Goal: Task Accomplishment & Management: Manage account settings

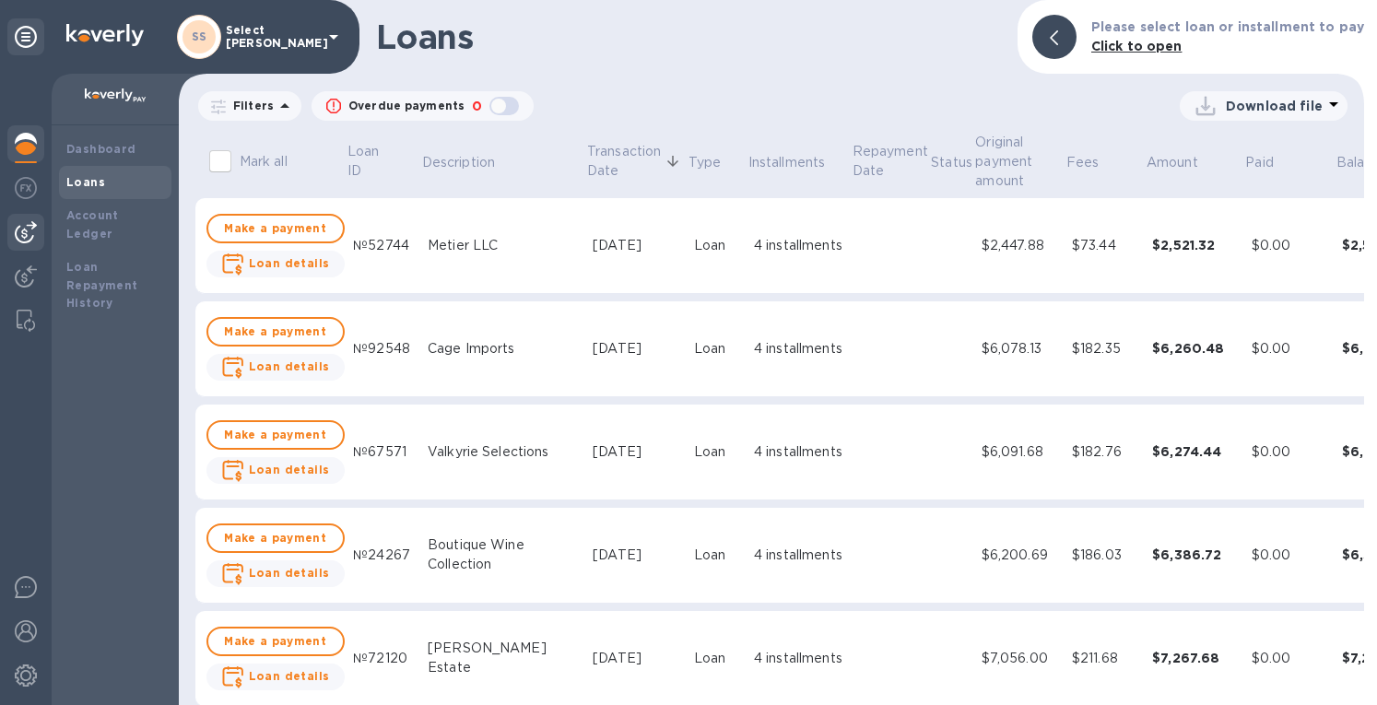
click at [31, 229] on img at bounding box center [26, 232] width 22 height 22
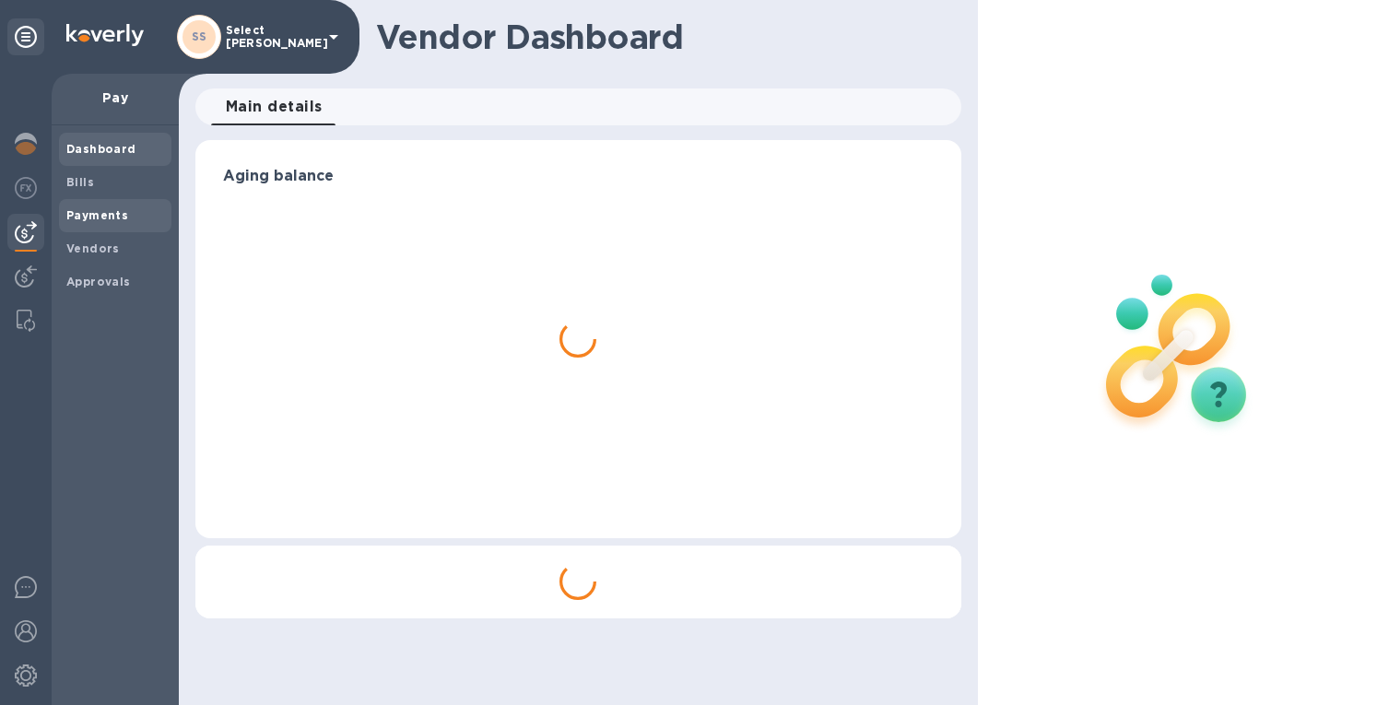
drag, startPoint x: 93, startPoint y: 215, endPoint x: 133, endPoint y: 209, distance: 40.0
click at [94, 215] on b "Payments" at bounding box center [97, 215] width 62 height 14
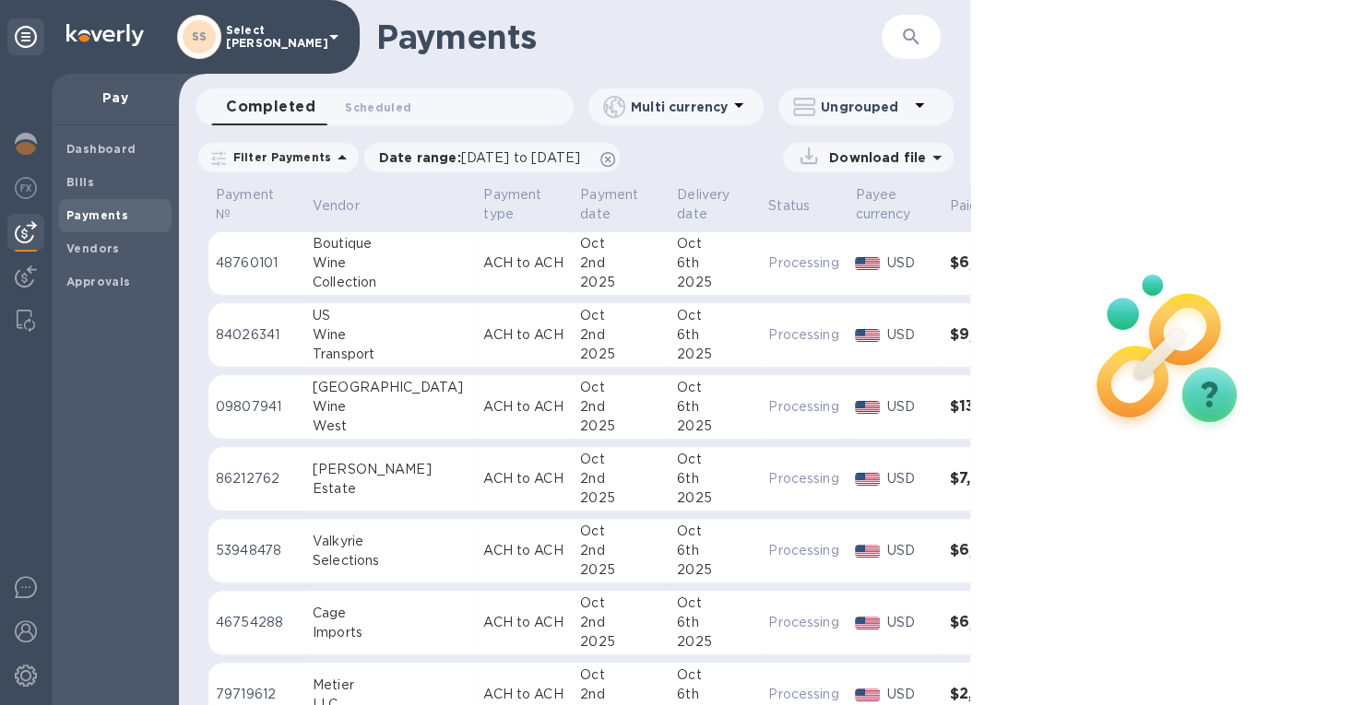
click at [917, 29] on icon "button" at bounding box center [911, 37] width 22 height 22
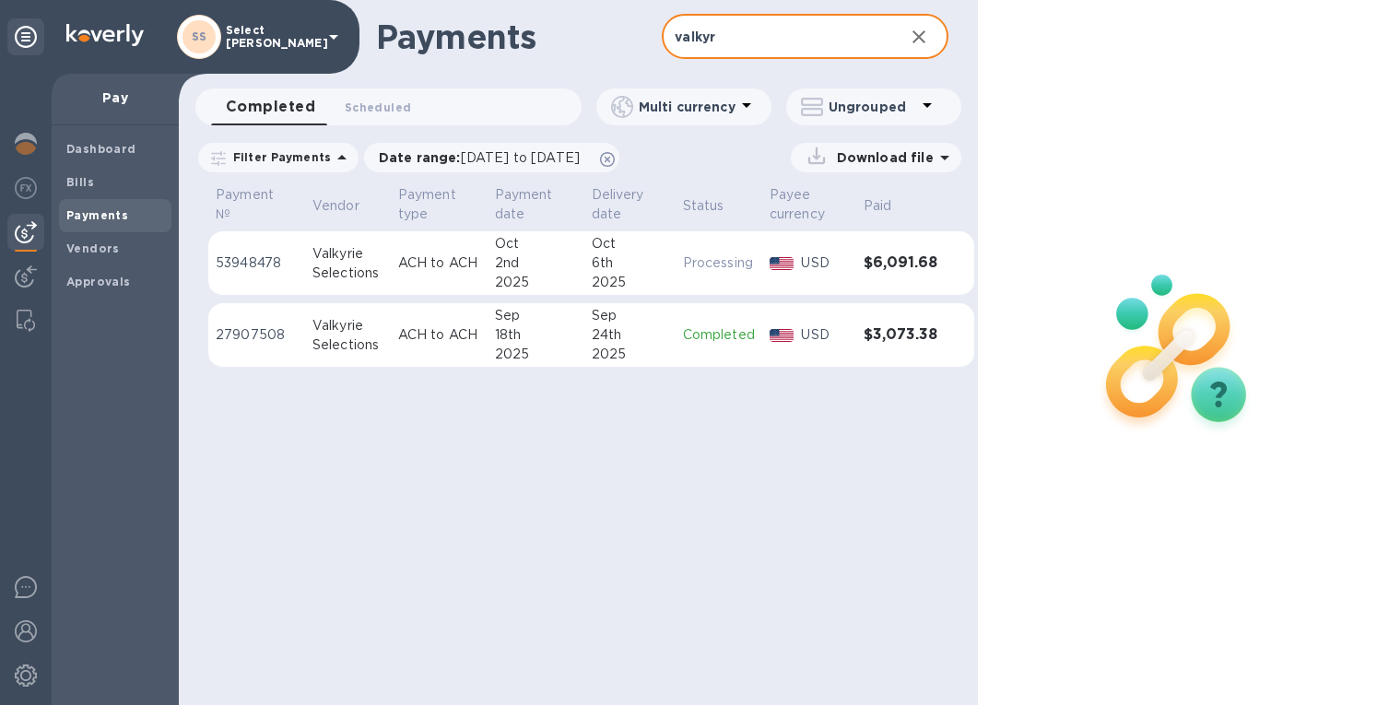
type input "valkyr"
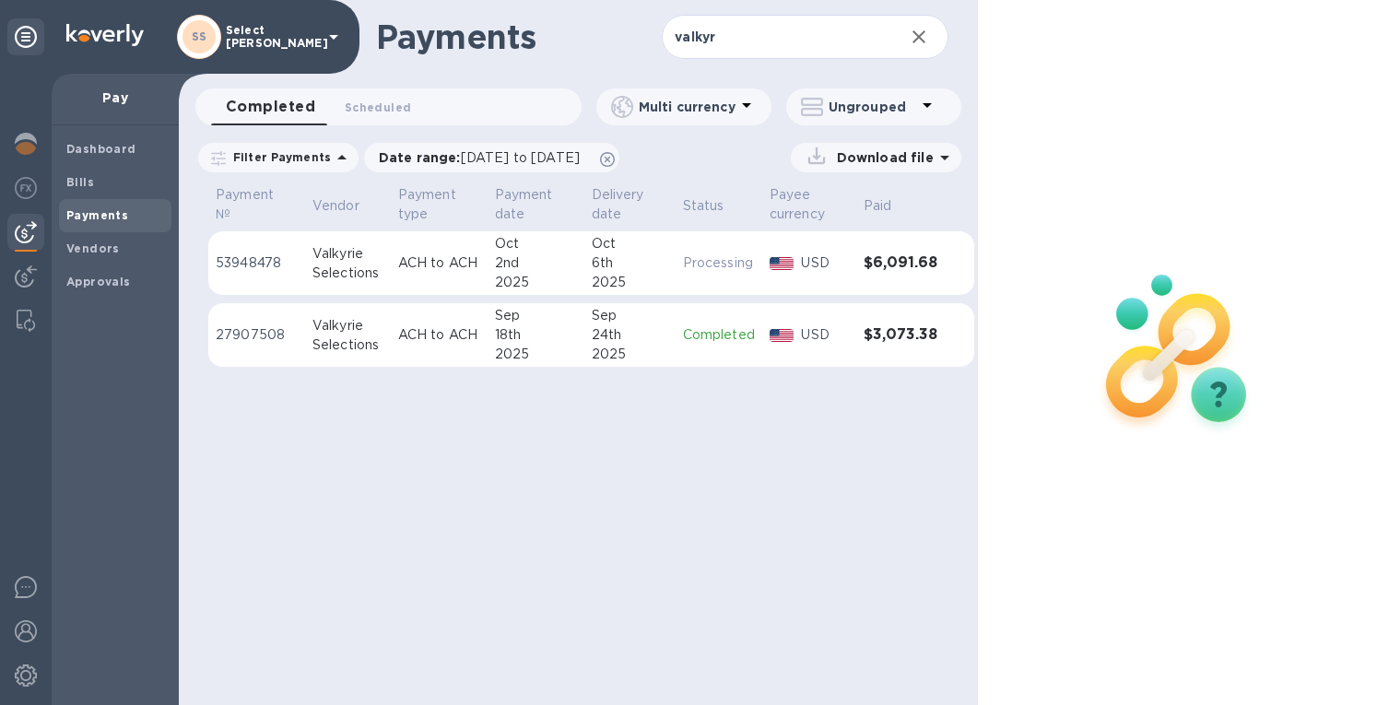
drag, startPoint x: 35, startPoint y: 143, endPoint x: 53, endPoint y: 174, distance: 36.4
click at [35, 143] on img at bounding box center [26, 144] width 22 height 22
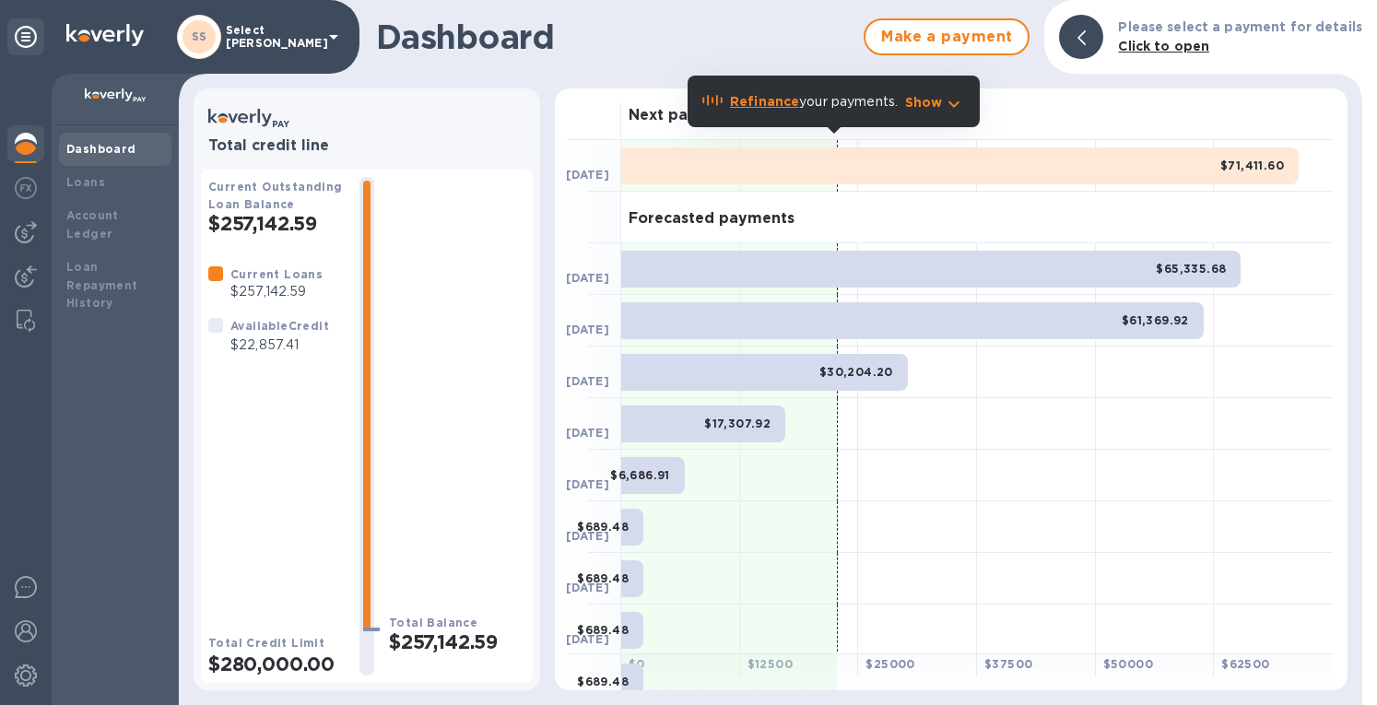
drag, startPoint x: 27, startPoint y: 227, endPoint x: 55, endPoint y: 213, distance: 31.7
click at [28, 227] on img at bounding box center [26, 232] width 22 height 22
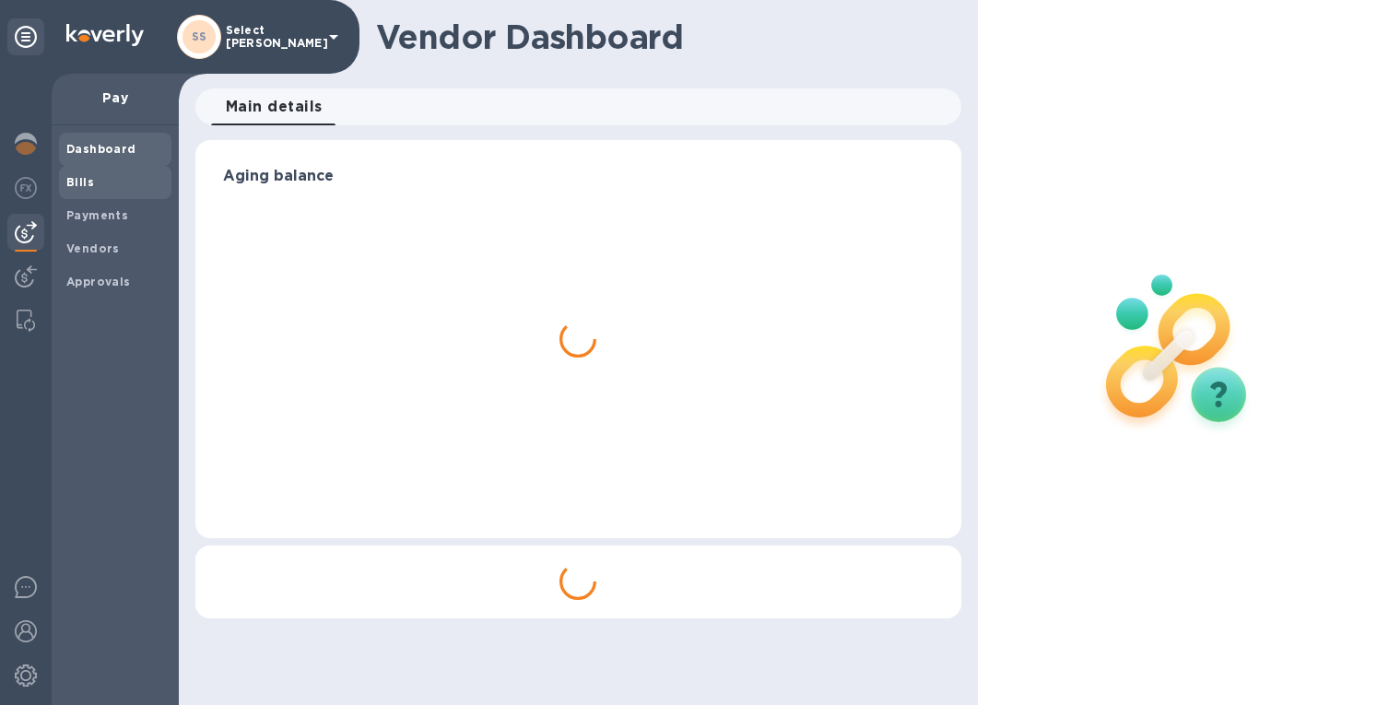
click at [81, 181] on b "Bills" at bounding box center [80, 182] width 28 height 14
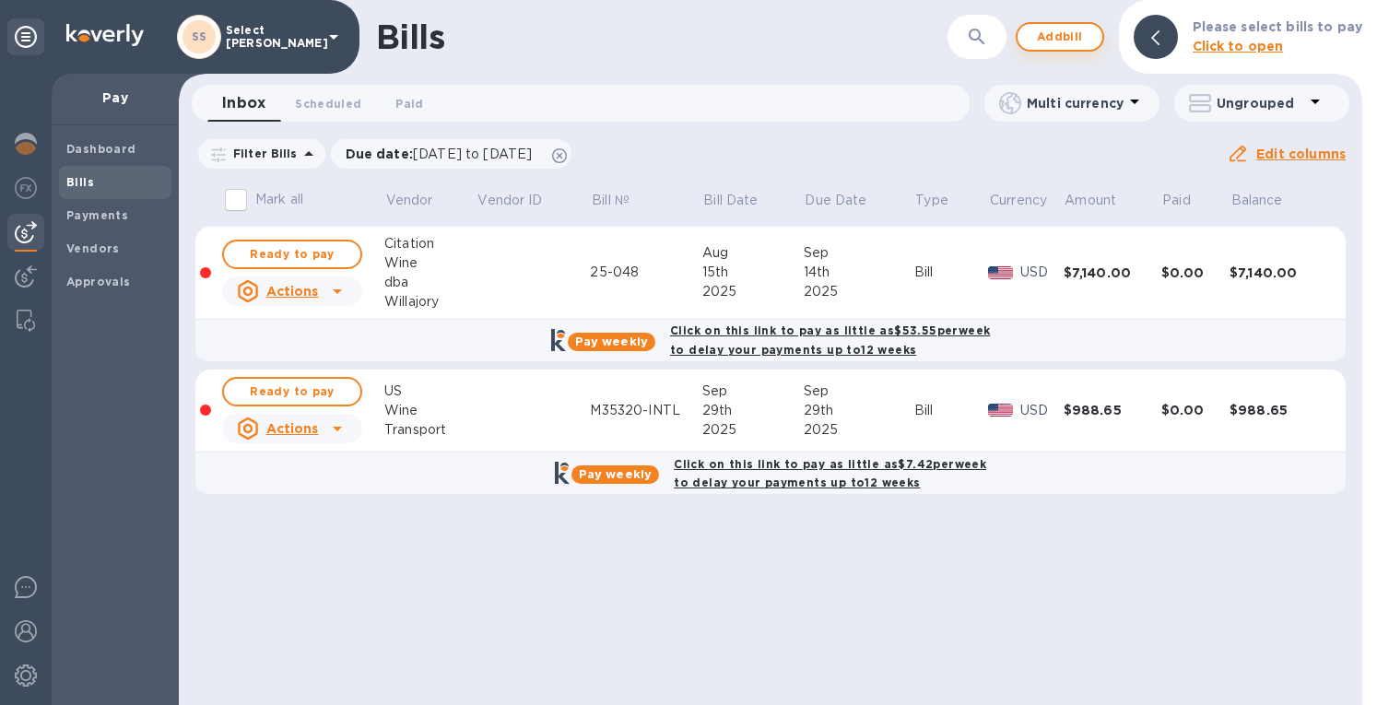
click at [1061, 34] on span "Add bill" at bounding box center [1060, 37] width 55 height 22
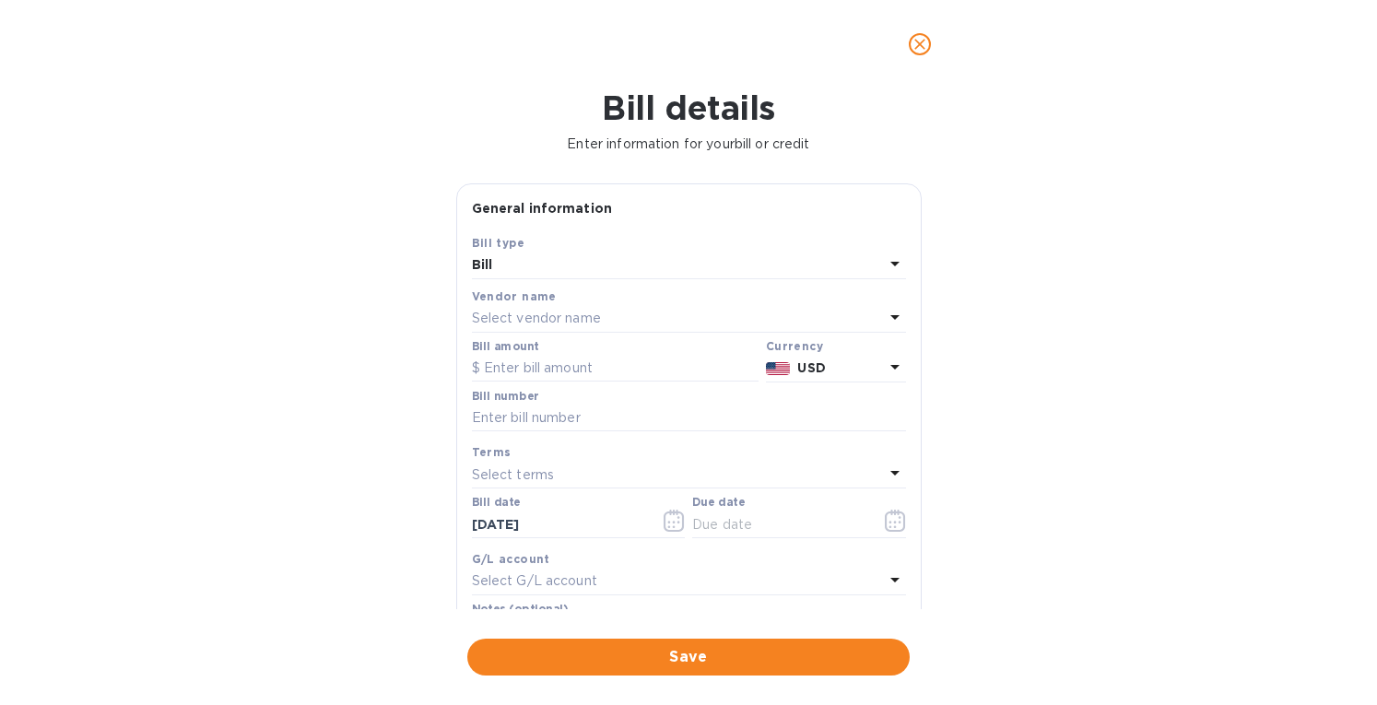
click at [518, 308] on div "Select vendor name" at bounding box center [678, 319] width 412 height 26
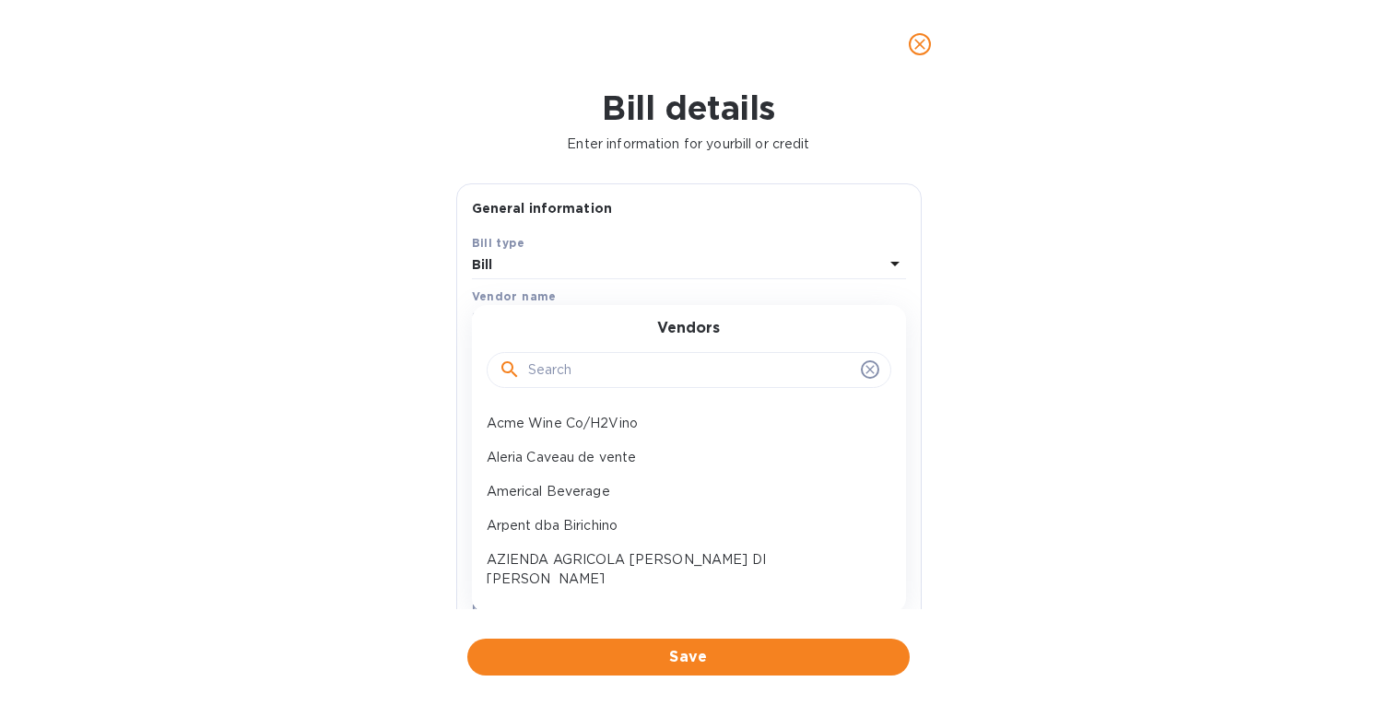
click at [547, 366] on input "text" at bounding box center [690, 371] width 325 height 28
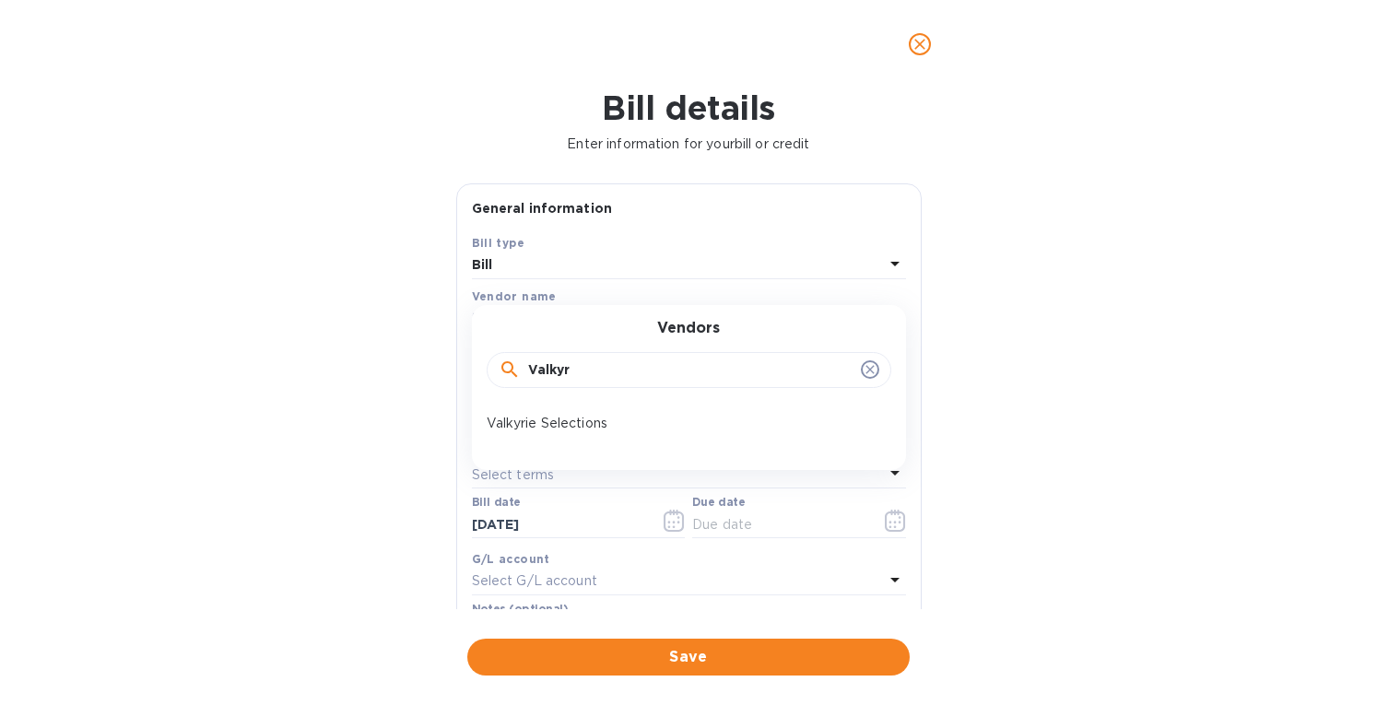
type input "Valkyr"
click at [578, 422] on p "Valkyrie Selections" at bounding box center [682, 423] width 390 height 19
type input "[DATE]"
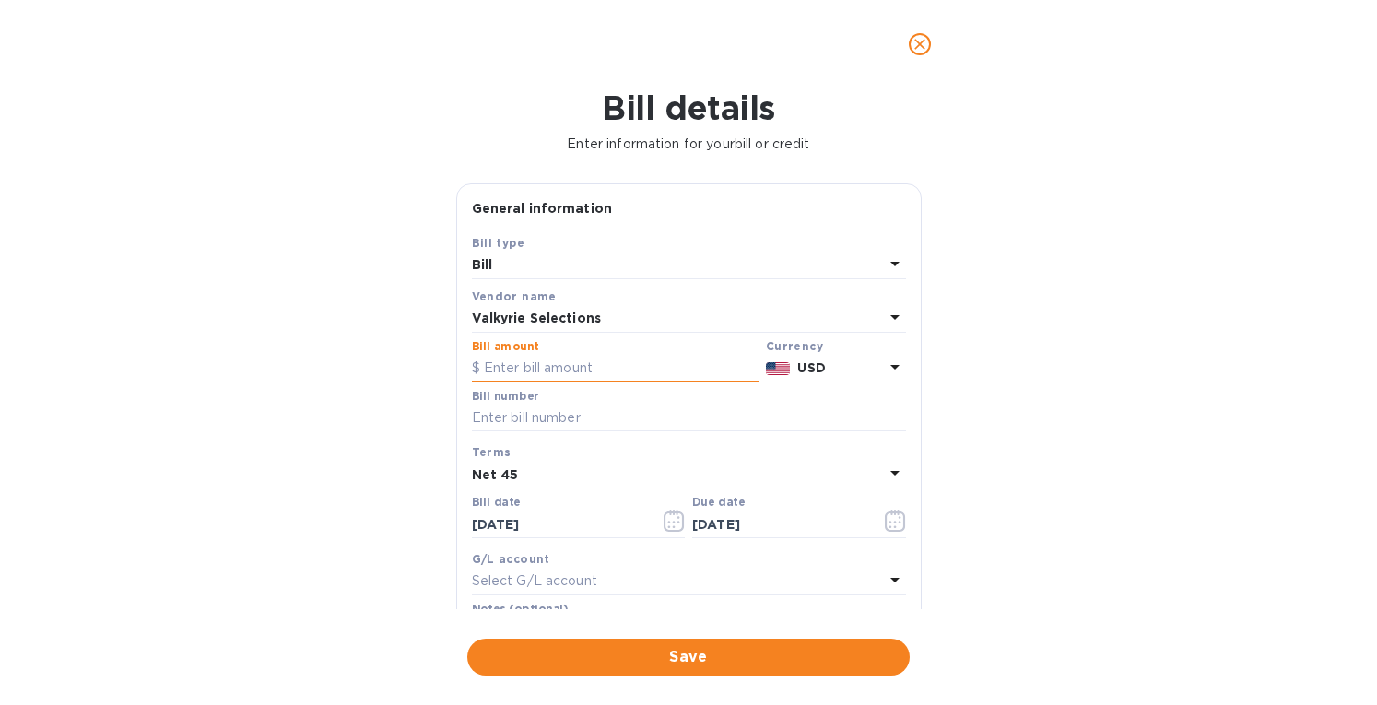
click at [505, 368] on input "text" at bounding box center [615, 369] width 287 height 28
type input "9,328.46"
click at [482, 412] on input "text" at bounding box center [689, 419] width 434 height 28
paste input "SI400098"
paste input "SI400175"
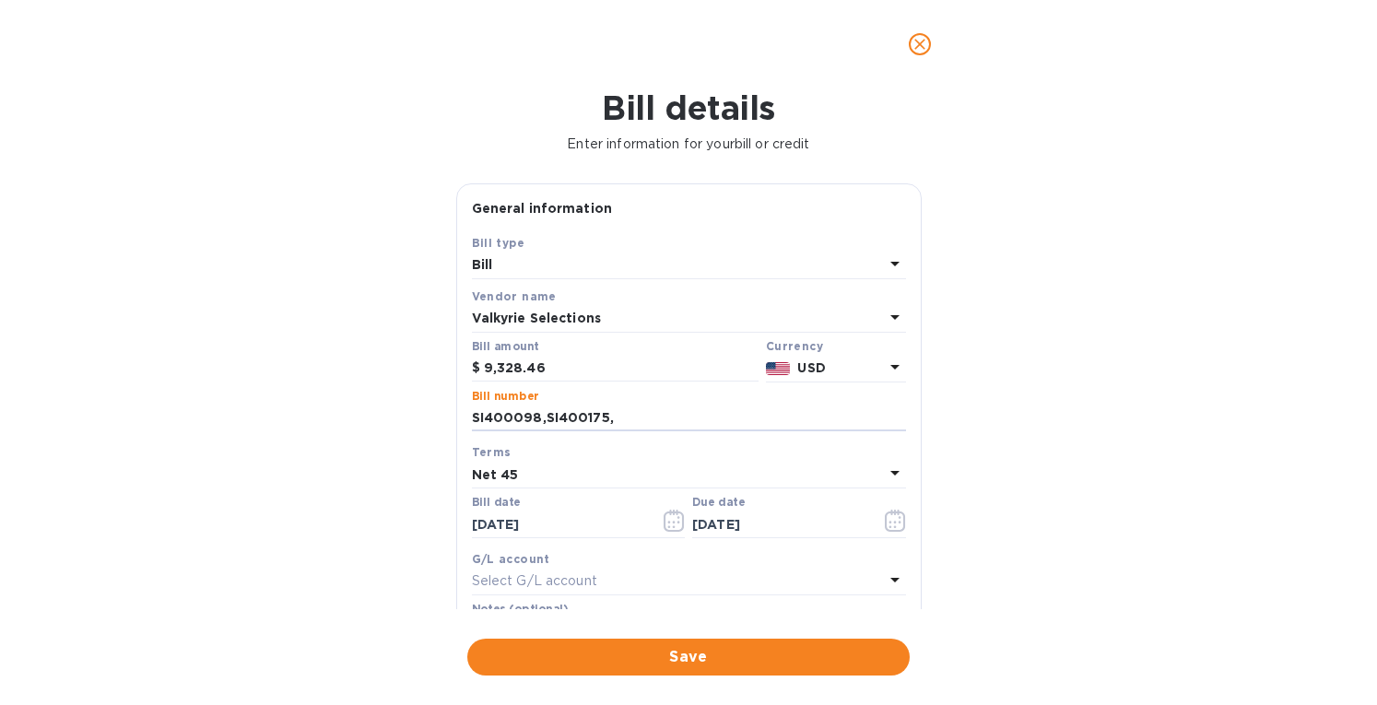
paste input "SI400186"
type input "SI400098,SI400175, SI400186 less overpayment"
drag, startPoint x: 583, startPoint y: 528, endPoint x: 422, endPoint y: 549, distance: 161.8
click at [422, 549] on div "Bill details Enter information for your bill or credit General information Save…" at bounding box center [688, 397] width 1377 height 617
type input "[DATE]"
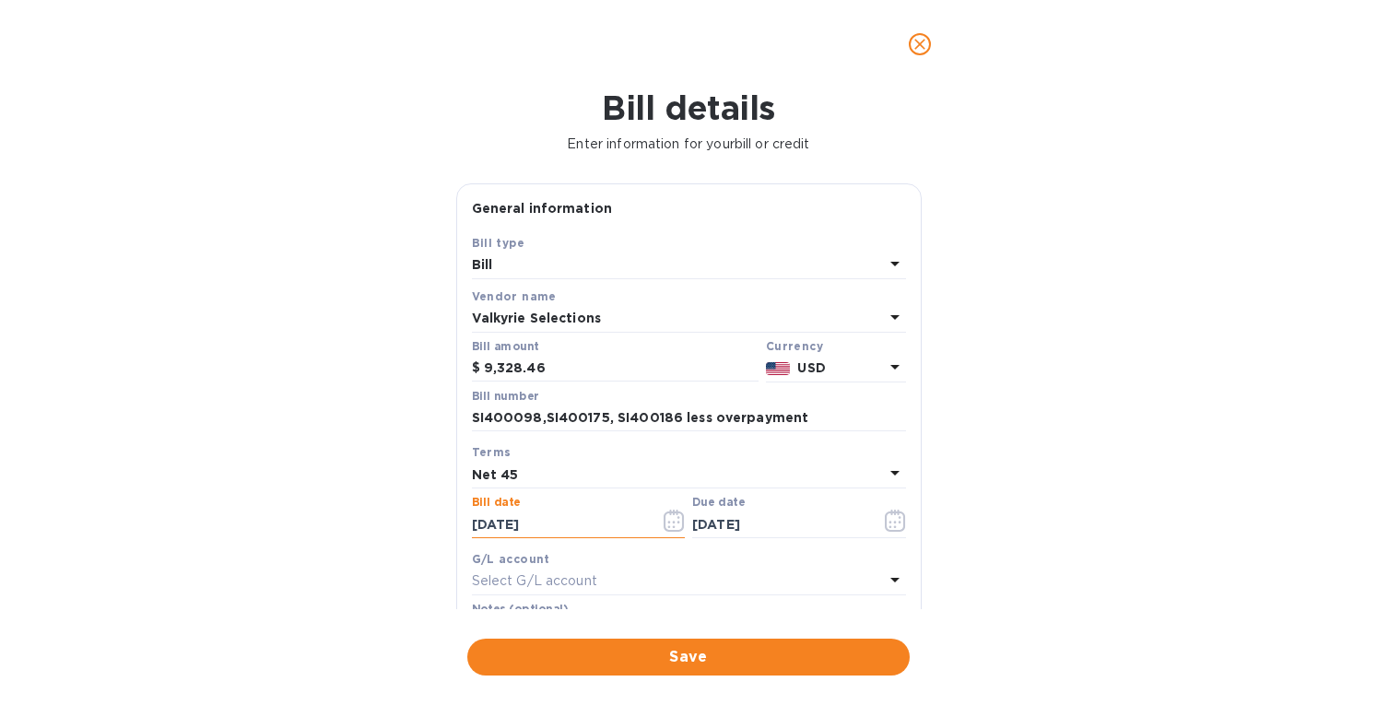
click at [490, 467] on p "Net 45" at bounding box center [495, 475] width 47 height 19
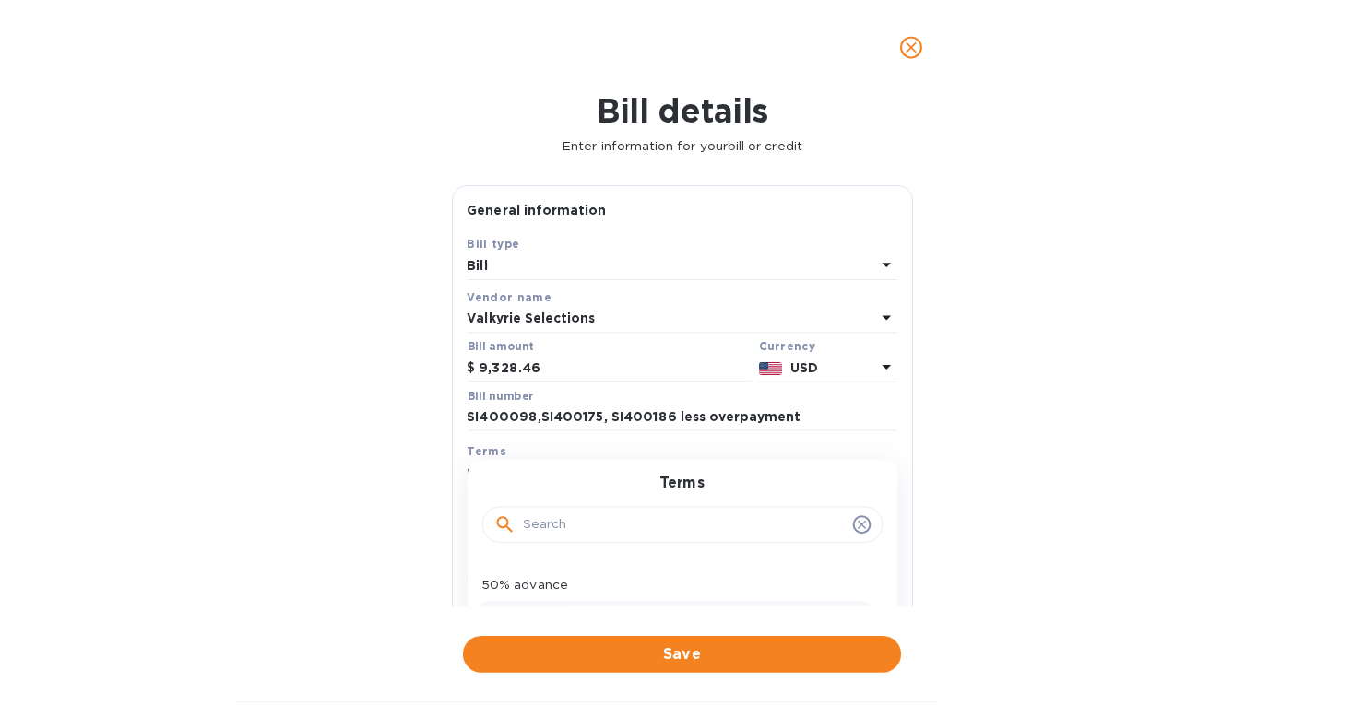
scroll to position [184, 0]
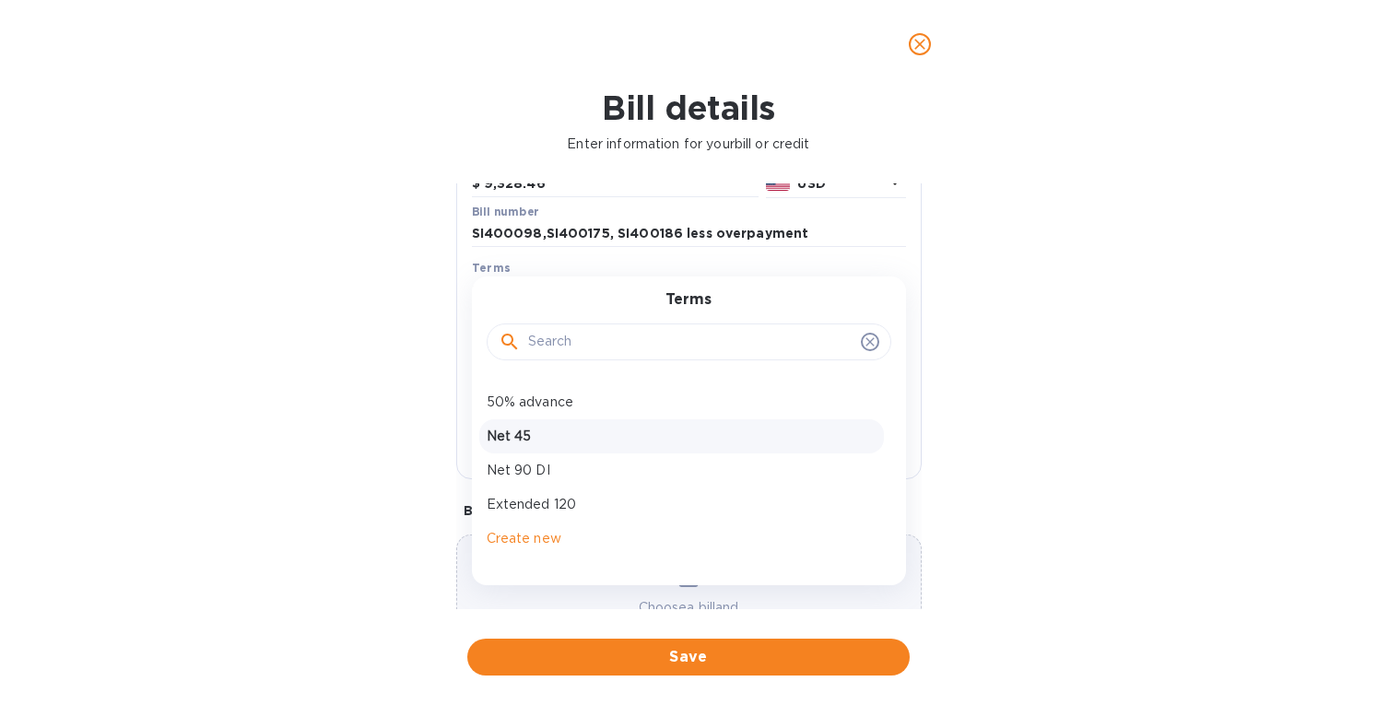
drag, startPoint x: 513, startPoint y: 442, endPoint x: 530, endPoint y: 434, distance: 19.0
click at [514, 442] on p "Net 45" at bounding box center [682, 436] width 390 height 19
type input "[DATE]"
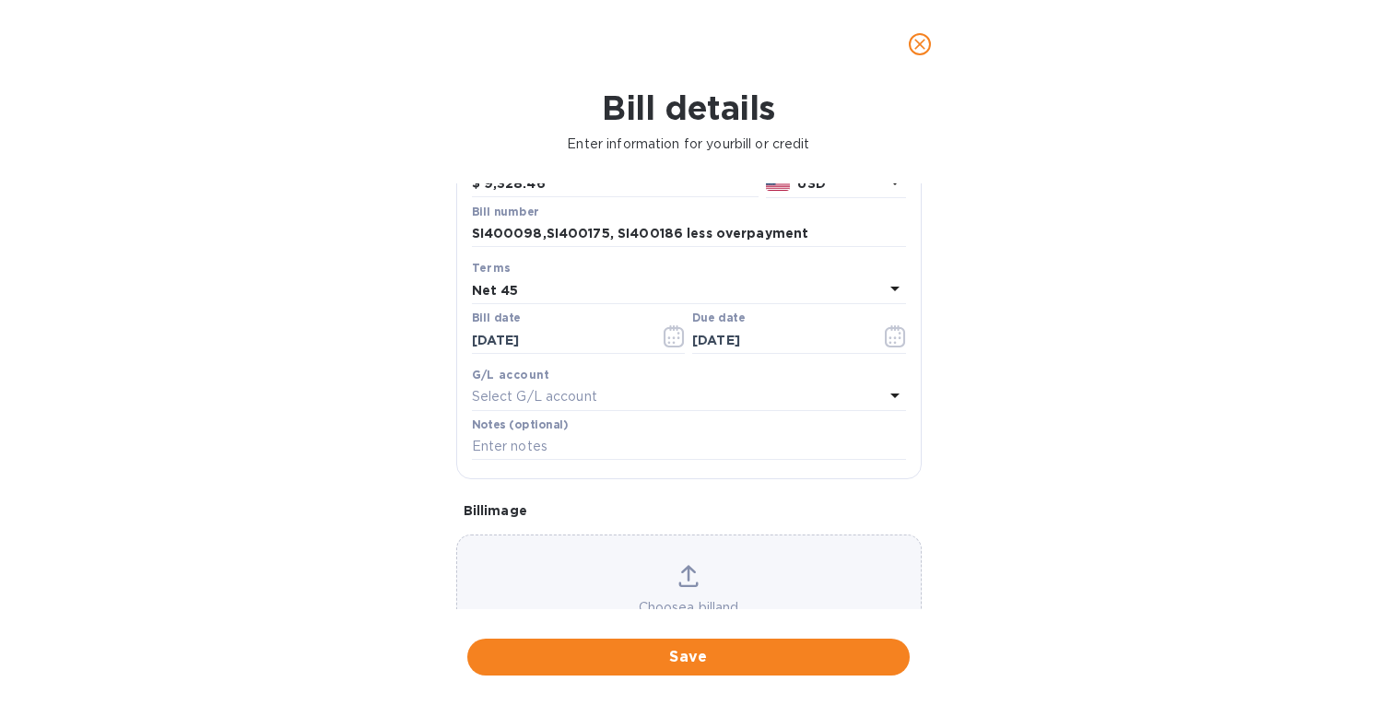
click at [706, 573] on div "Choose a bill and drag it here" at bounding box center [689, 601] width 464 height 72
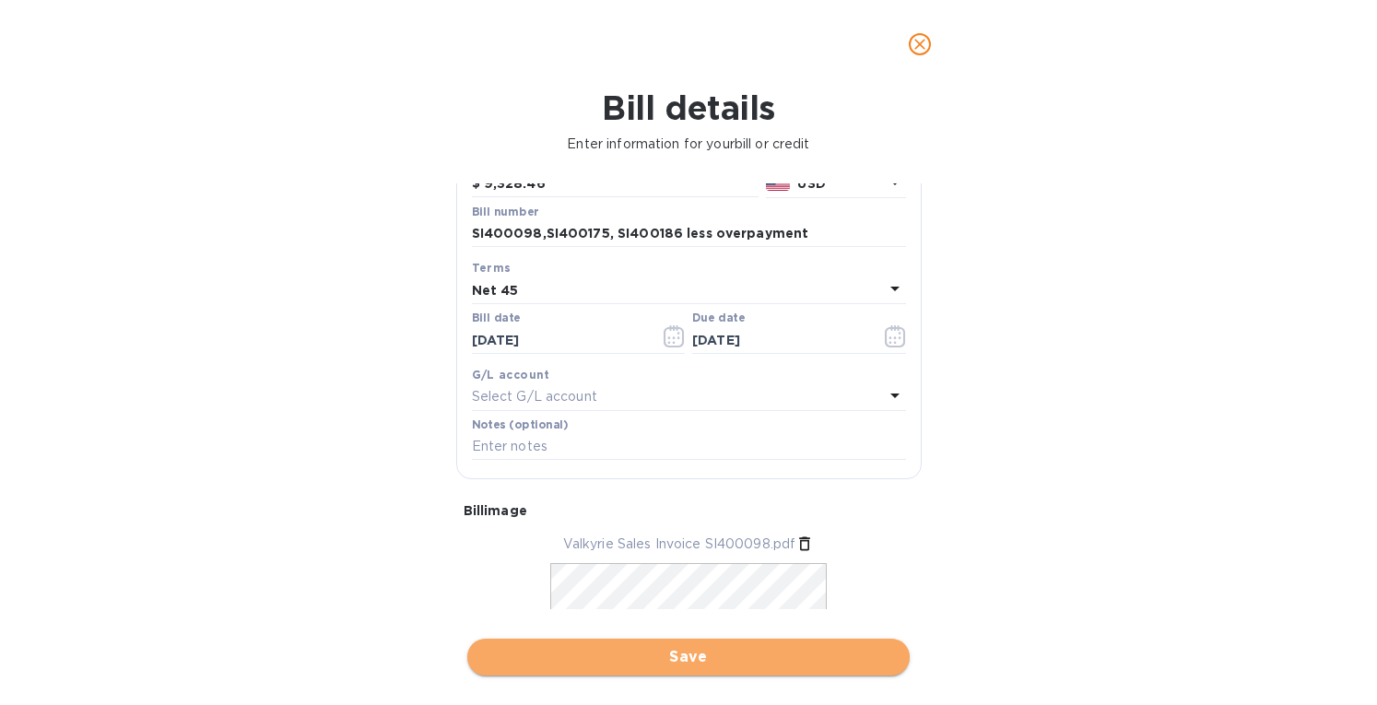
click at [645, 658] on span "Save" at bounding box center [688, 657] width 413 height 22
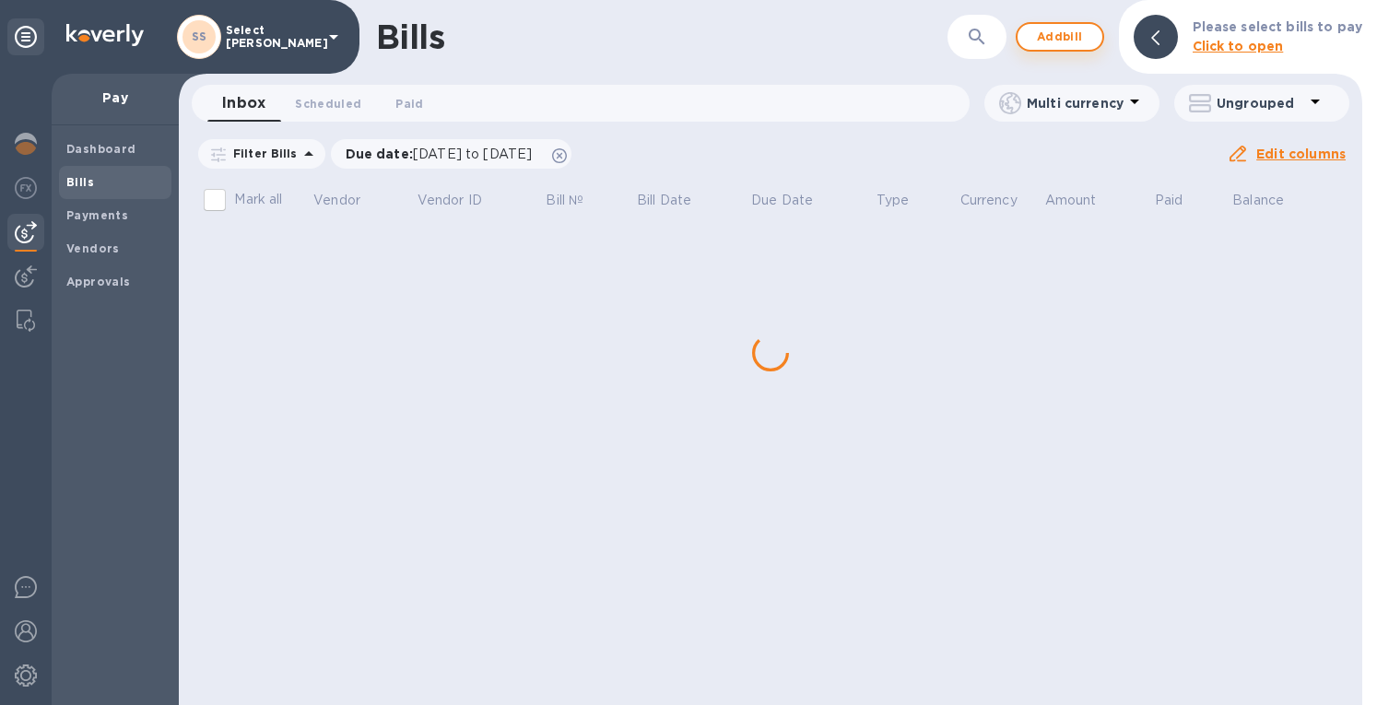
click at [1042, 32] on span "Add bill" at bounding box center [1060, 37] width 55 height 22
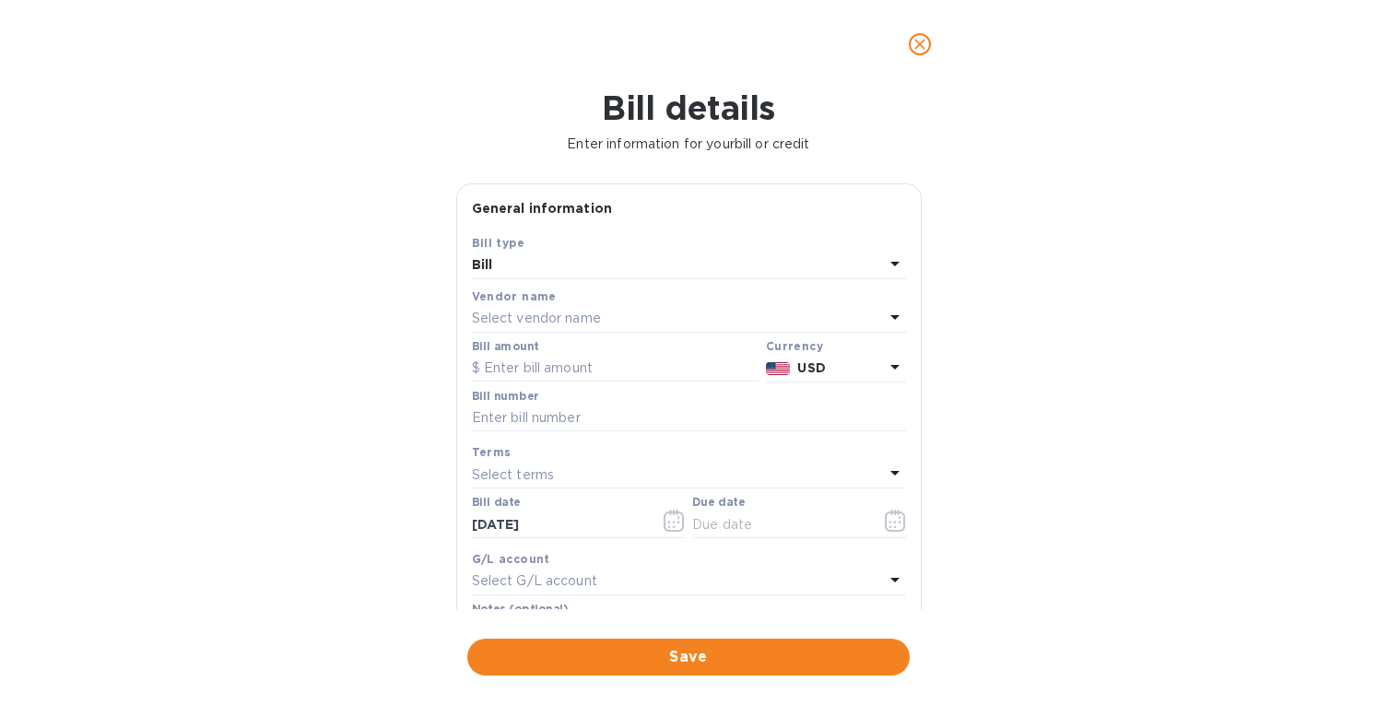
click at [520, 317] on p "Select vendor name" at bounding box center [536, 318] width 129 height 19
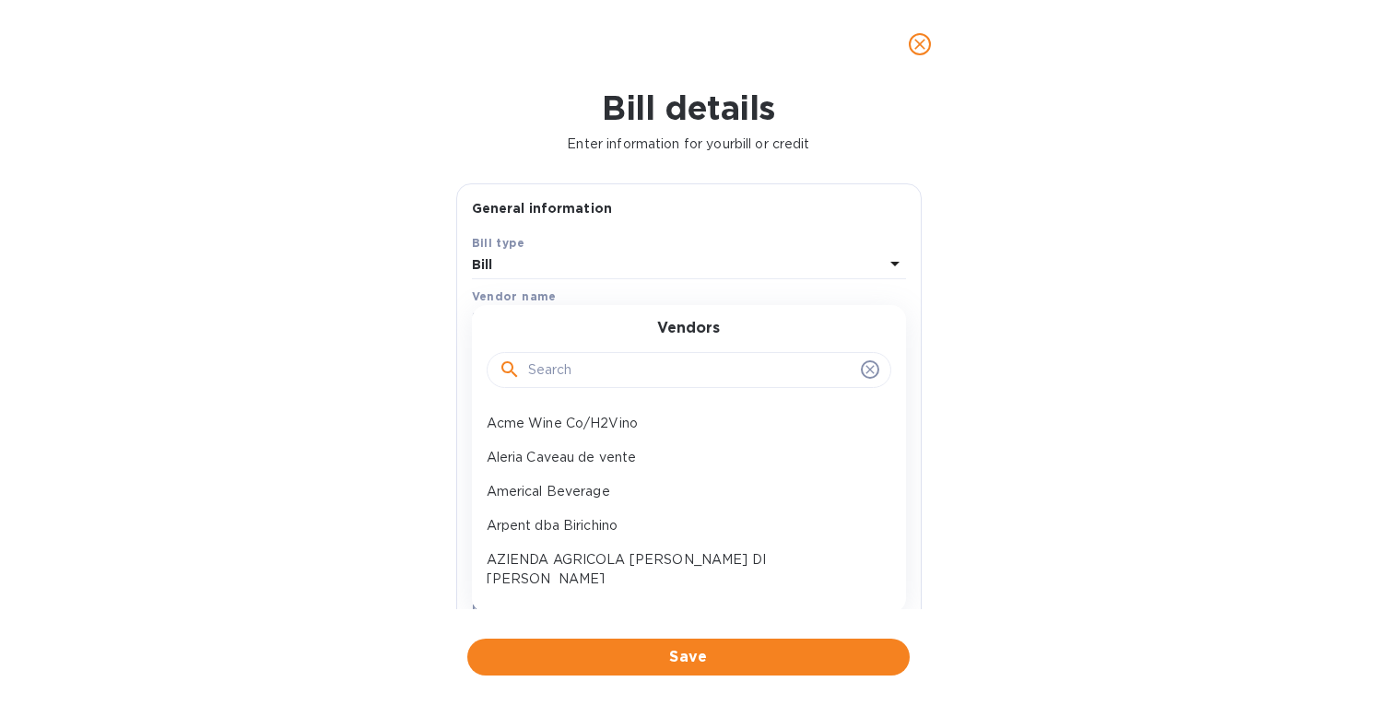
click at [575, 361] on input "text" at bounding box center [690, 371] width 325 height 28
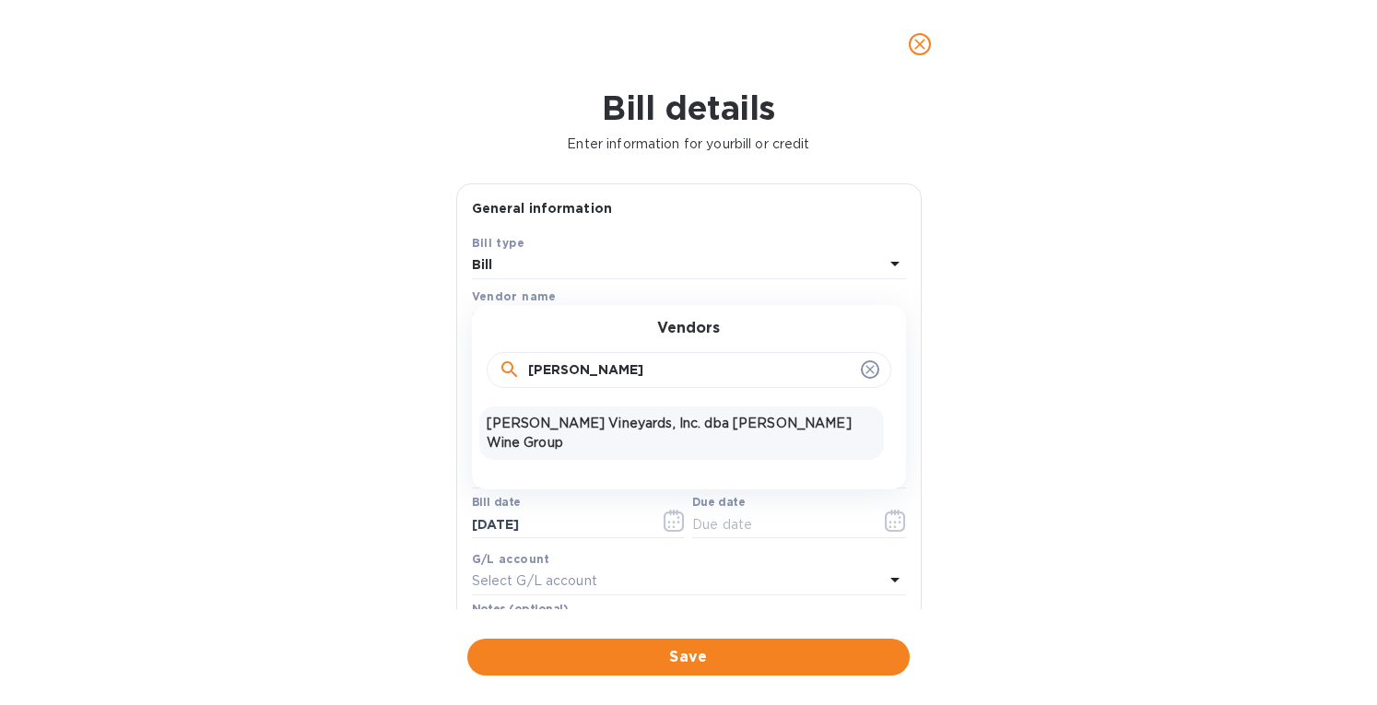
type input "[PERSON_NAME]"
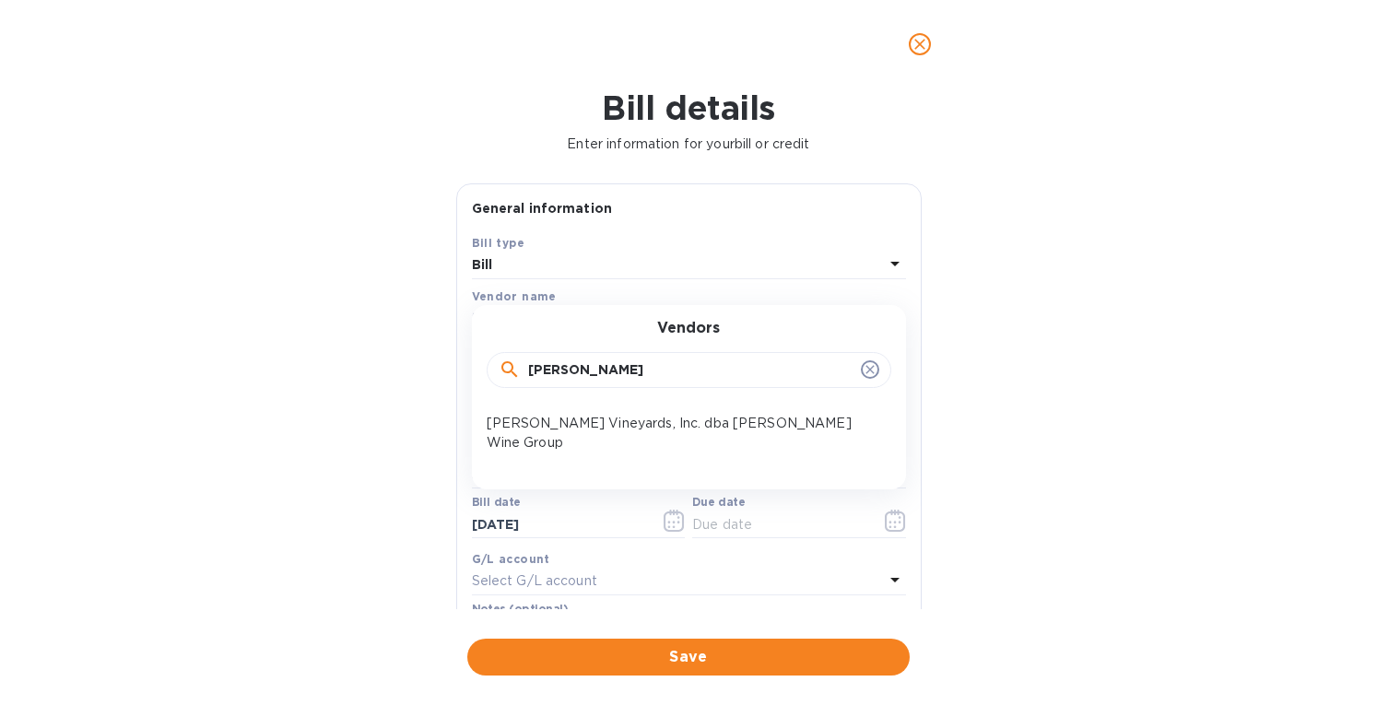
drag, startPoint x: 595, startPoint y: 410, endPoint x: 919, endPoint y: 248, distance: 362.8
click at [596, 410] on div "[PERSON_NAME] Vineyards, Inc. dba [PERSON_NAME] Wine Group" at bounding box center [681, 433] width 405 height 53
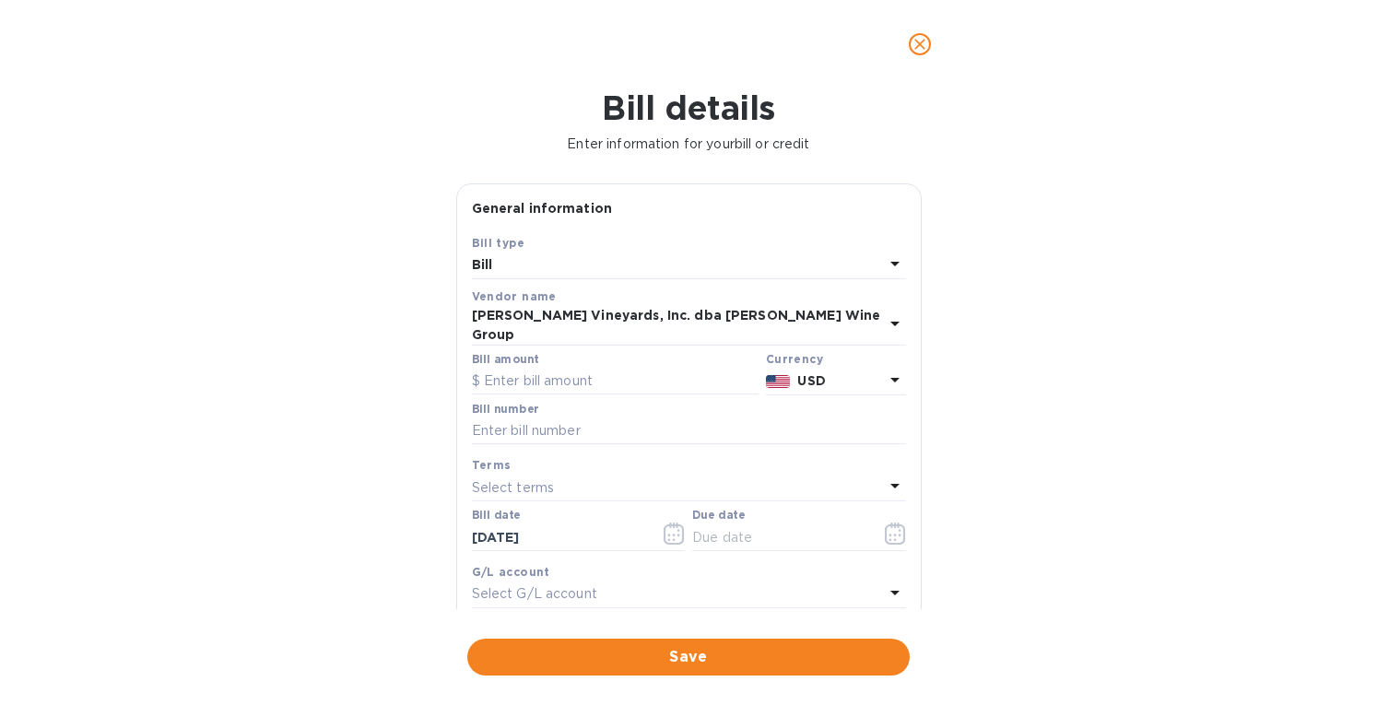
drag, startPoint x: 920, startPoint y: 47, endPoint x: 545, endPoint y: 198, distance: 404.5
click at [919, 47] on icon "close" at bounding box center [920, 44] width 18 height 18
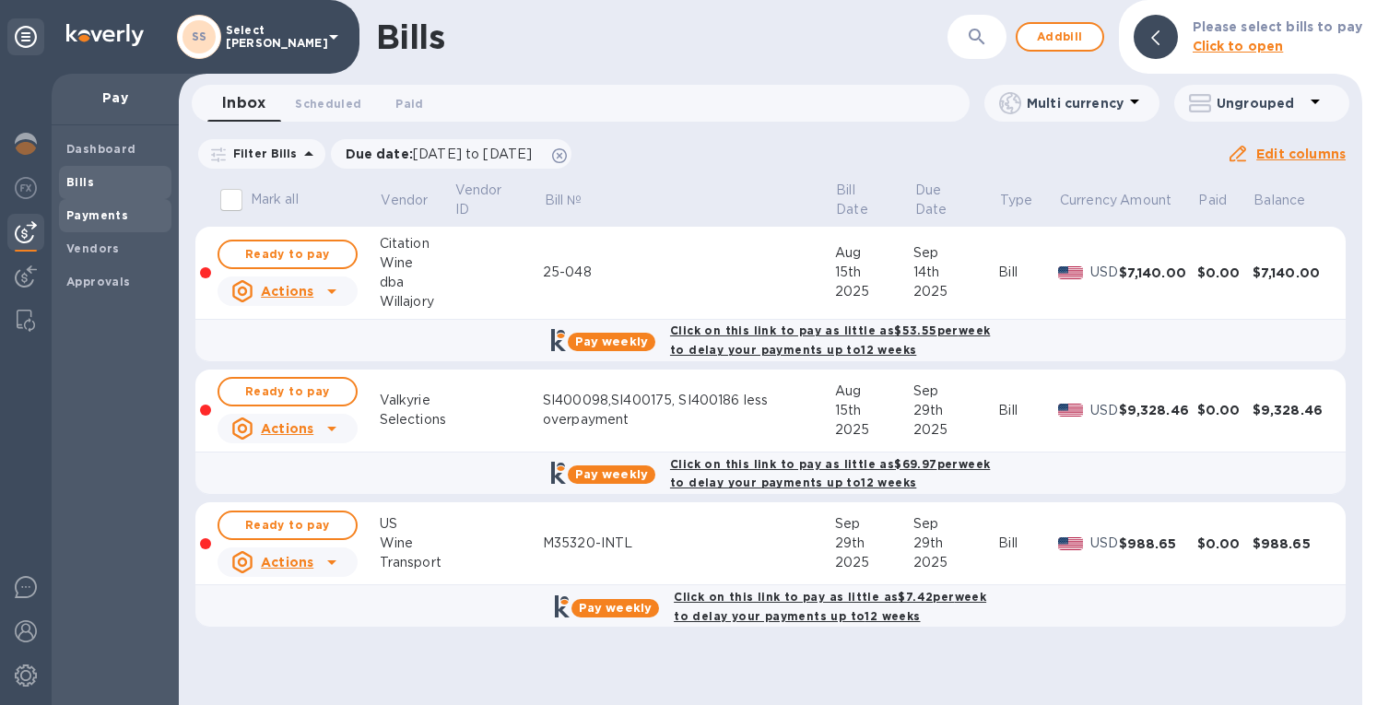
click at [85, 224] on div "Payments" at bounding box center [115, 215] width 112 height 33
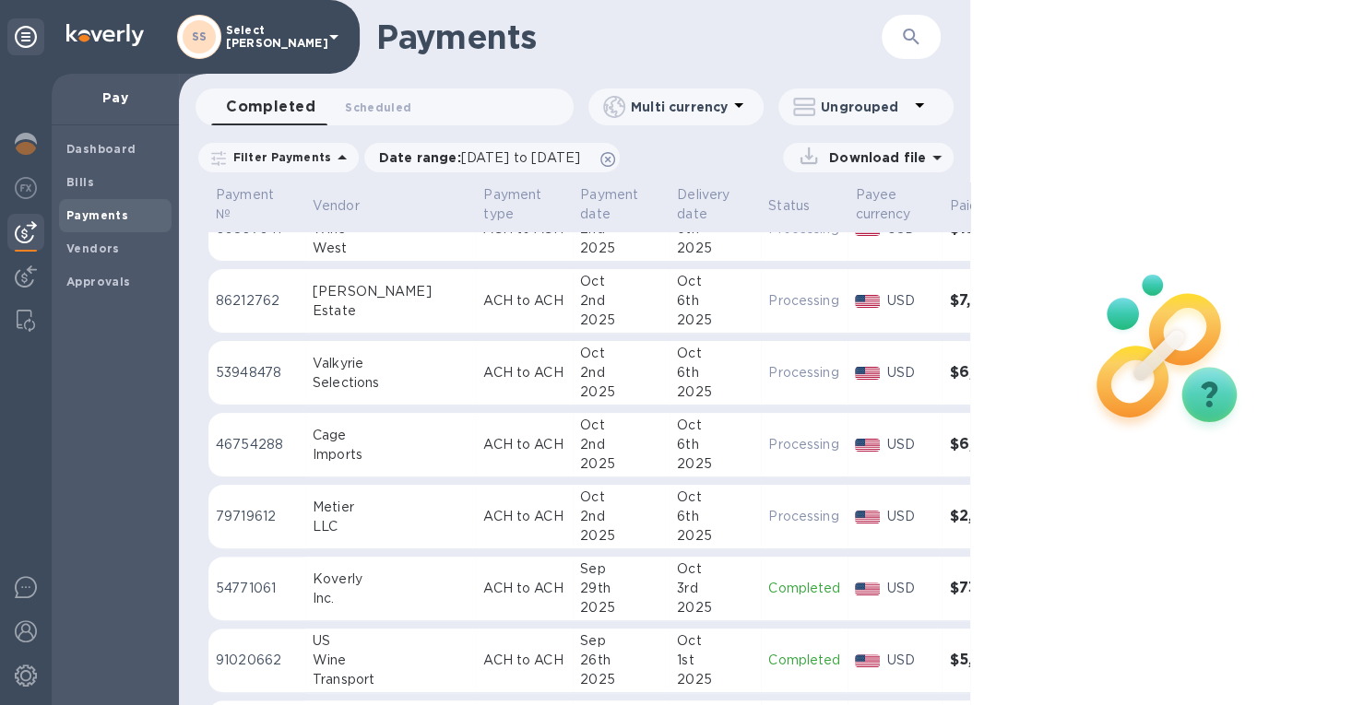
scroll to position [369, 0]
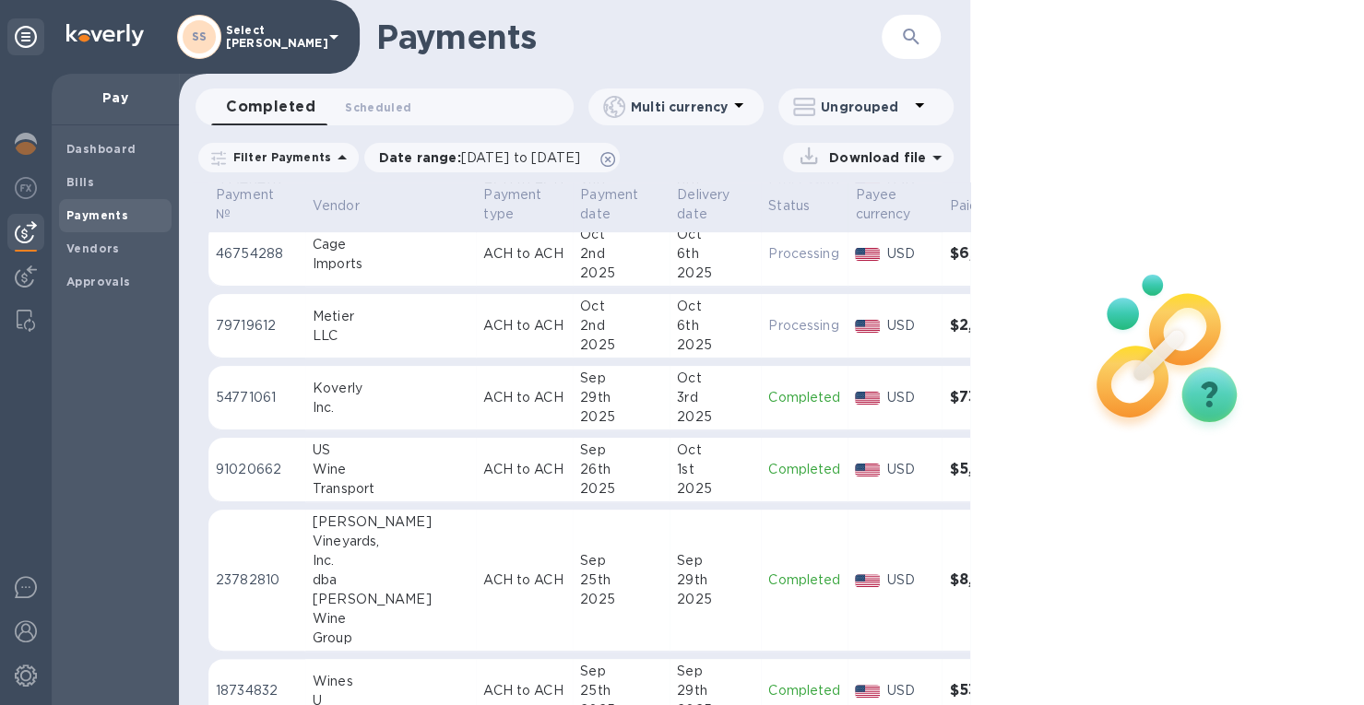
drag, startPoint x: 533, startPoint y: 598, endPoint x: 937, endPoint y: 427, distance: 438.7
click at [580, 598] on div "2025" at bounding box center [621, 599] width 82 height 19
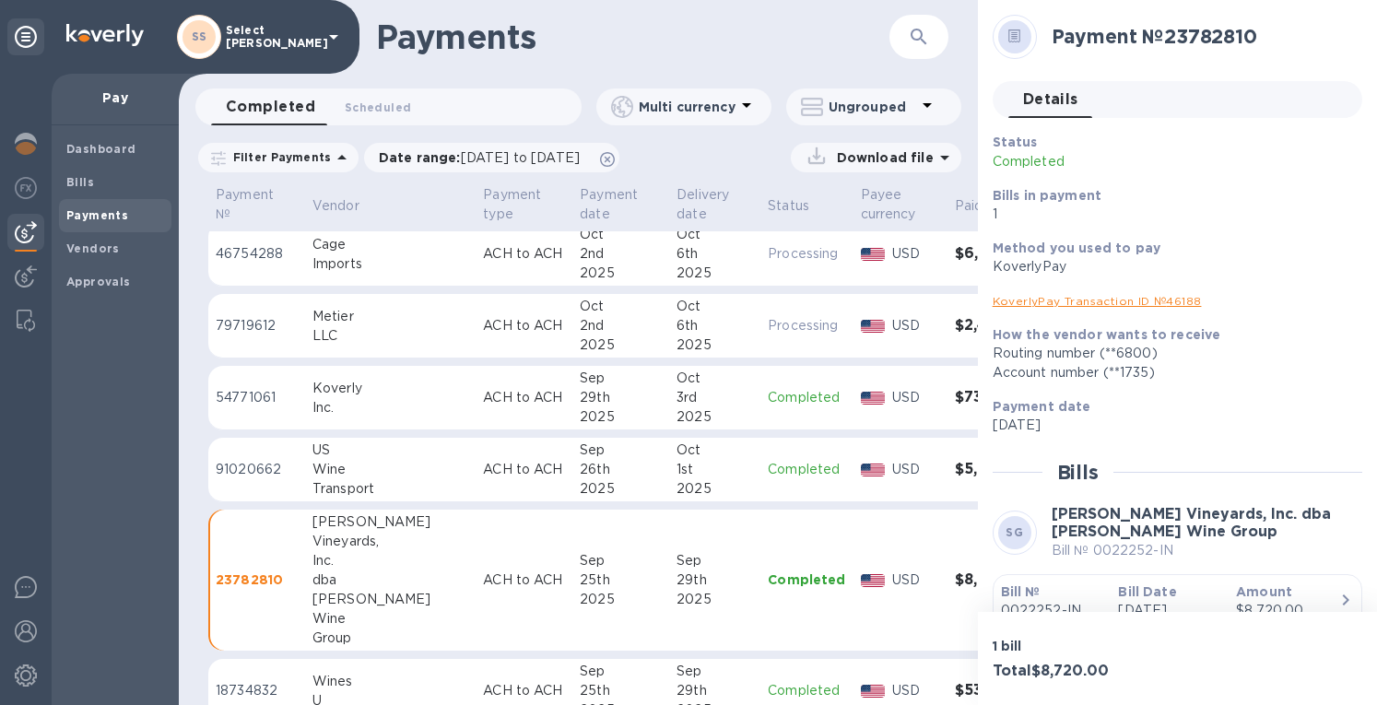
click at [1085, 302] on link "KoverlyPay Transaction ID № 46188" at bounding box center [1097, 301] width 209 height 14
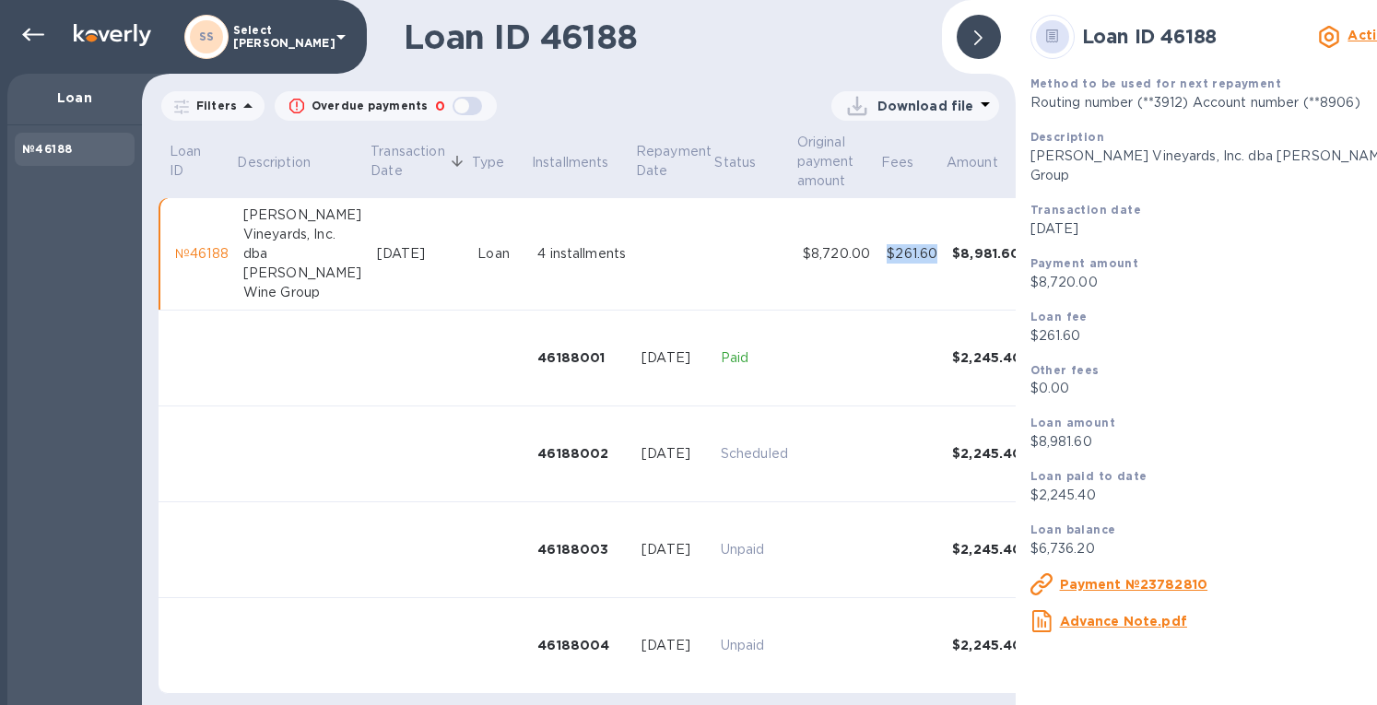
drag, startPoint x: 851, startPoint y: 254, endPoint x: 902, endPoint y: 258, distance: 50.9
click at [906, 257] on td "$261.60" at bounding box center [912, 254] width 65 height 112
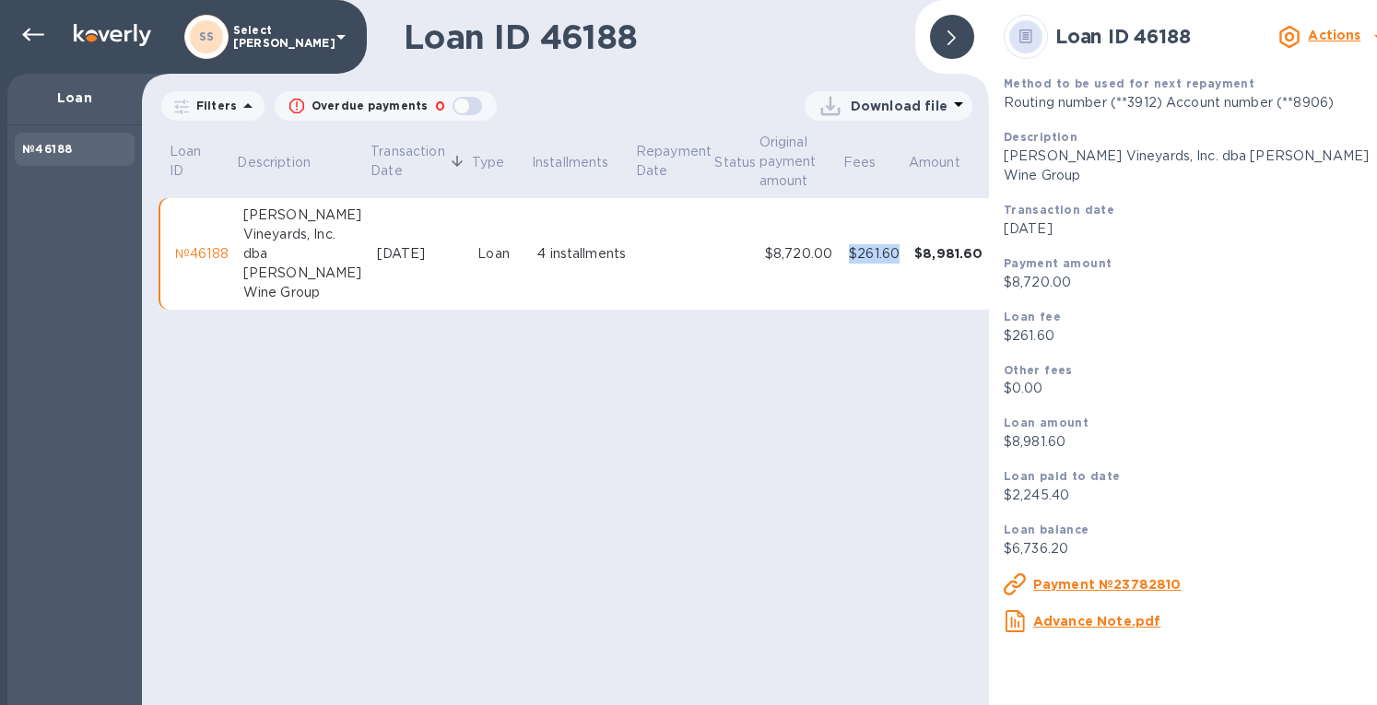
copy div "$261.60"
click at [1128, 577] on u "Payment №23782810" at bounding box center [1107, 584] width 148 height 15
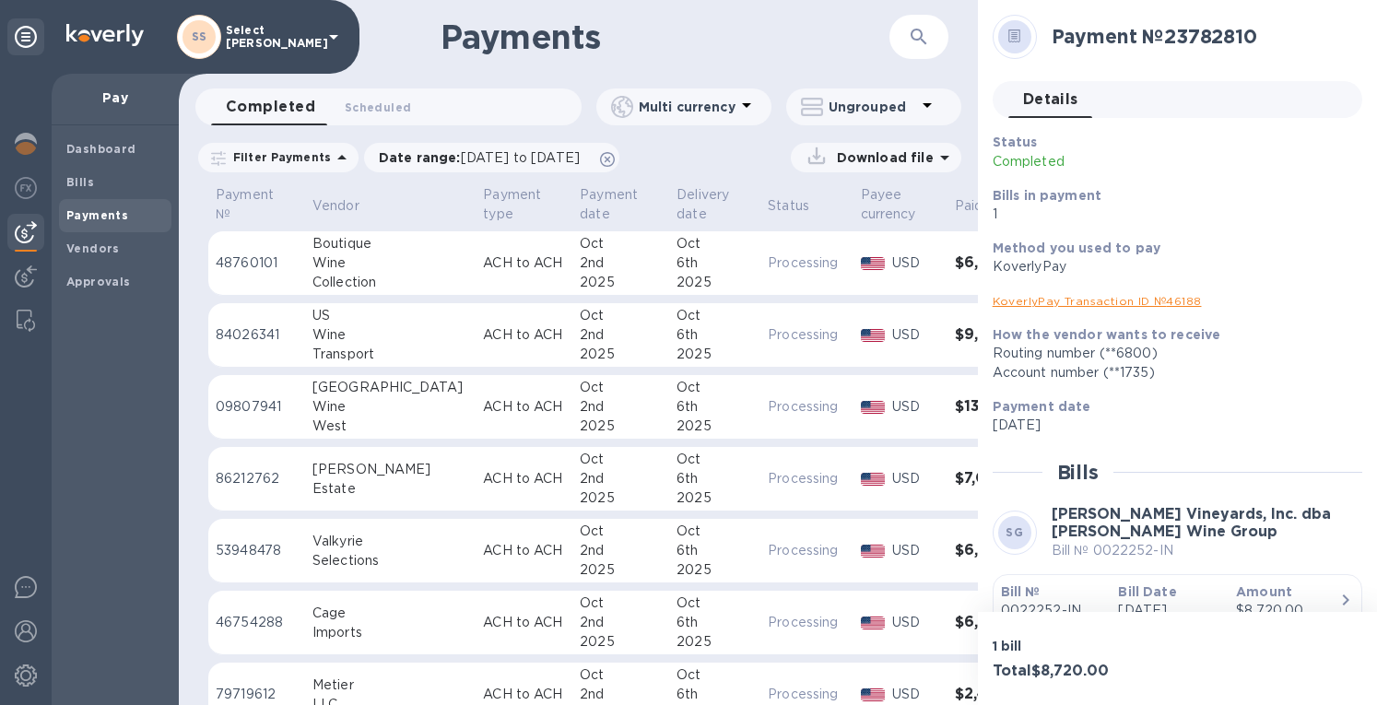
click at [1090, 300] on link "KoverlyPay Transaction ID № 46188" at bounding box center [1097, 301] width 209 height 14
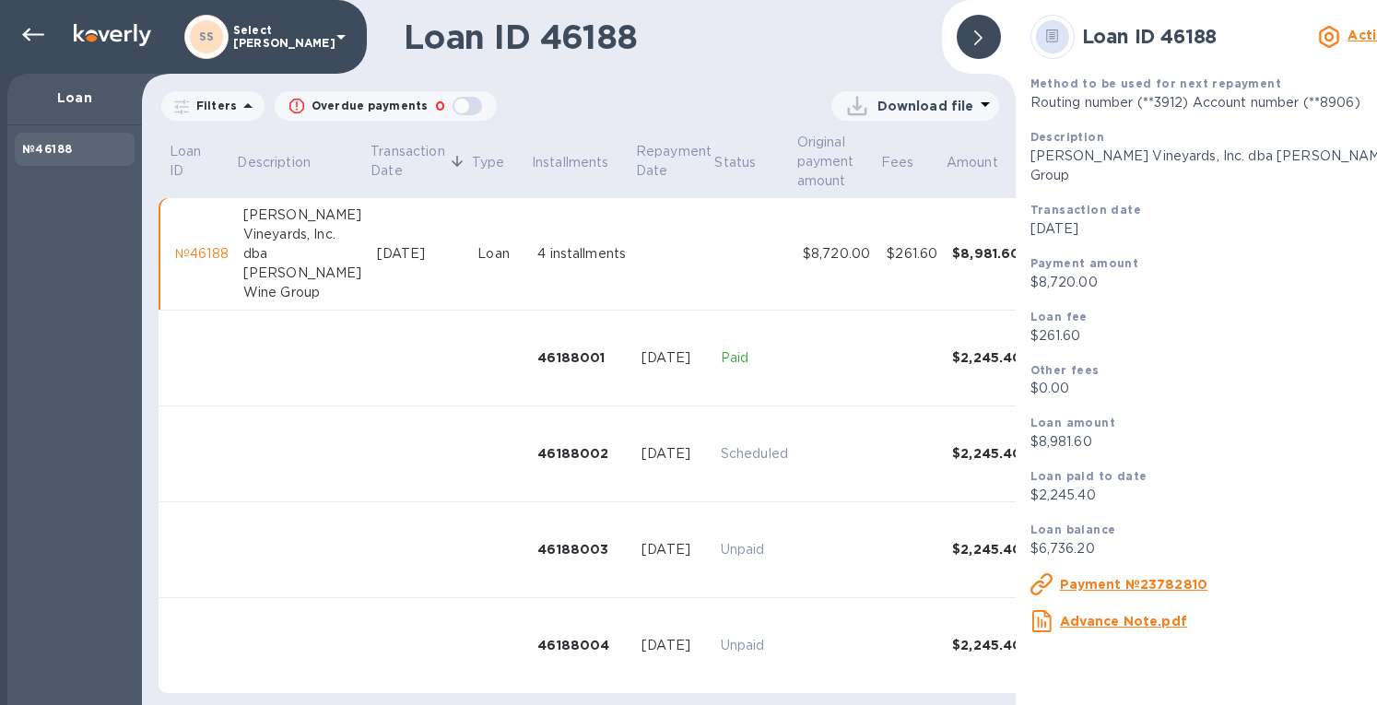
click at [957, 41] on div at bounding box center [979, 37] width 44 height 44
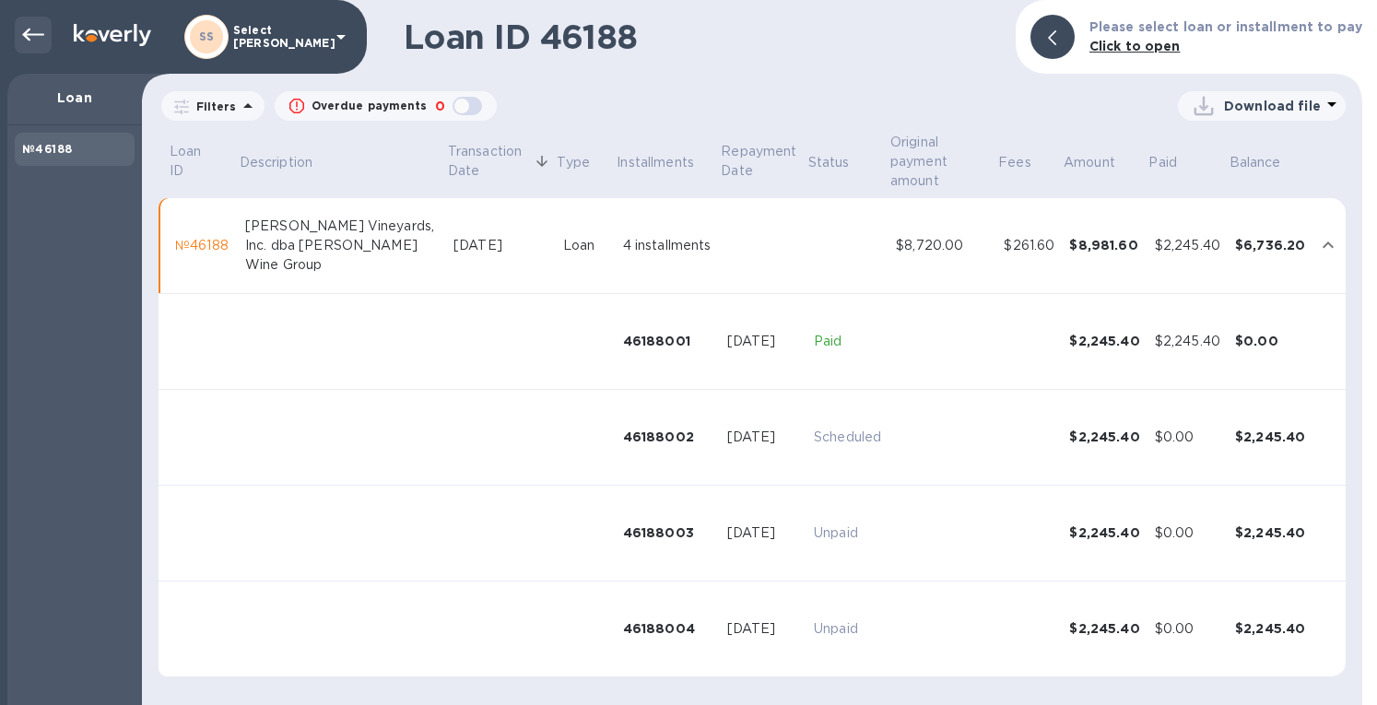
click at [37, 43] on icon at bounding box center [33, 35] width 22 height 22
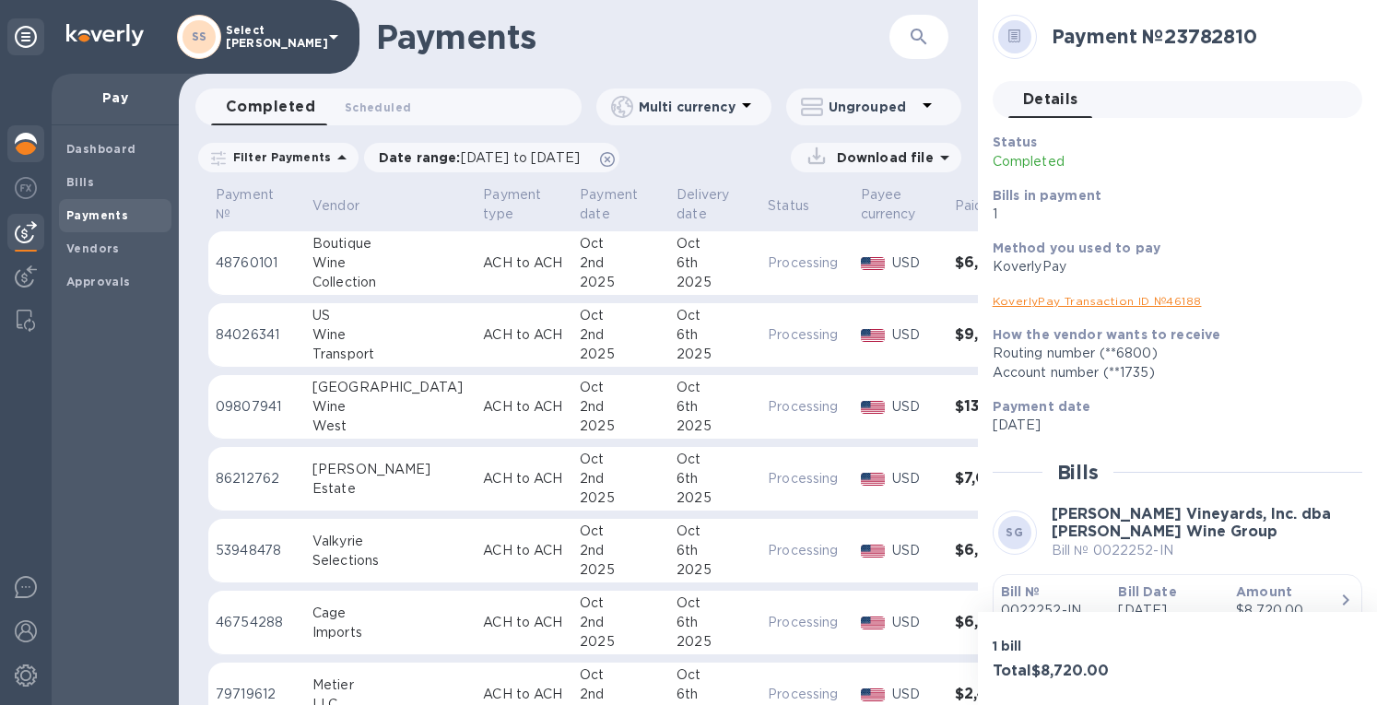
click at [27, 143] on img at bounding box center [26, 144] width 22 height 22
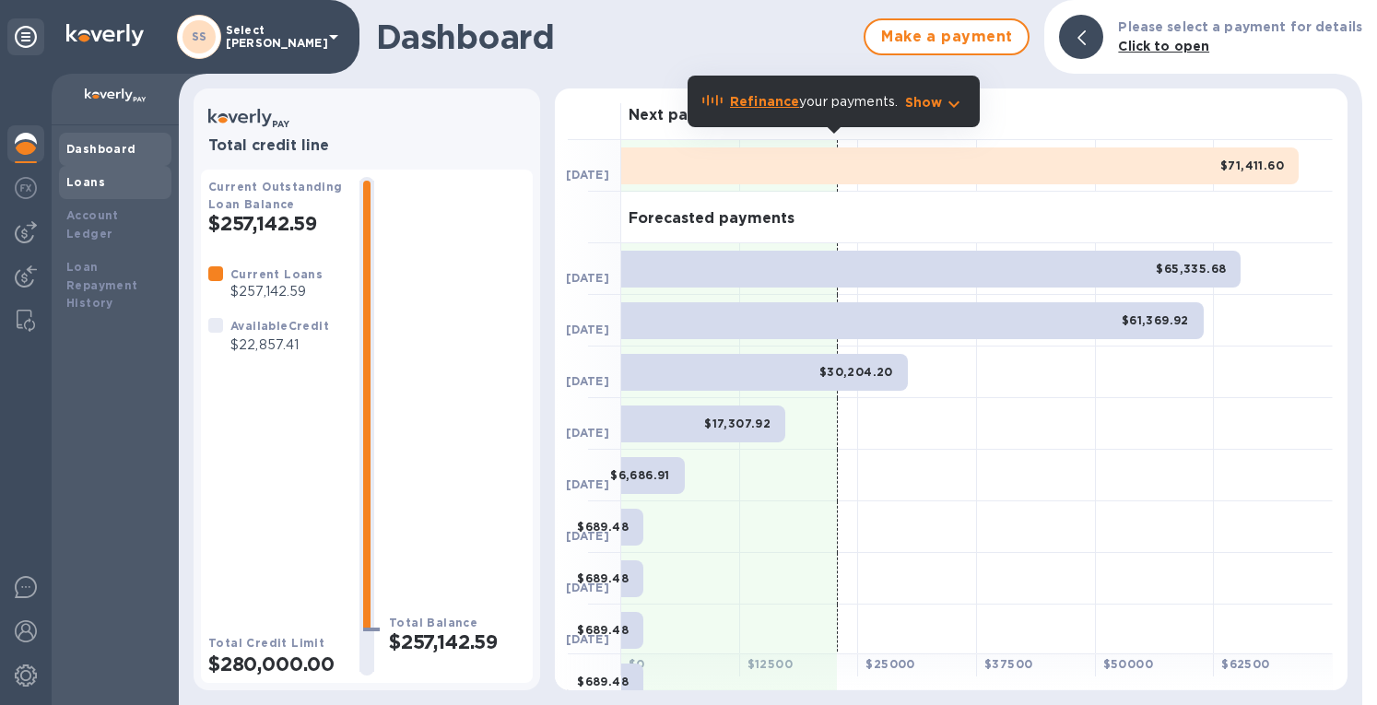
click at [89, 183] on b "Loans" at bounding box center [85, 182] width 39 height 14
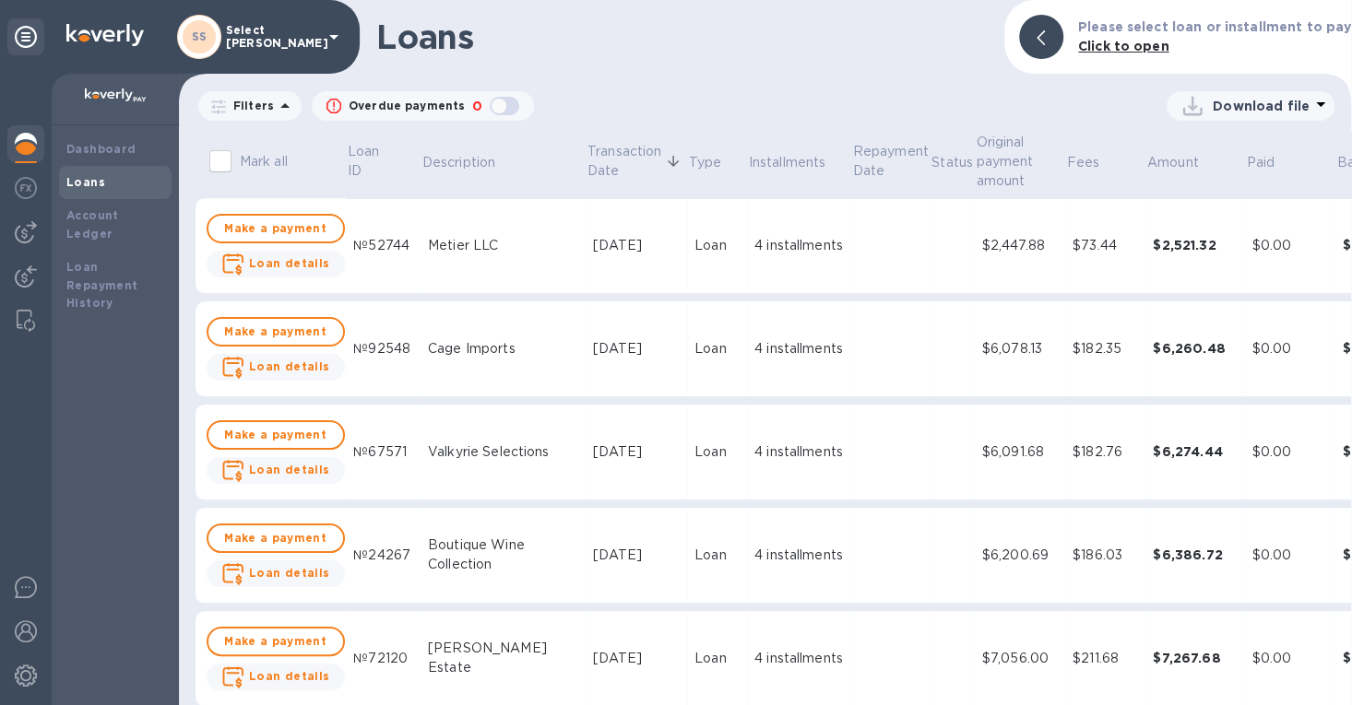
click at [242, 107] on p "Filters" at bounding box center [250, 106] width 48 height 16
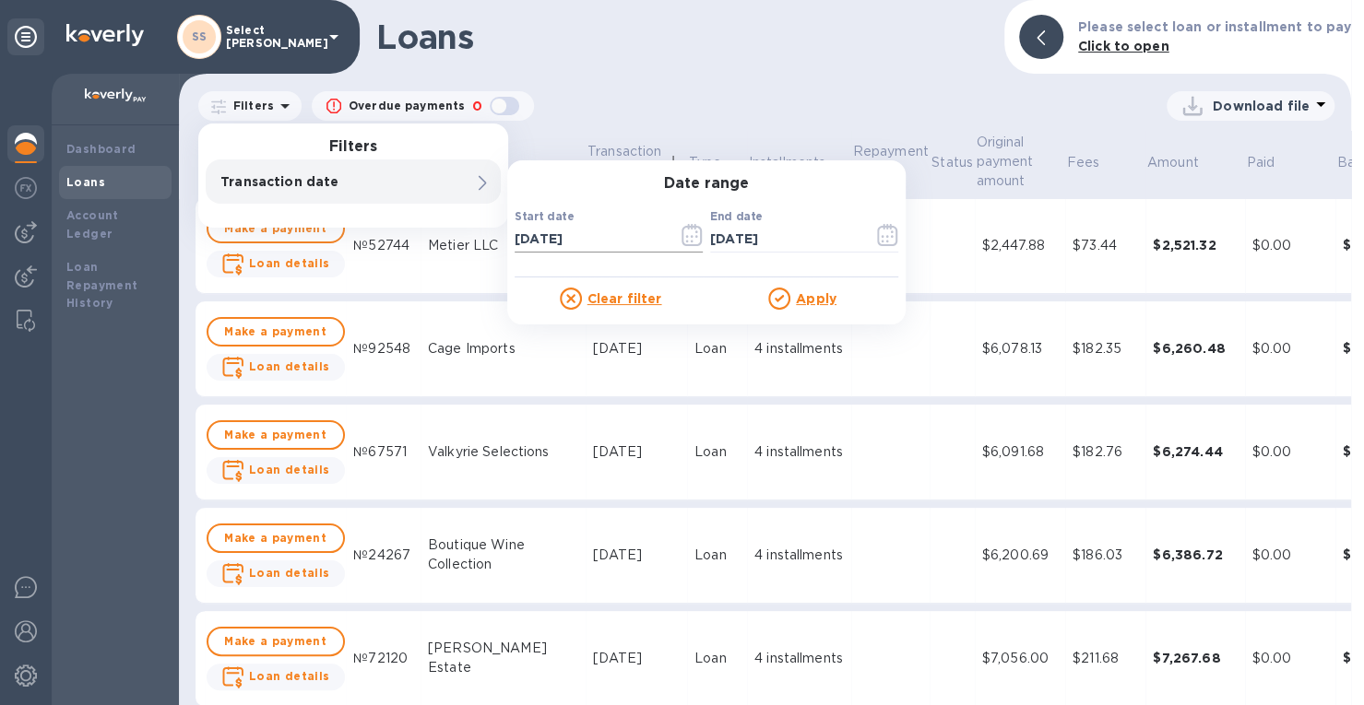
click at [682, 237] on icon "button" at bounding box center [691, 235] width 20 height 22
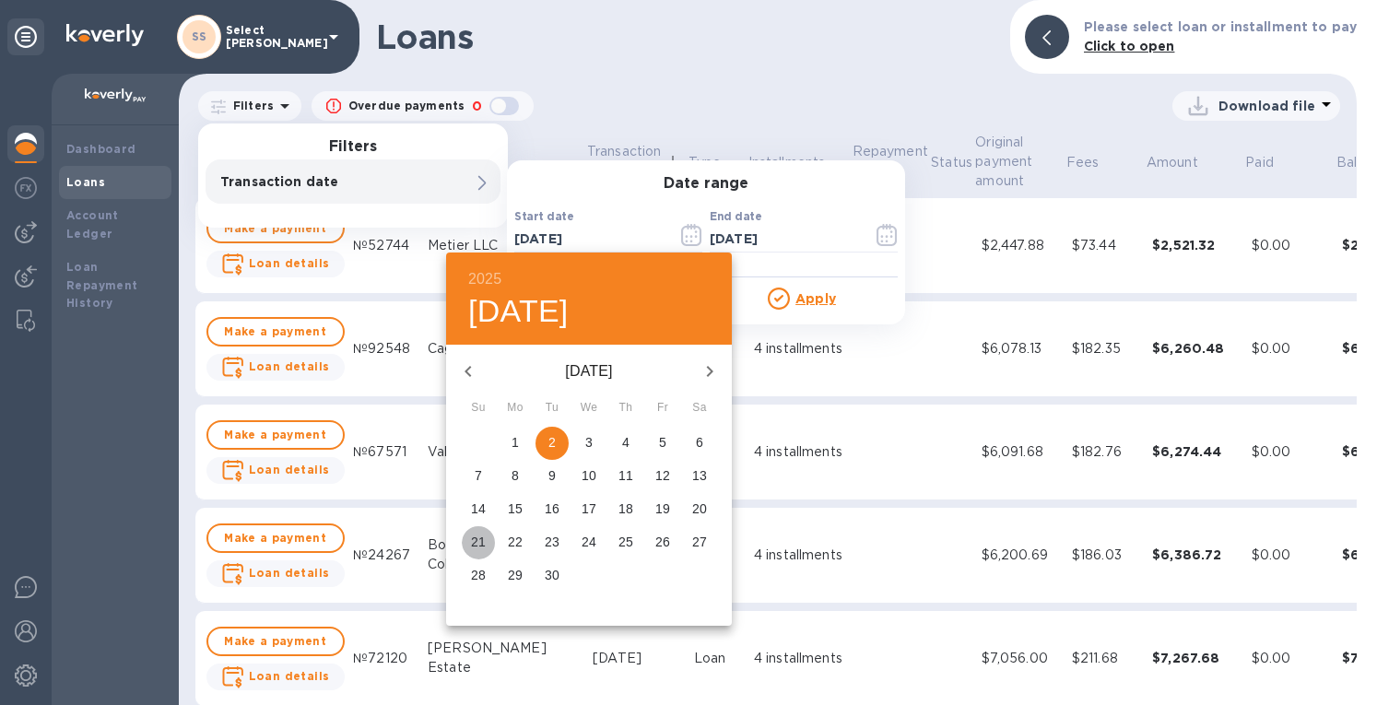
click at [485, 540] on span "21" at bounding box center [478, 542] width 33 height 18
type input "[DATE]"
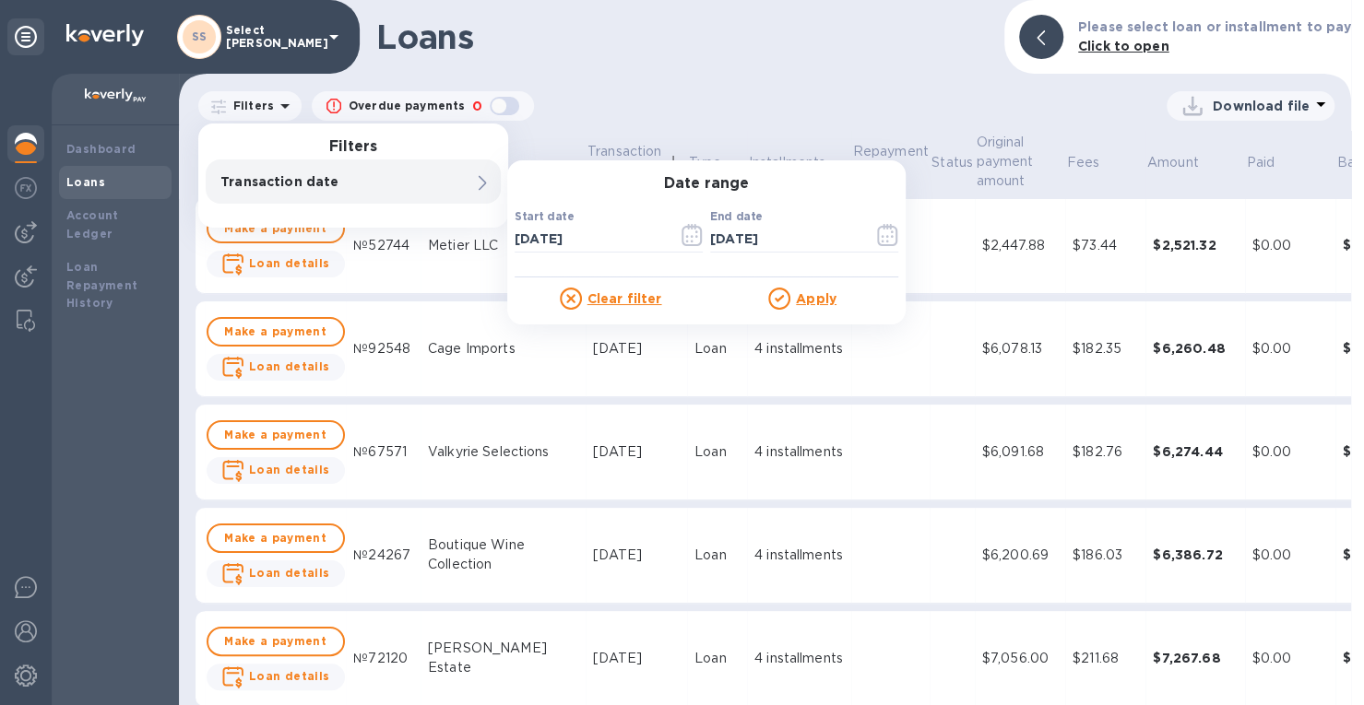
click at [796, 297] on u "Apply" at bounding box center [816, 298] width 41 height 15
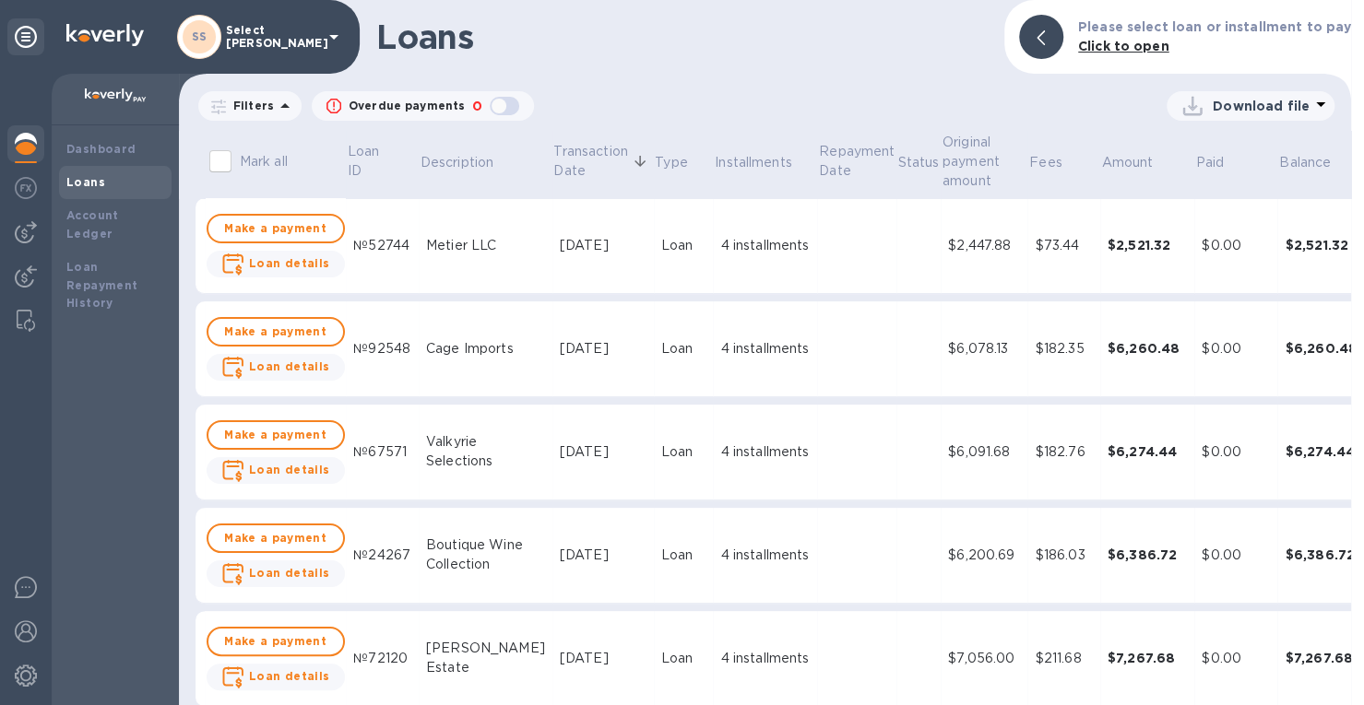
click at [1252, 102] on p "Download file" at bounding box center [1260, 106] width 97 height 18
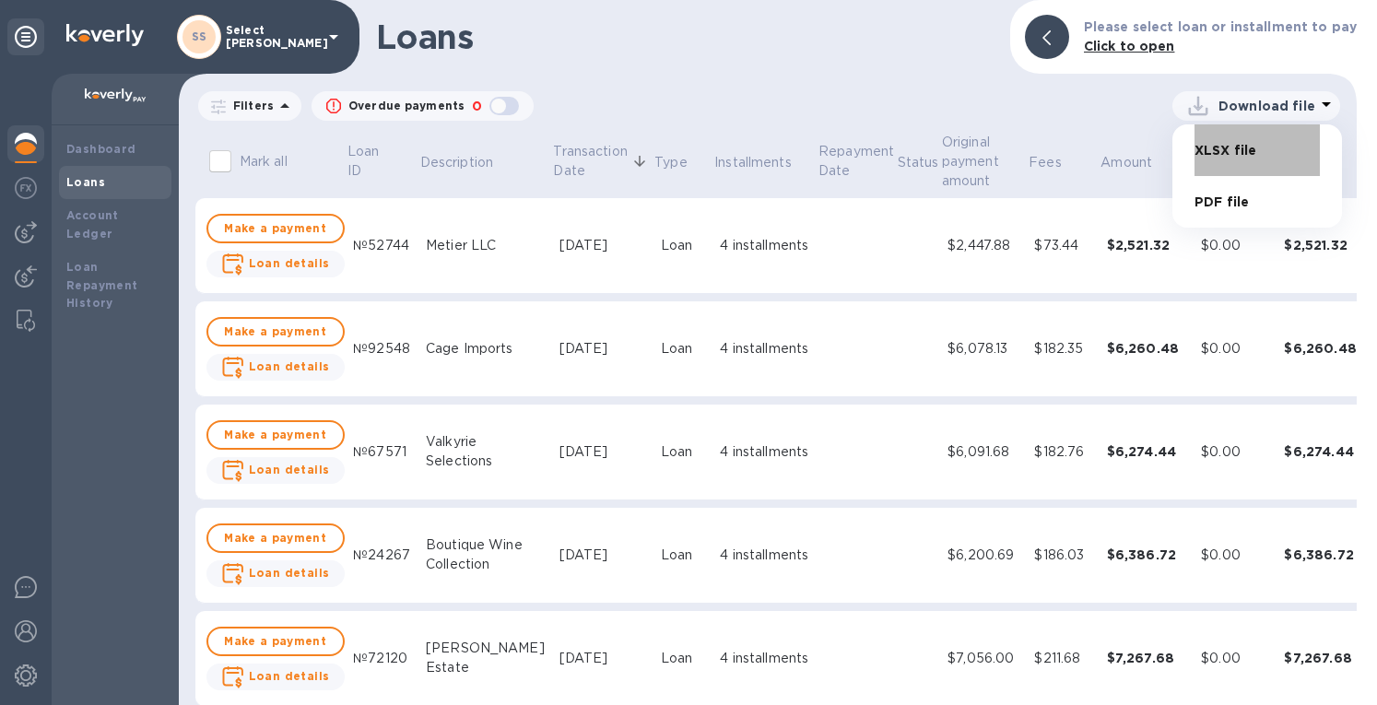
click at [1204, 152] on li "XLSX file" at bounding box center [1257, 150] width 125 height 52
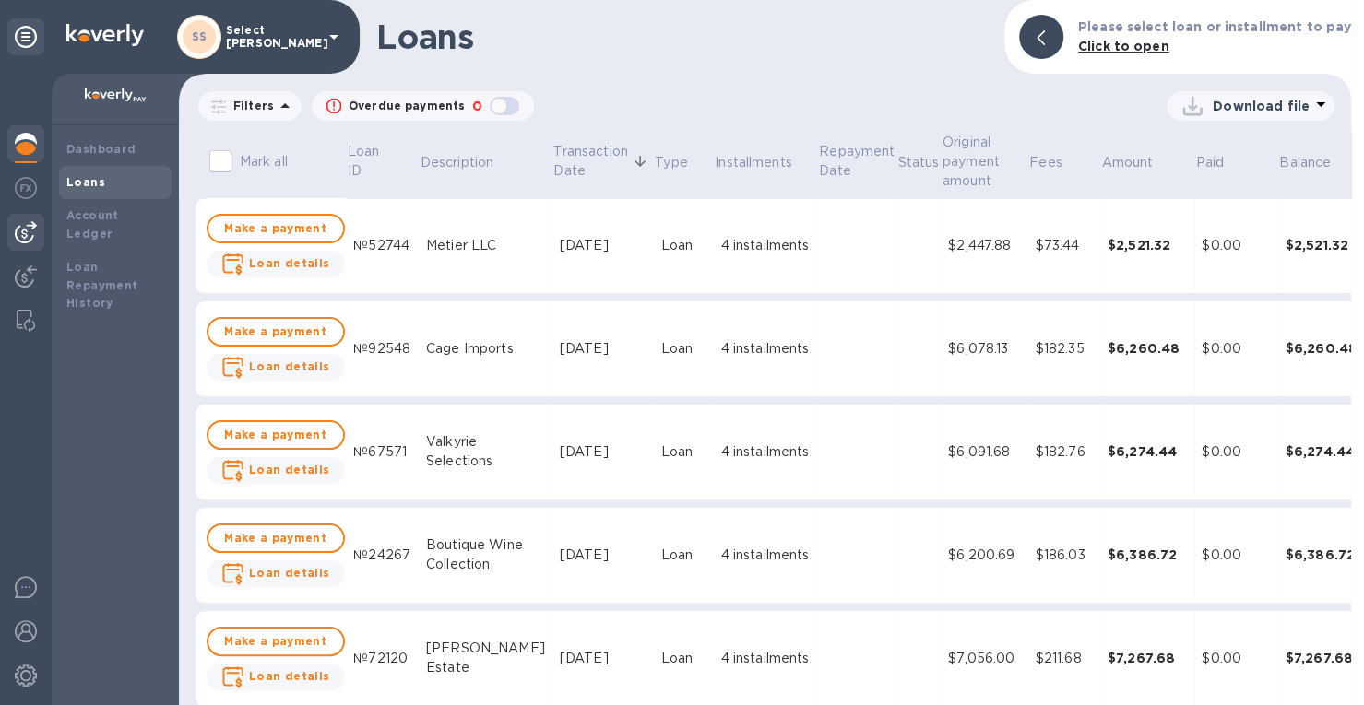
drag, startPoint x: 30, startPoint y: 242, endPoint x: 41, endPoint y: 228, distance: 18.4
click at [30, 241] on img at bounding box center [26, 232] width 22 height 22
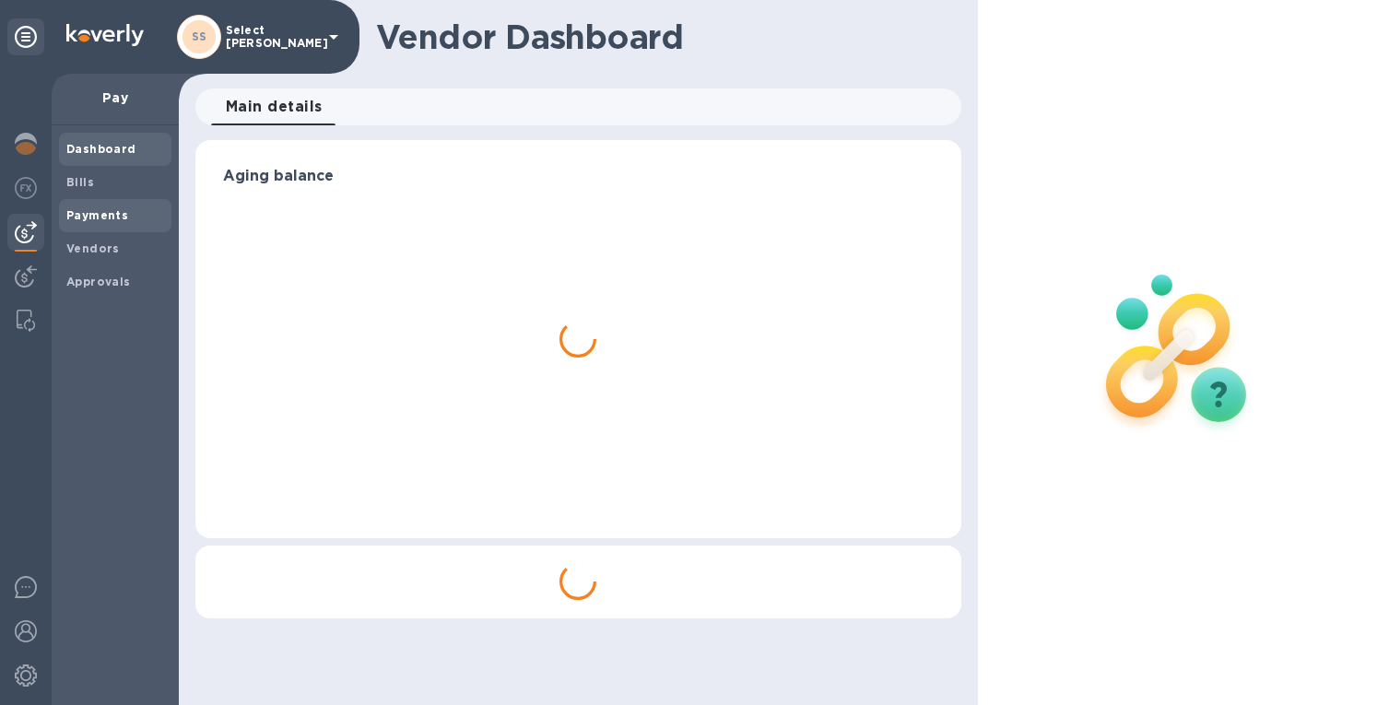
drag, startPoint x: 71, startPoint y: 220, endPoint x: 152, endPoint y: 234, distance: 82.3
click at [72, 220] on b "Payments" at bounding box center [97, 215] width 62 height 14
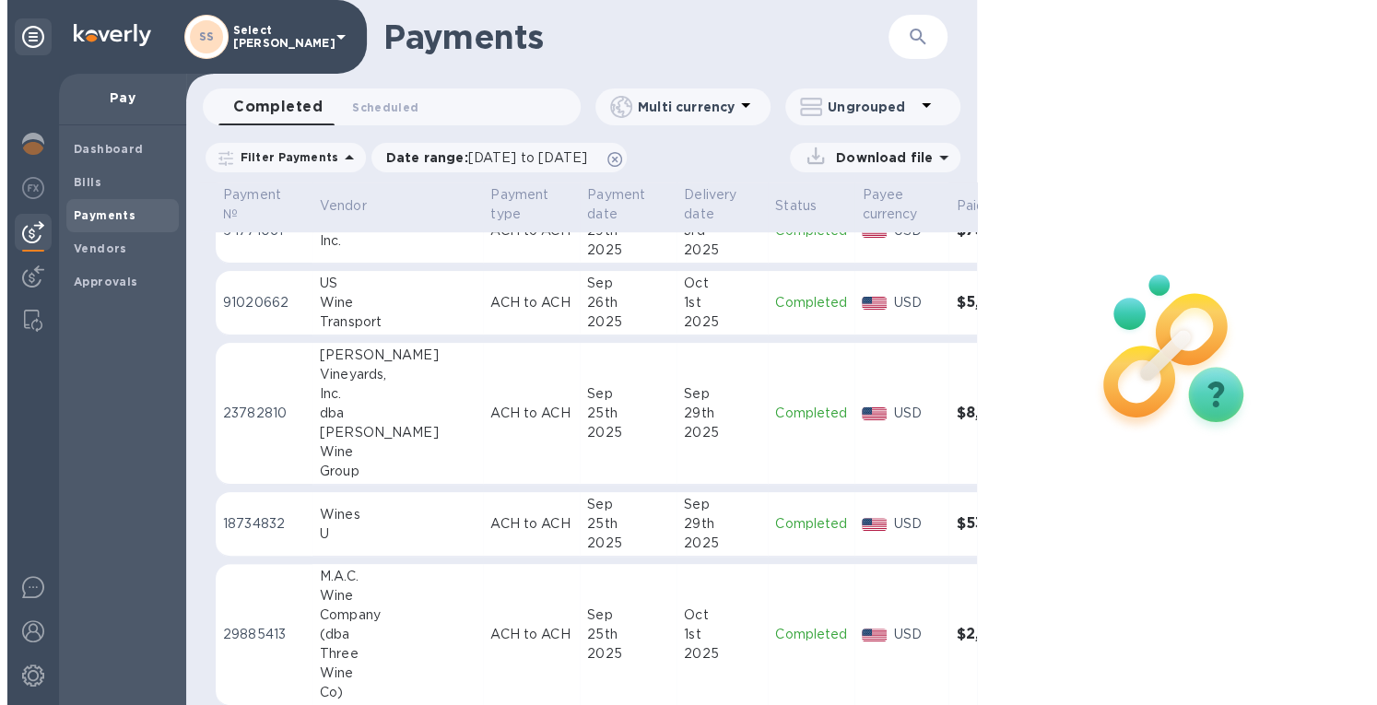
scroll to position [553, 0]
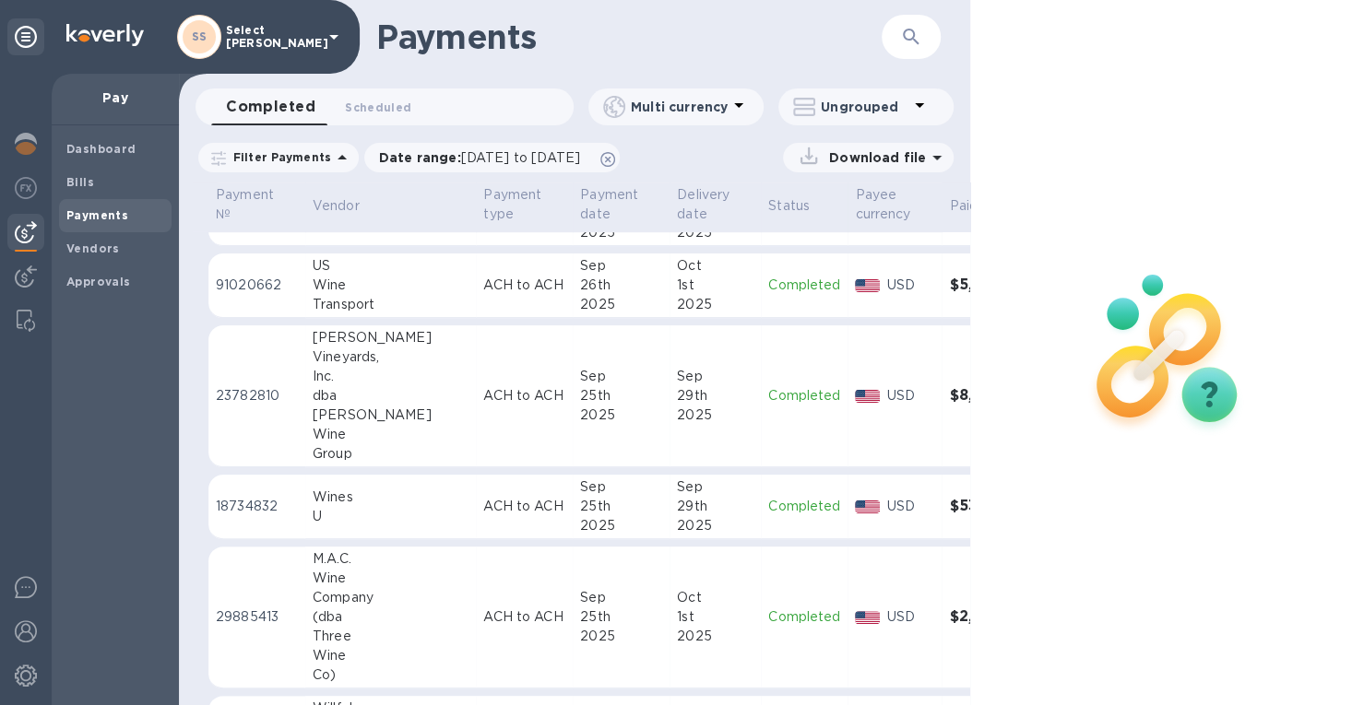
click at [677, 503] on div "29th" at bounding box center [715, 506] width 77 height 19
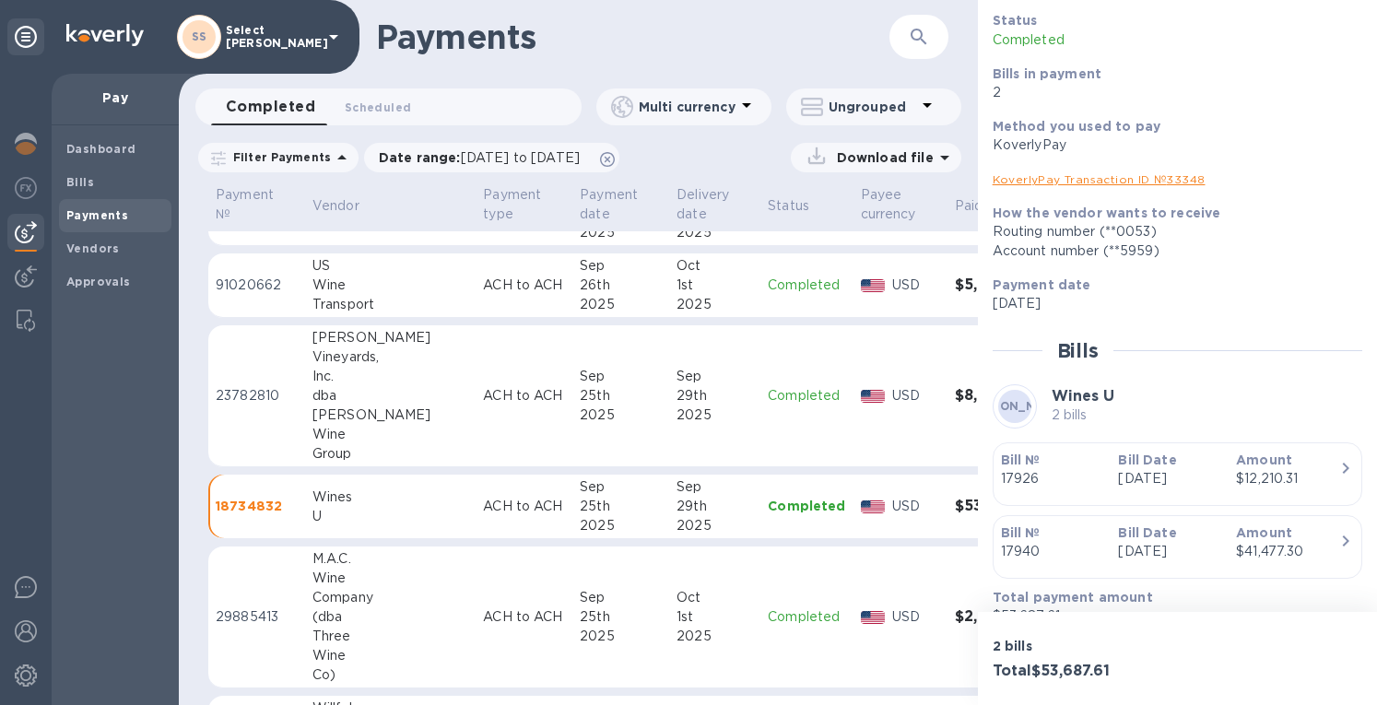
scroll to position [149, 0]
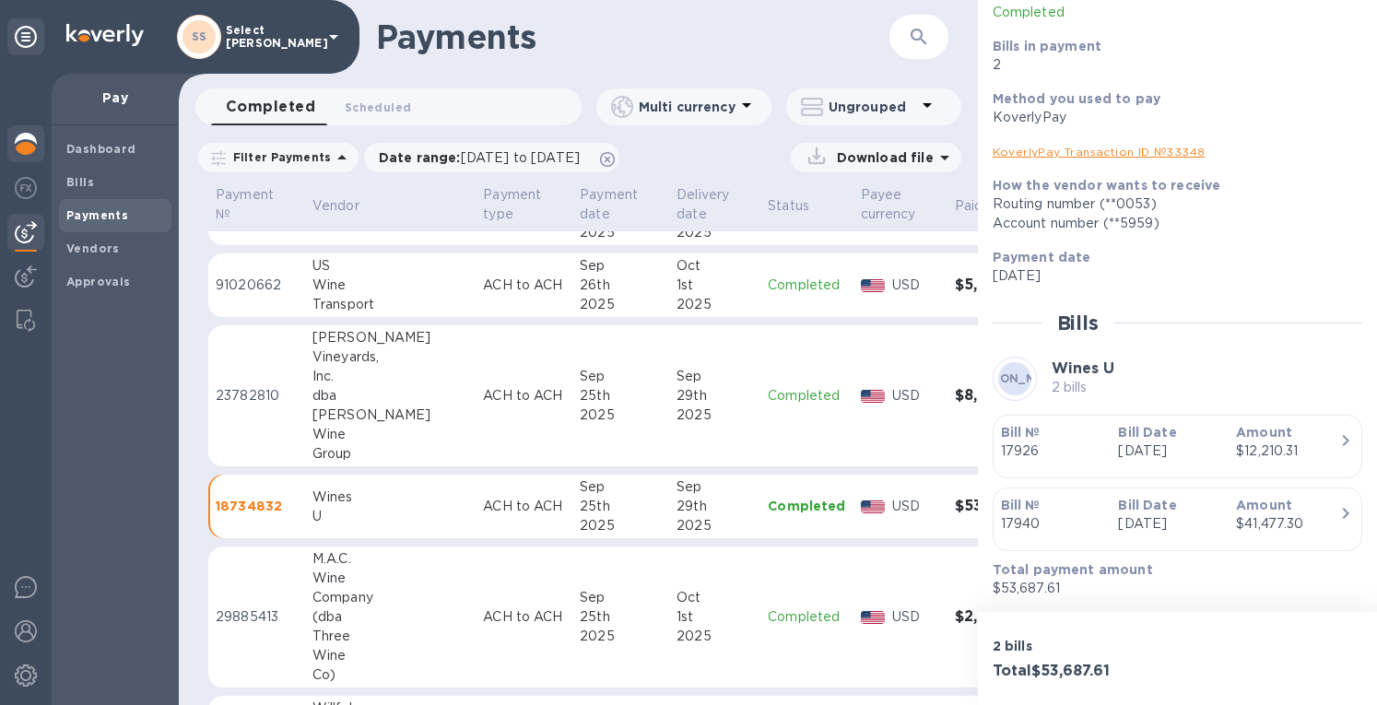
drag, startPoint x: 30, startPoint y: 143, endPoint x: 41, endPoint y: 143, distance: 11.1
click at [30, 143] on img at bounding box center [26, 144] width 22 height 22
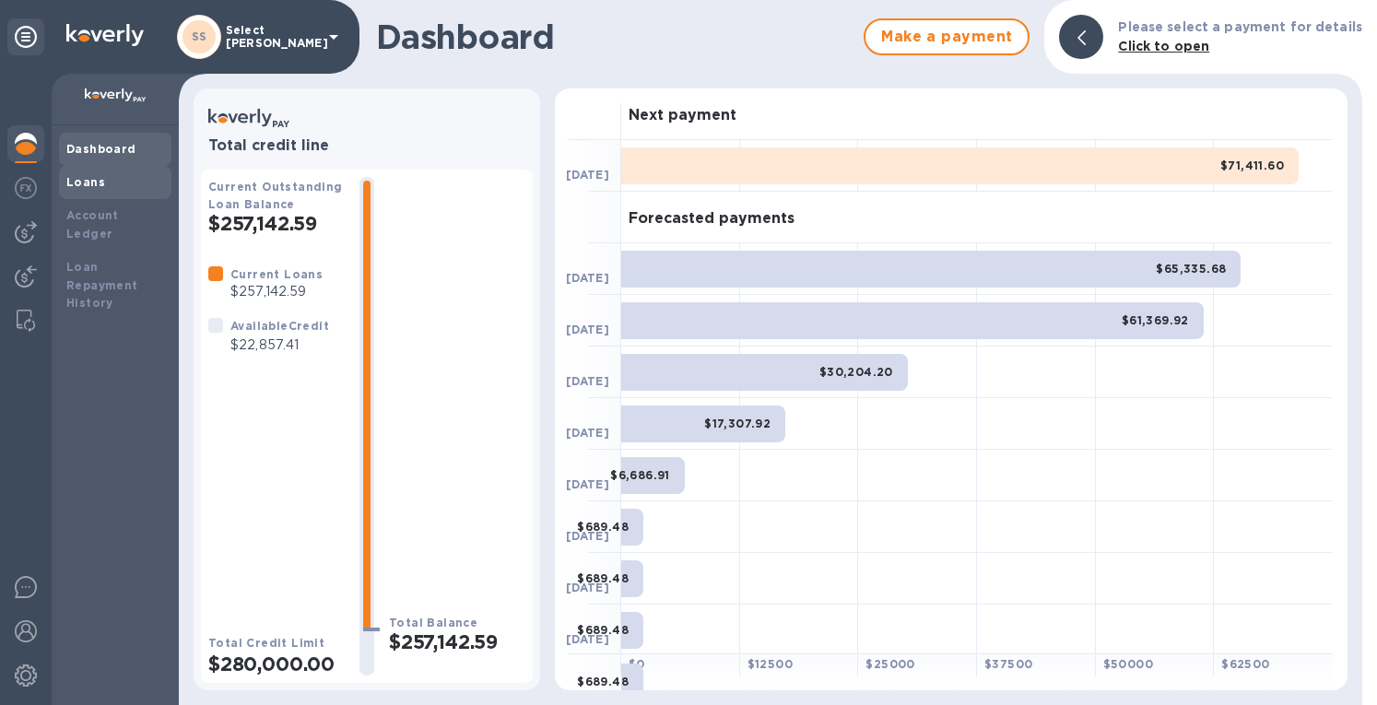
click at [85, 176] on b "Loans" at bounding box center [85, 182] width 39 height 14
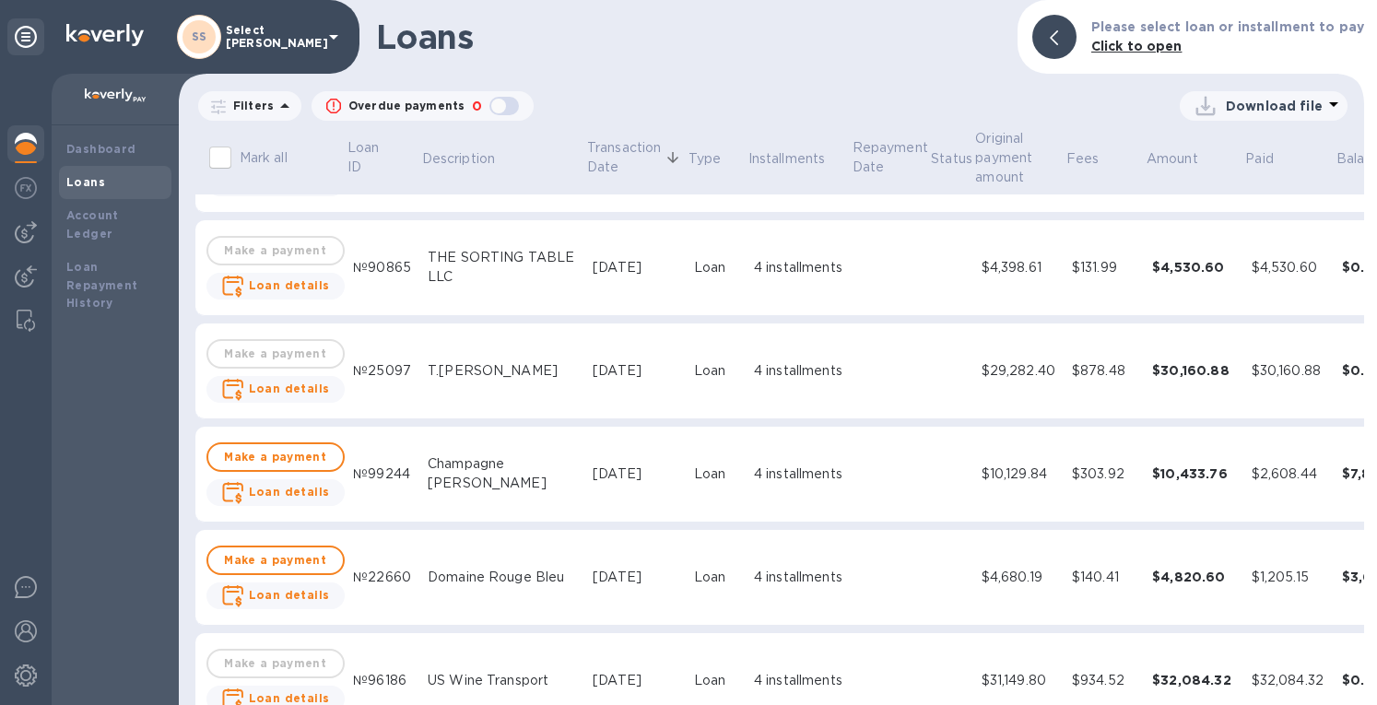
scroll to position [2950, 0]
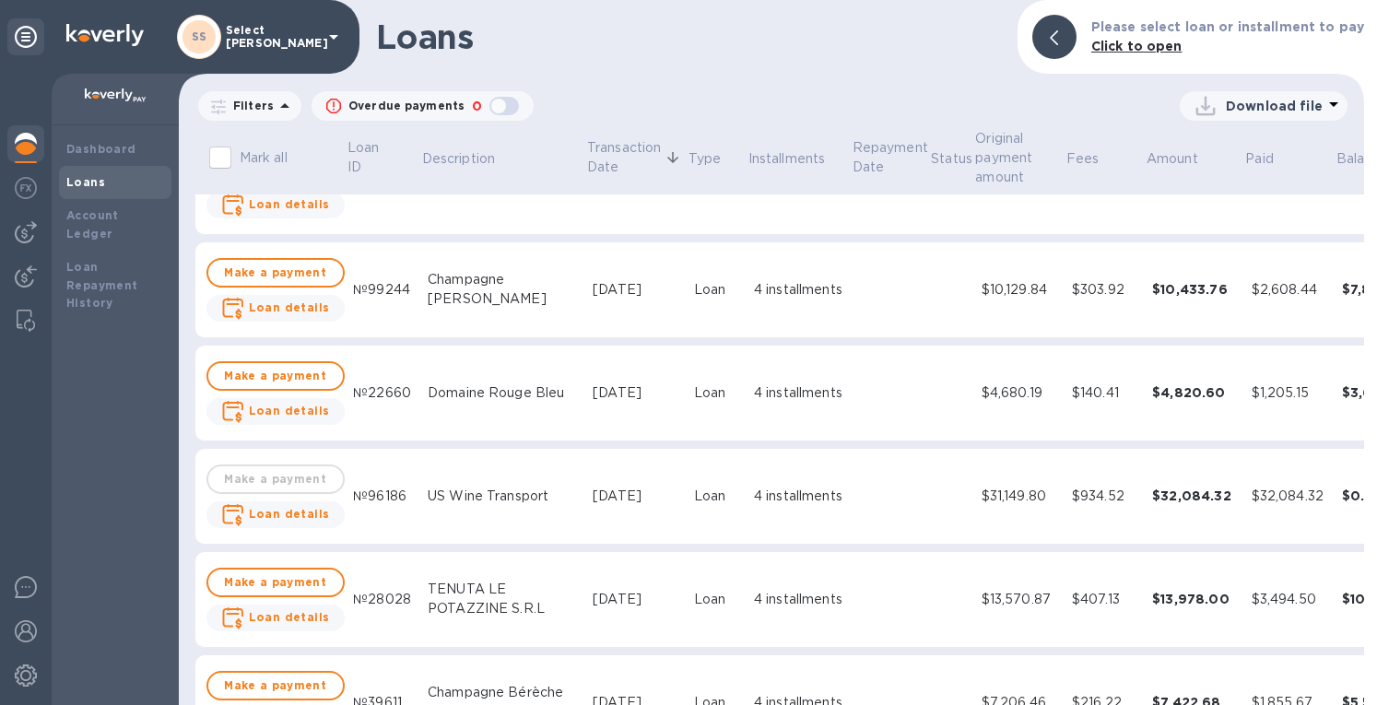
click at [593, 281] on div "[DATE]" at bounding box center [636, 289] width 87 height 19
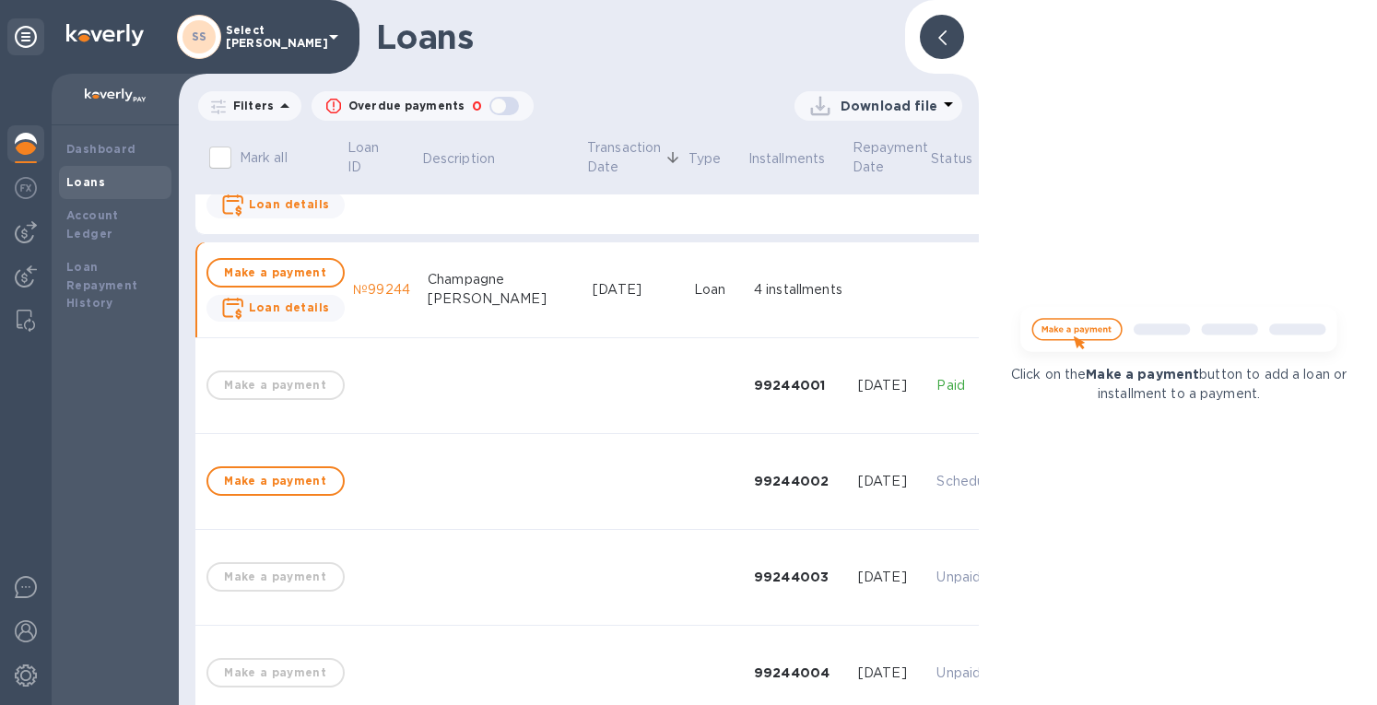
click at [941, 40] on icon at bounding box center [943, 37] width 8 height 15
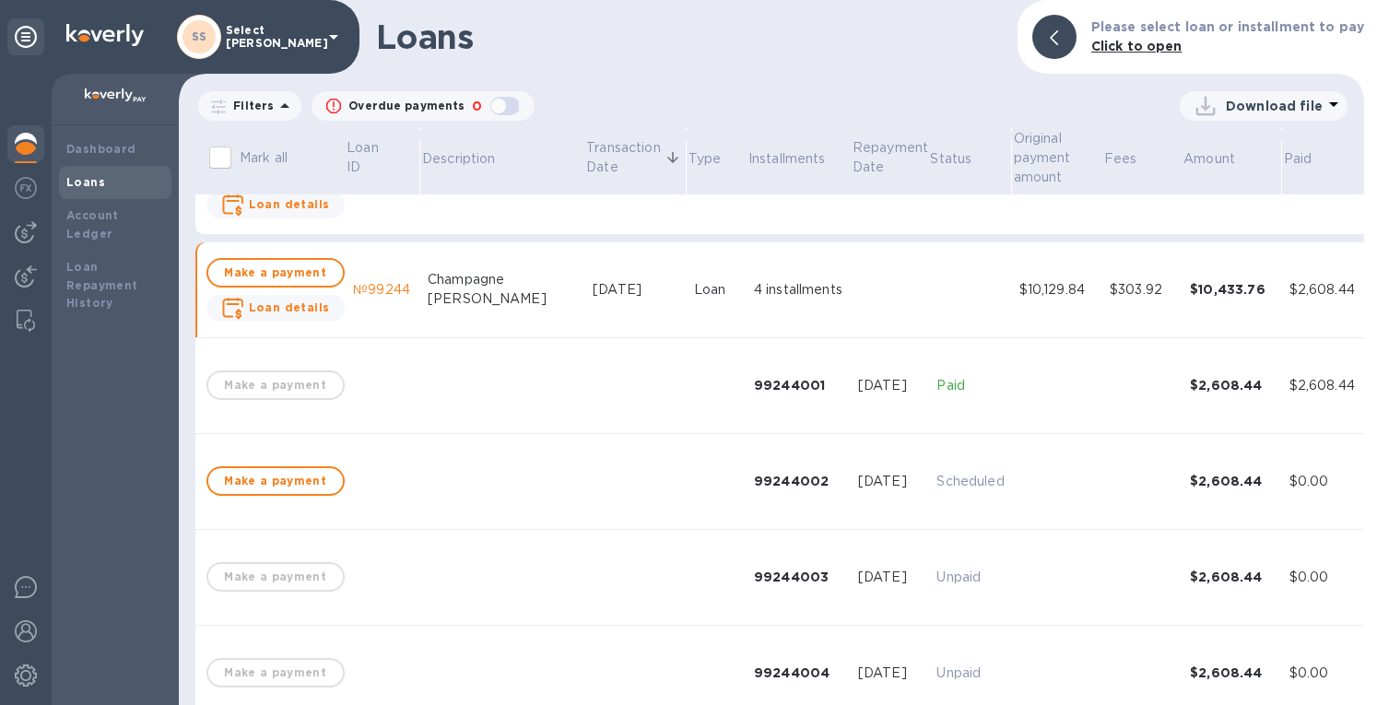
click at [1138, 386] on td at bounding box center [1143, 386] width 80 height 96
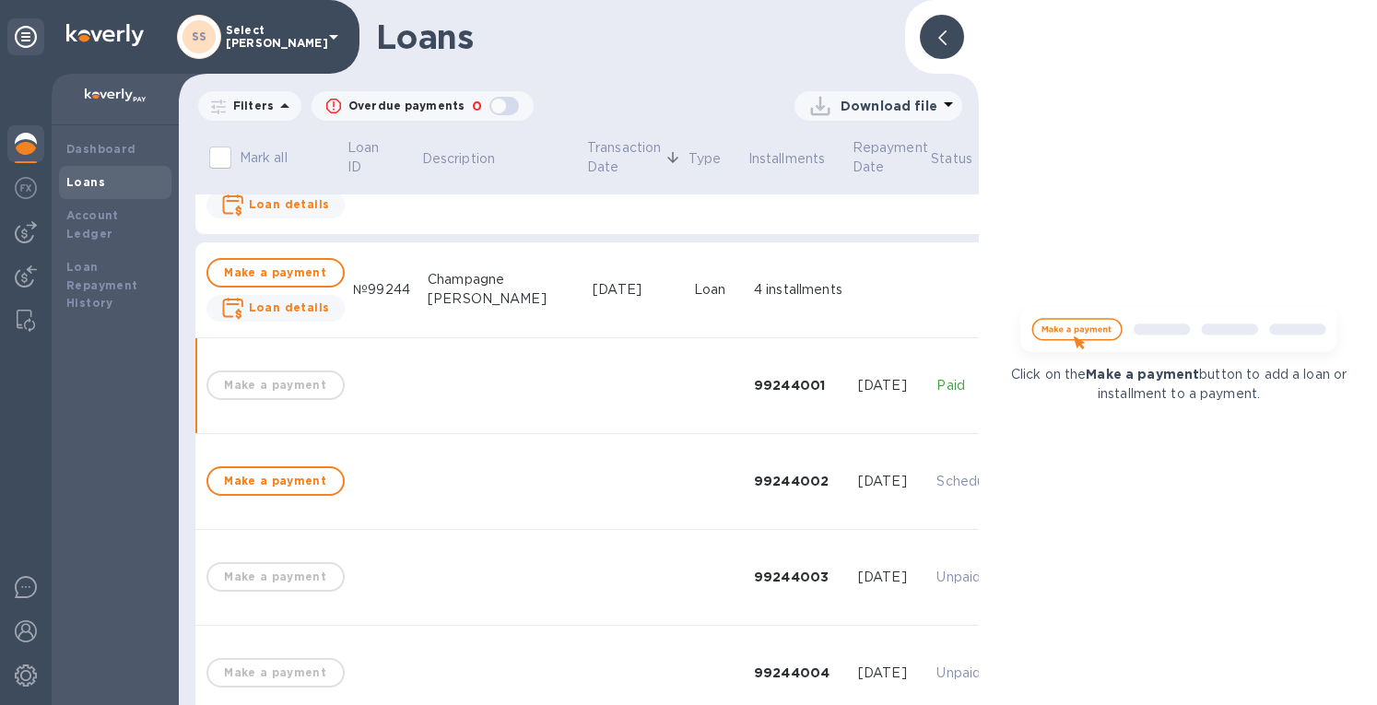
scroll to position [3065, 0]
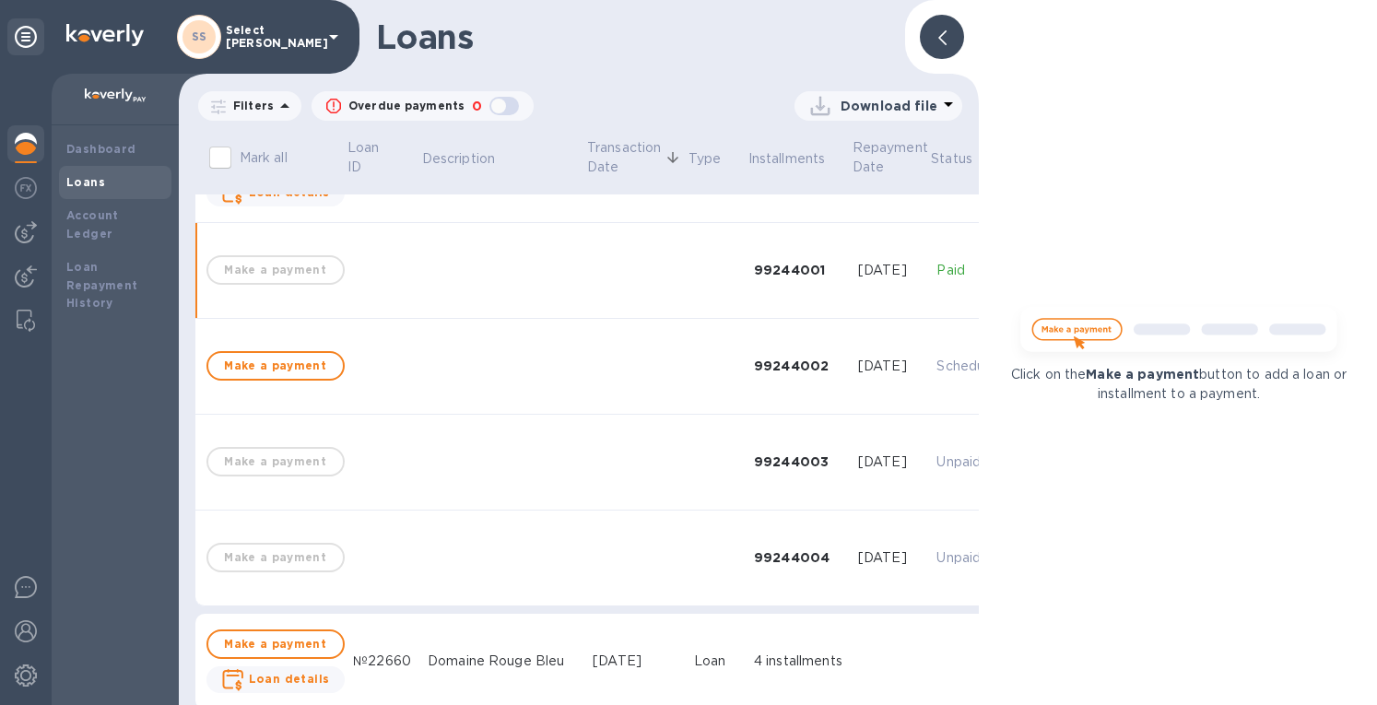
click at [933, 34] on div at bounding box center [942, 37] width 44 height 44
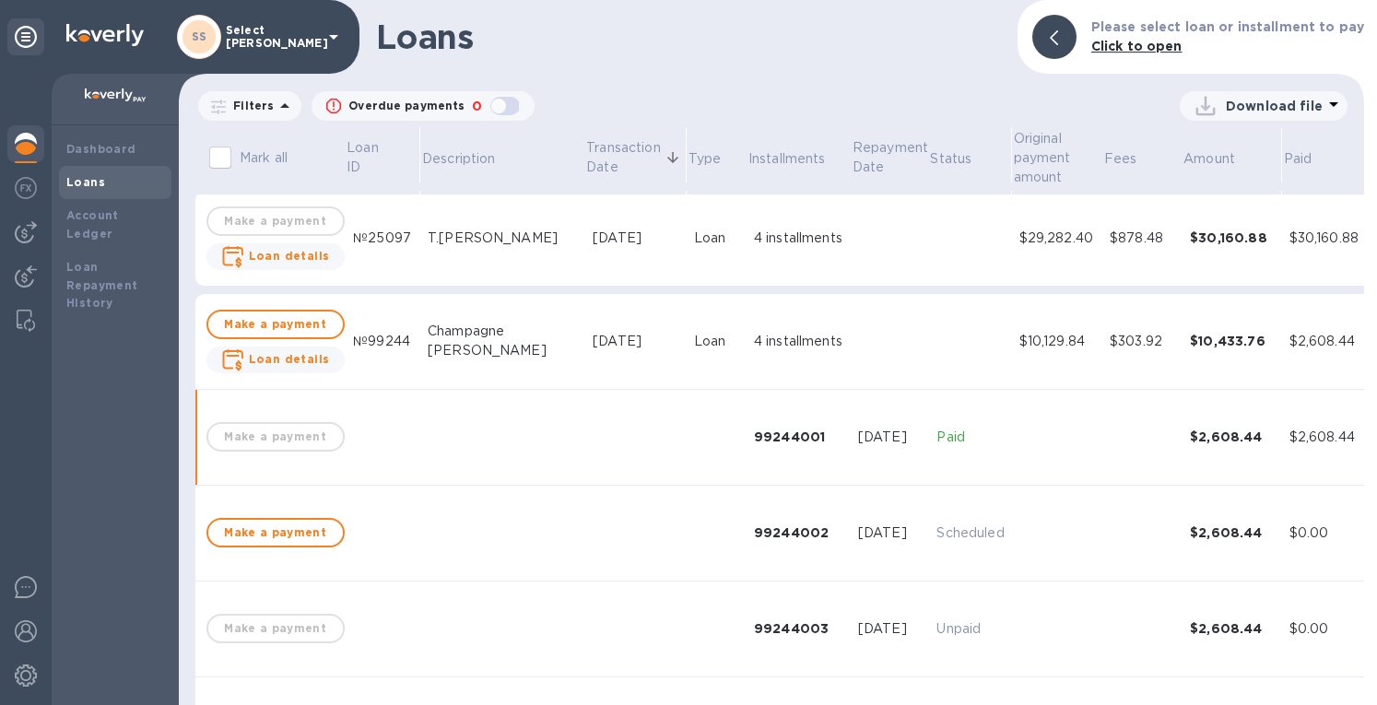
scroll to position [2881, 0]
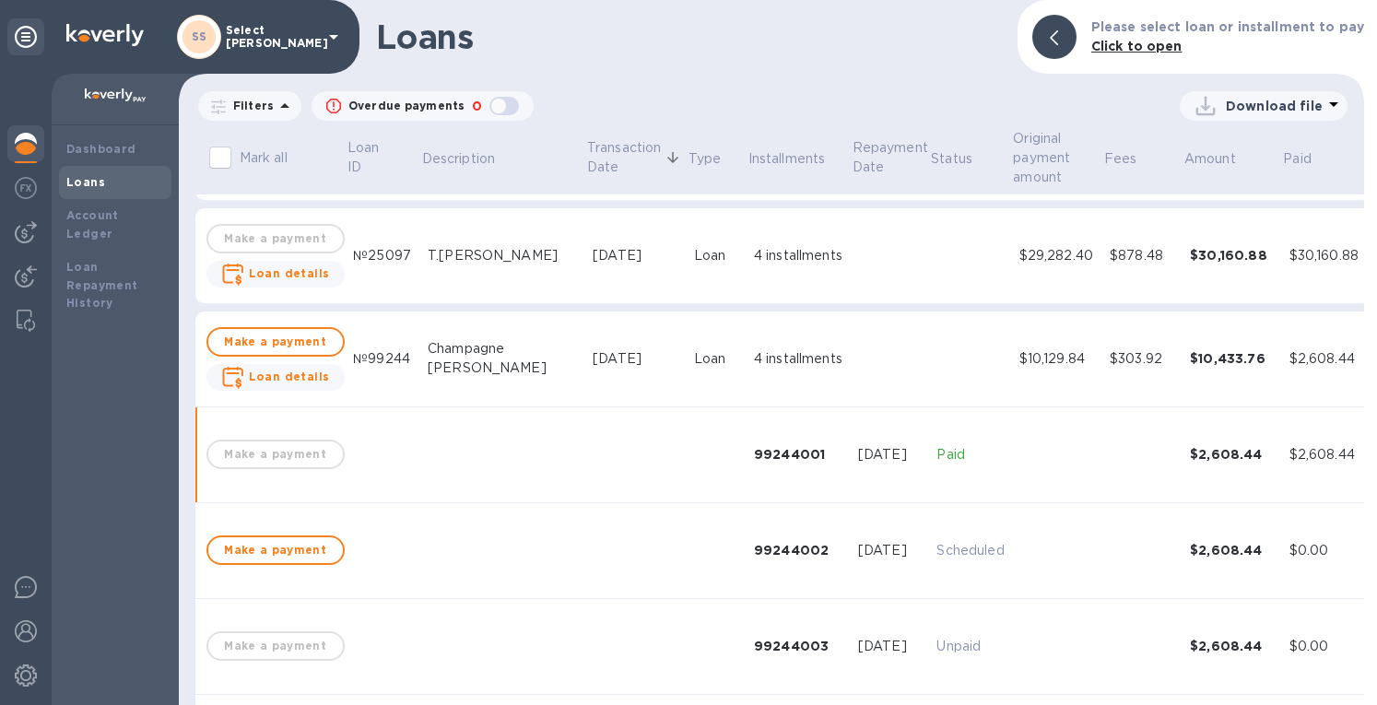
click at [1282, 363] on td "$2,608.44" at bounding box center [1327, 360] width 90 height 96
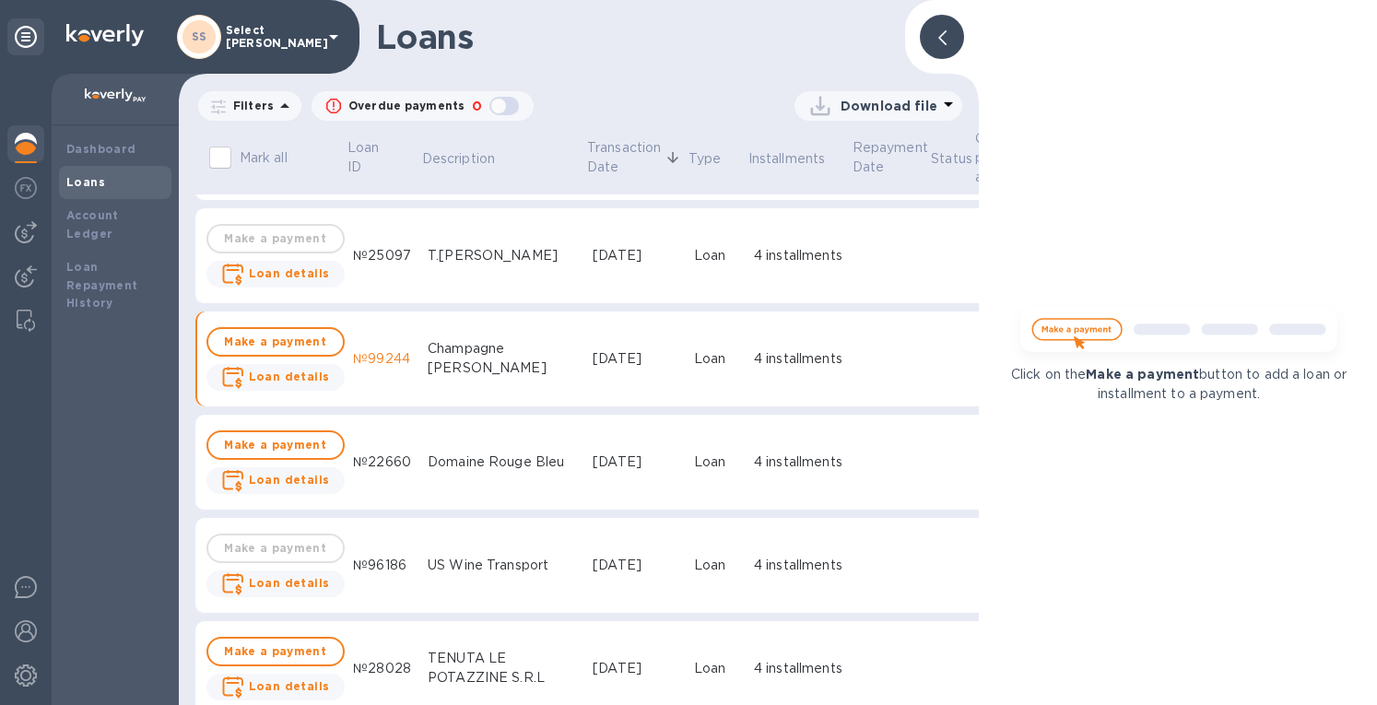
click at [937, 23] on div at bounding box center [942, 37] width 44 height 44
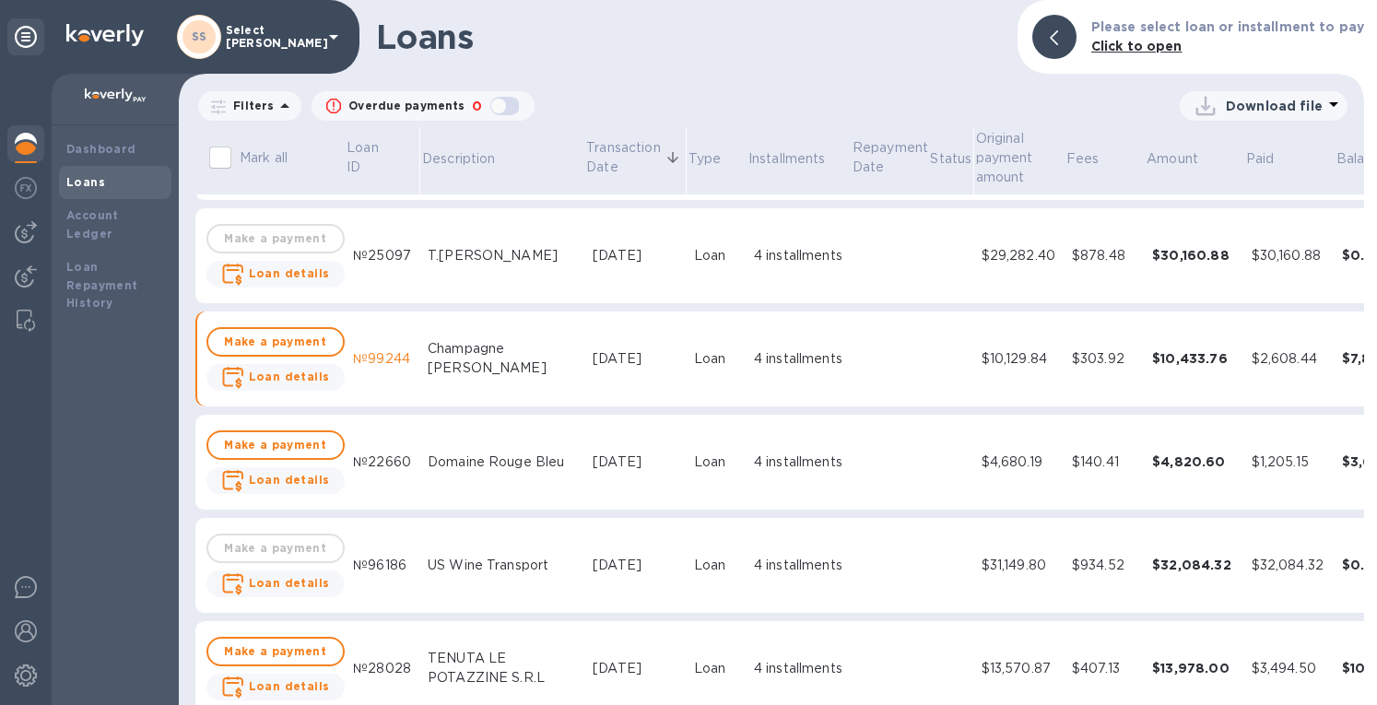
click at [754, 359] on div "4 installments" at bounding box center [798, 358] width 89 height 19
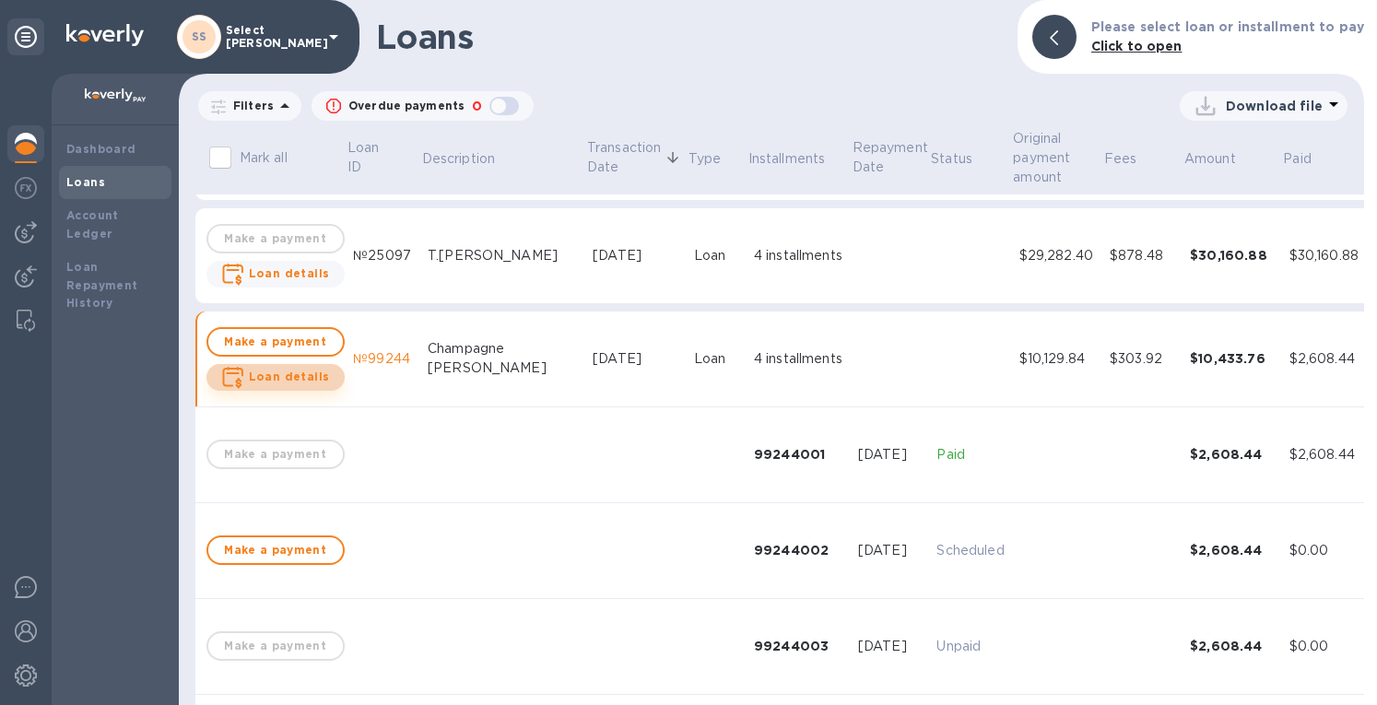
click at [285, 386] on span "Loan details" at bounding box center [275, 377] width 109 height 23
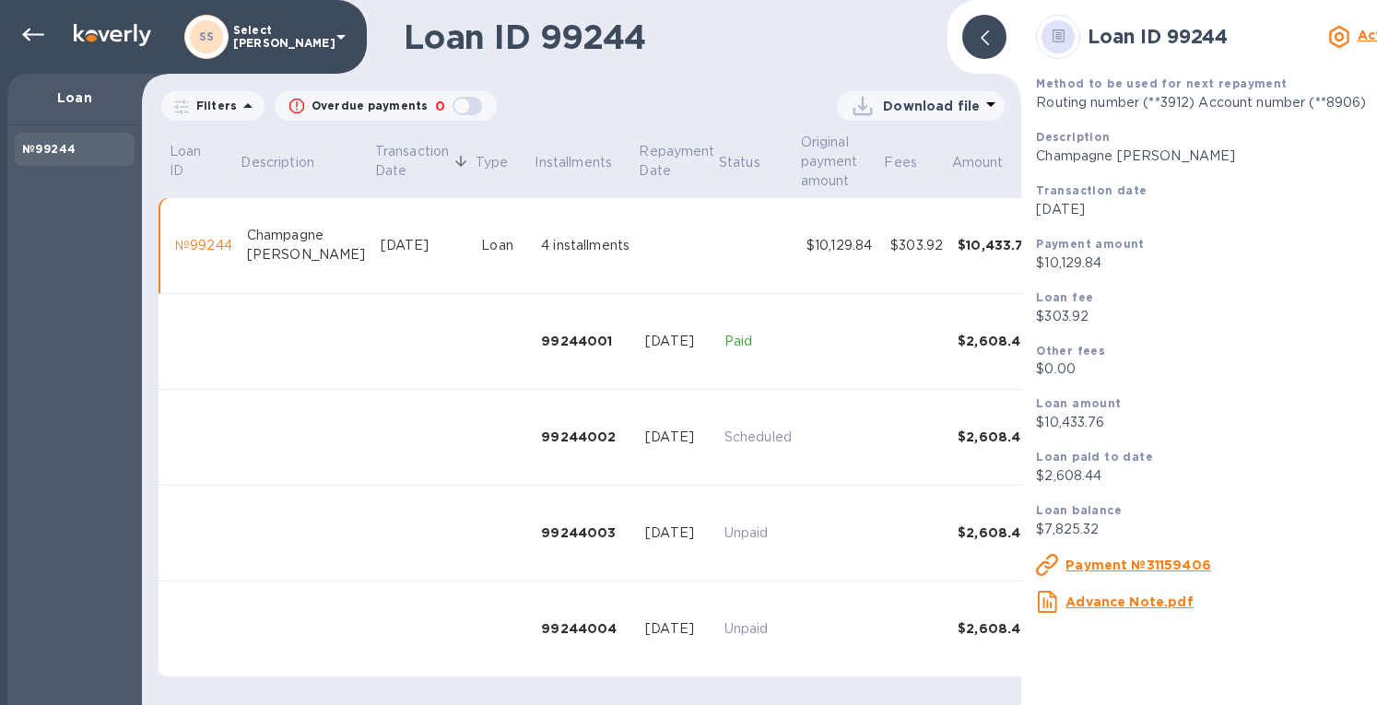
click at [1066, 569] on u "Payment №31159406" at bounding box center [1139, 565] width 146 height 15
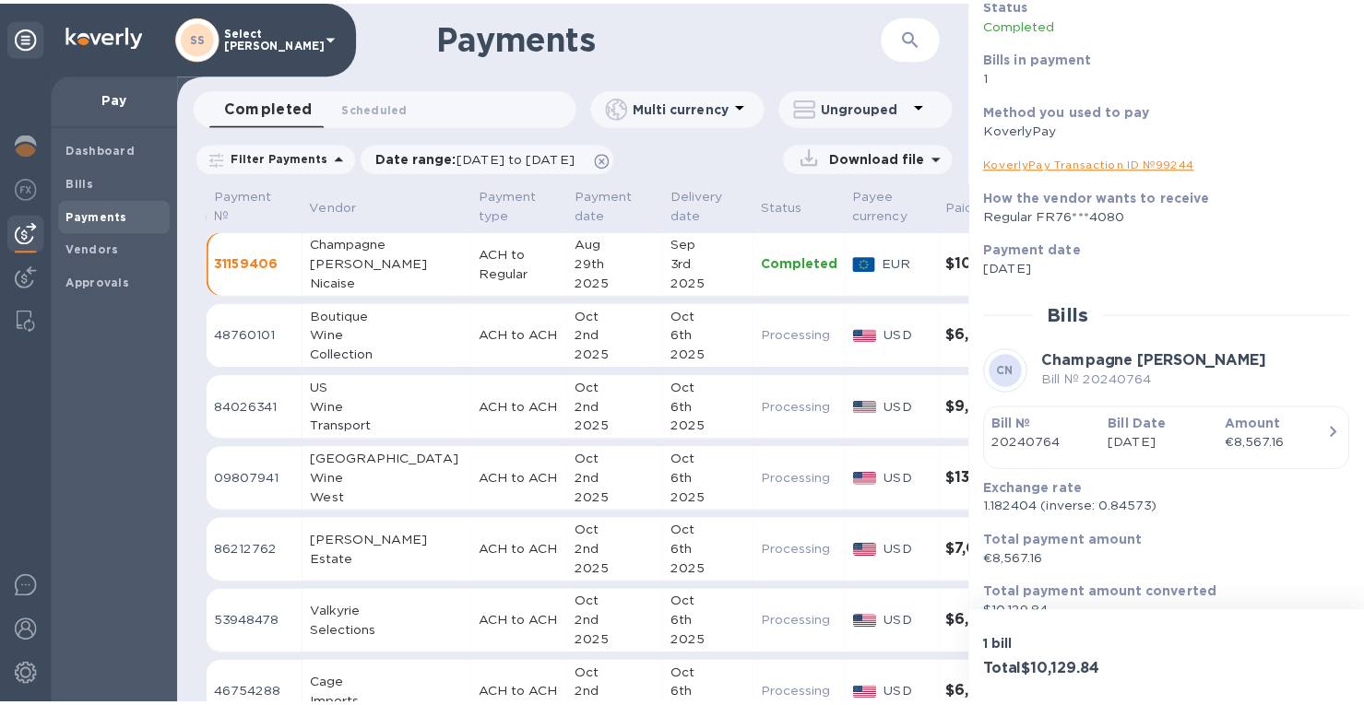
scroll to position [162, 0]
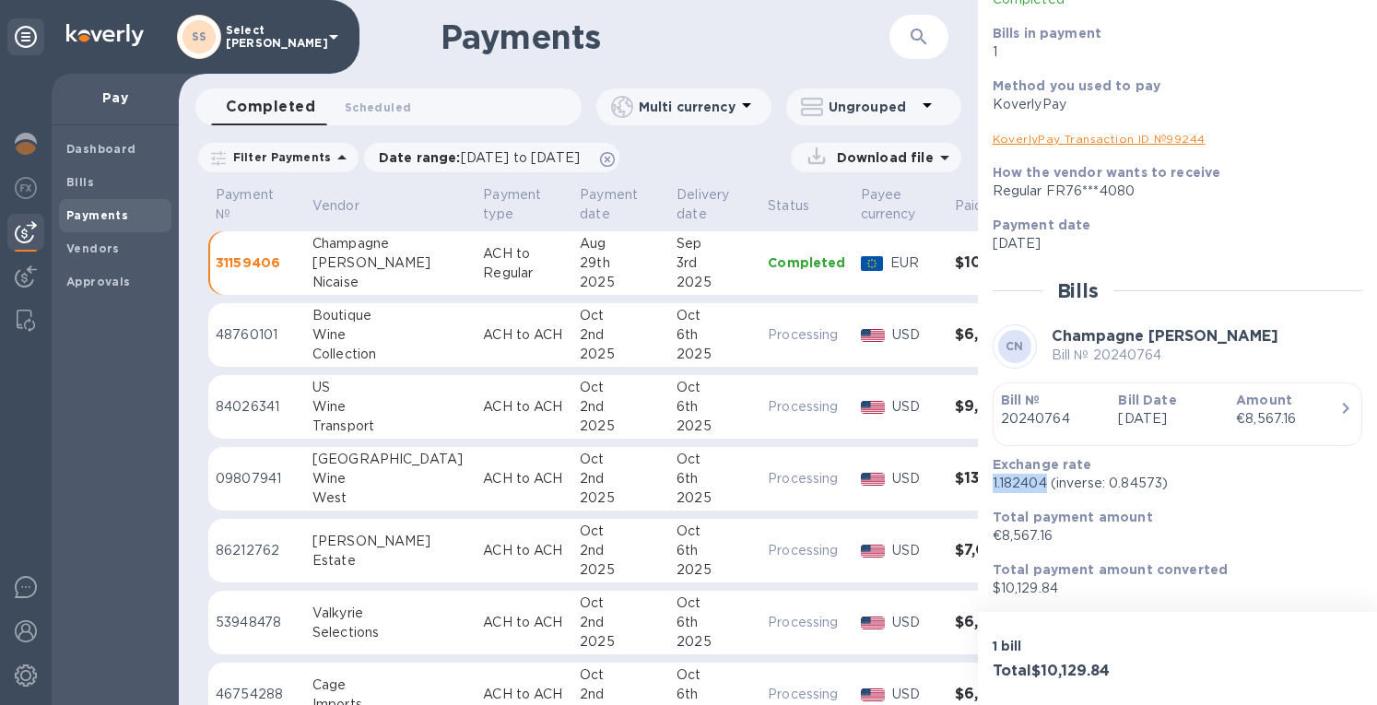
drag, startPoint x: 1047, startPoint y: 481, endPoint x: 994, endPoint y: 497, distance: 55.7
click at [990, 490] on div "Exchange rate 1.182404 (inverse: 0.84573)" at bounding box center [1171, 474] width 370 height 53
copy p "1.182404"
click at [1033, 135] on link "KoverlyPay Transaction ID № 99244" at bounding box center [1099, 139] width 213 height 14
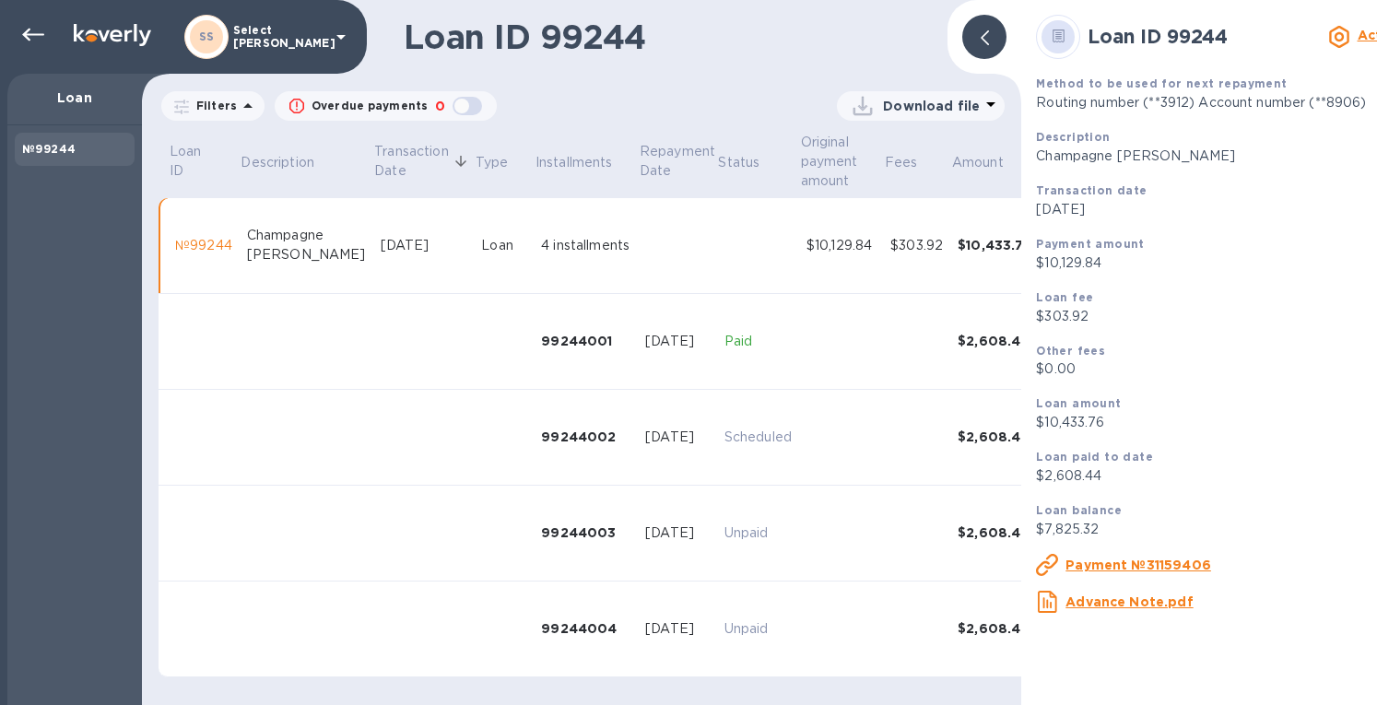
click at [972, 30] on div at bounding box center [984, 37] width 44 height 44
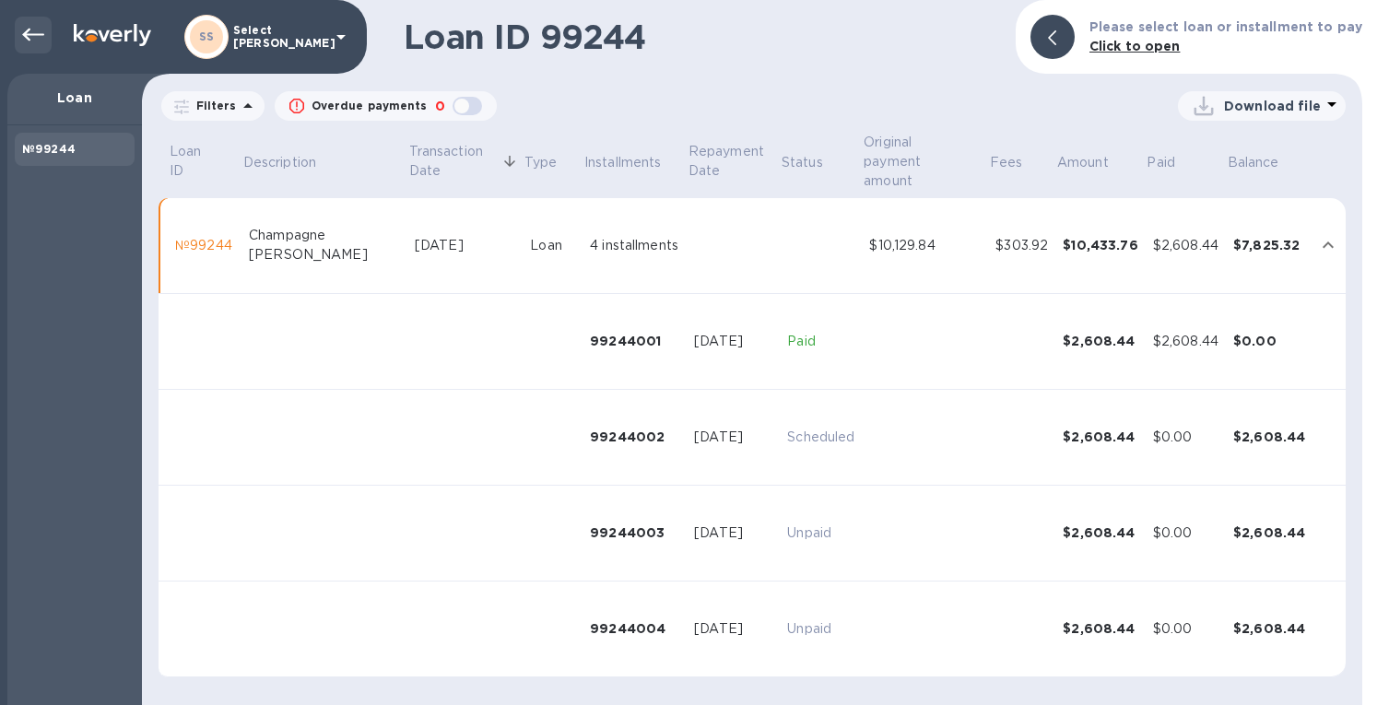
click at [21, 30] on div at bounding box center [33, 35] width 37 height 37
click at [24, 34] on div at bounding box center [33, 35] width 37 height 37
click at [24, 32] on icon at bounding box center [33, 35] width 22 height 13
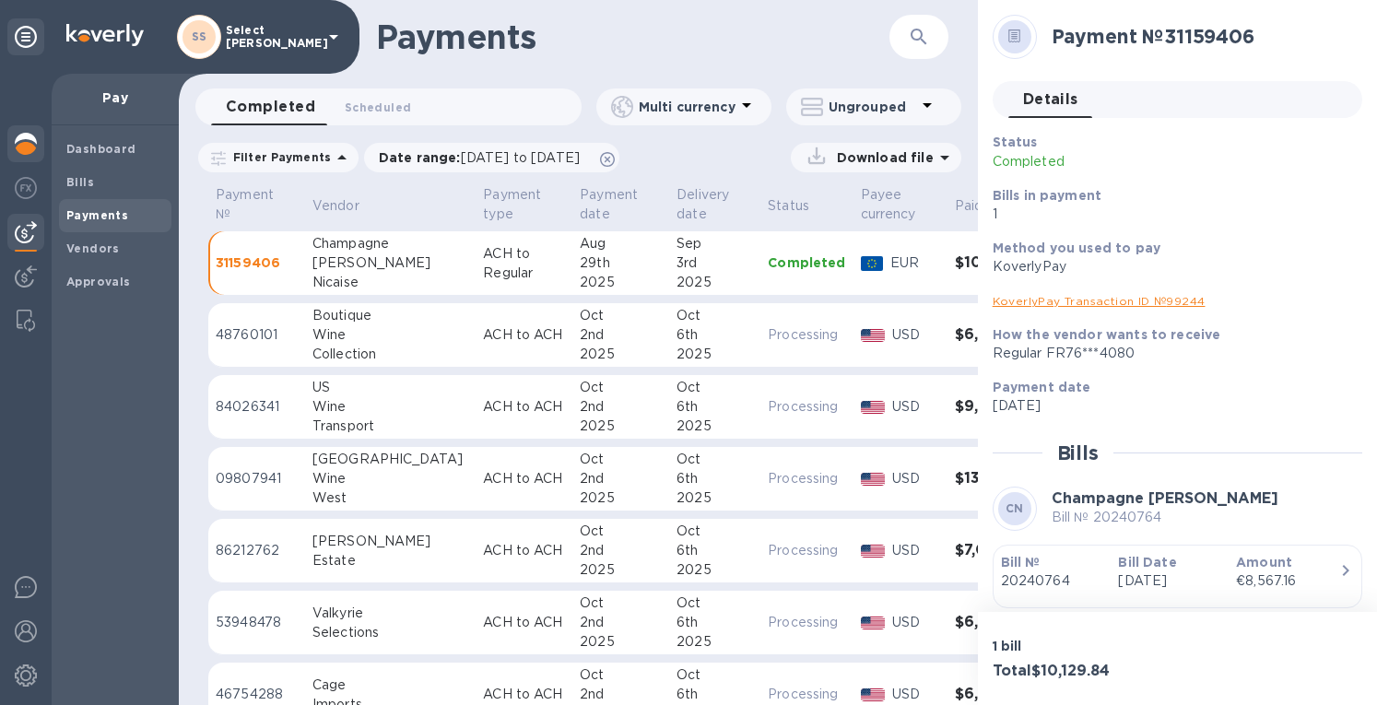
click at [38, 147] on div at bounding box center [25, 145] width 37 height 41
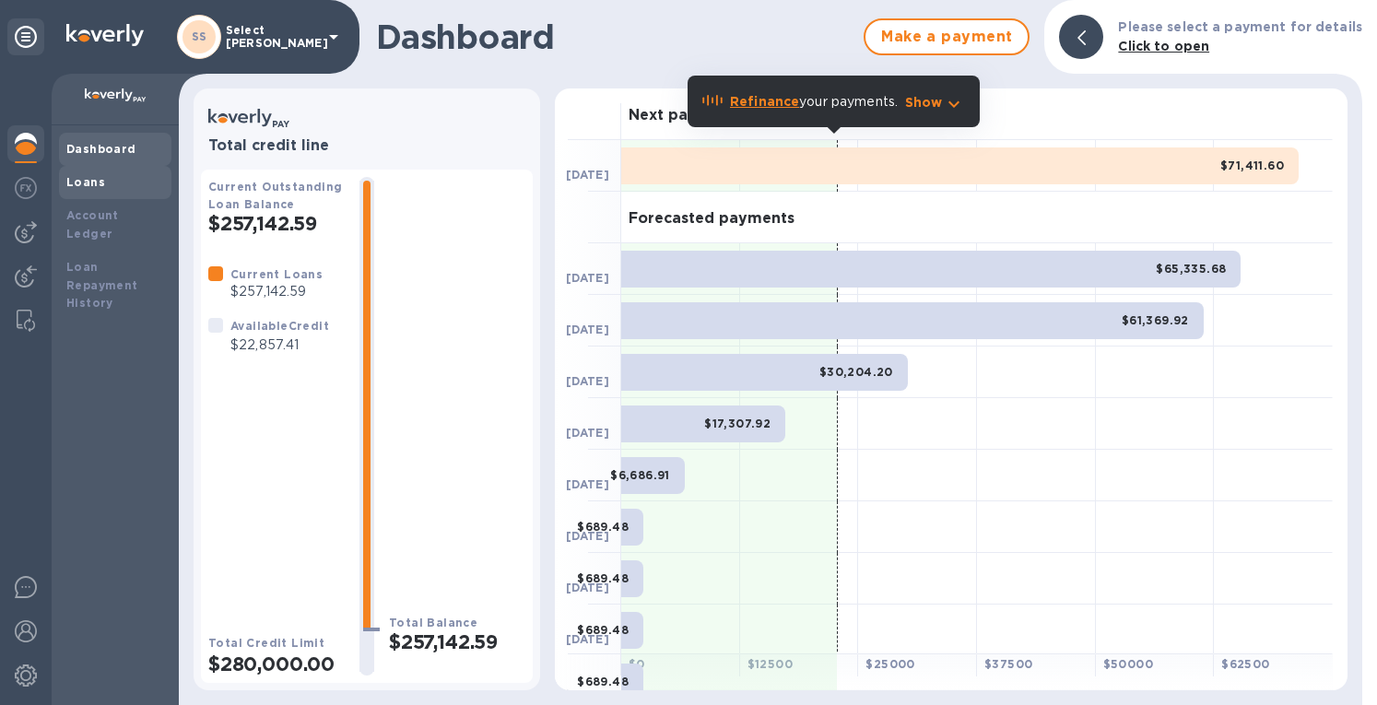
click at [96, 182] on b "Loans" at bounding box center [85, 182] width 39 height 14
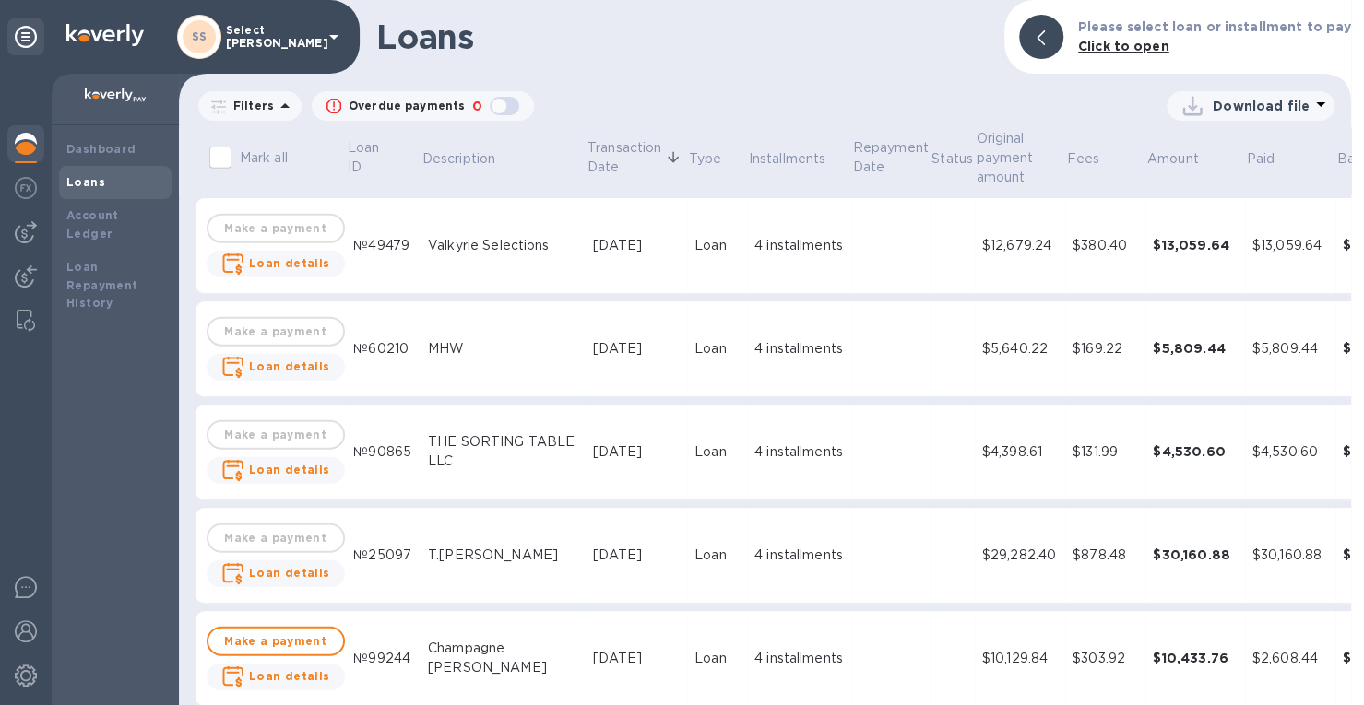
scroll to position [2766, 0]
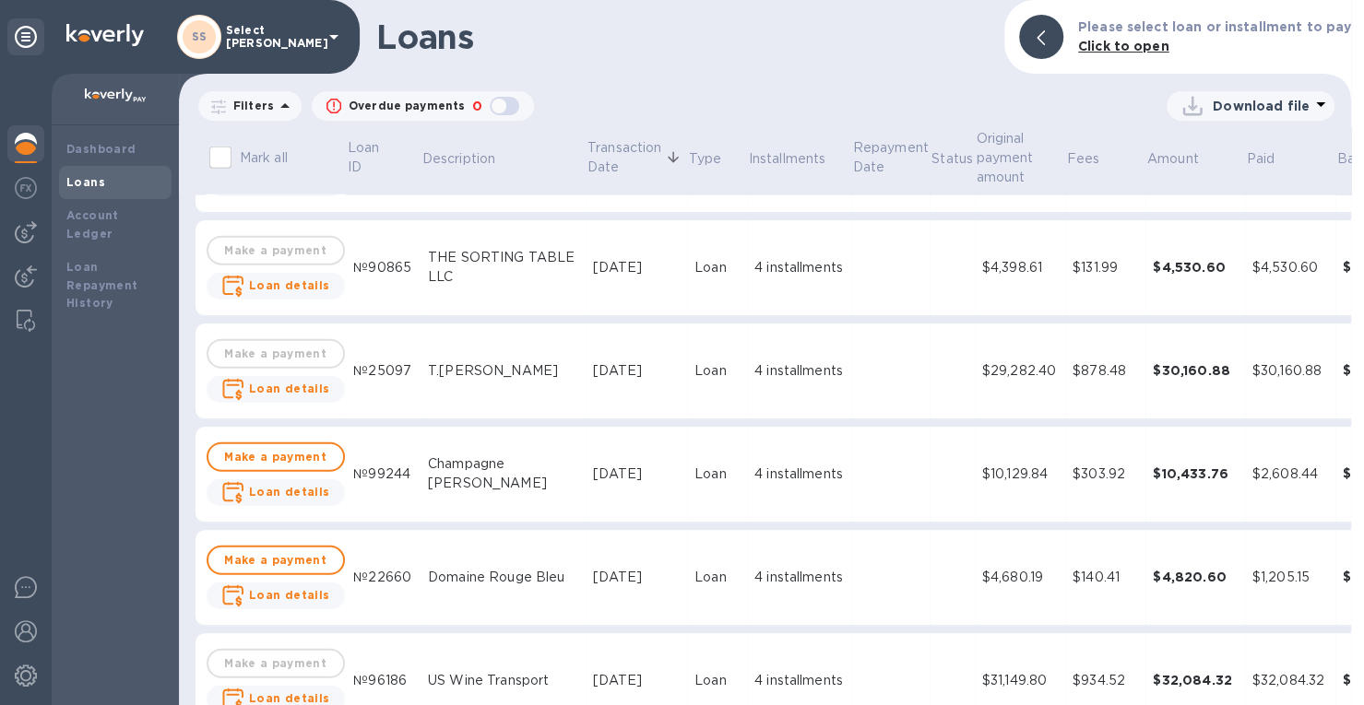
click at [1252, 576] on div "$1,205.15" at bounding box center [1290, 577] width 76 height 19
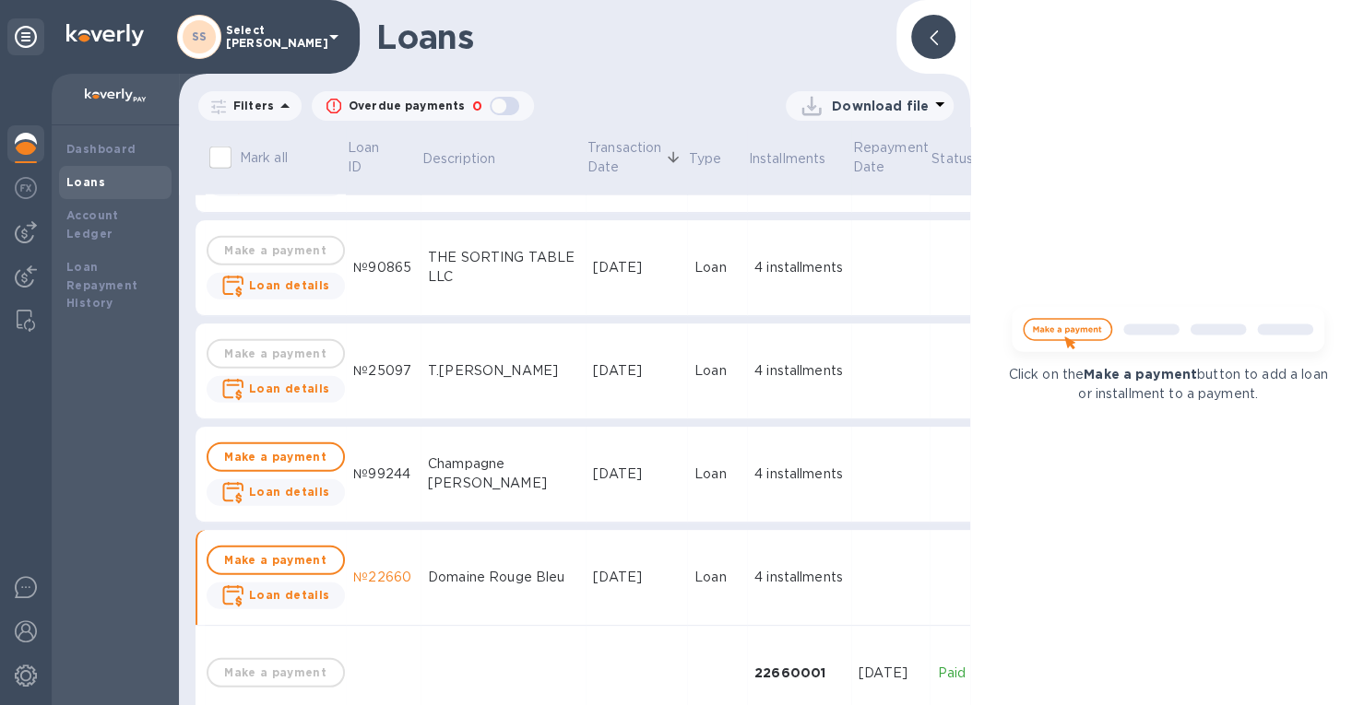
click at [931, 36] on icon at bounding box center [933, 37] width 8 height 15
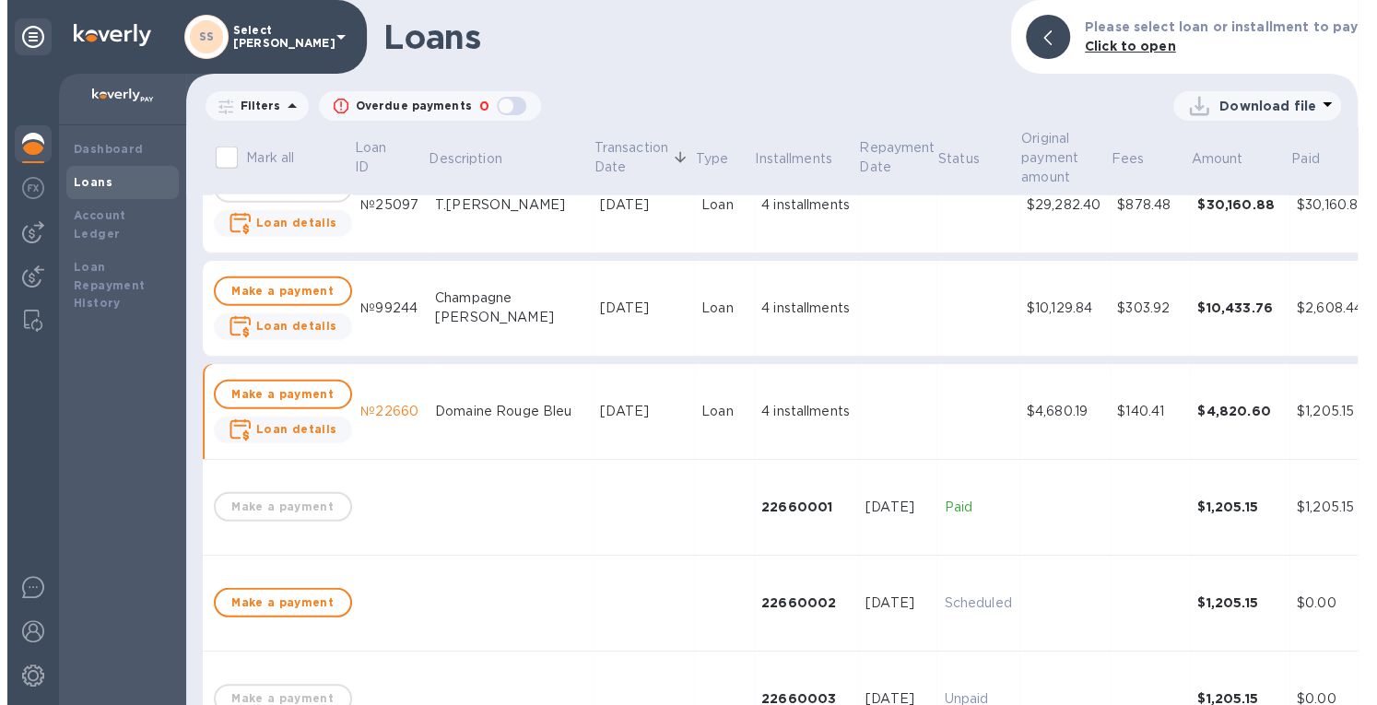
scroll to position [2950, 0]
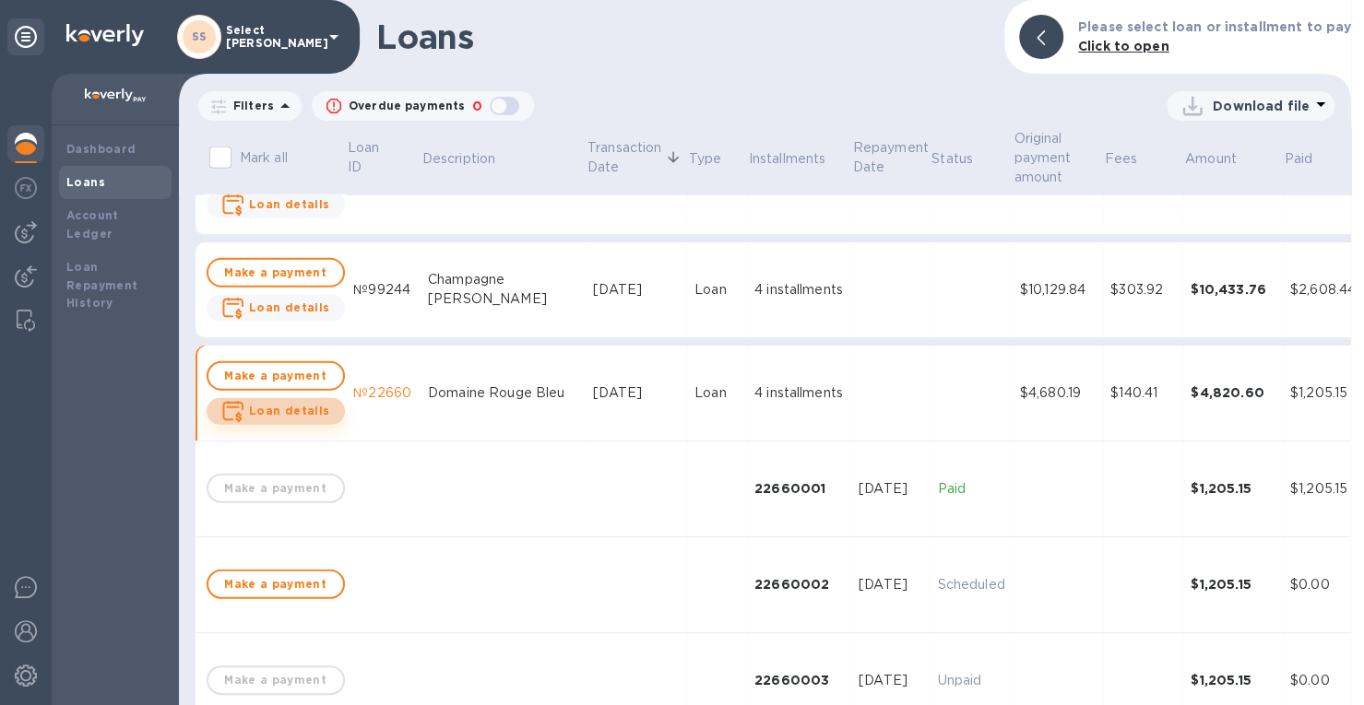
click at [285, 407] on b "Loan details" at bounding box center [289, 411] width 81 height 14
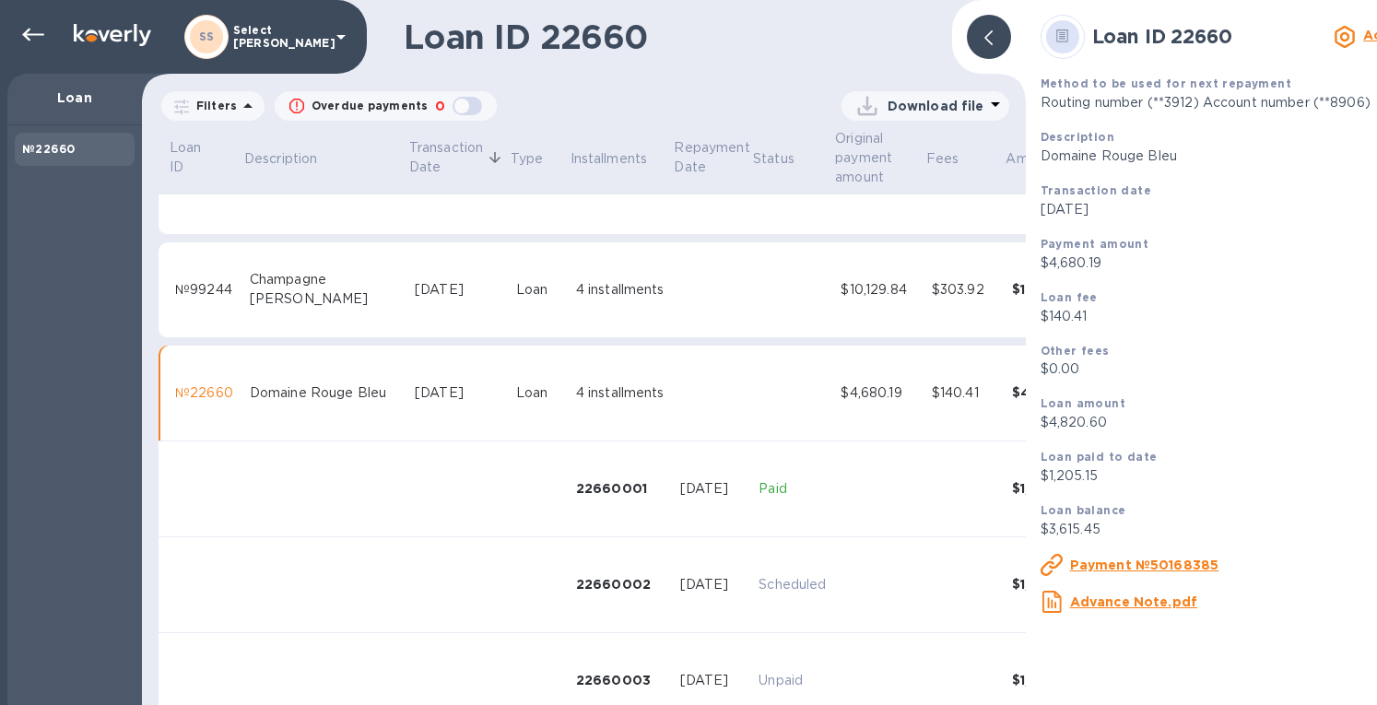
click at [1075, 571] on u "Payment №50168385" at bounding box center [1144, 565] width 149 height 15
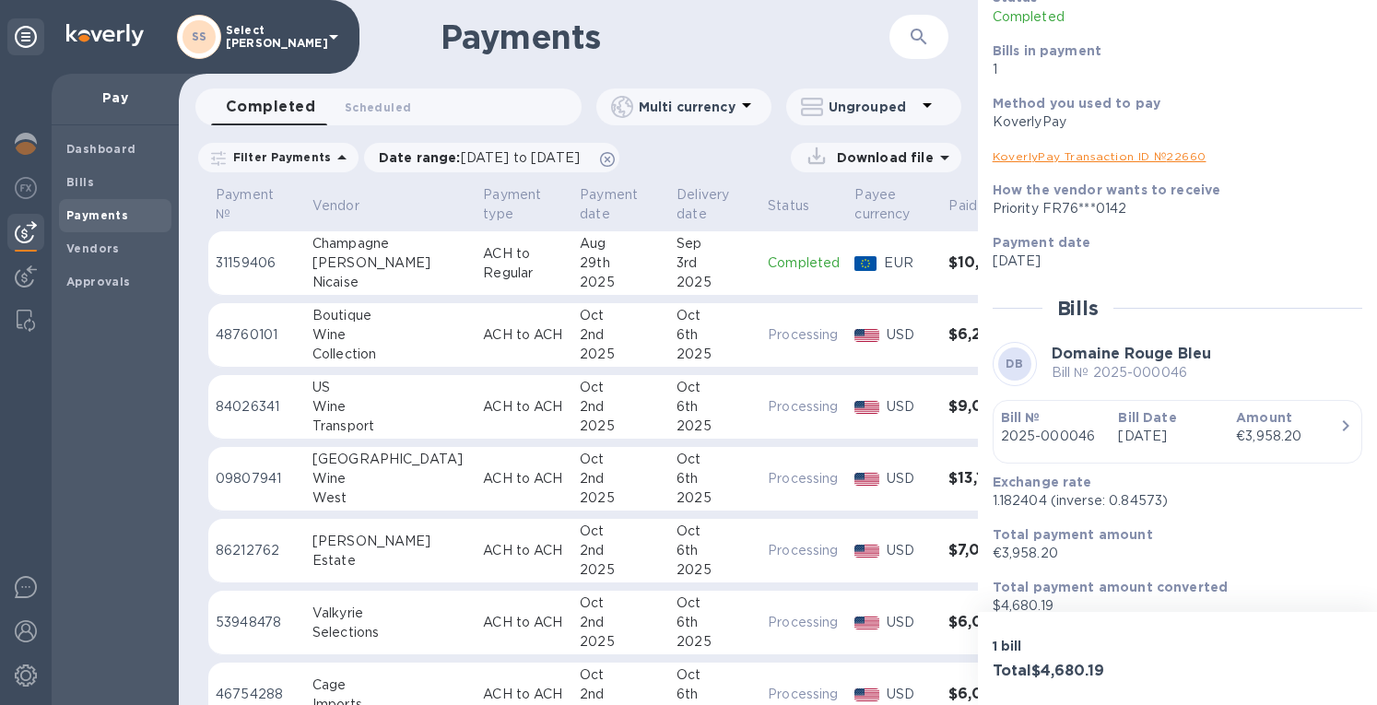
scroll to position [162, 0]
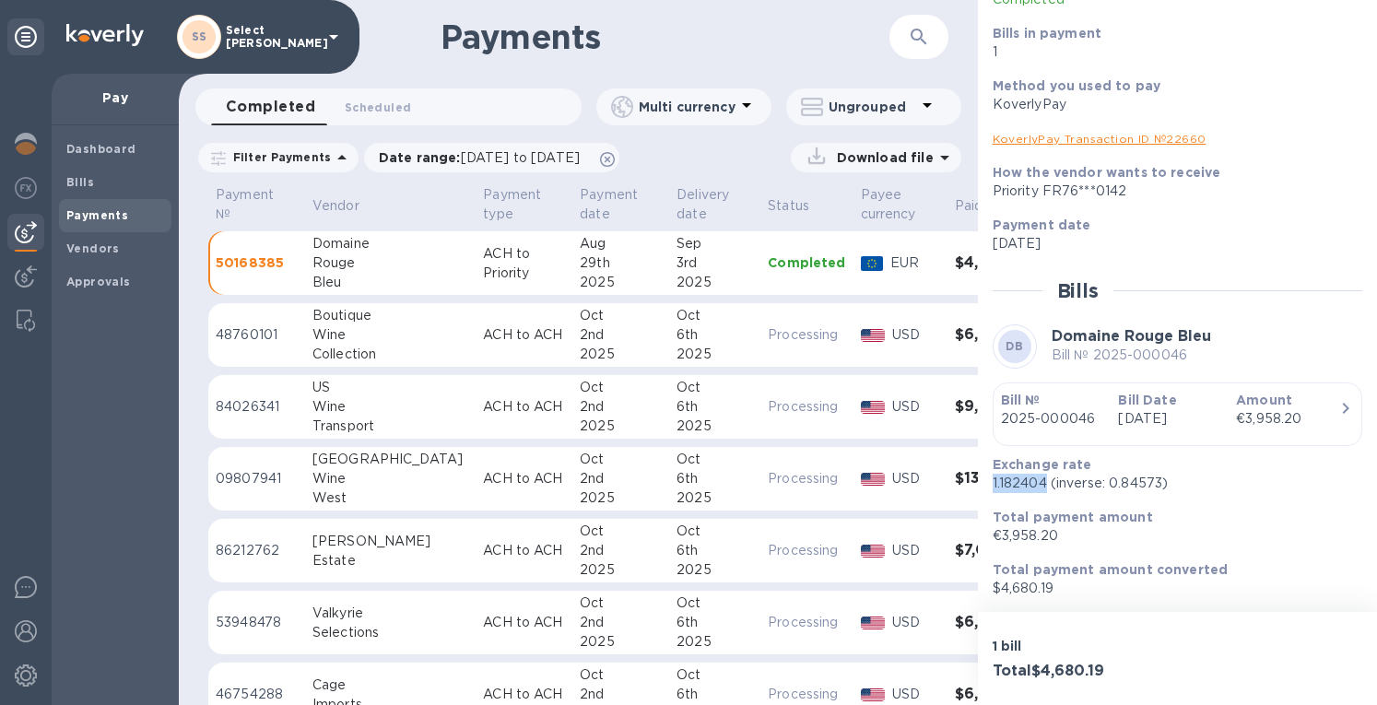
drag, startPoint x: 1045, startPoint y: 481, endPoint x: 983, endPoint y: 491, distance: 63.5
click at [983, 491] on div "Payment № 50168385 Details 0 Status Completed Bills in payment 1 Method you use…" at bounding box center [1177, 306] width 399 height 612
copy p "1.182404"
click at [26, 140] on img at bounding box center [26, 144] width 22 height 22
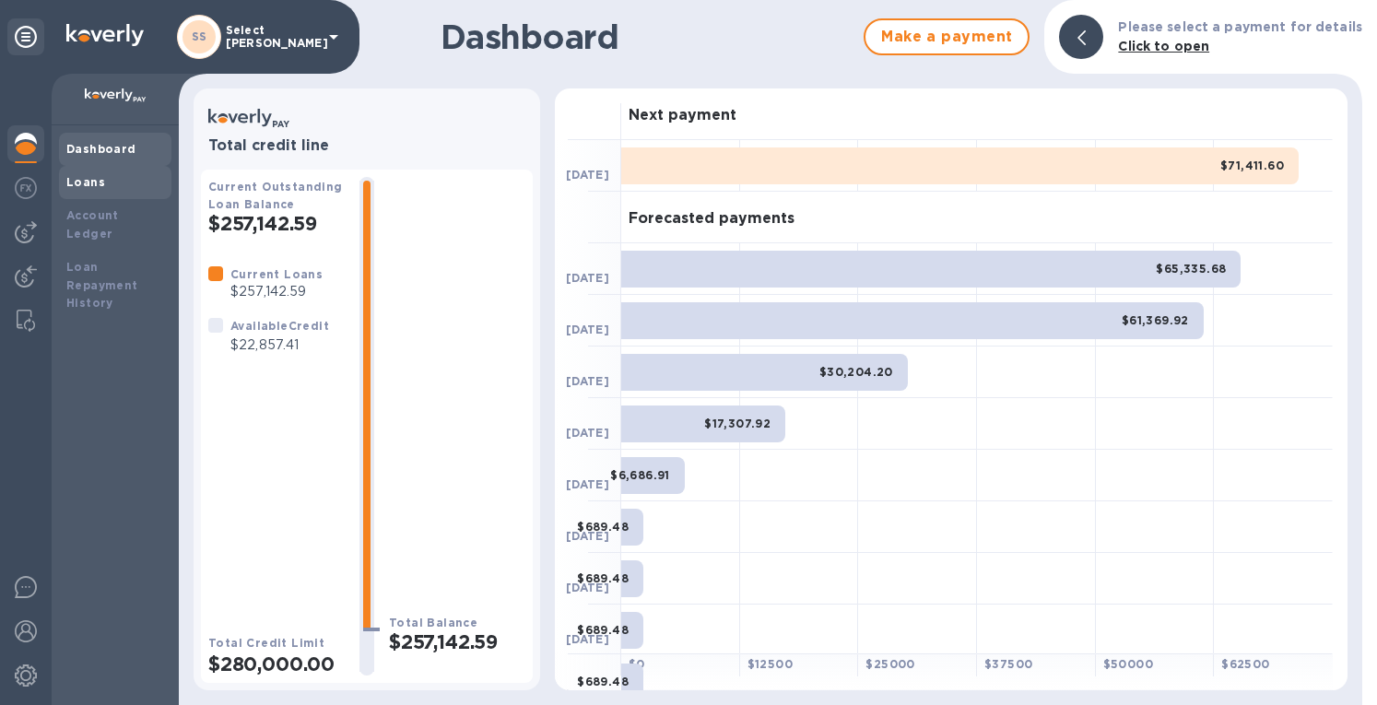
click at [106, 182] on div "Loans" at bounding box center [115, 182] width 98 height 18
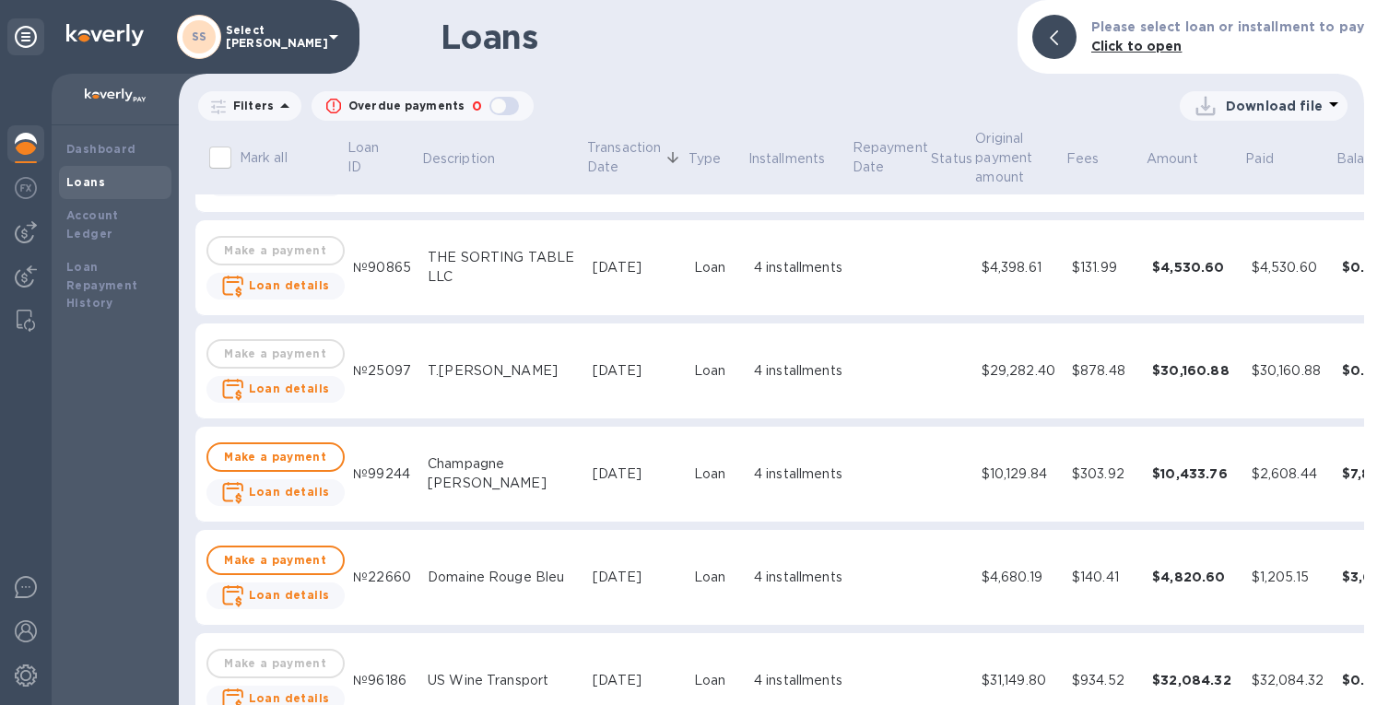
scroll to position [2950, 0]
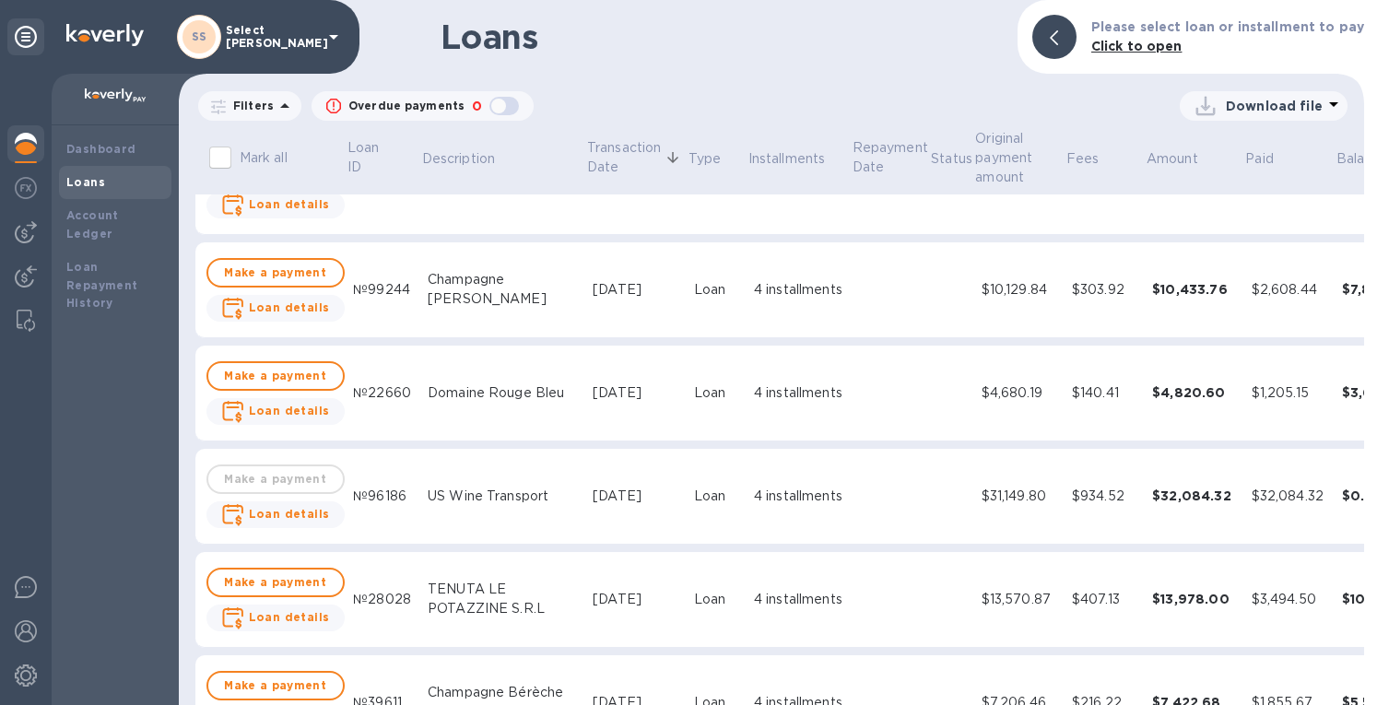
click at [754, 595] on div "4 installments" at bounding box center [798, 599] width 89 height 19
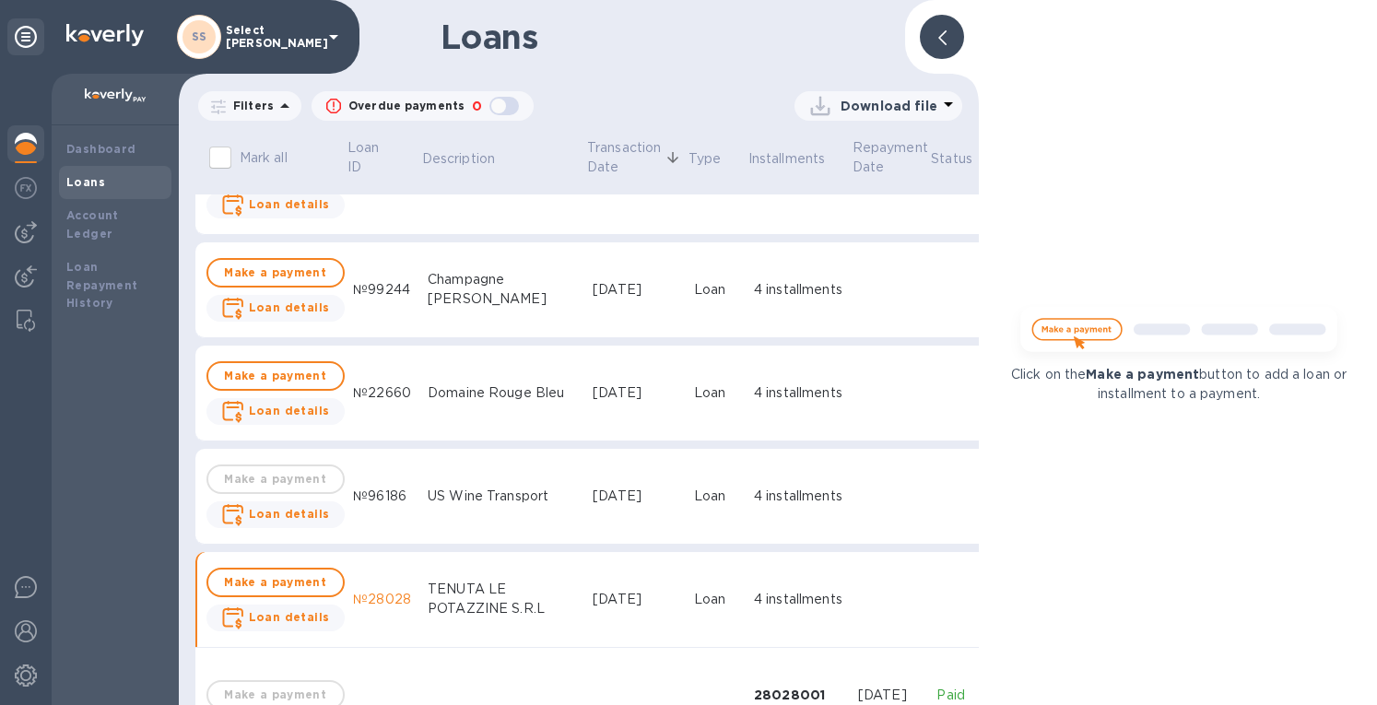
click at [959, 29] on div at bounding box center [942, 37] width 44 height 44
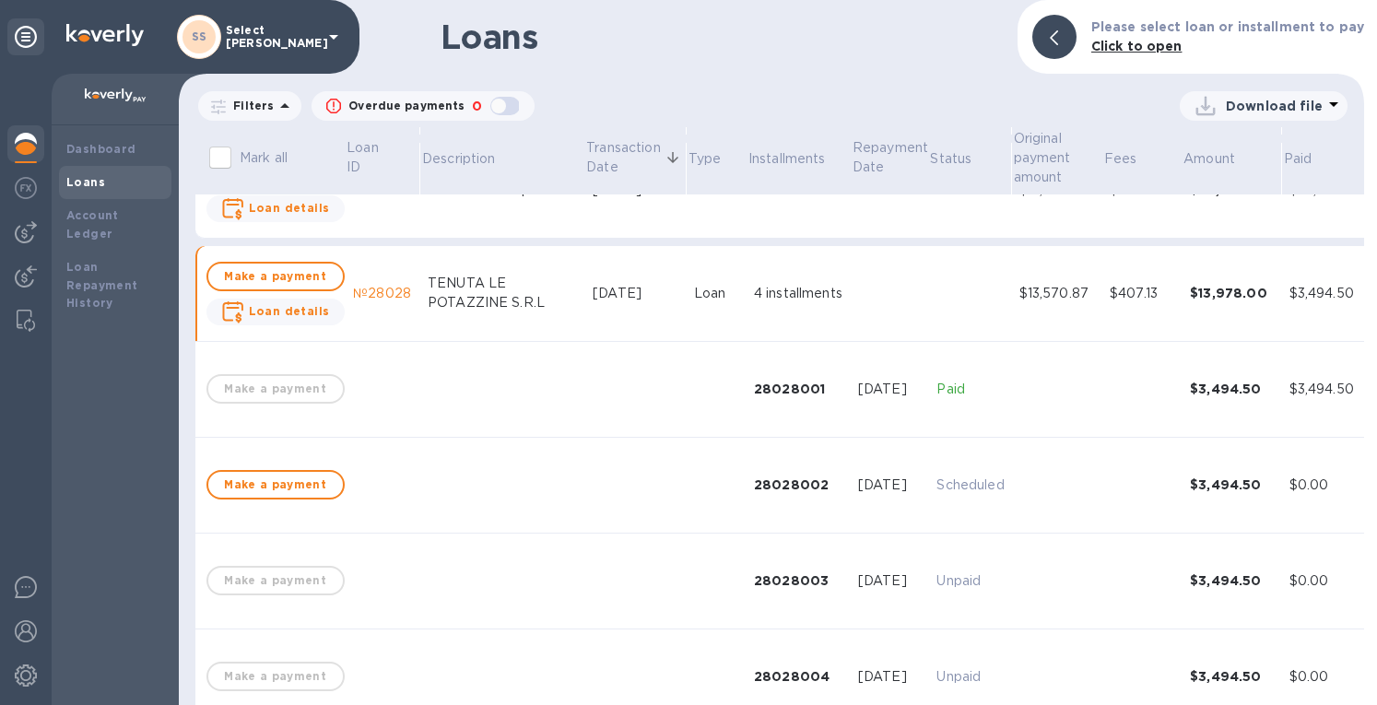
scroll to position [3319, 0]
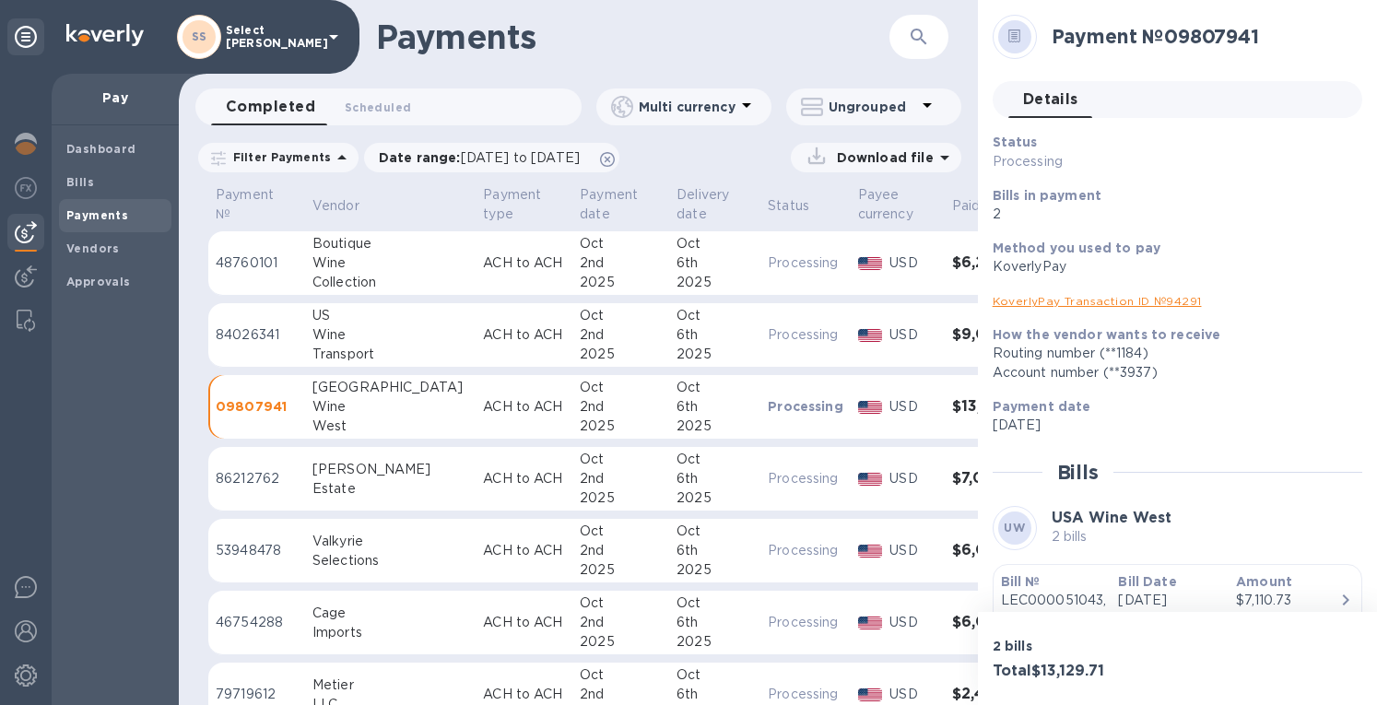
click at [483, 549] on p "ACH to ACH" at bounding box center [524, 550] width 82 height 19
click at [1112, 298] on link "KoverlyPay Transaction ID № 67571" at bounding box center [1096, 301] width 207 height 14
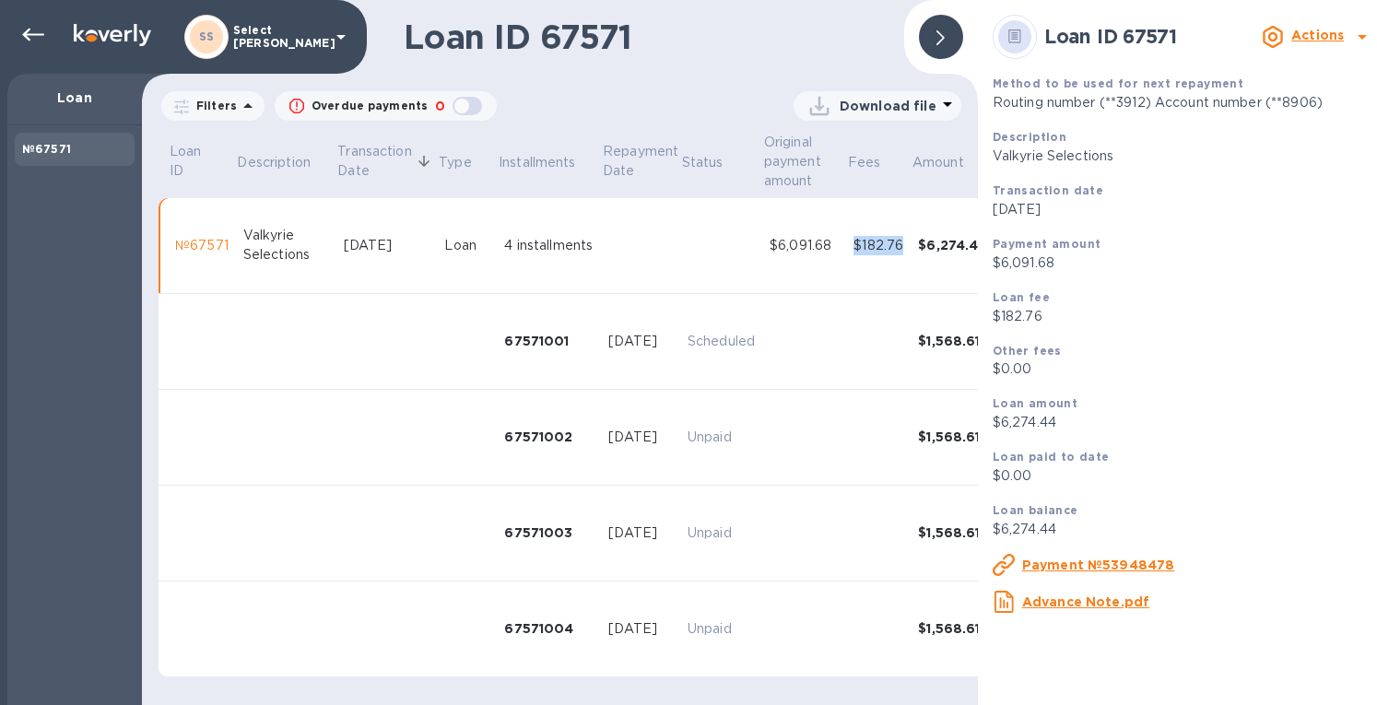
drag, startPoint x: 905, startPoint y: 248, endPoint x: 855, endPoint y: 250, distance: 50.7
click at [852, 249] on td "$182.76" at bounding box center [878, 246] width 65 height 96
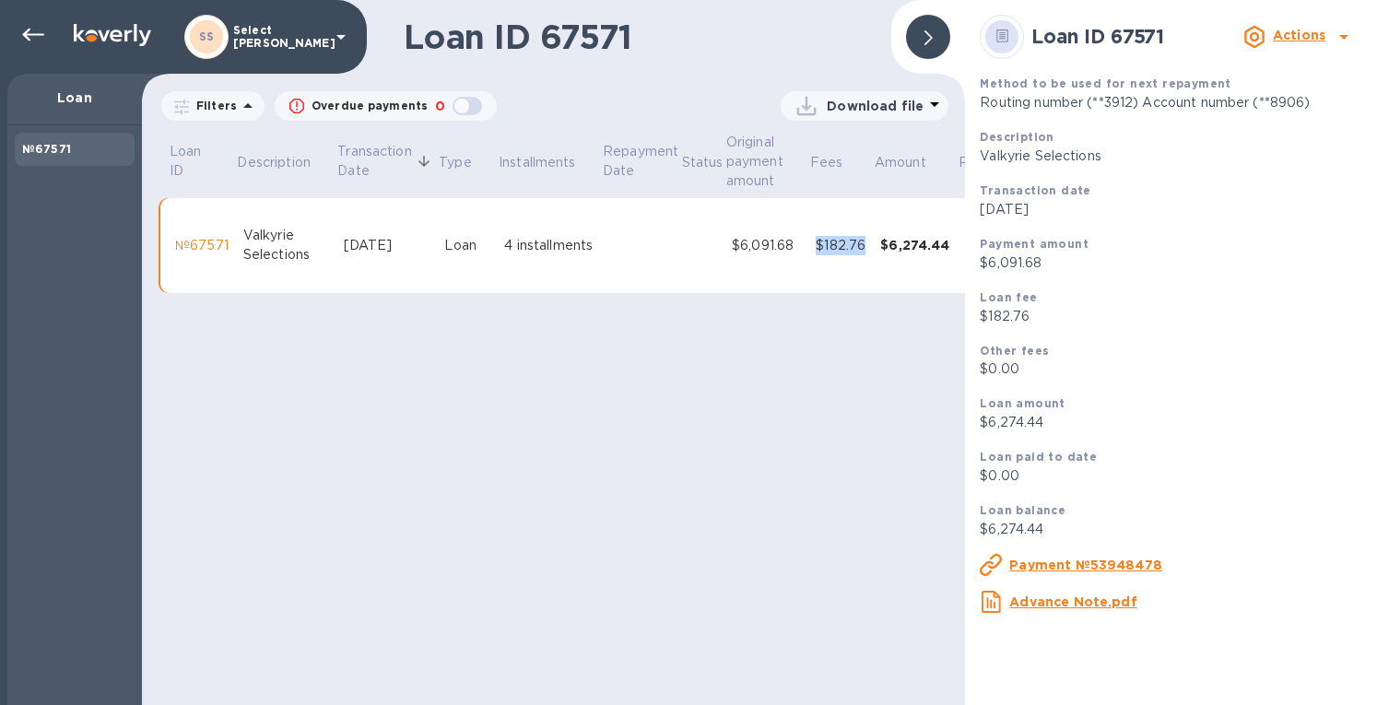
copy div "$182.76"
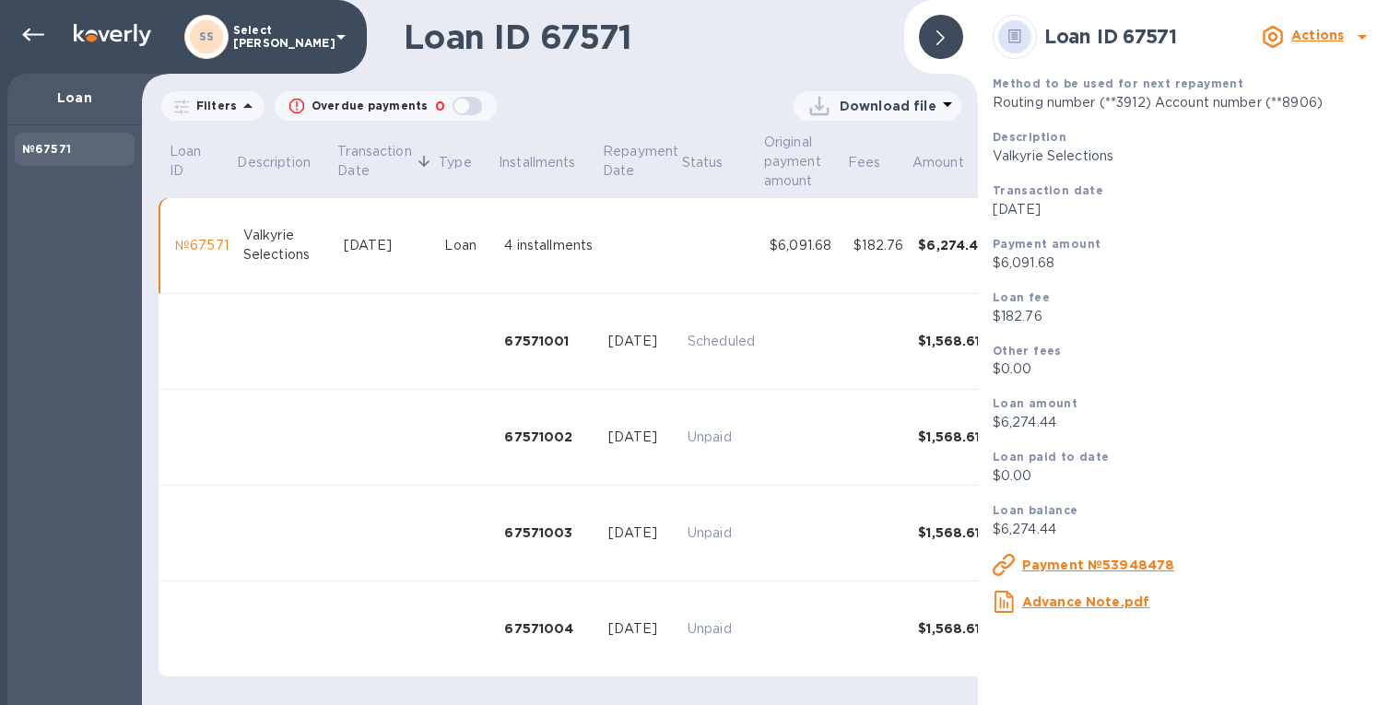
click at [937, 34] on icon at bounding box center [941, 37] width 8 height 15
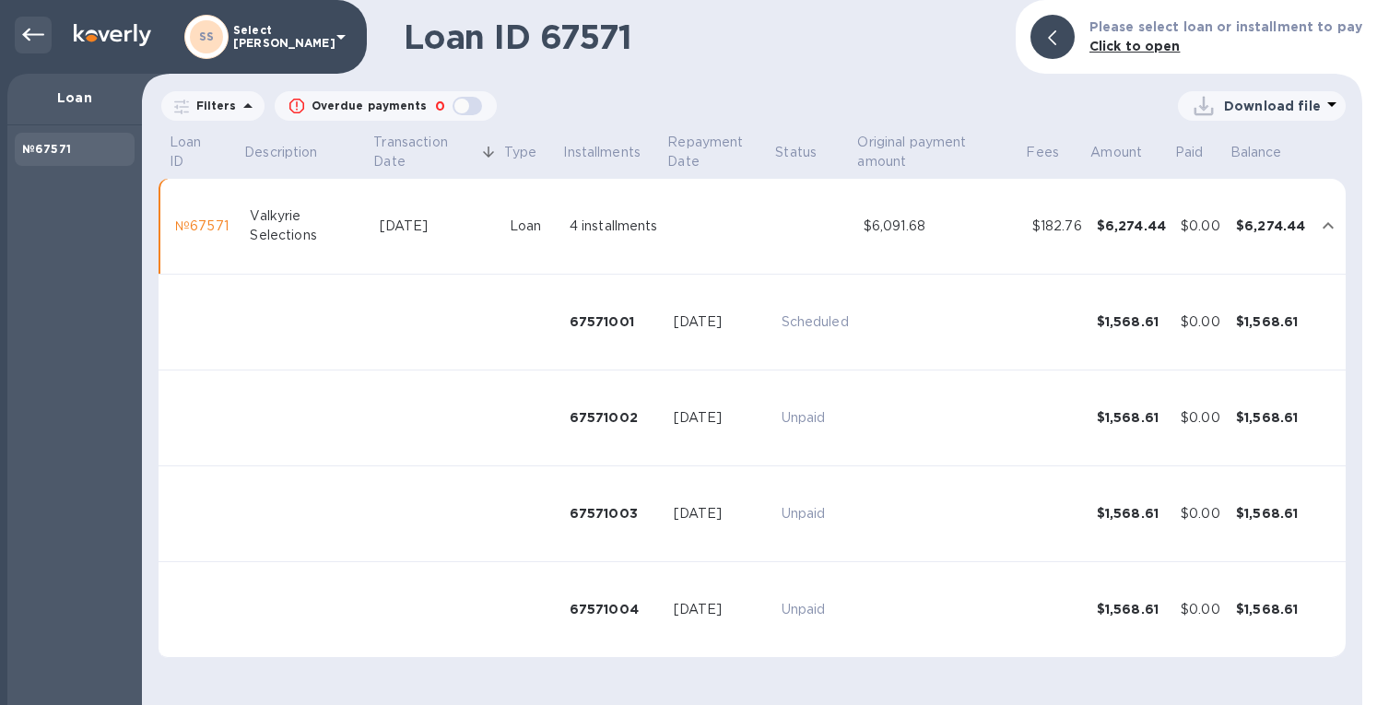
click at [50, 30] on div at bounding box center [33, 35] width 37 height 37
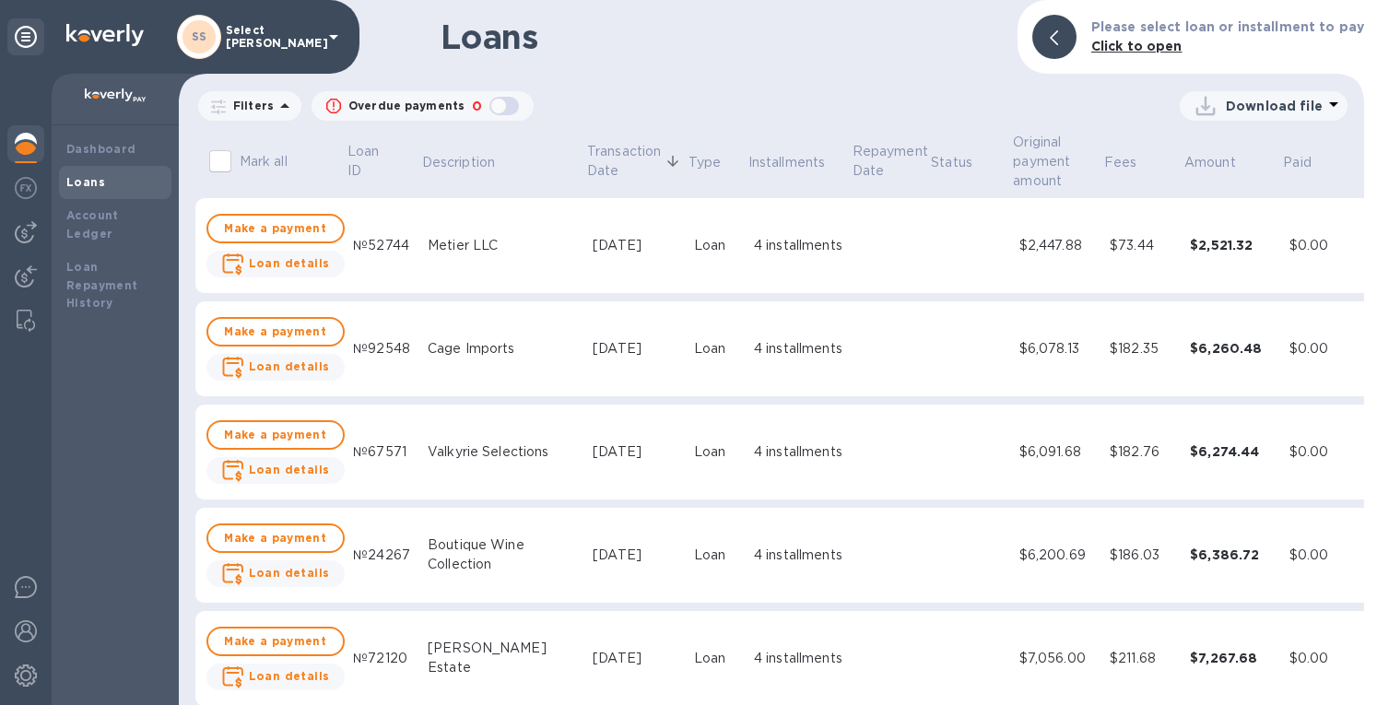
scroll to position [3319, 0]
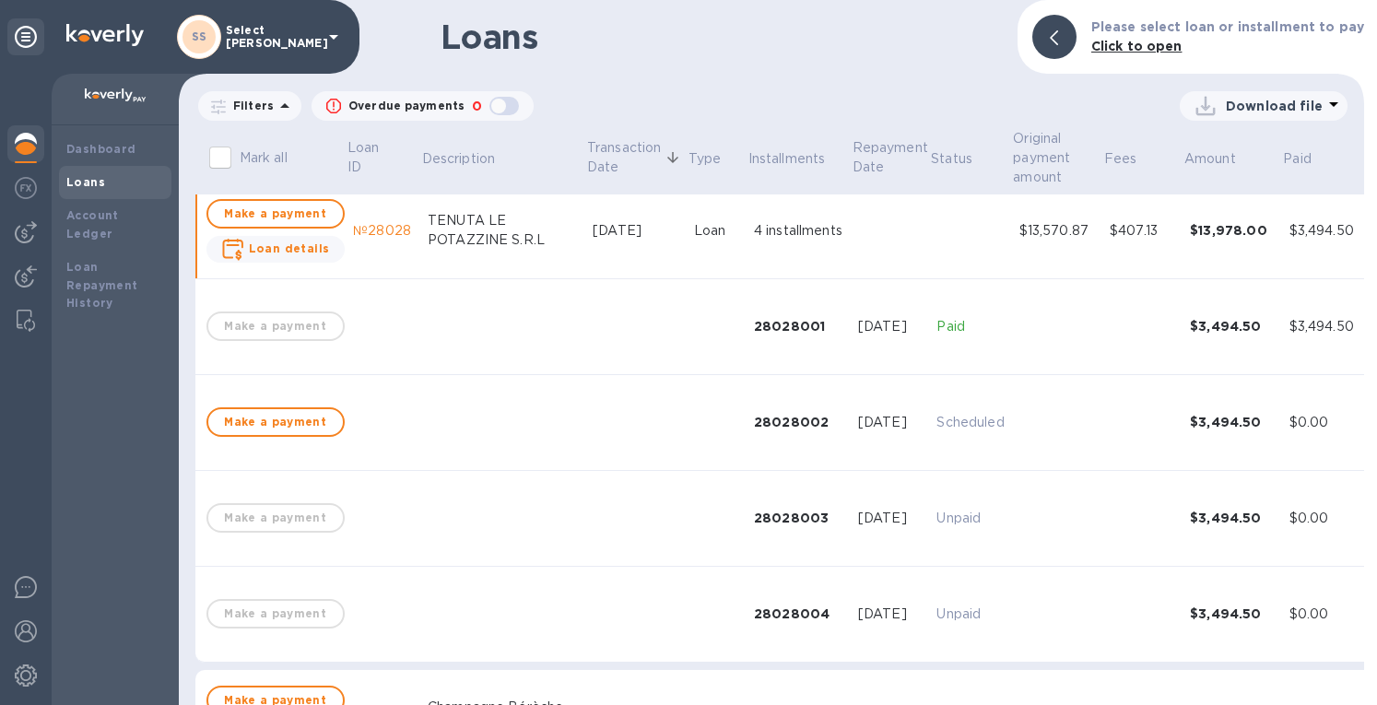
drag, startPoint x: 274, startPoint y: 246, endPoint x: 896, endPoint y: 303, distance: 624.9
click at [275, 246] on b "Loan details" at bounding box center [289, 249] width 81 height 14
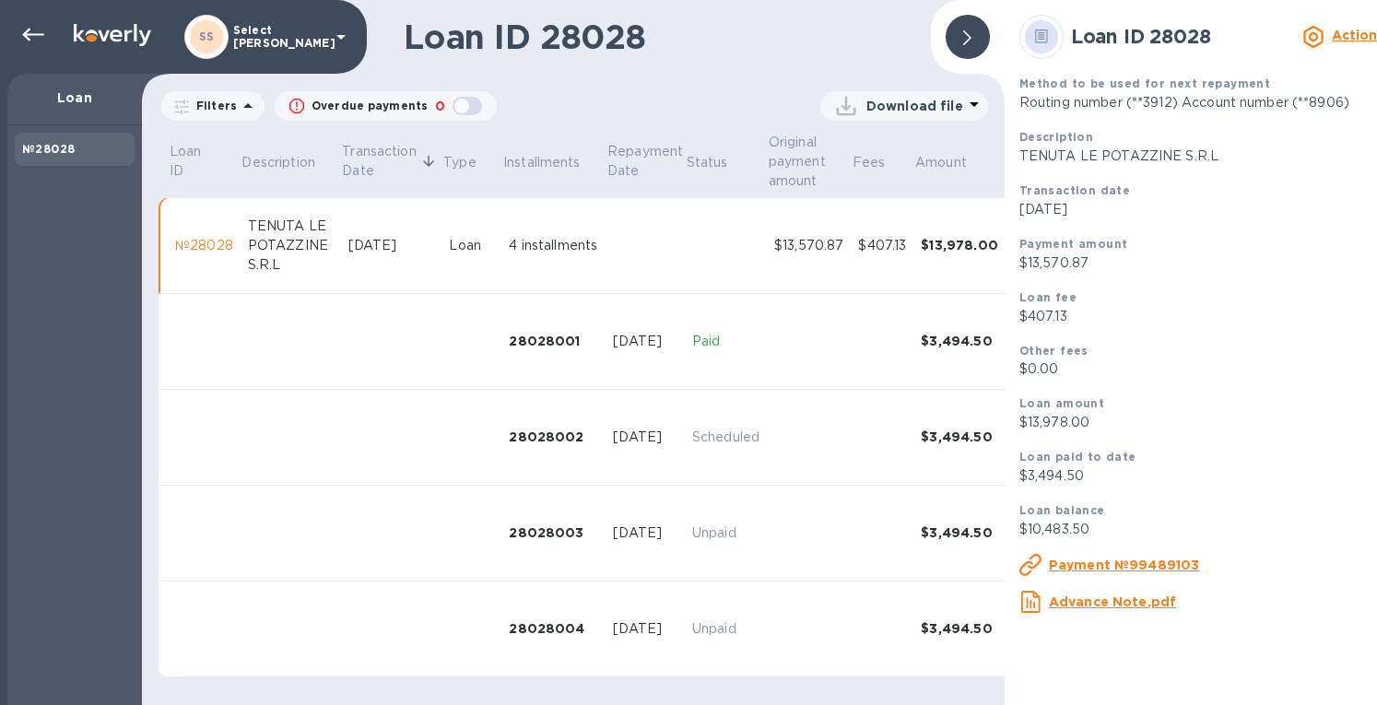
click at [1112, 571] on u "Payment №99489103" at bounding box center [1124, 565] width 151 height 15
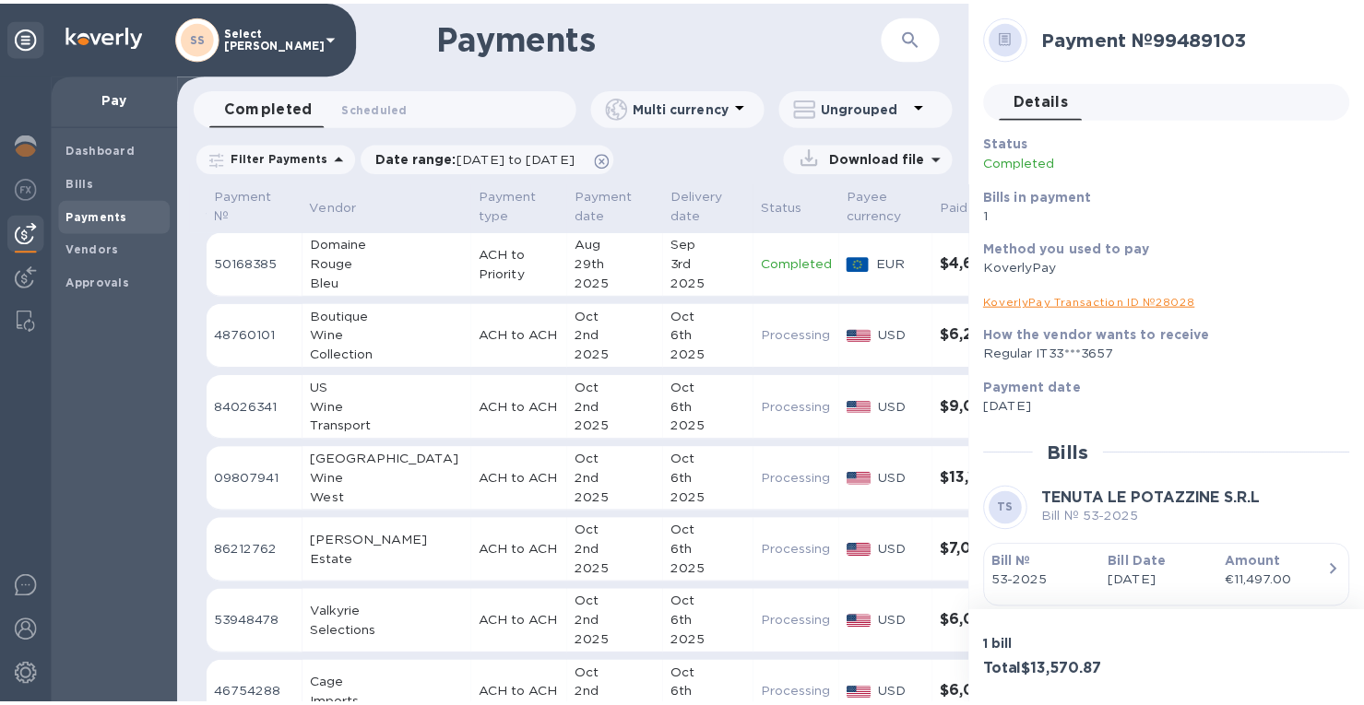
scroll to position [162, 0]
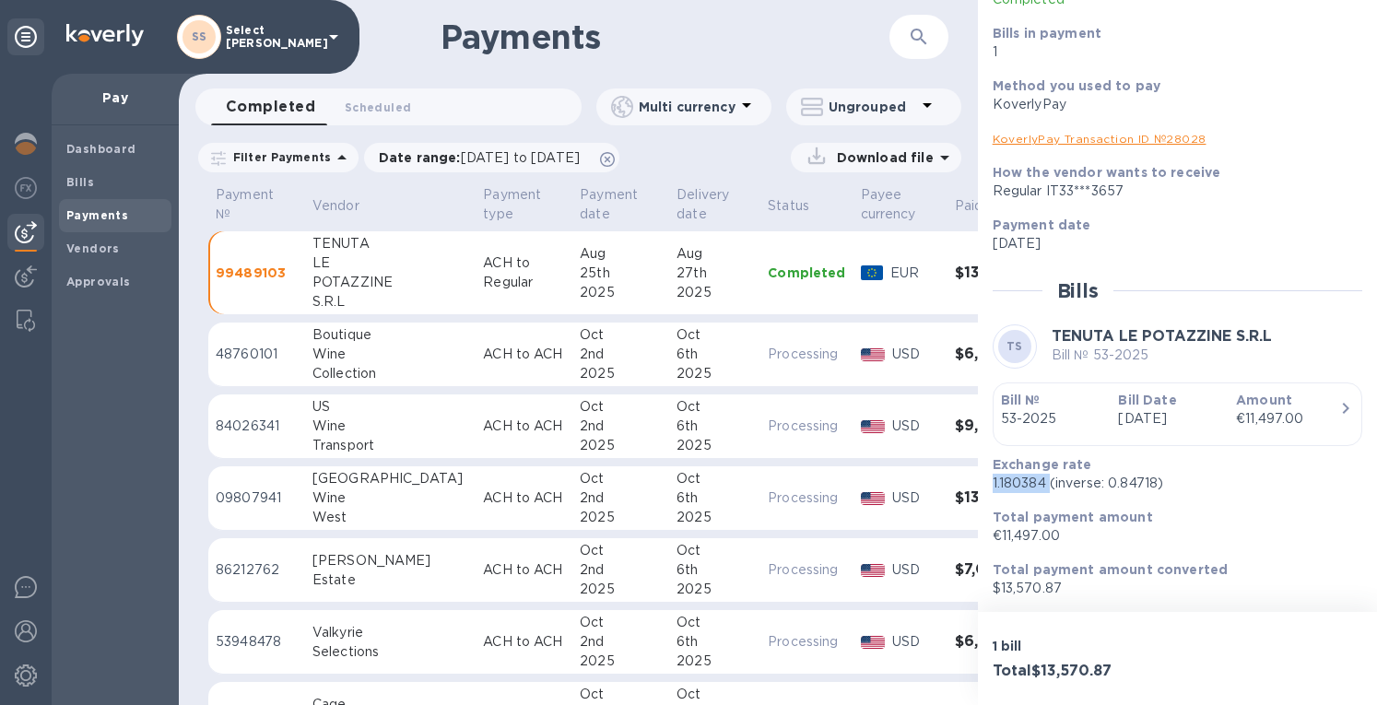
drag, startPoint x: 1049, startPoint y: 484, endPoint x: 987, endPoint y: 482, distance: 61.8
click at [987, 482] on div "Exchange rate 1.180384 (inverse: 0.84718)" at bounding box center [1171, 474] width 370 height 53
copy p "1.180384"
click at [28, 141] on img at bounding box center [26, 144] width 22 height 22
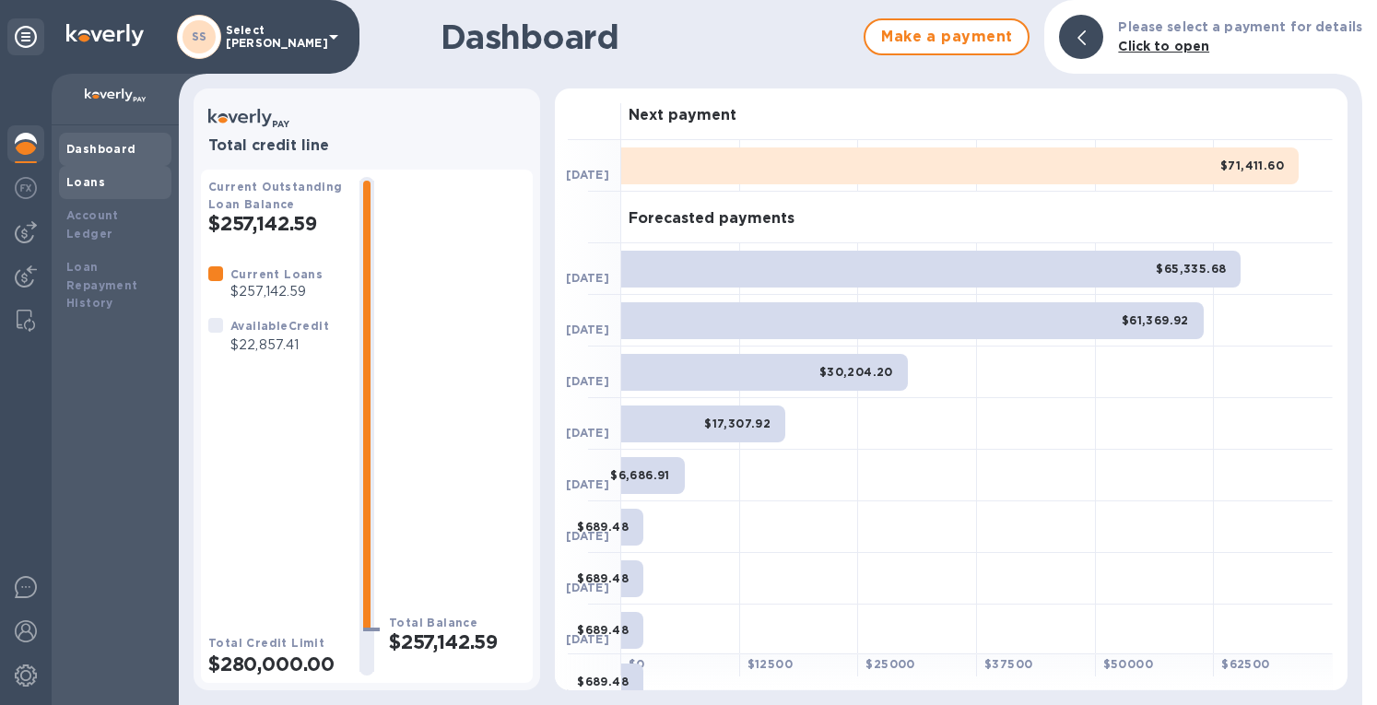
click at [120, 182] on div "Loans" at bounding box center [115, 182] width 98 height 18
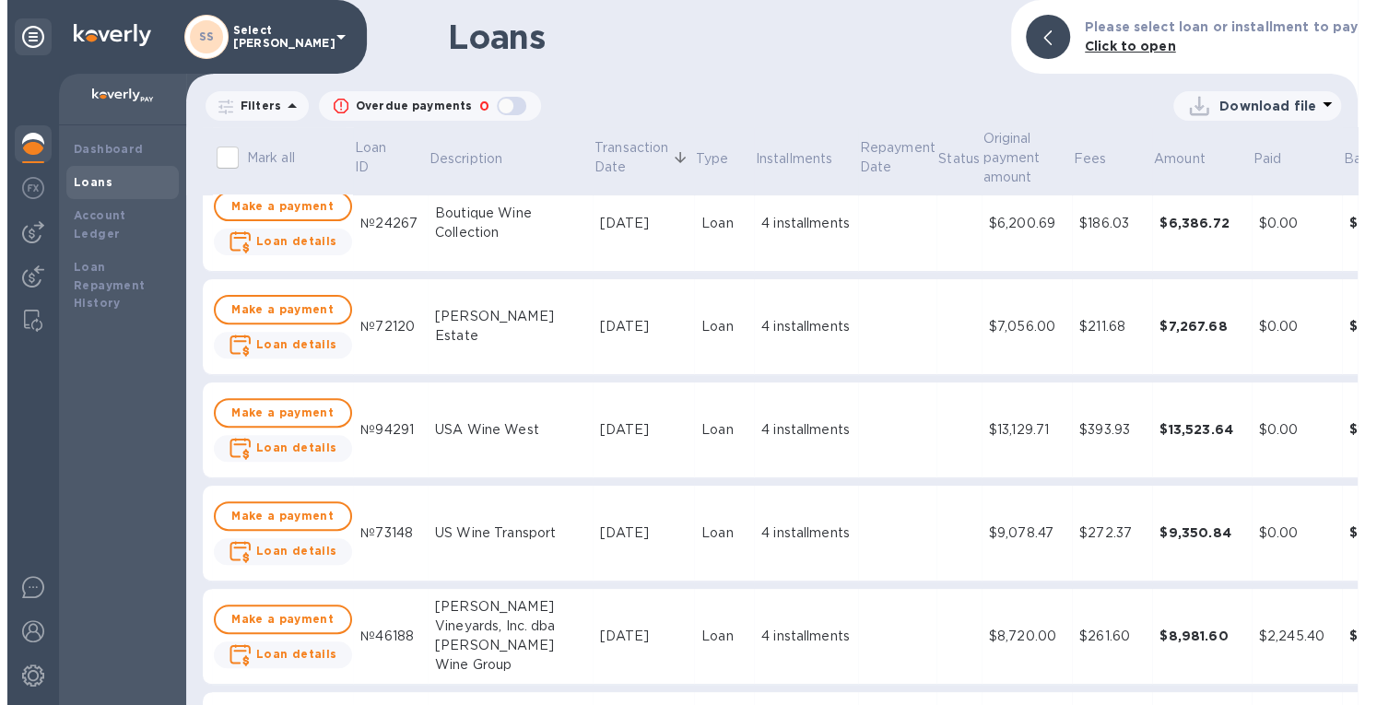
scroll to position [369, 0]
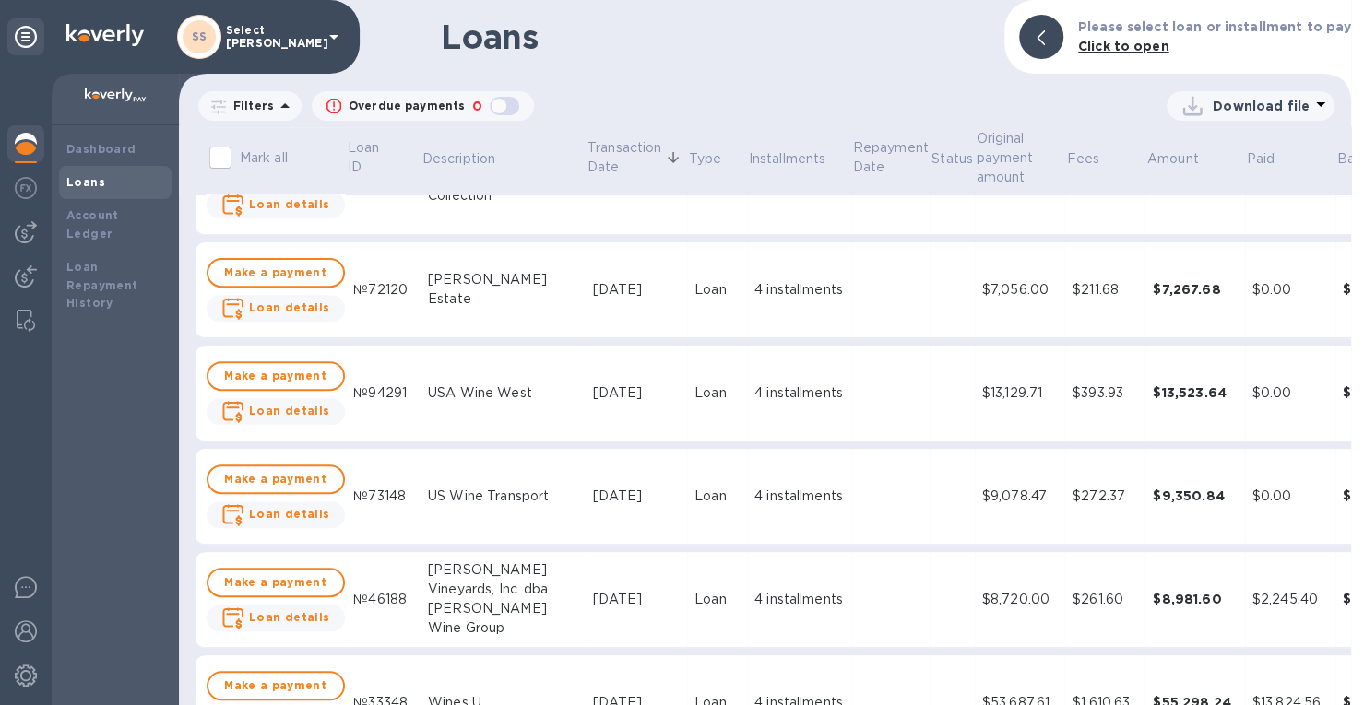
click at [754, 401] on div "4 installments" at bounding box center [798, 393] width 89 height 19
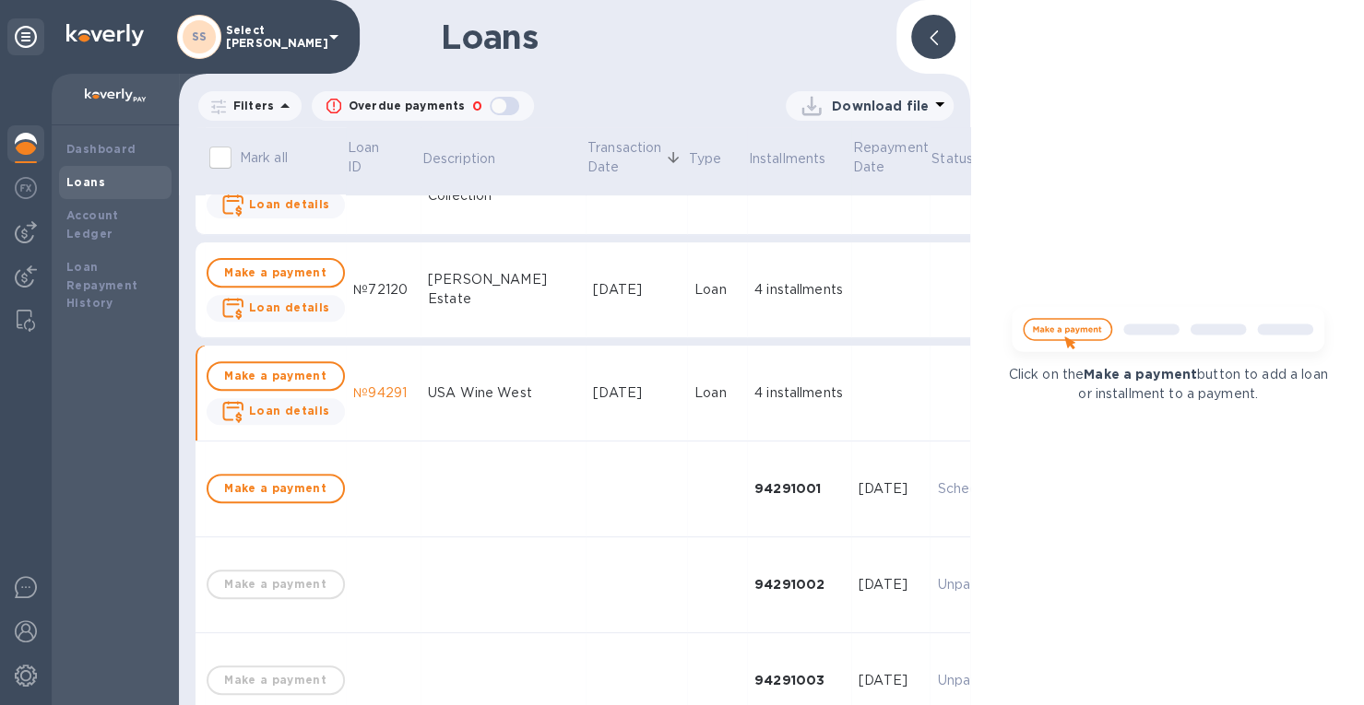
click at [311, 402] on span "Loan details" at bounding box center [275, 411] width 109 height 23
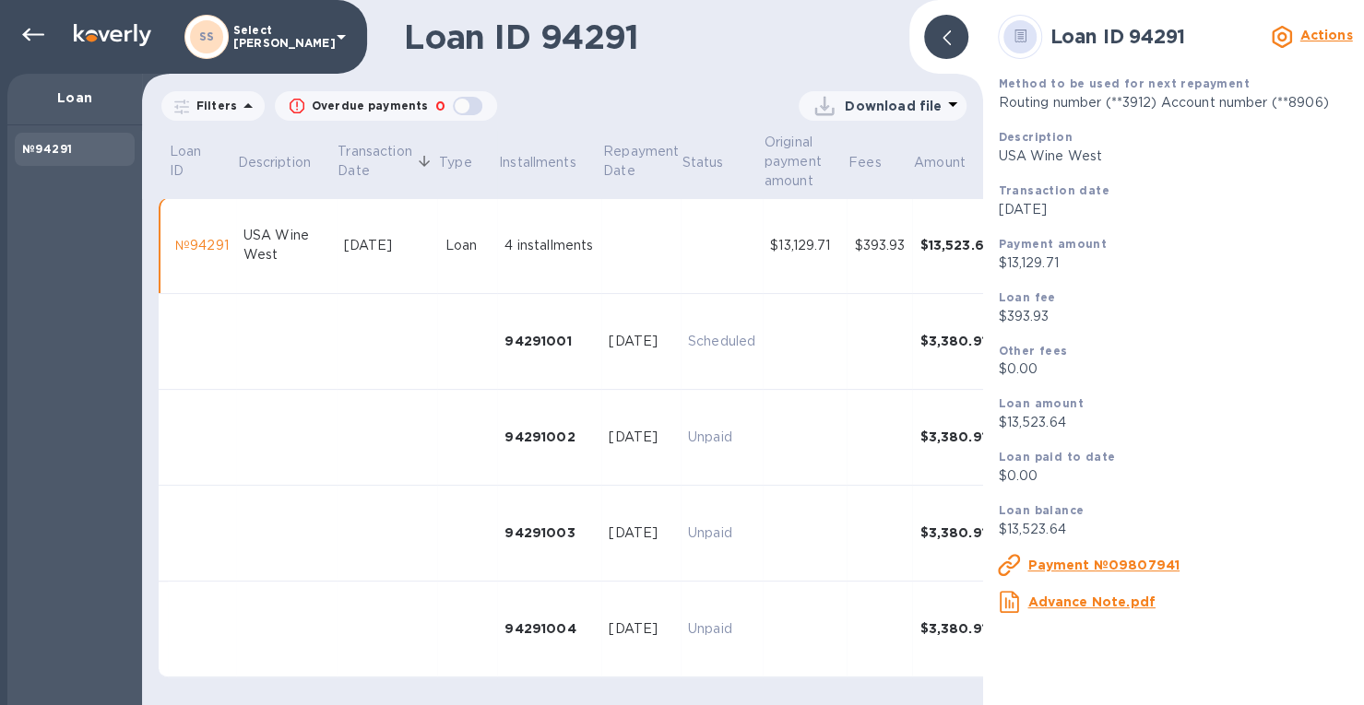
click at [1089, 567] on u "Payment №09807941" at bounding box center [1103, 565] width 152 height 15
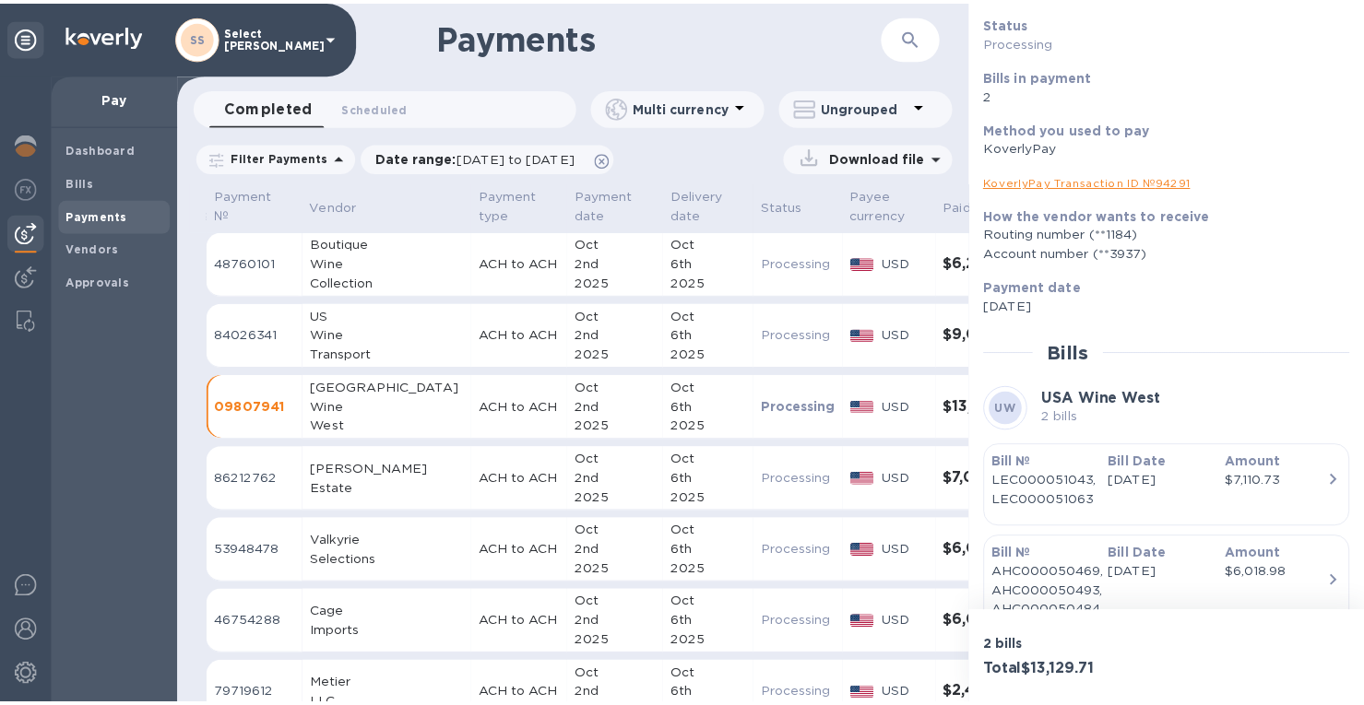
scroll to position [207, 0]
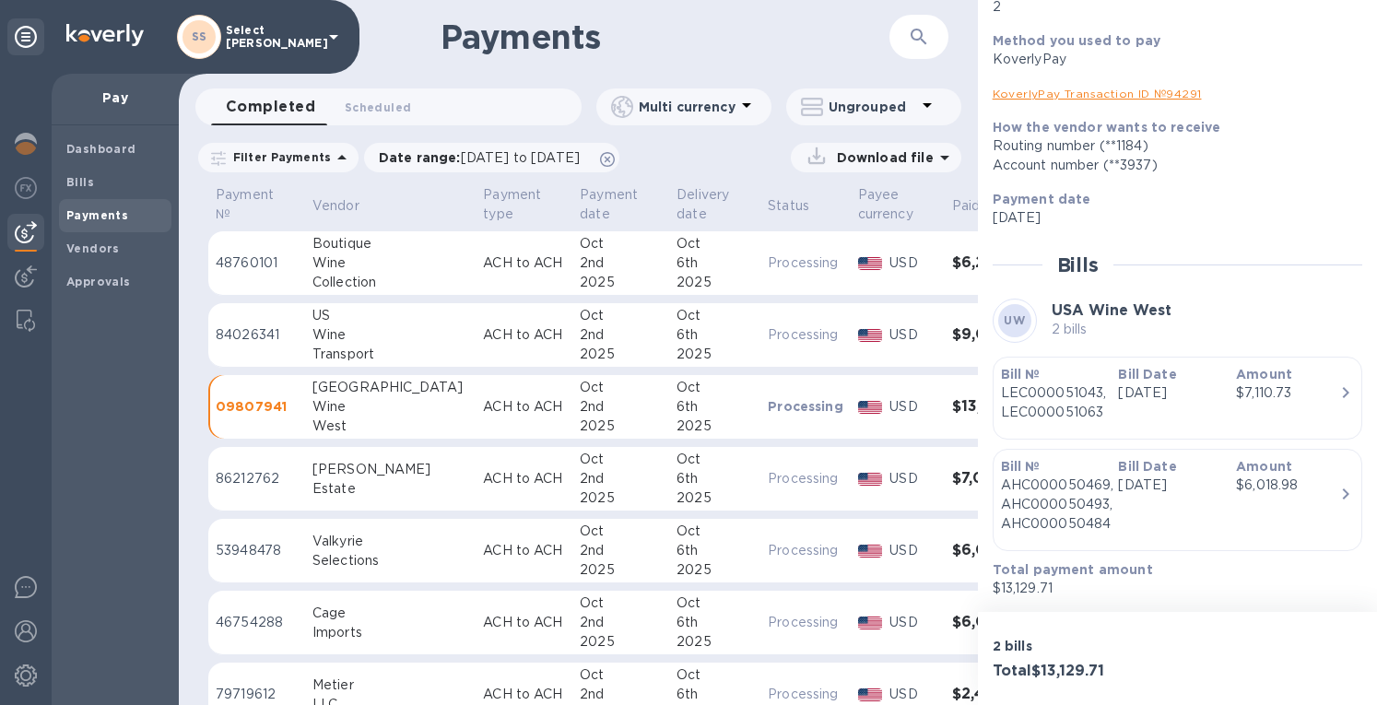
click at [580, 399] on div "2nd" at bounding box center [621, 406] width 82 height 19
click at [1060, 89] on link "KoverlyPay Transaction ID № 94291" at bounding box center [1097, 94] width 209 height 14
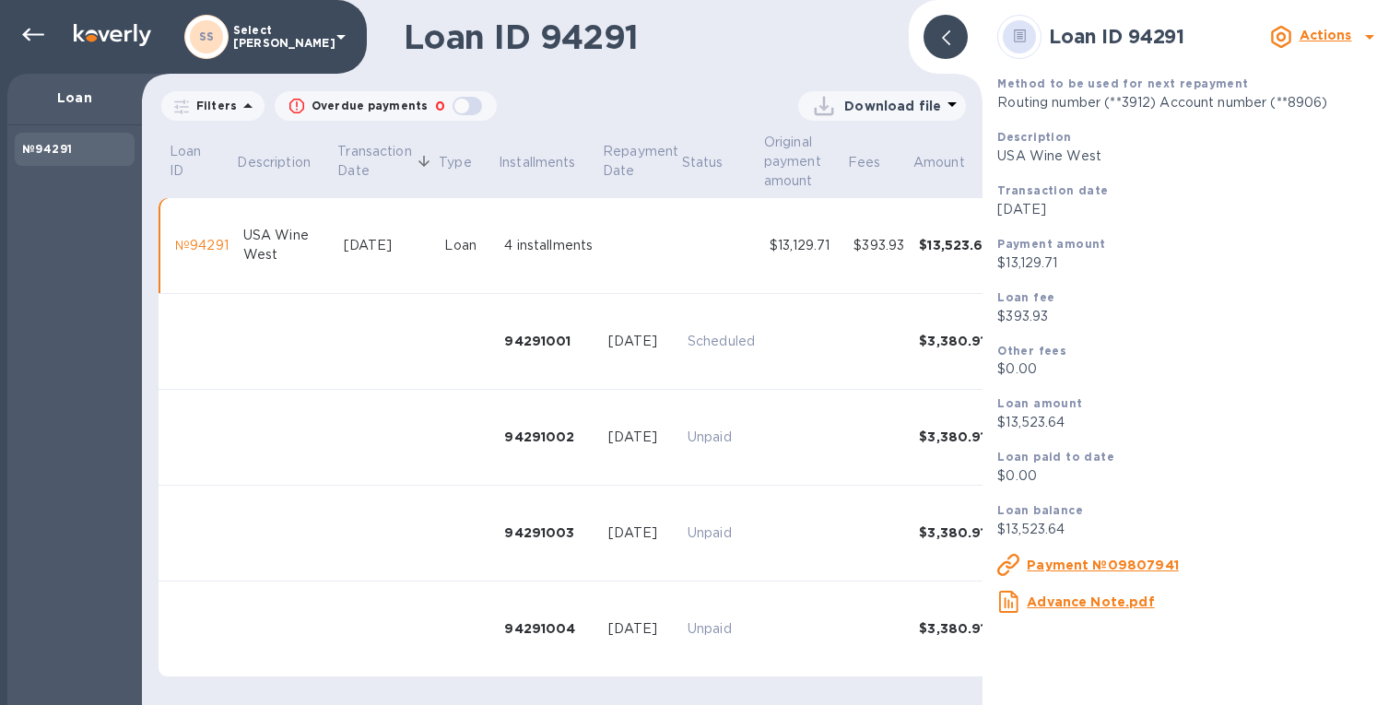
click at [937, 42] on div at bounding box center [946, 37] width 44 height 44
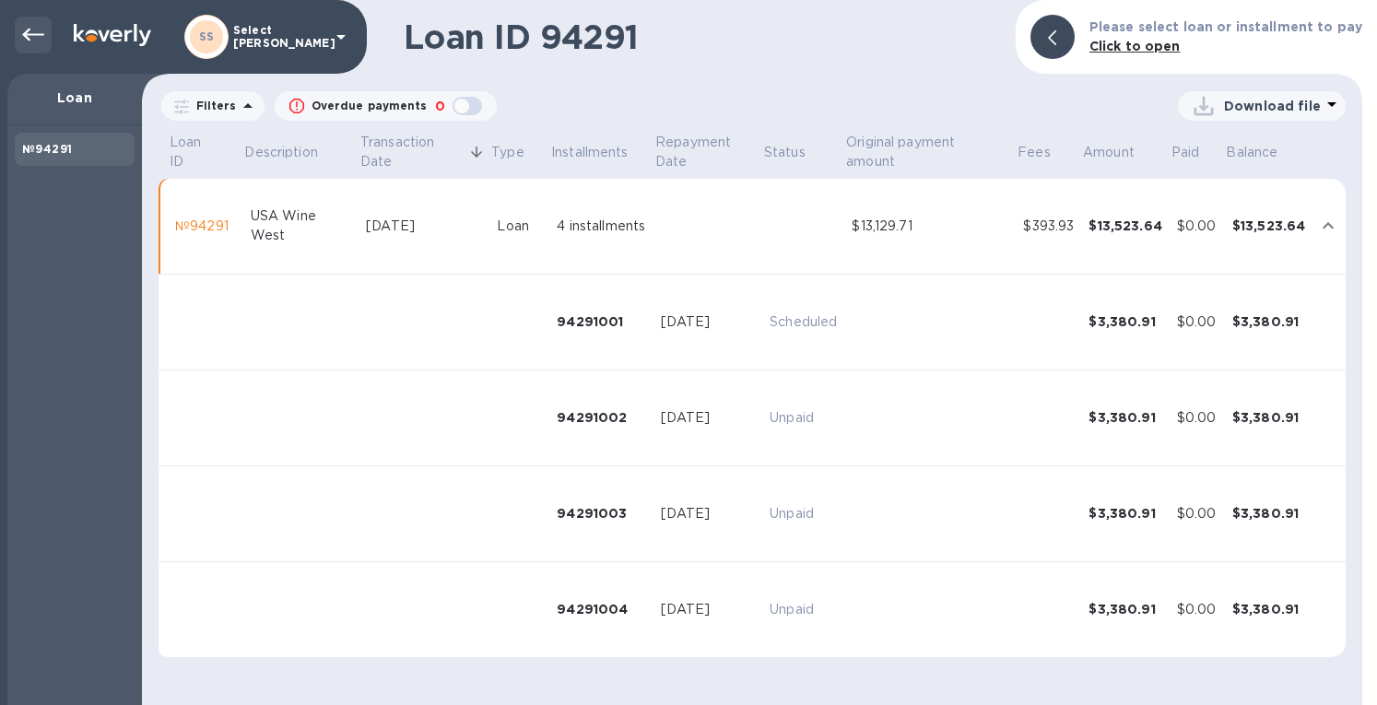
click at [25, 33] on icon at bounding box center [33, 35] width 22 height 13
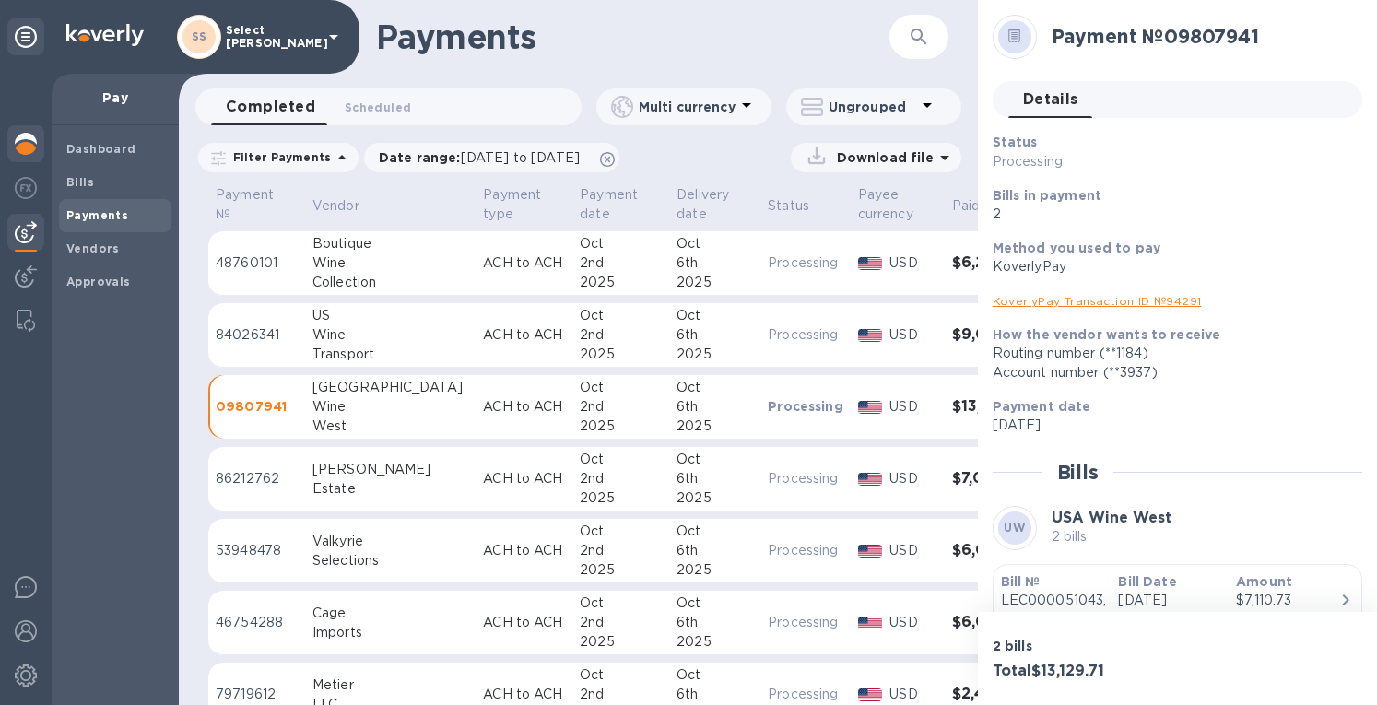
click at [24, 143] on img at bounding box center [26, 144] width 22 height 22
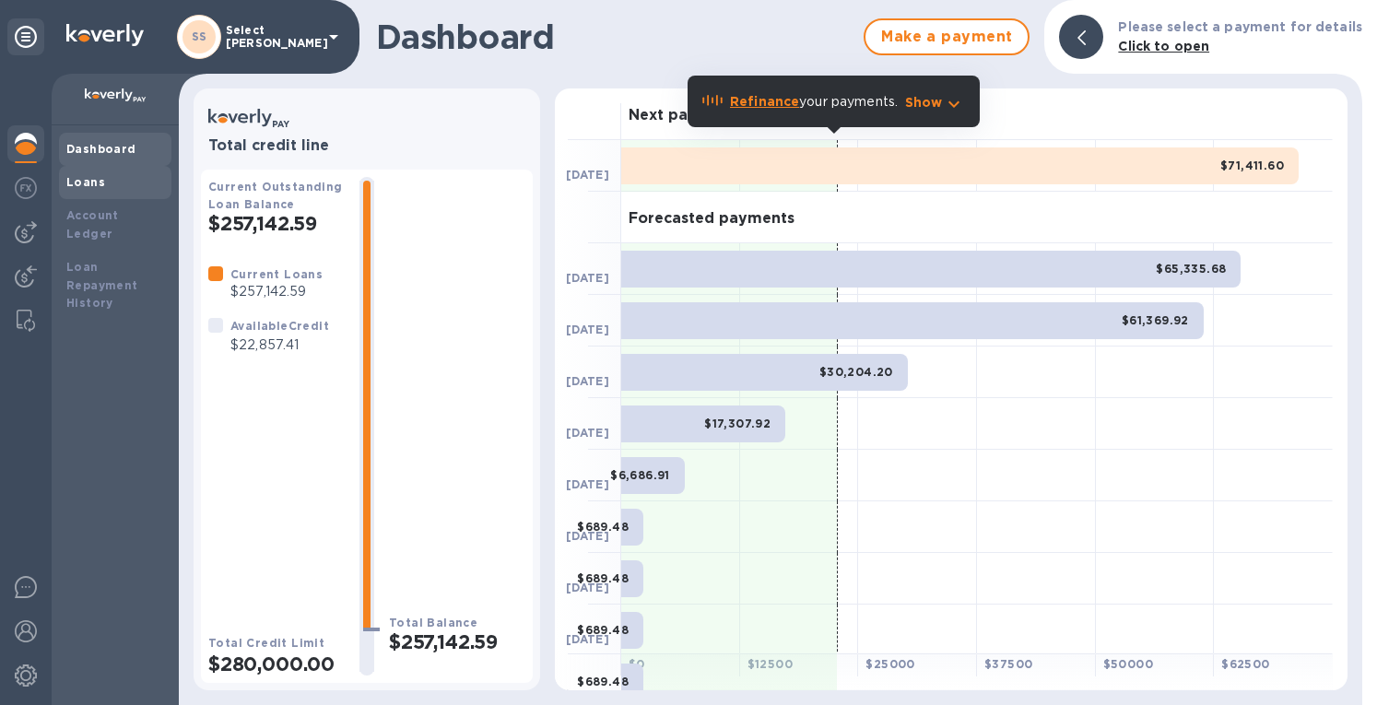
click at [79, 181] on b "Loans" at bounding box center [85, 182] width 39 height 14
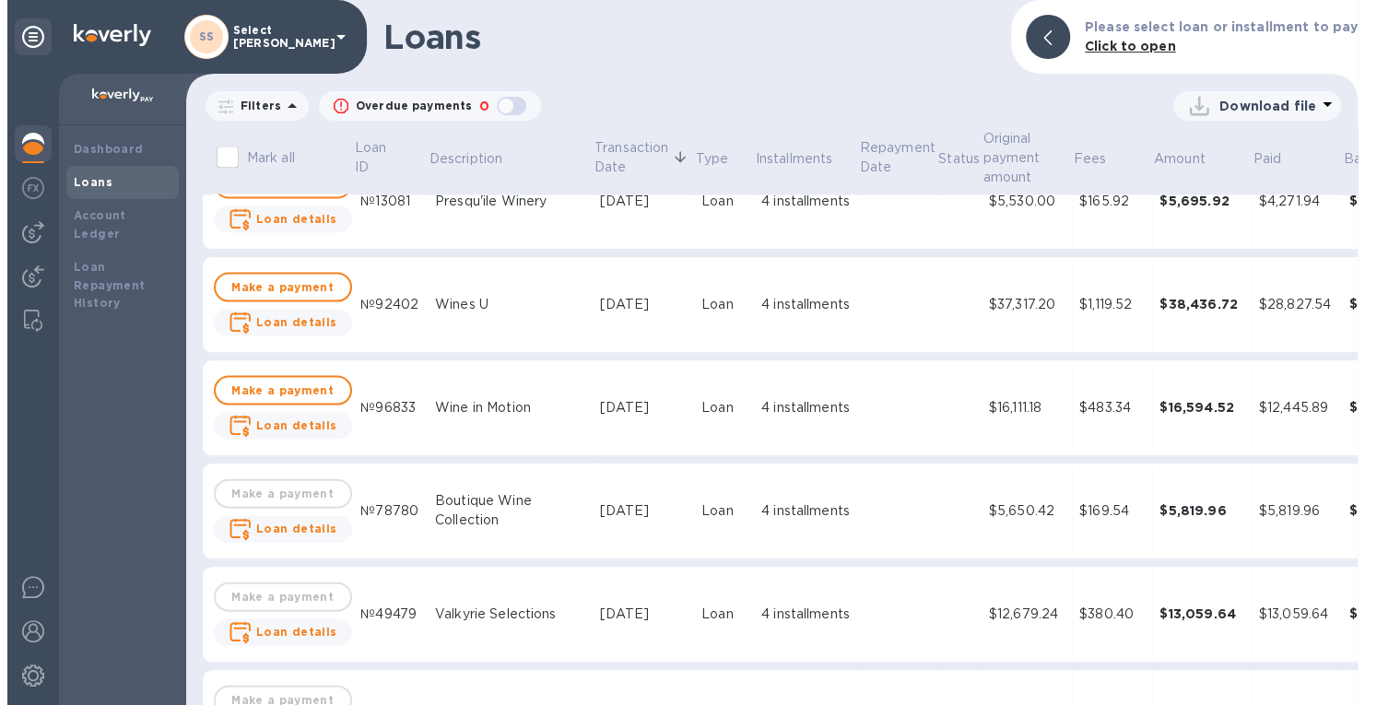
scroll to position [2028, 0]
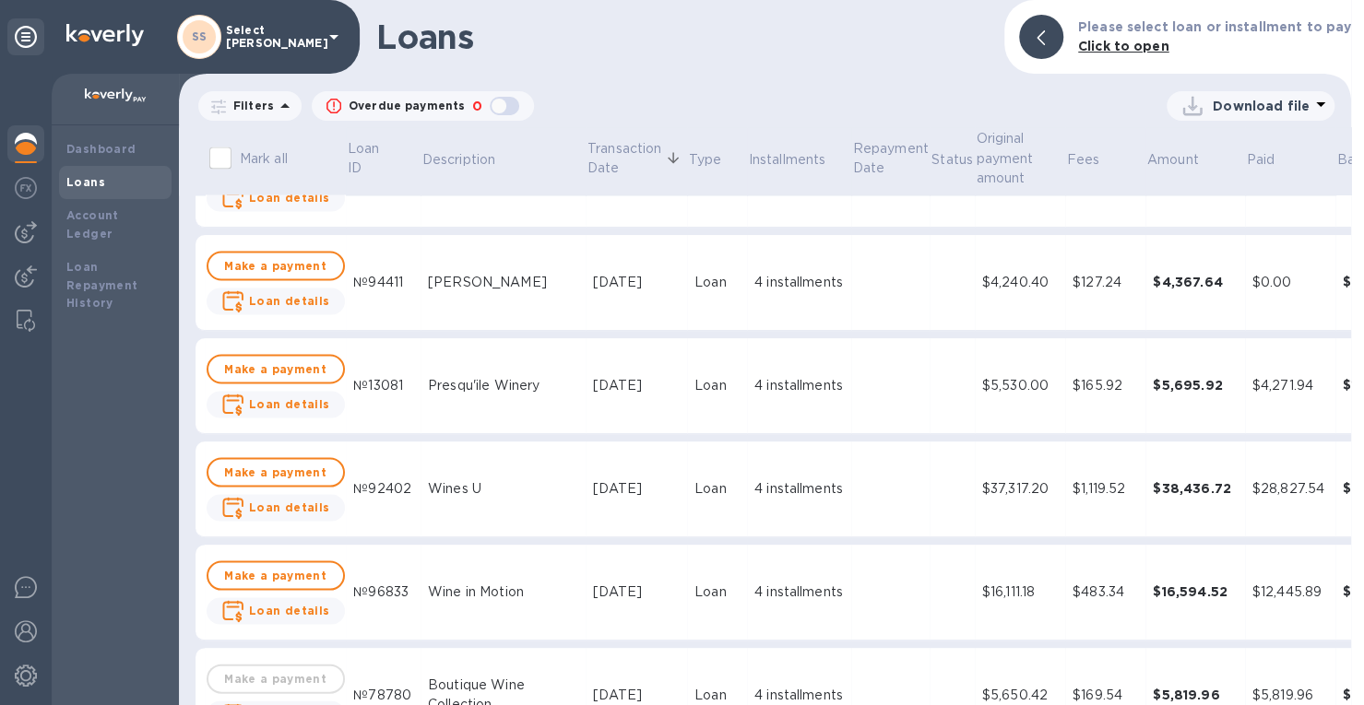
click at [687, 267] on td "Loan" at bounding box center [717, 283] width 60 height 96
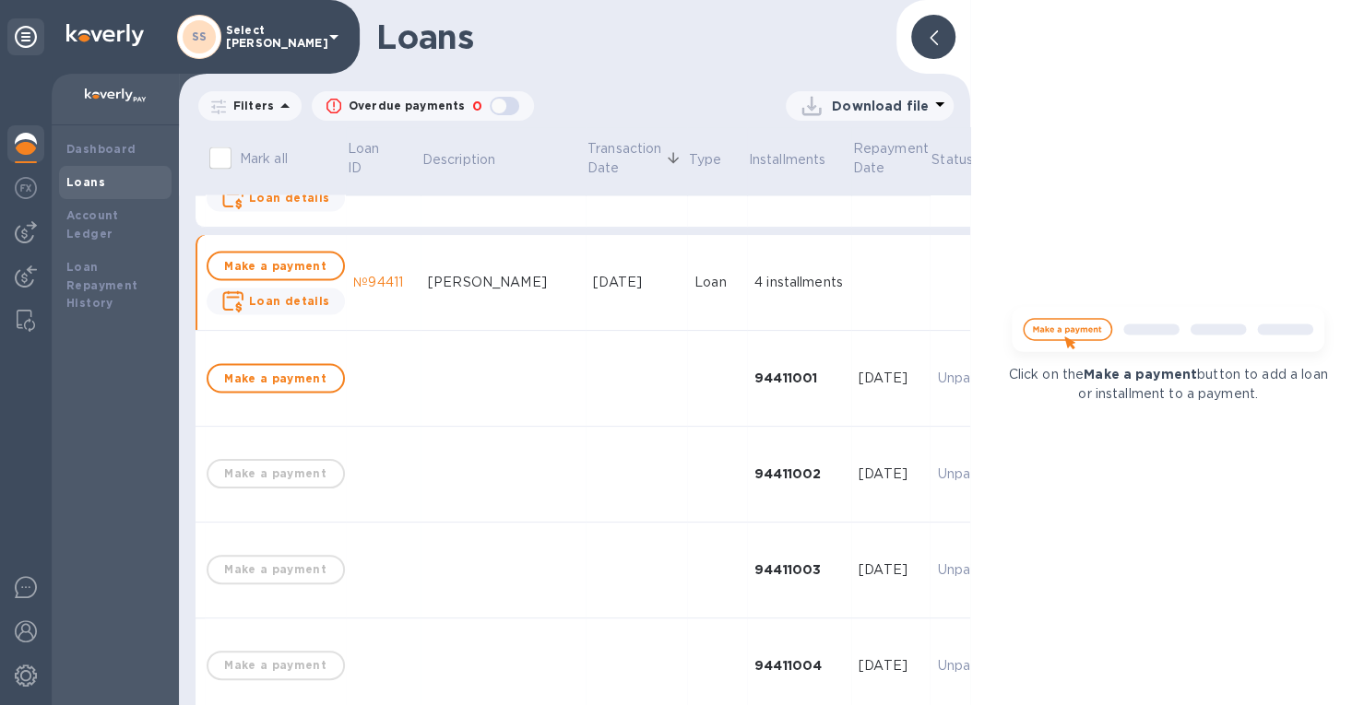
click at [923, 36] on div at bounding box center [933, 37] width 44 height 44
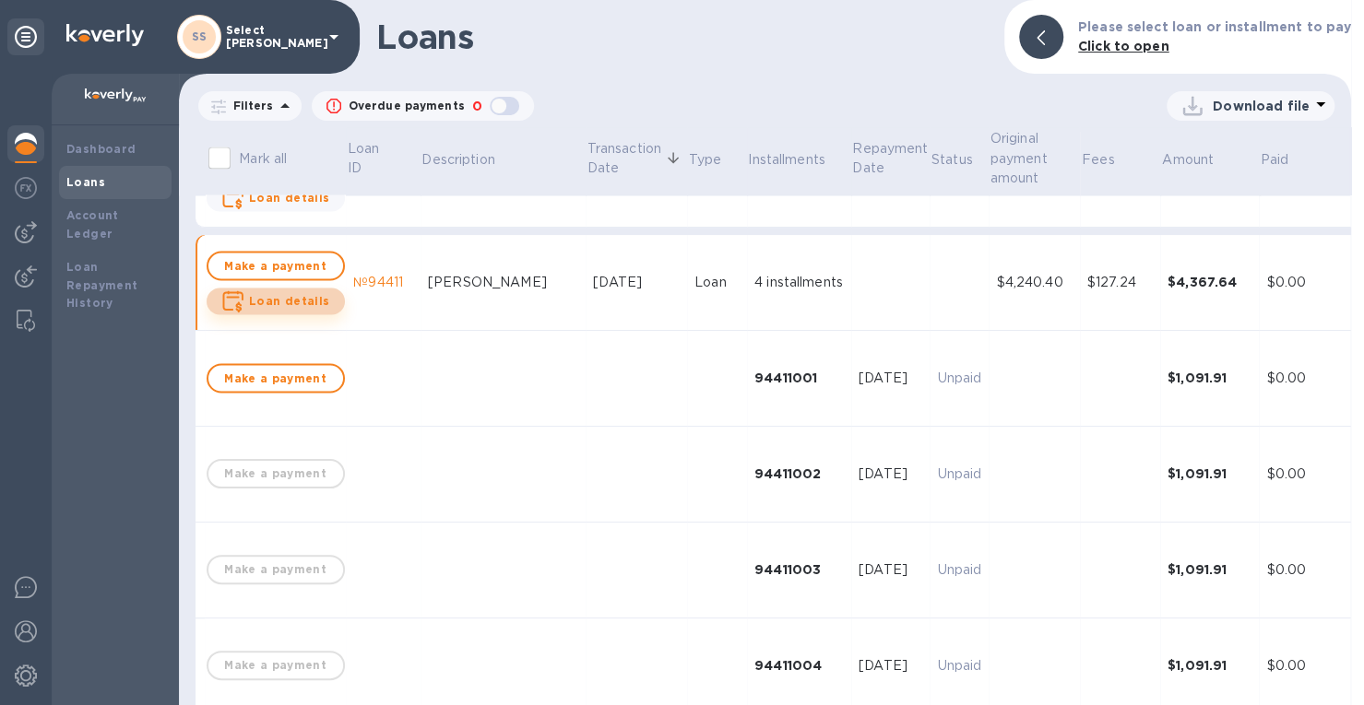
click at [278, 298] on b "Loan details" at bounding box center [289, 300] width 81 height 14
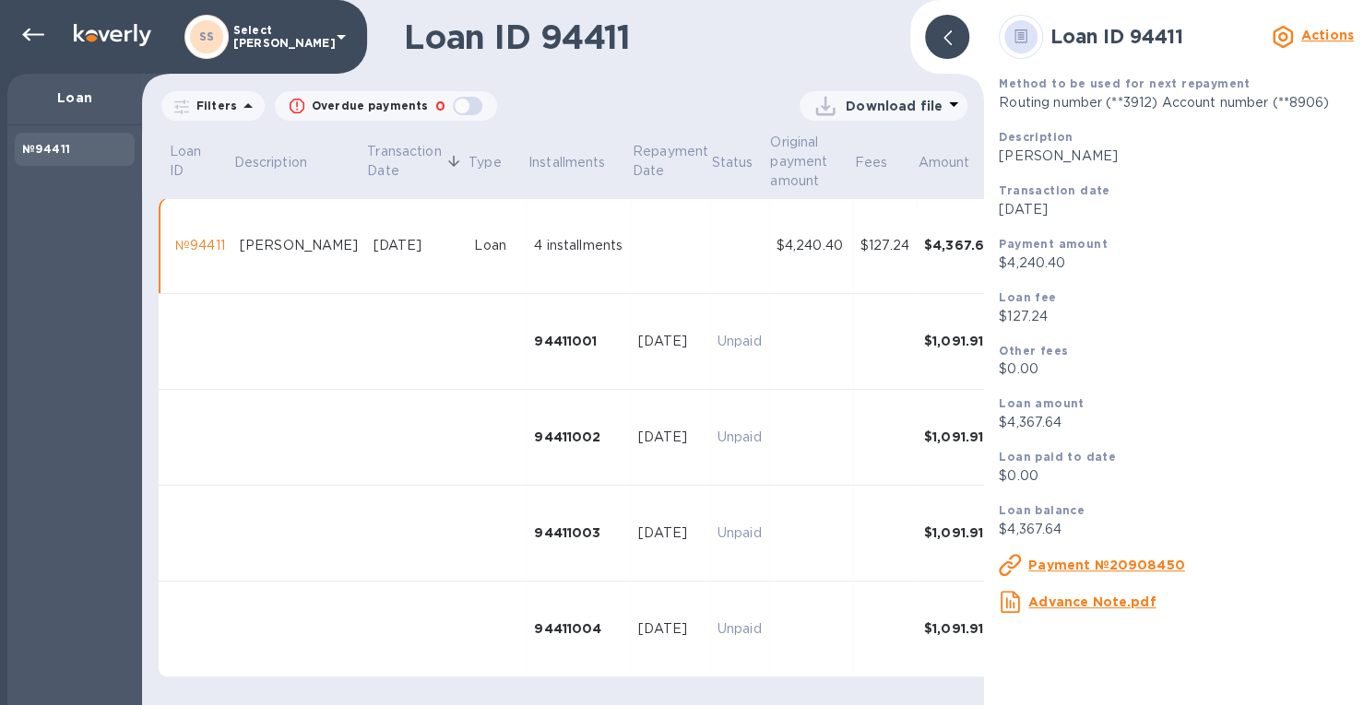
click at [1057, 568] on u "Payment №20908450" at bounding box center [1106, 565] width 157 height 15
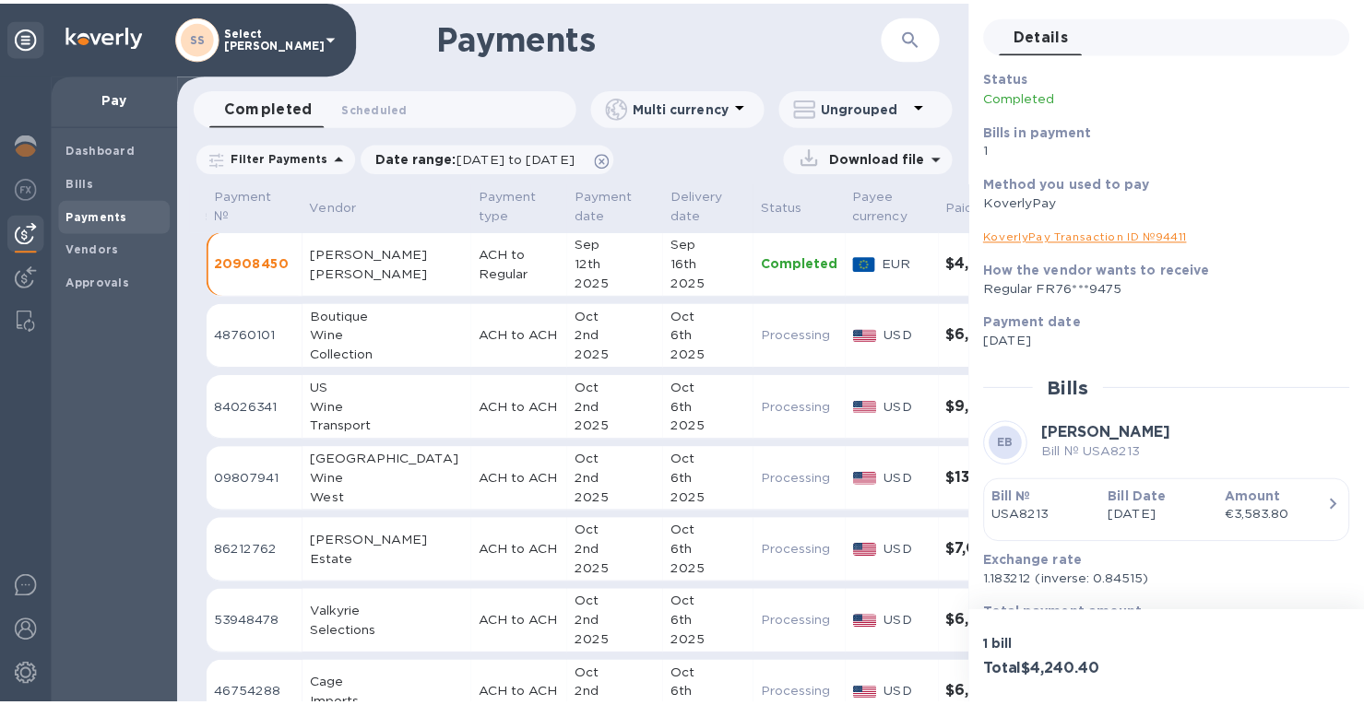
scroll to position [162, 0]
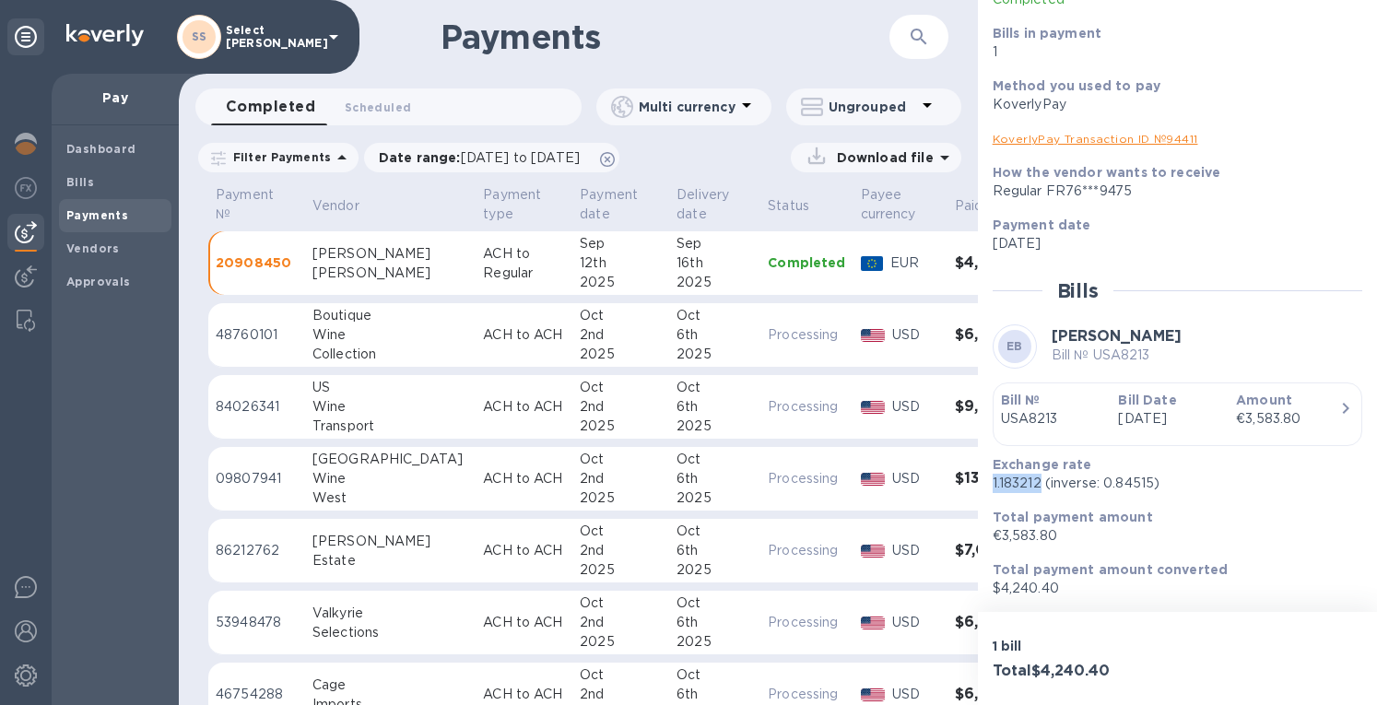
drag, startPoint x: 1041, startPoint y: 478, endPoint x: 990, endPoint y: 499, distance: 54.6
click at [990, 499] on div "Exchange rate 1.183212 (inverse: 0.84515) Total payment amount €3,583.80 Total …" at bounding box center [1171, 527] width 370 height 158
copy p "1.183212"
click at [20, 139] on img at bounding box center [26, 144] width 22 height 22
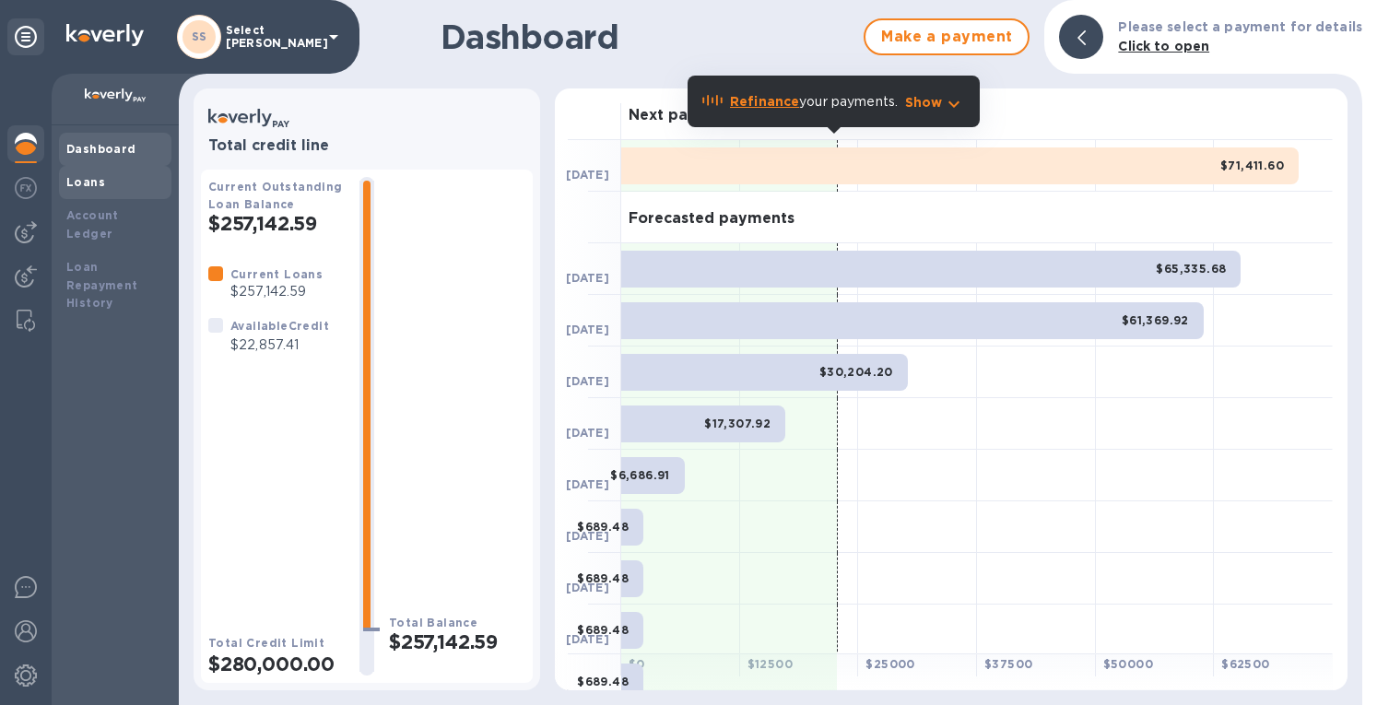
click at [84, 184] on b "Loans" at bounding box center [85, 182] width 39 height 14
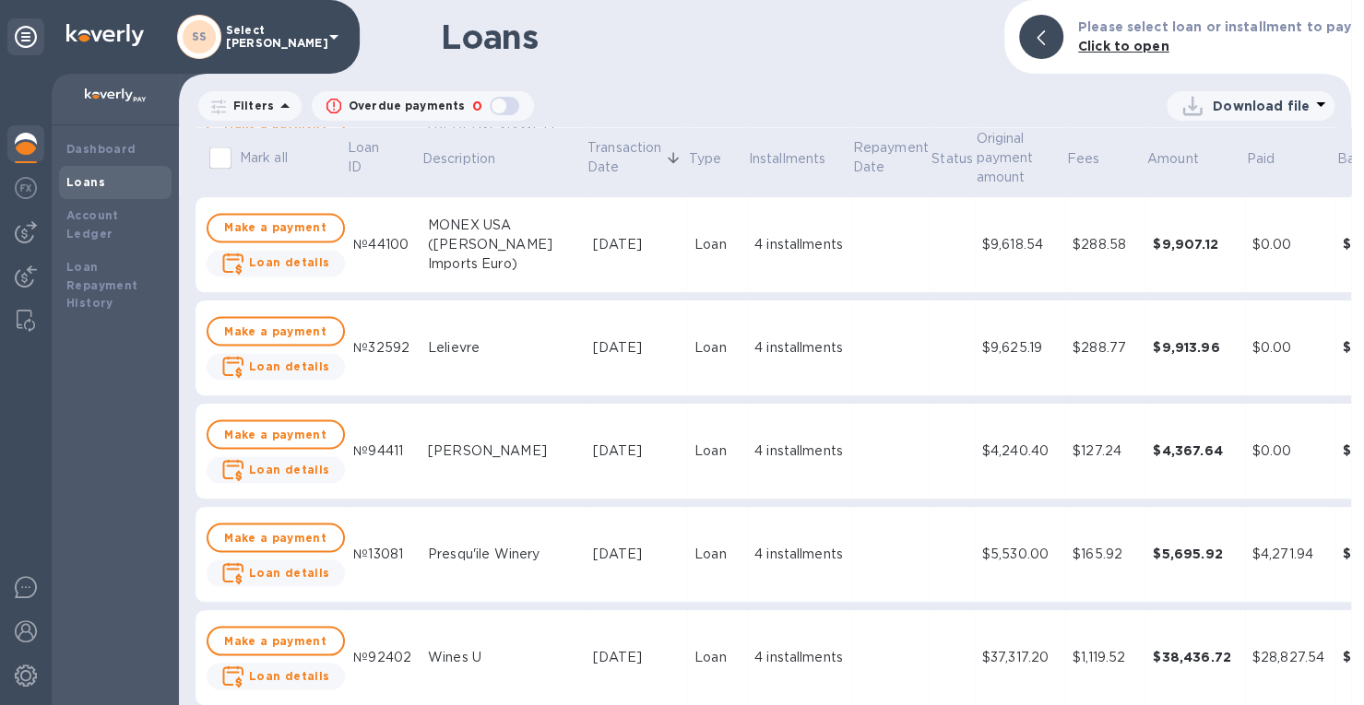
scroll to position [1844, 0]
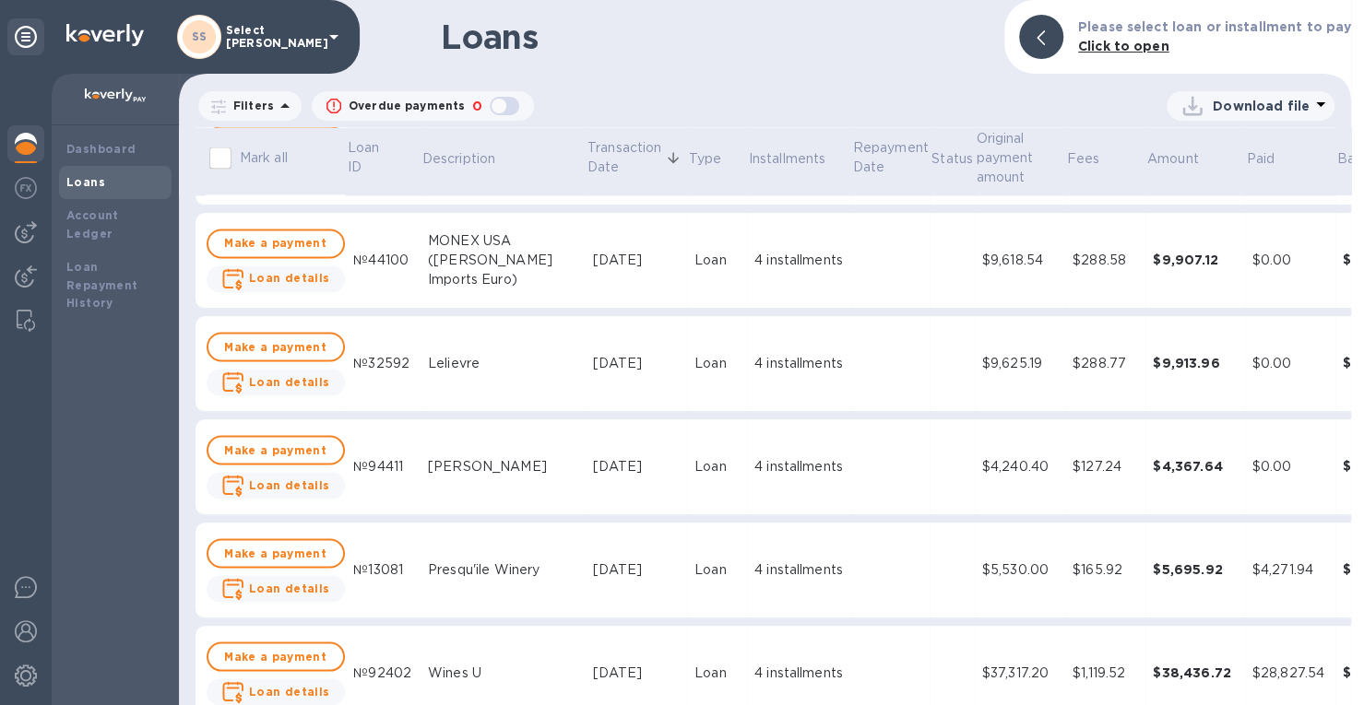
click at [756, 363] on div "4 installments" at bounding box center [798, 363] width 89 height 19
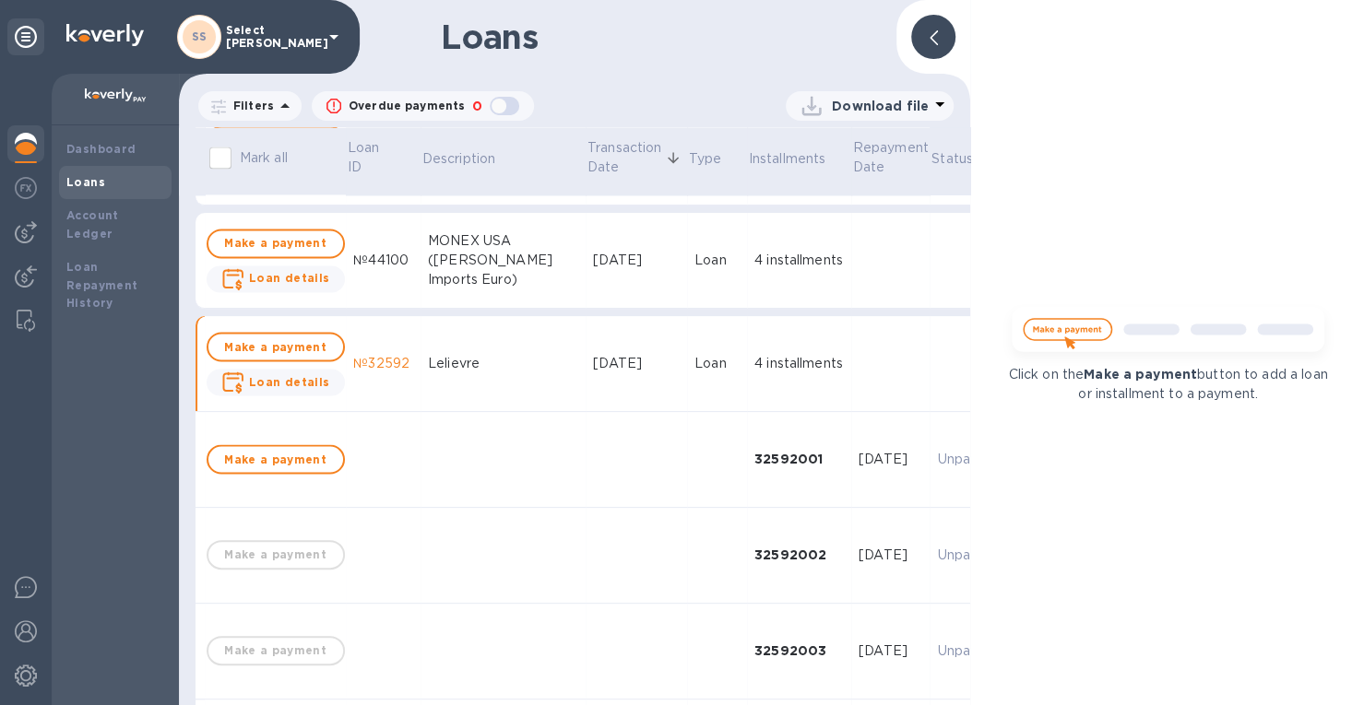
drag, startPoint x: 921, startPoint y: 32, endPoint x: 938, endPoint y: 455, distance: 422.6
click at [921, 34] on div at bounding box center [933, 37] width 44 height 44
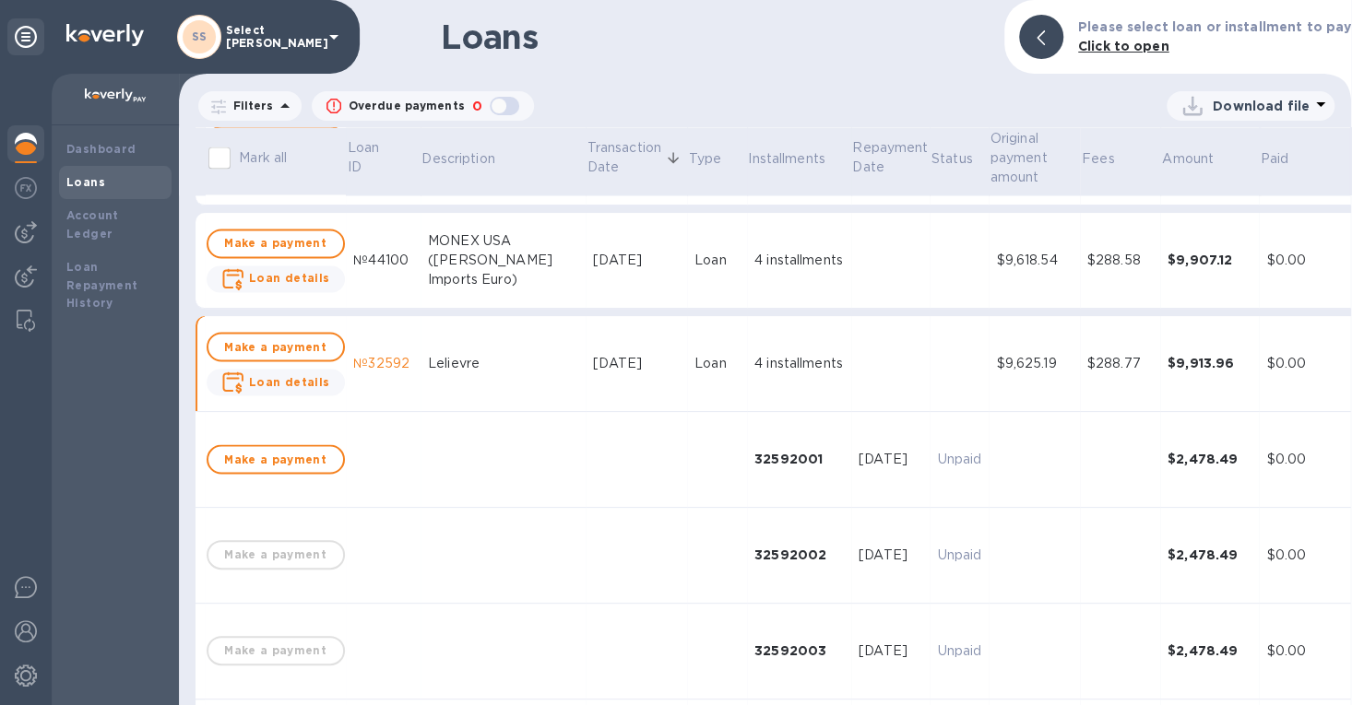
drag, startPoint x: 930, startPoint y: 380, endPoint x: 946, endPoint y: 322, distance: 60.2
click at [931, 380] on td at bounding box center [958, 364] width 59 height 96
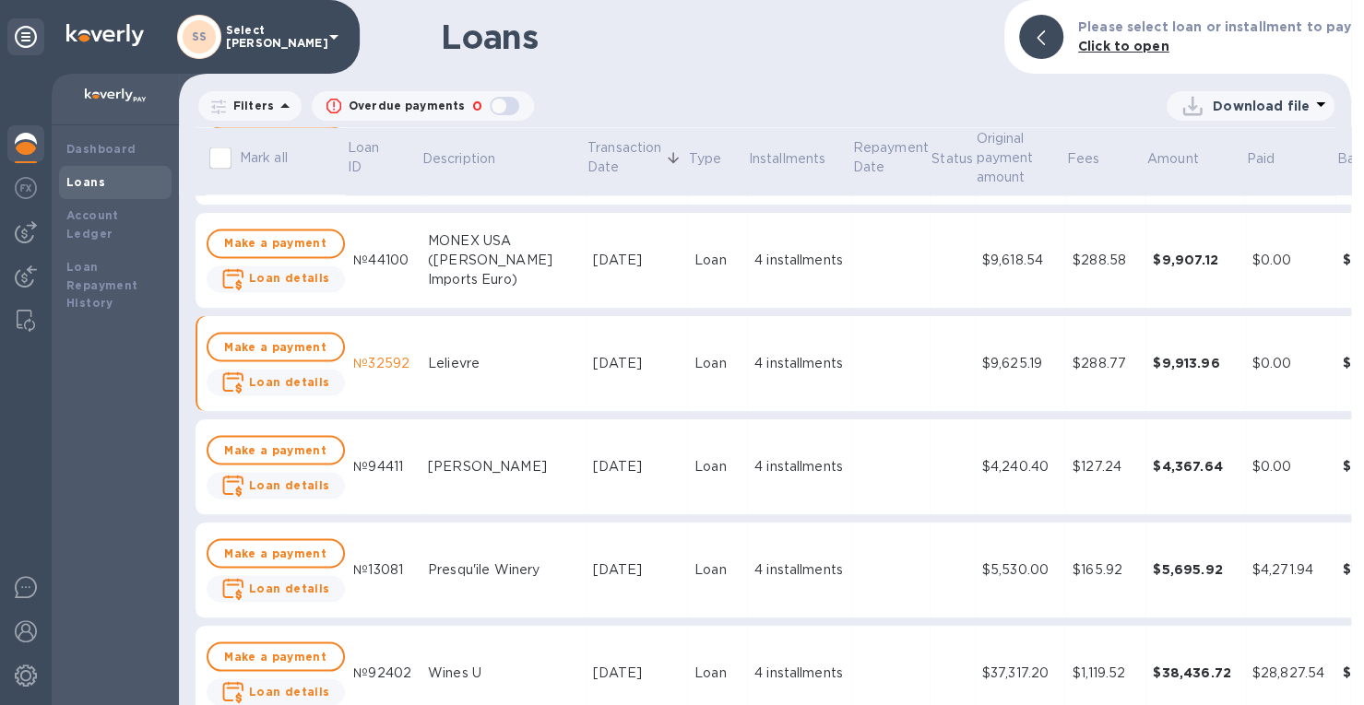
click at [705, 342] on td "Loan" at bounding box center [717, 364] width 60 height 96
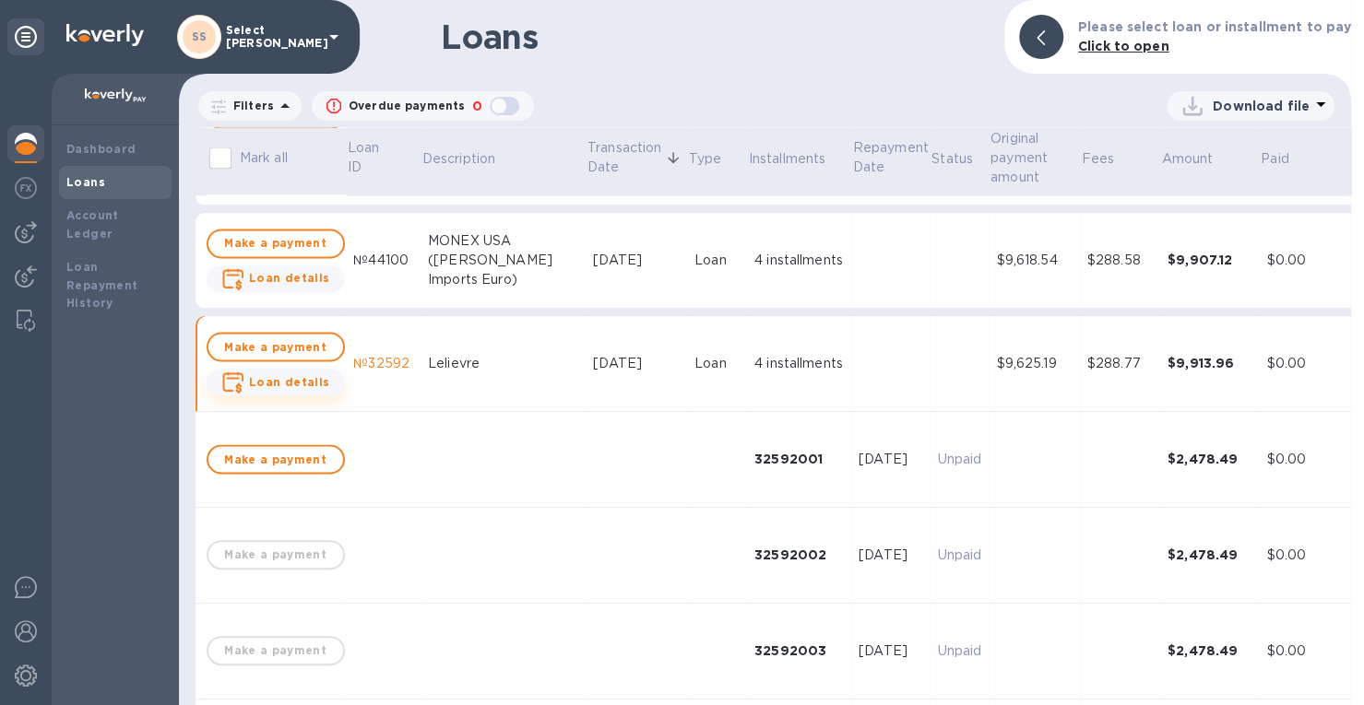
click at [304, 379] on b "Loan details" at bounding box center [289, 381] width 81 height 14
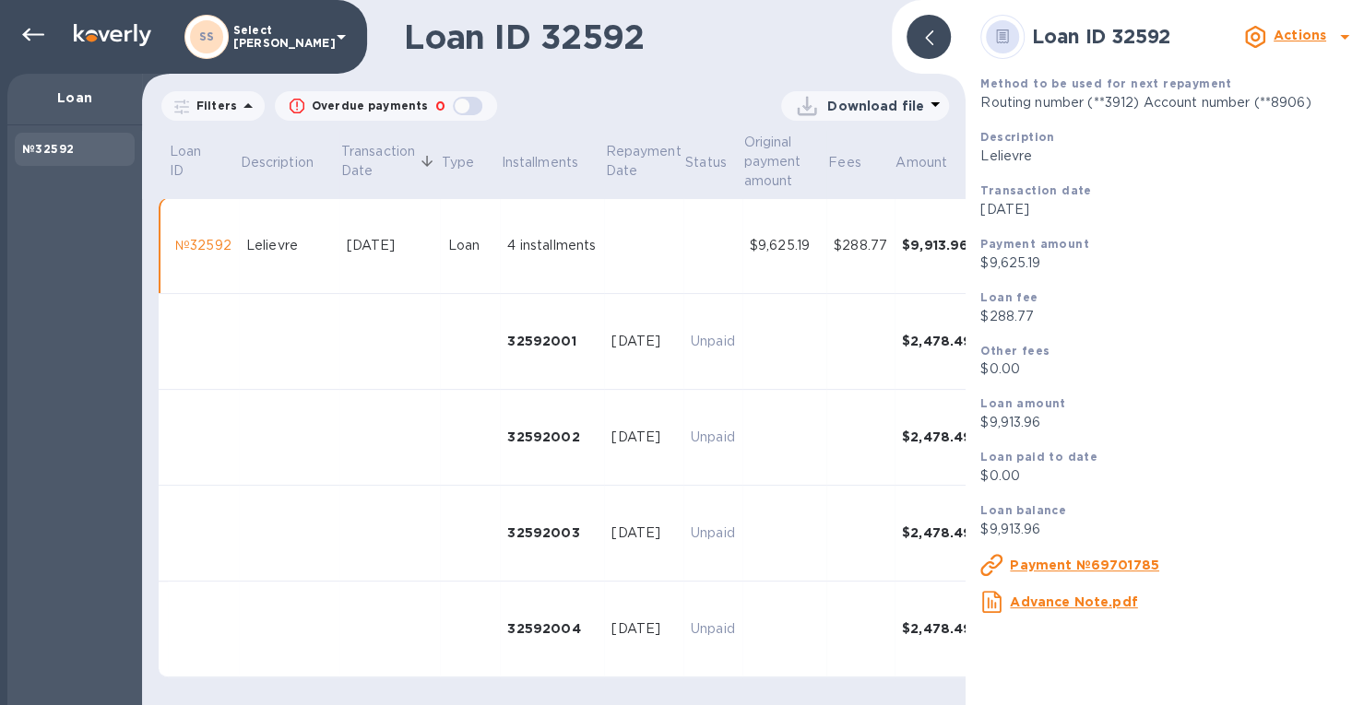
click at [1069, 567] on u "Payment №69701785" at bounding box center [1083, 565] width 149 height 15
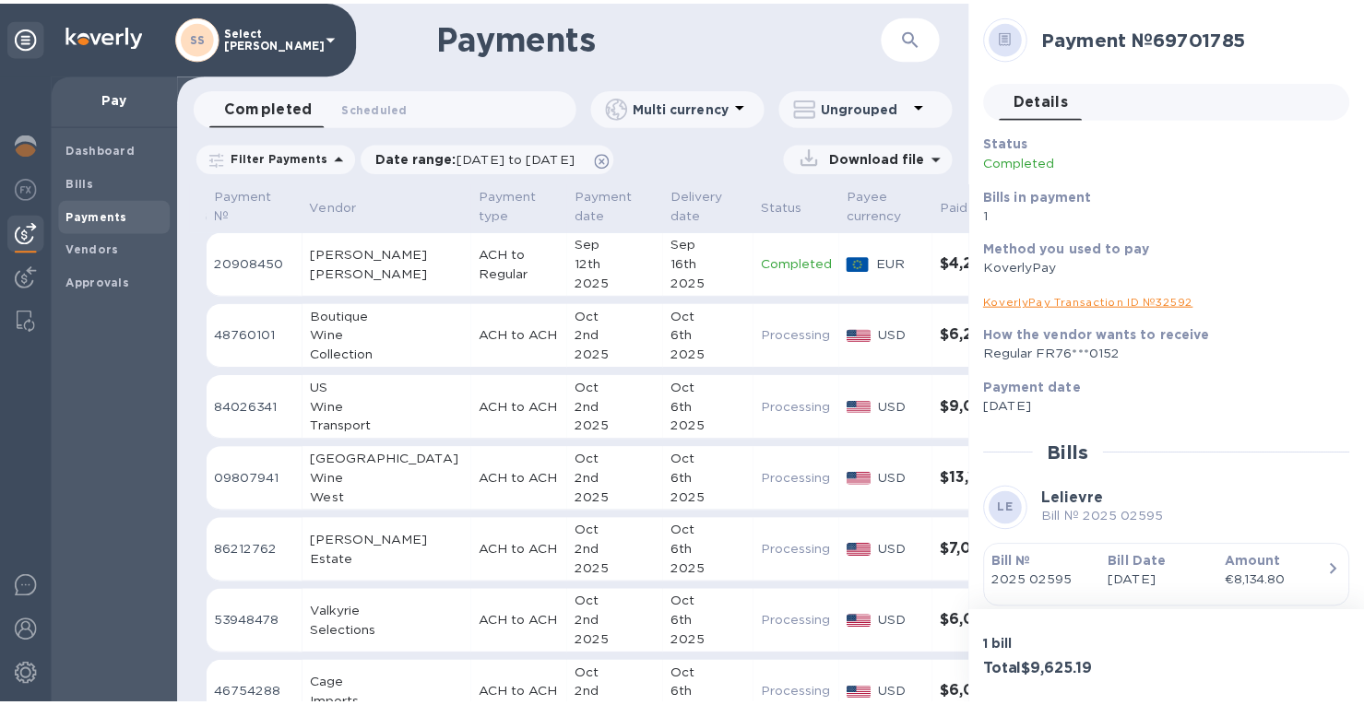
scroll to position [162, 0]
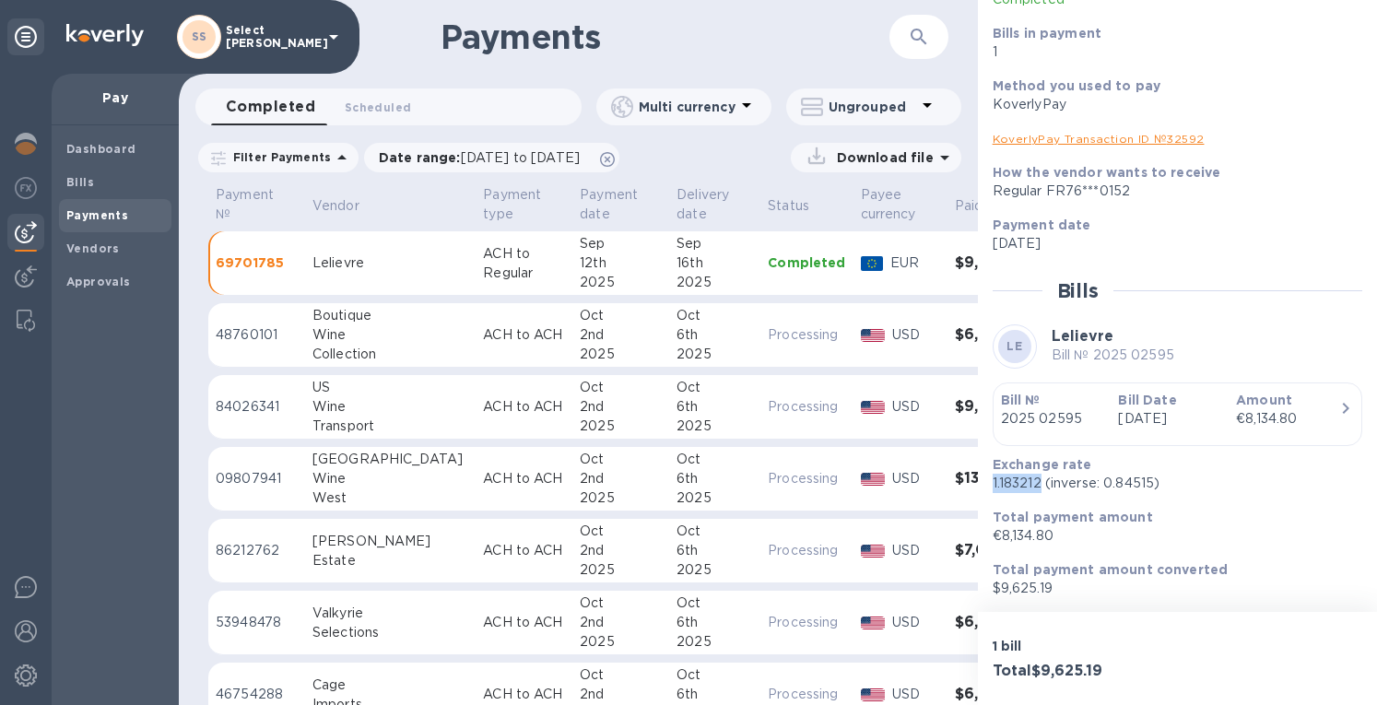
drag, startPoint x: 1040, startPoint y: 479, endPoint x: 986, endPoint y: 479, distance: 53.5
click at [986, 479] on div "Exchange rate 1.183212 (inverse: 0.84515)" at bounding box center [1171, 474] width 370 height 53
copy p "1.183212"
click at [1030, 132] on link "KoverlyPay Transaction ID № 32592" at bounding box center [1099, 139] width 212 height 14
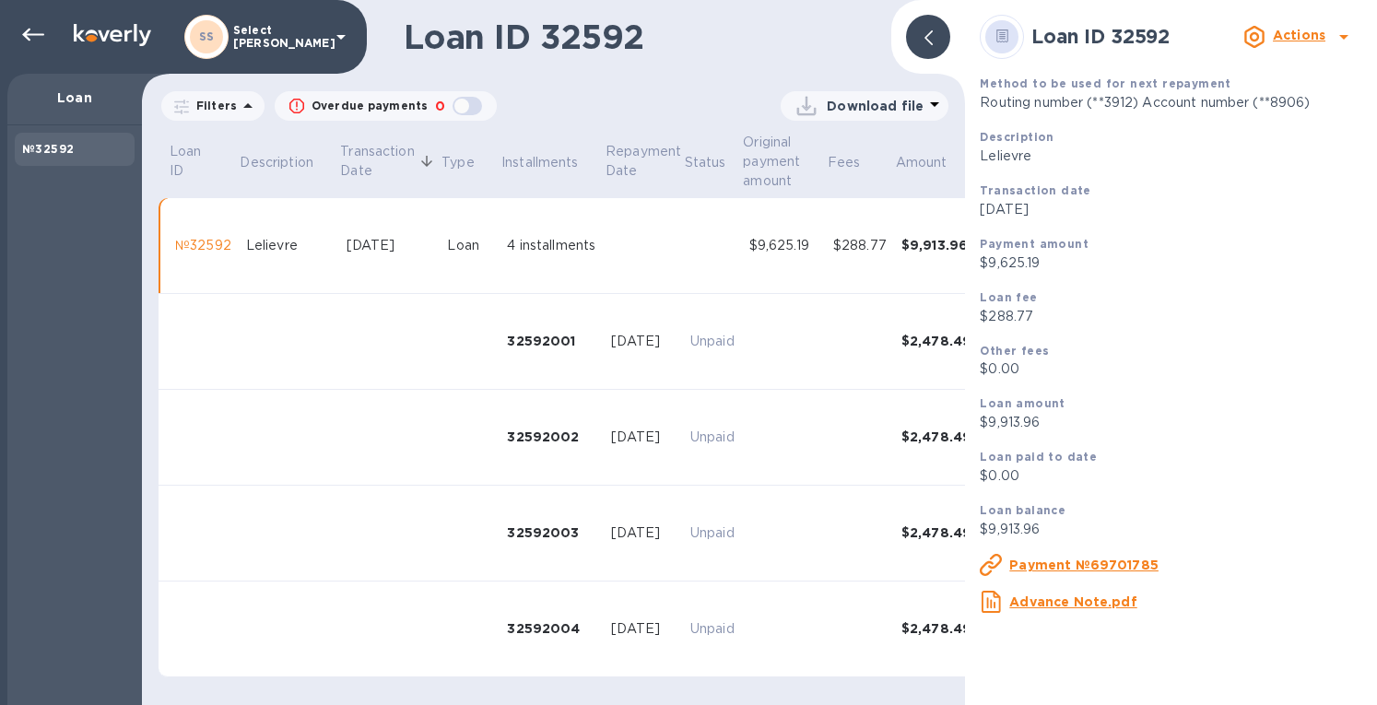
click at [915, 32] on div at bounding box center [928, 37] width 44 height 44
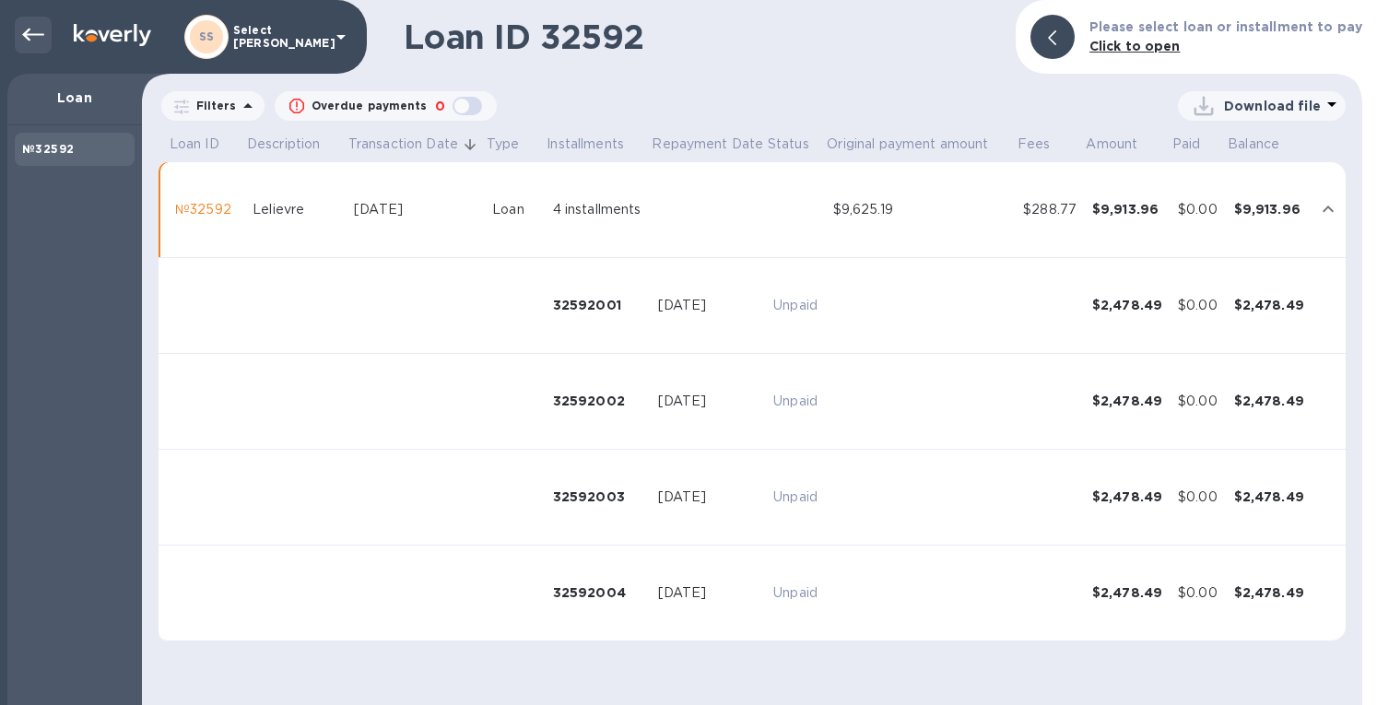
click at [21, 26] on div at bounding box center [33, 35] width 37 height 37
click at [42, 26] on icon at bounding box center [33, 35] width 22 height 22
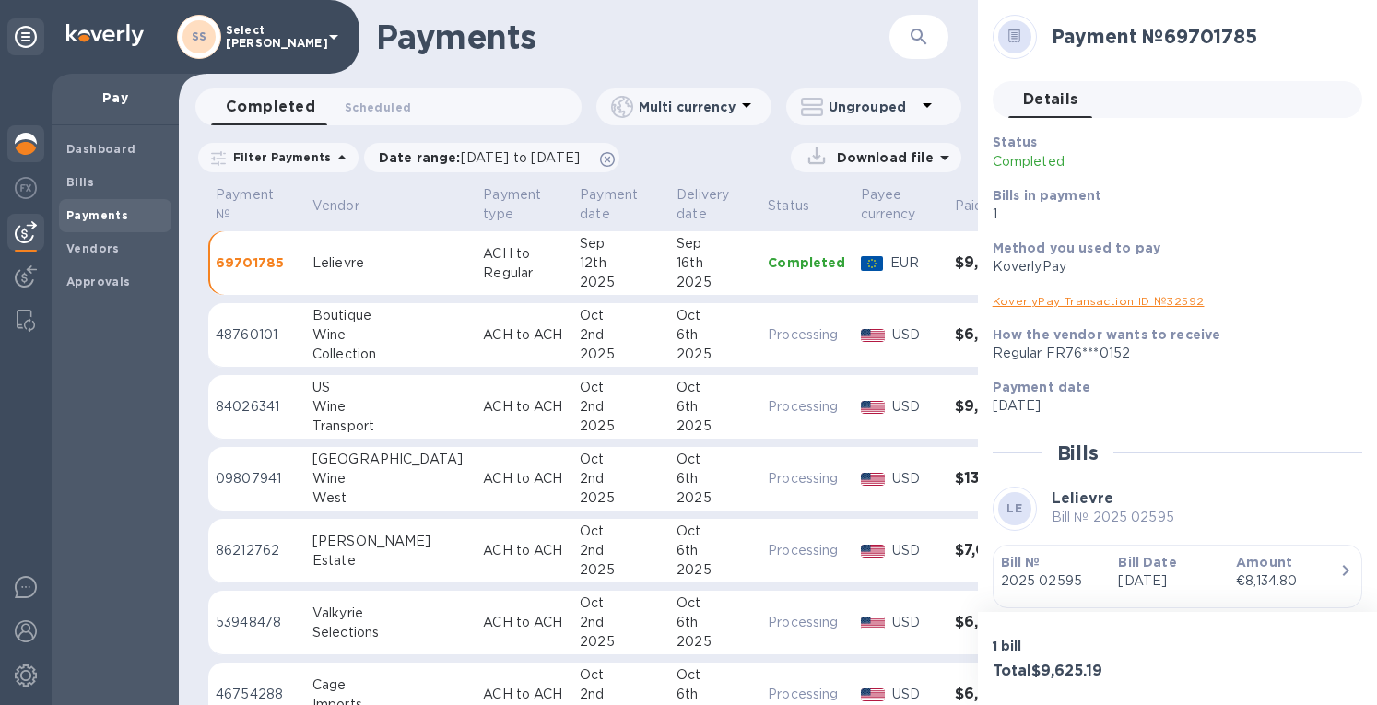
drag, startPoint x: 50, startPoint y: 134, endPoint x: 33, endPoint y: 143, distance: 19.0
click at [37, 141] on div at bounding box center [26, 390] width 52 height 632
click at [28, 145] on img at bounding box center [26, 144] width 22 height 22
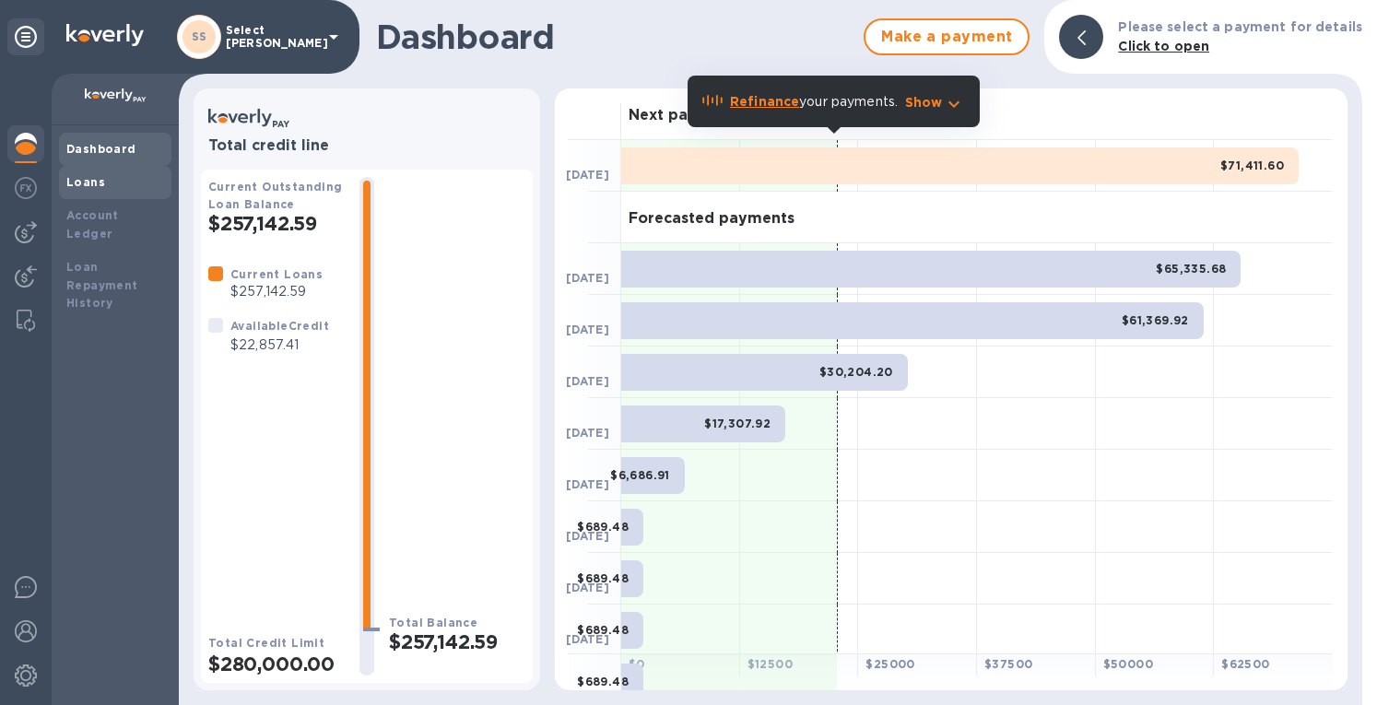
click at [84, 170] on div "Loans" at bounding box center [115, 182] width 112 height 33
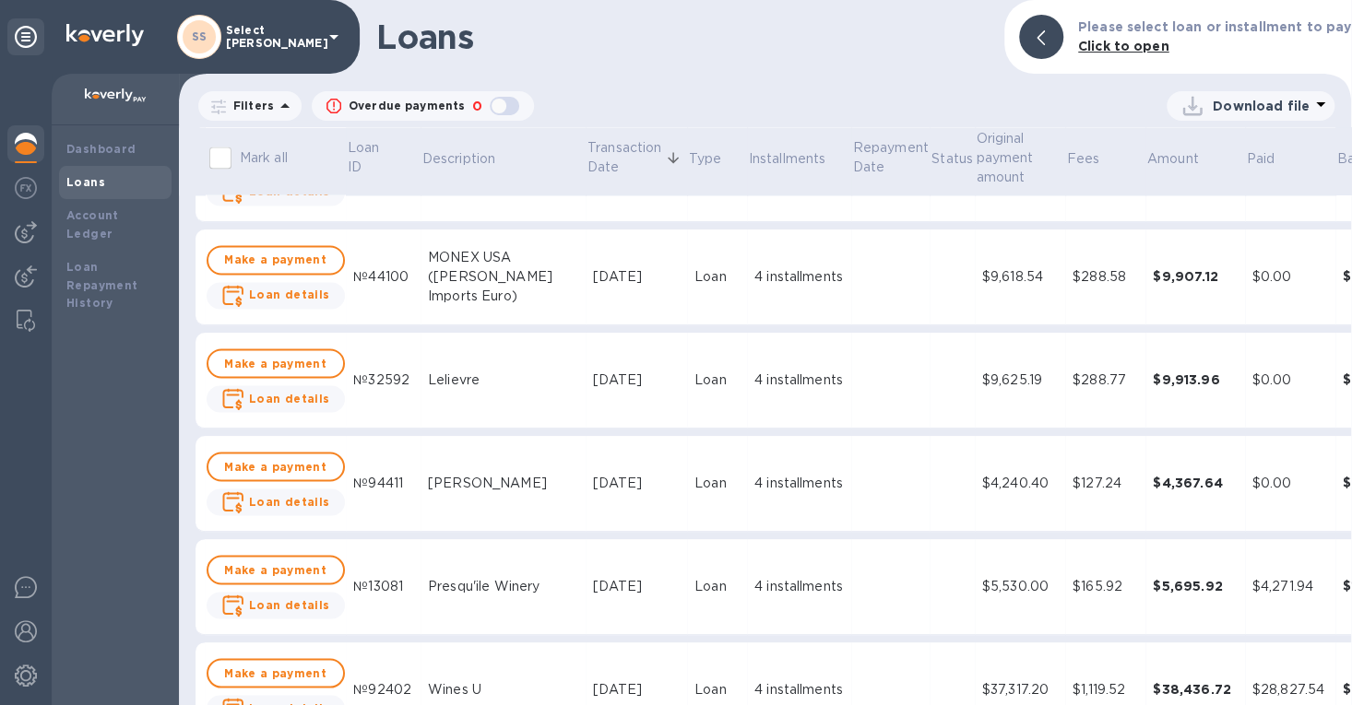
scroll to position [1844, 0]
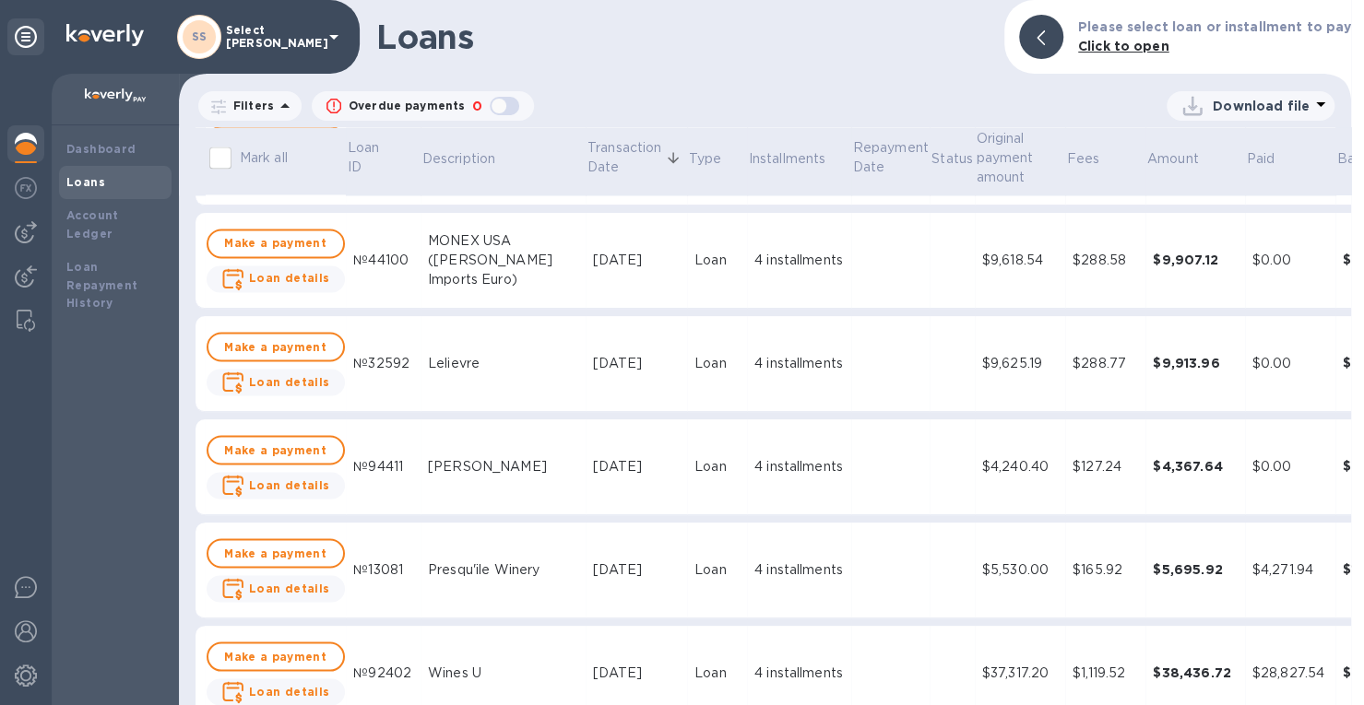
click at [703, 254] on td "Loan" at bounding box center [717, 261] width 60 height 96
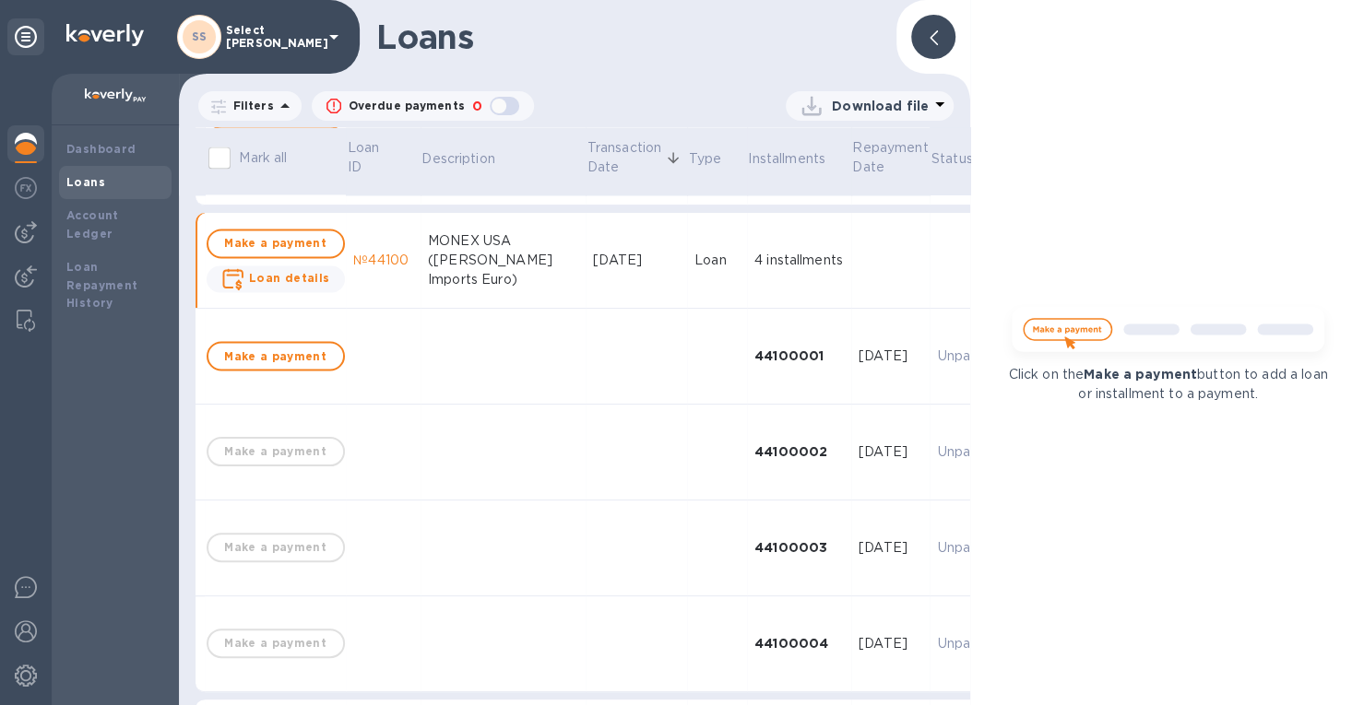
click at [926, 45] on div at bounding box center [933, 37] width 44 height 44
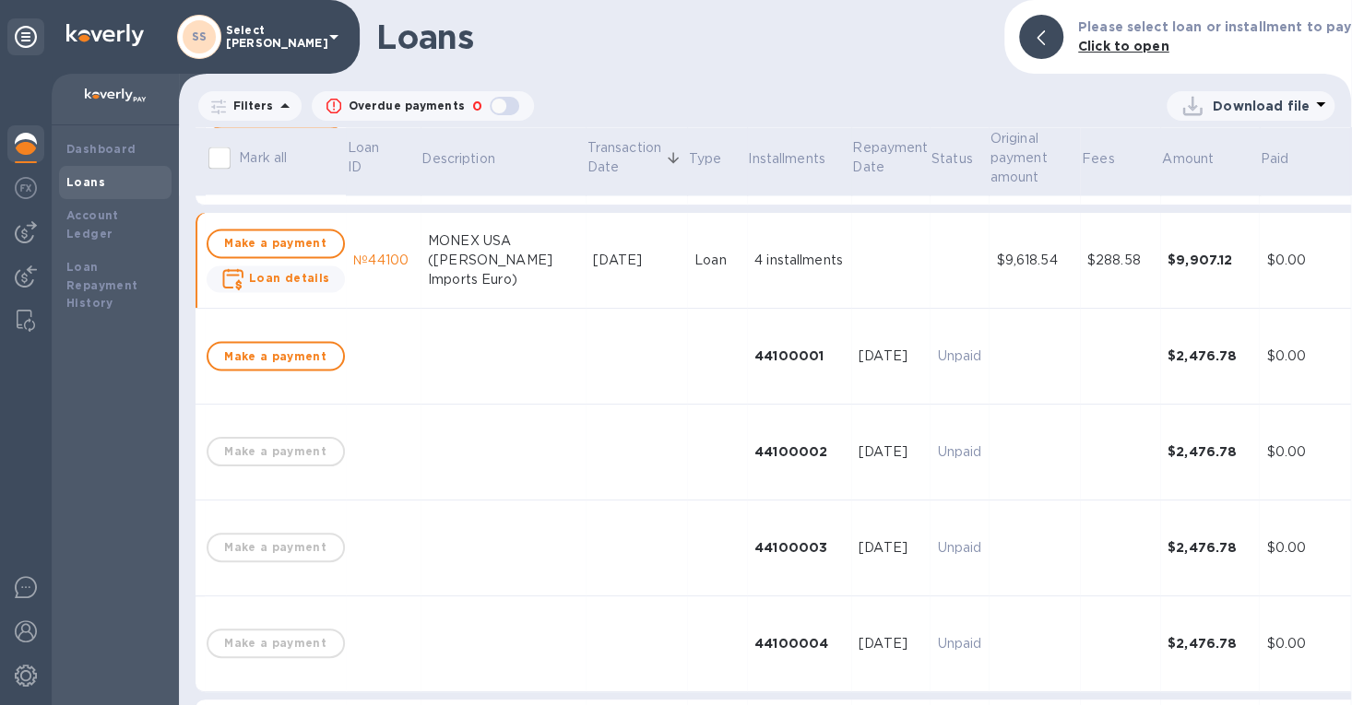
click at [26, 139] on img at bounding box center [26, 144] width 22 height 22
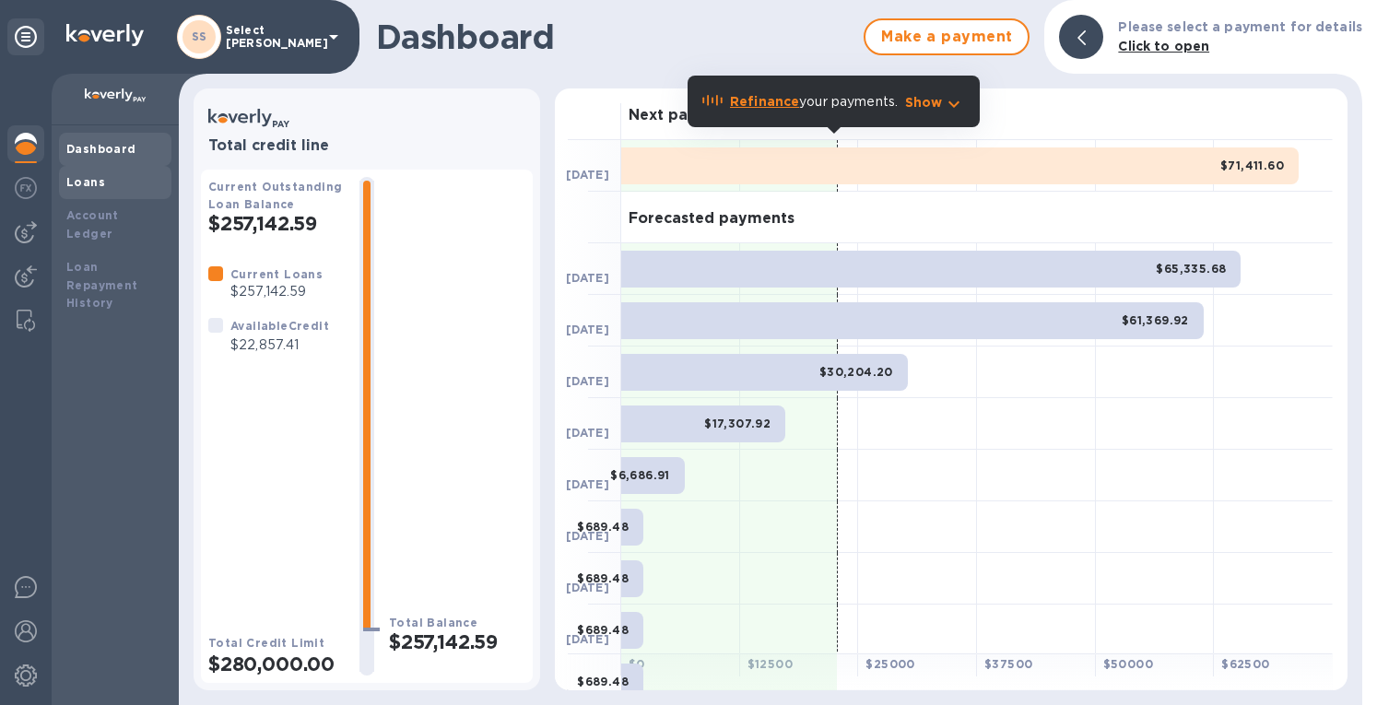
click at [83, 182] on b "Loans" at bounding box center [85, 182] width 39 height 14
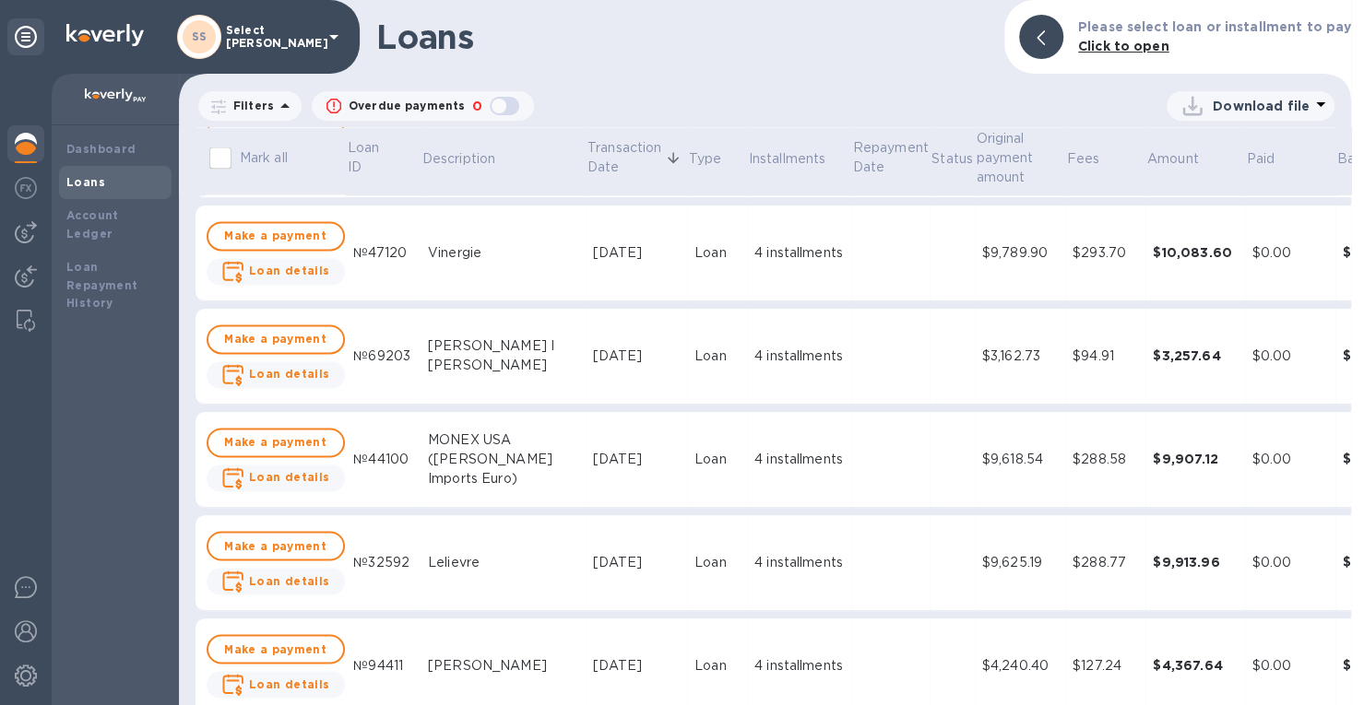
scroll to position [1659, 0]
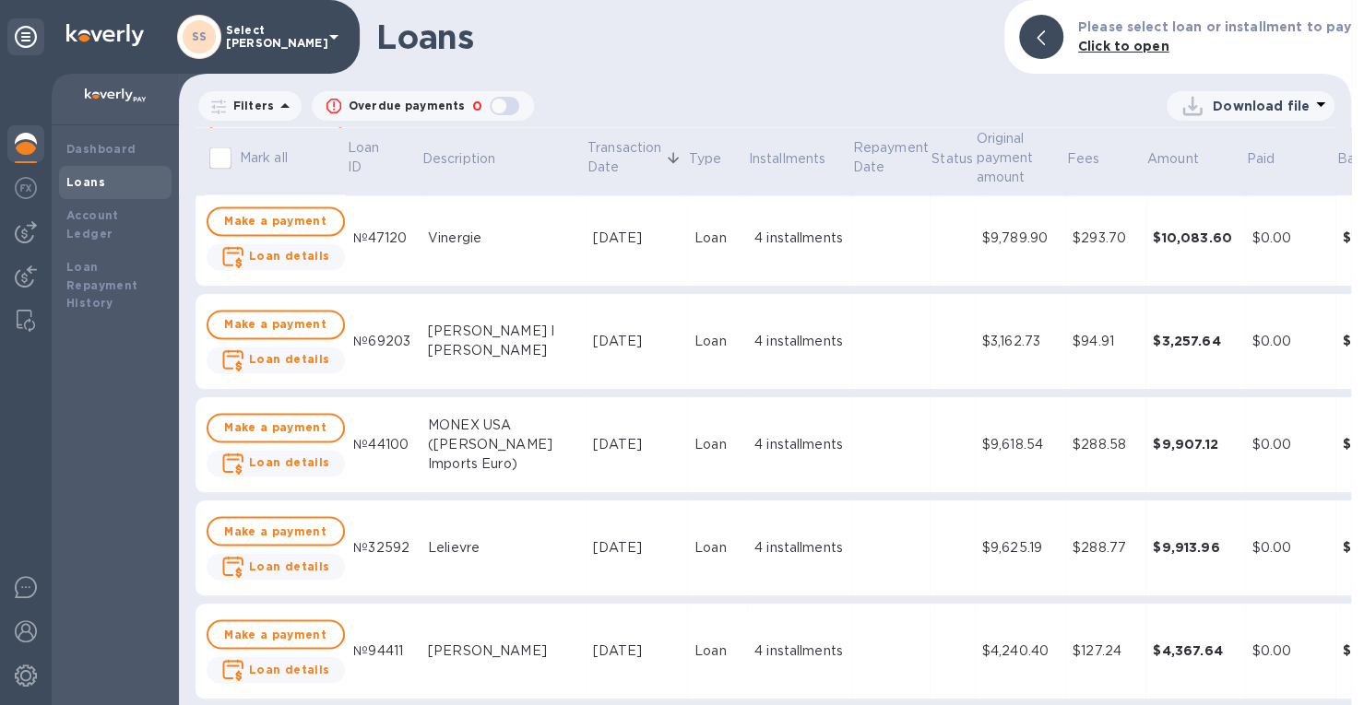
click at [982, 340] on div "$3,162.73" at bounding box center [1020, 341] width 76 height 19
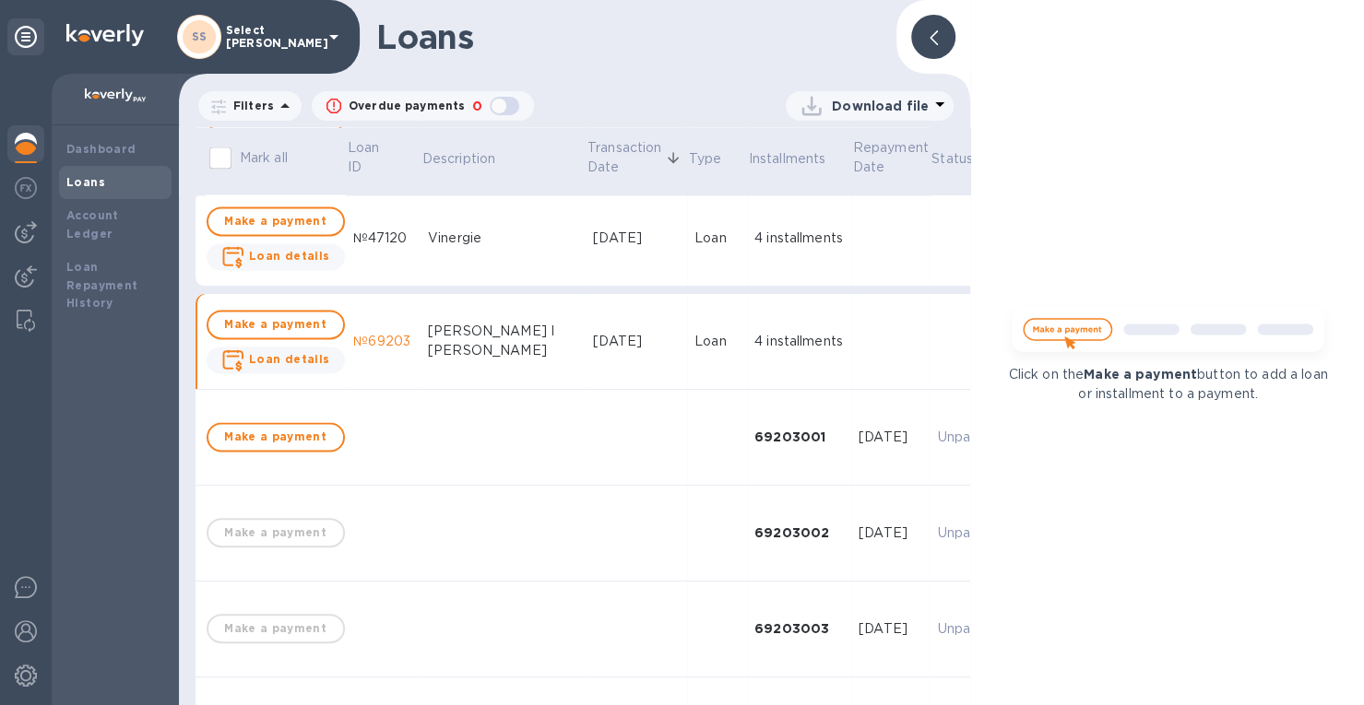
drag, startPoint x: 928, startPoint y: 38, endPoint x: 991, endPoint y: 270, distance: 240.6
click at [929, 37] on icon at bounding box center [933, 37] width 8 height 15
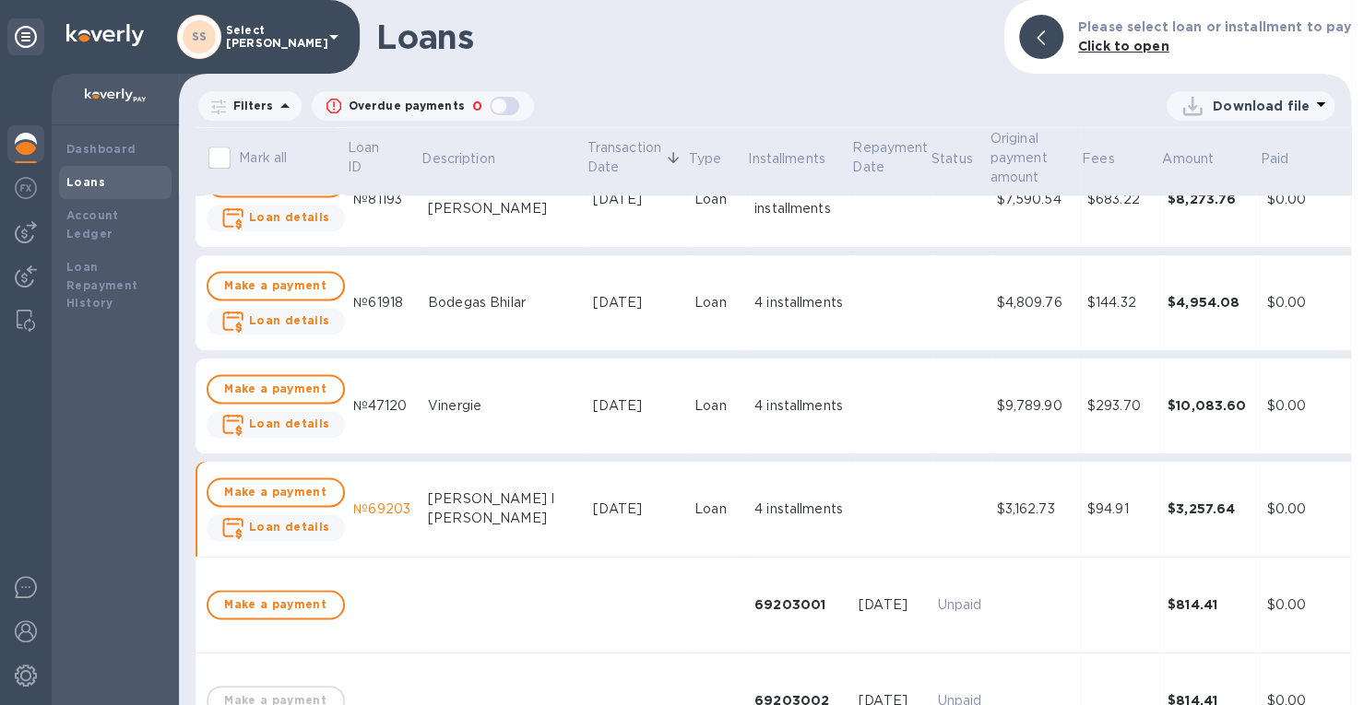
scroll to position [1475, 0]
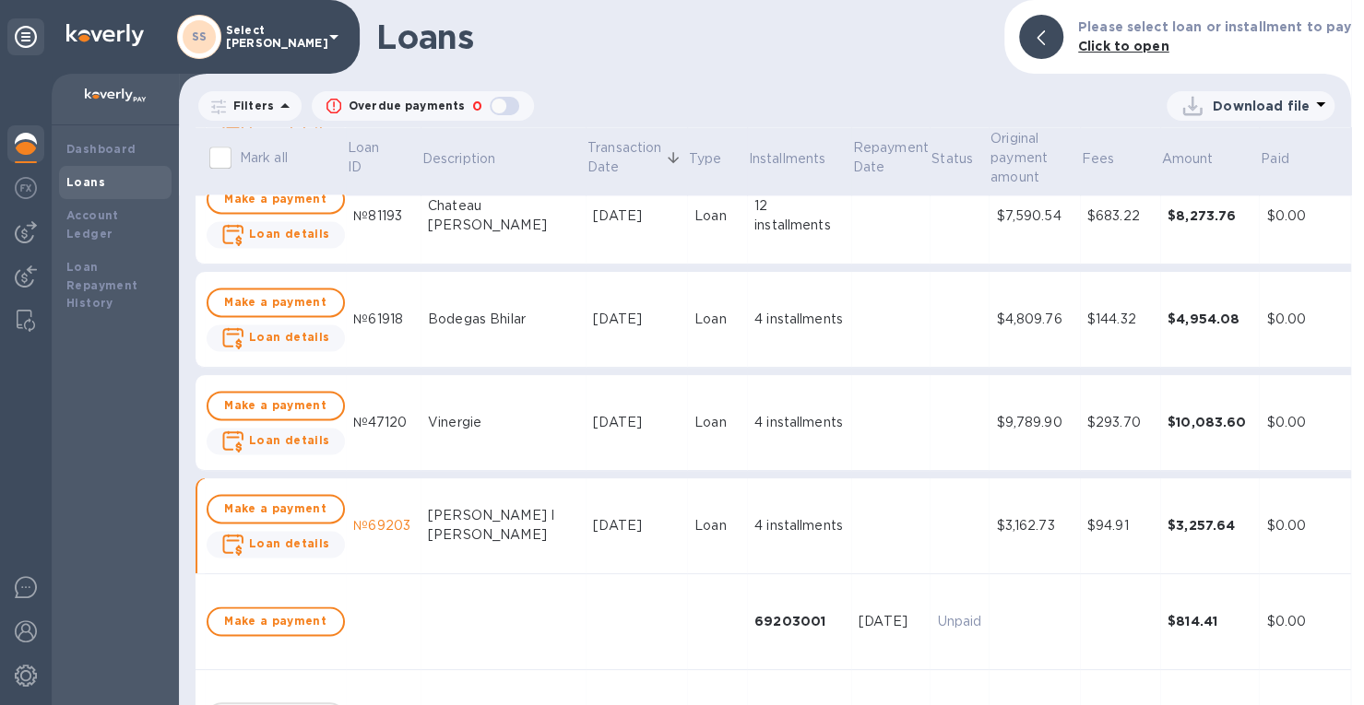
click at [755, 419] on div "4 installments" at bounding box center [798, 422] width 89 height 19
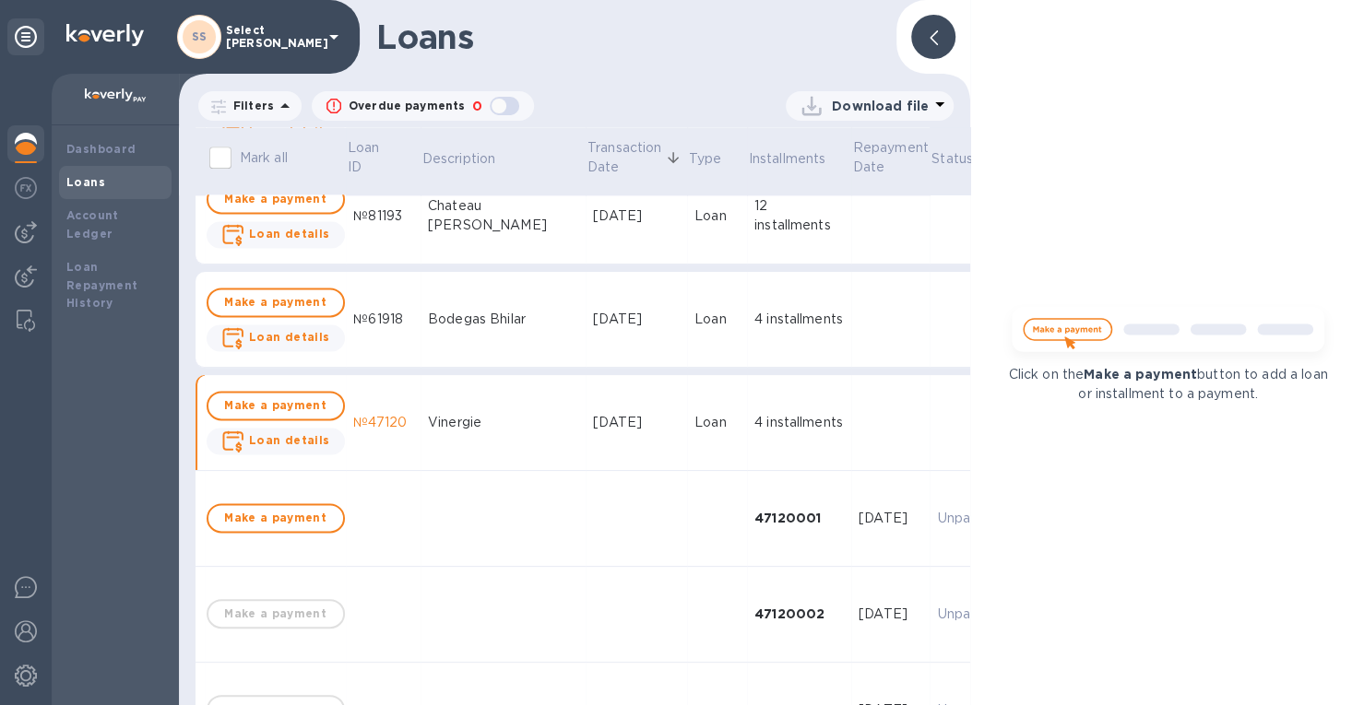
drag, startPoint x: 931, startPoint y: 45, endPoint x: 933, endPoint y: 1, distance: 44.3
click at [931, 45] on div at bounding box center [933, 37] width 44 height 44
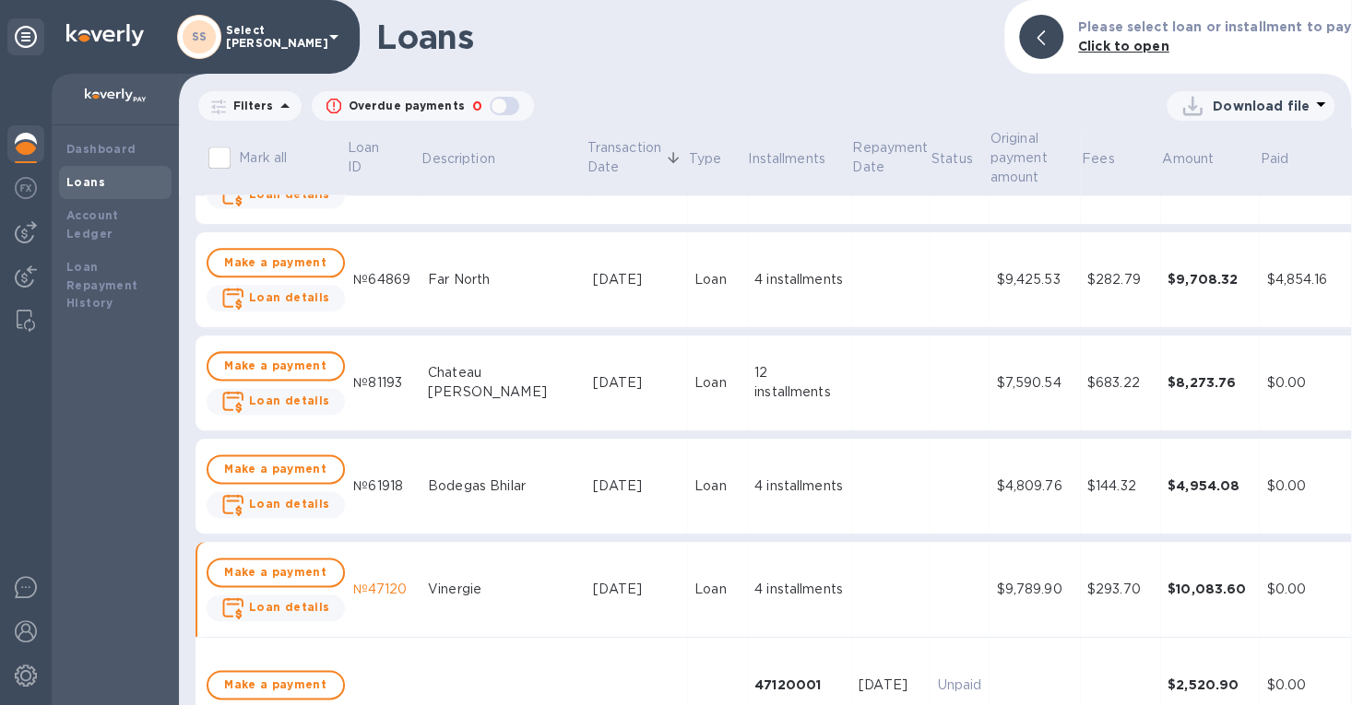
scroll to position [1291, 0]
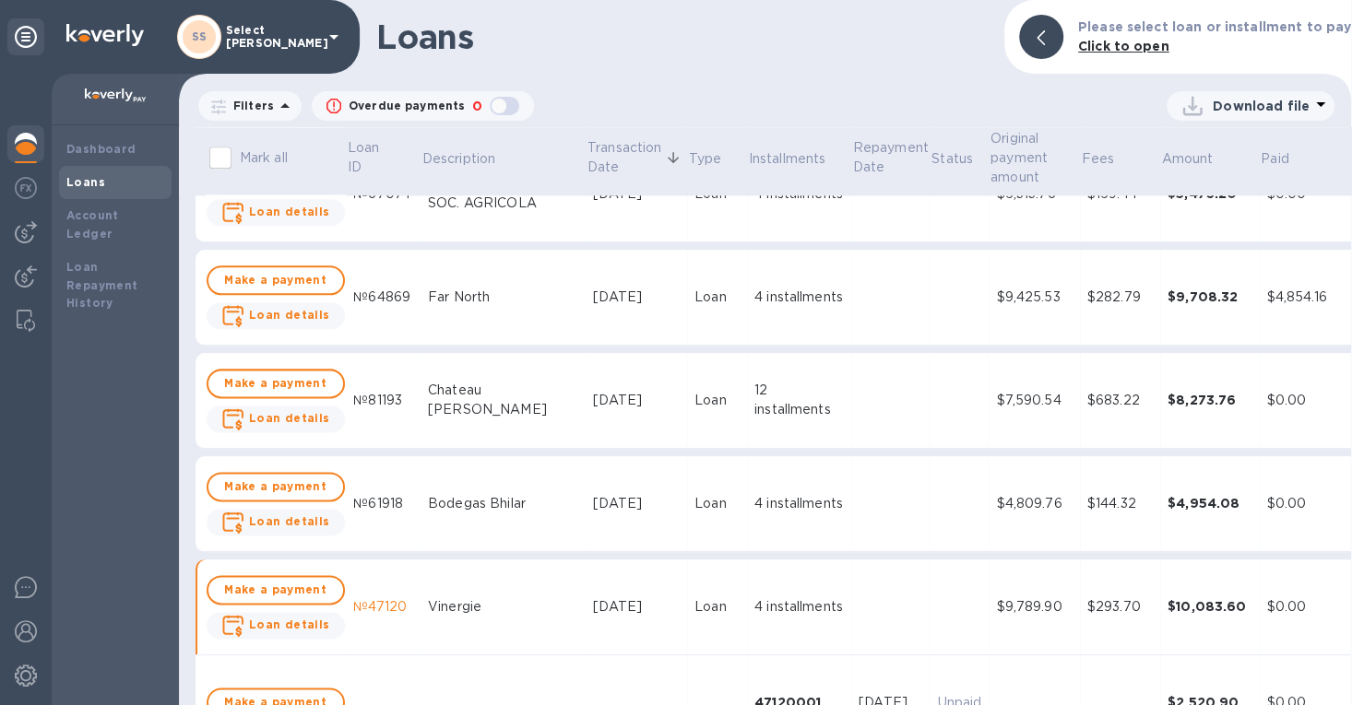
click at [754, 405] on div "12 installments" at bounding box center [798, 400] width 89 height 39
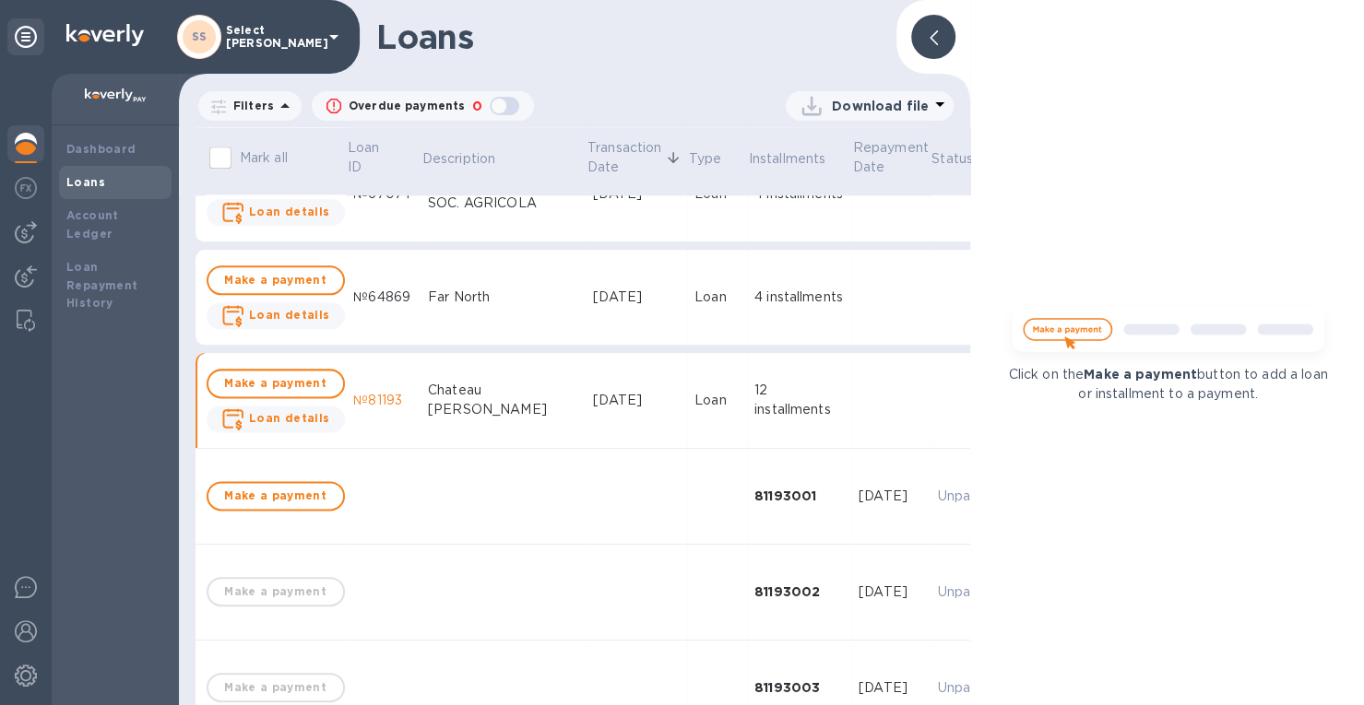
click at [927, 42] on div at bounding box center [933, 37] width 44 height 44
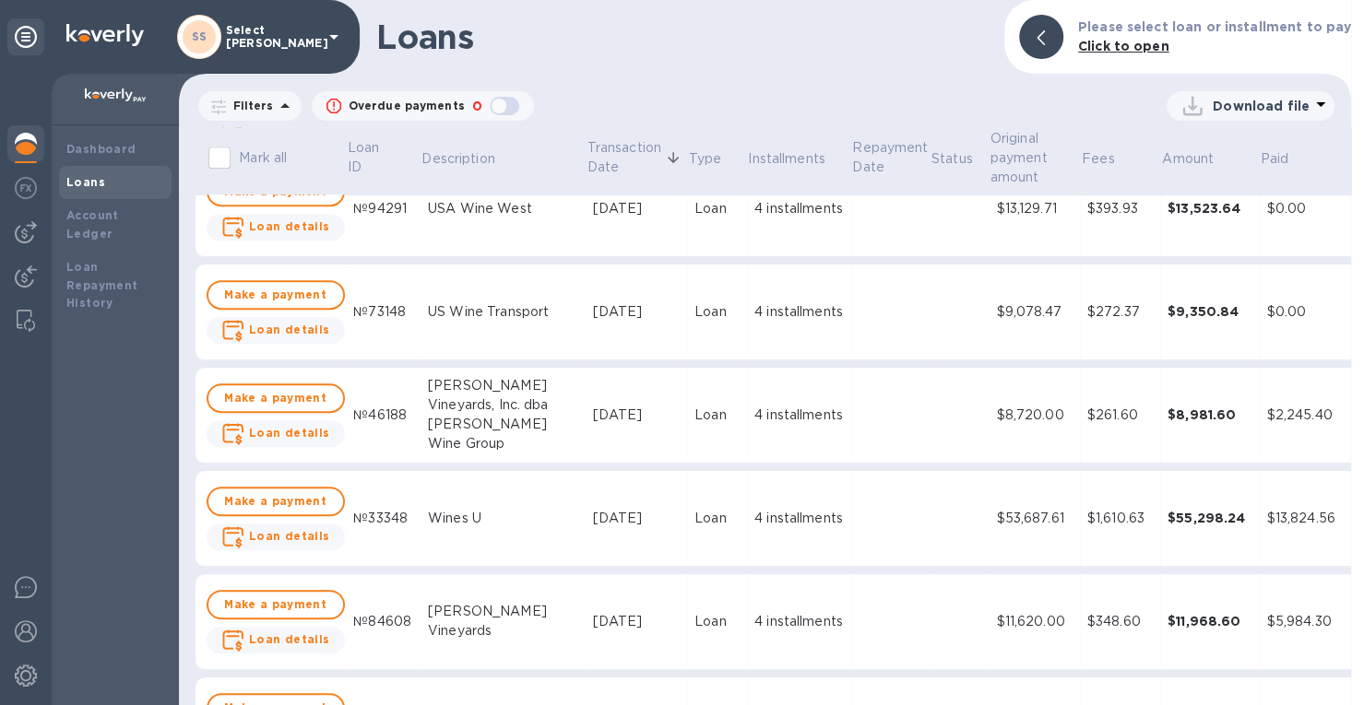
scroll to position [922, 0]
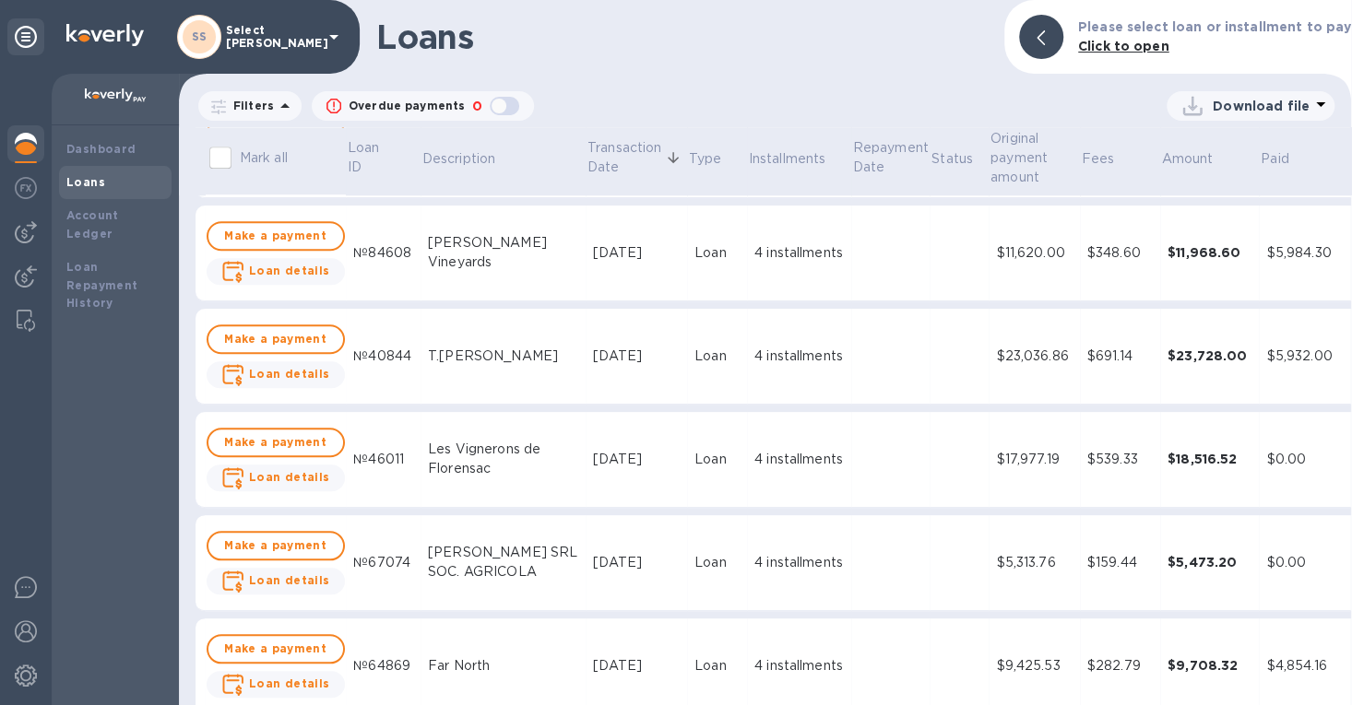
click at [1175, 565] on div "$5,473.20" at bounding box center [1209, 562] width 85 height 18
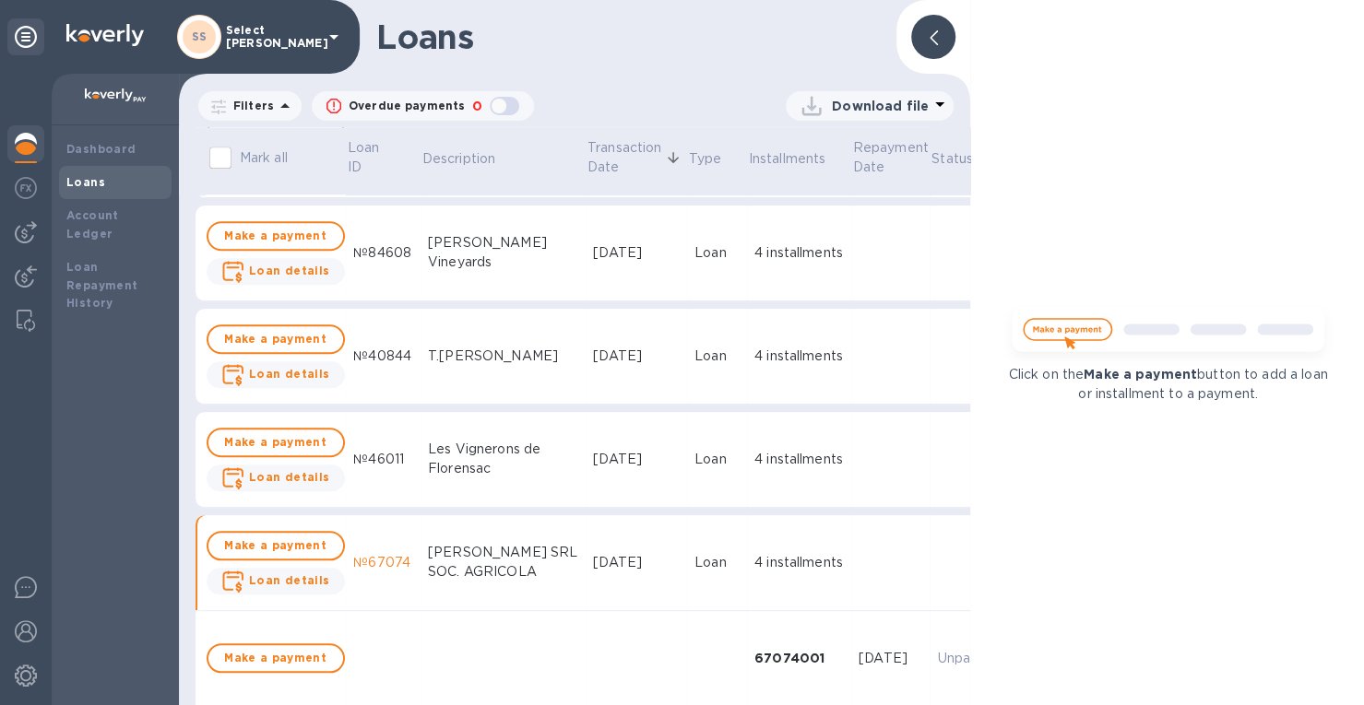
drag, startPoint x: 928, startPoint y: 31, endPoint x: 868, endPoint y: 198, distance: 177.6
click at [929, 32] on span at bounding box center [933, 38] width 8 height 18
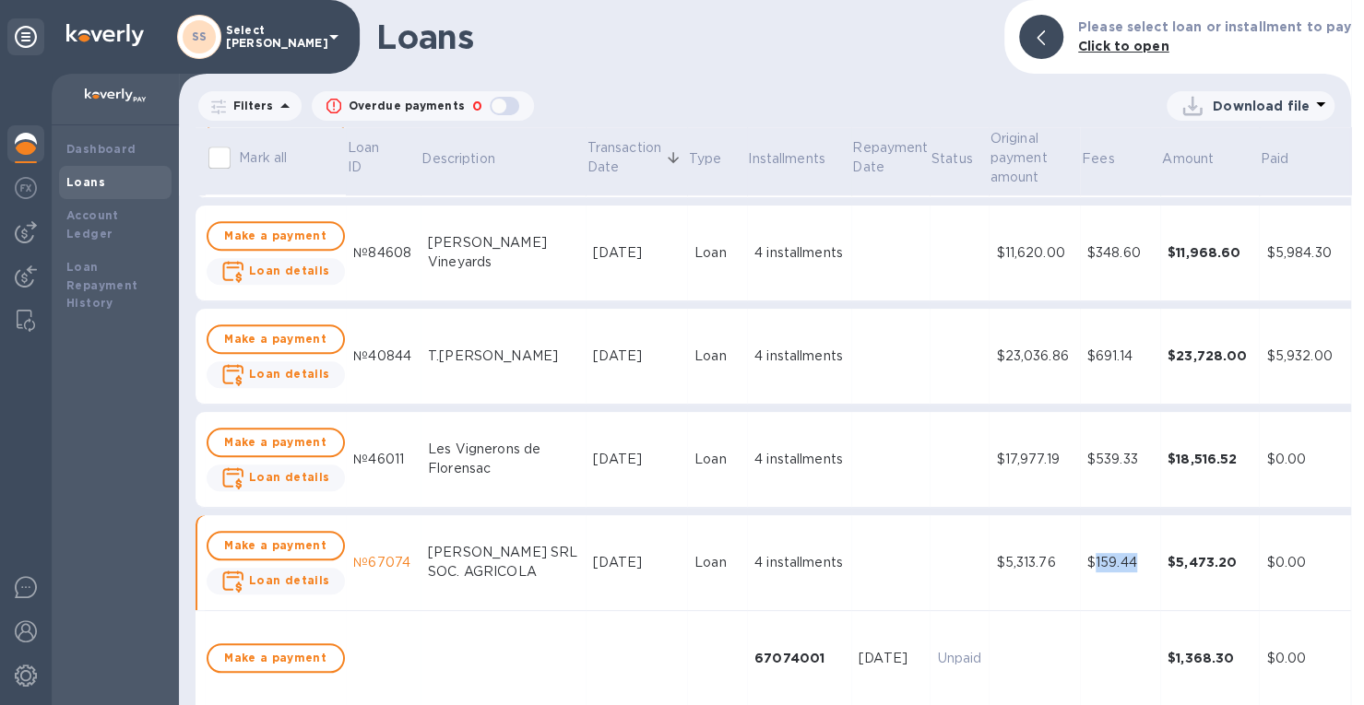
drag, startPoint x: 1102, startPoint y: 561, endPoint x: 1053, endPoint y: 564, distance: 48.9
click at [1087, 564] on div "$159.44" at bounding box center [1119, 562] width 65 height 19
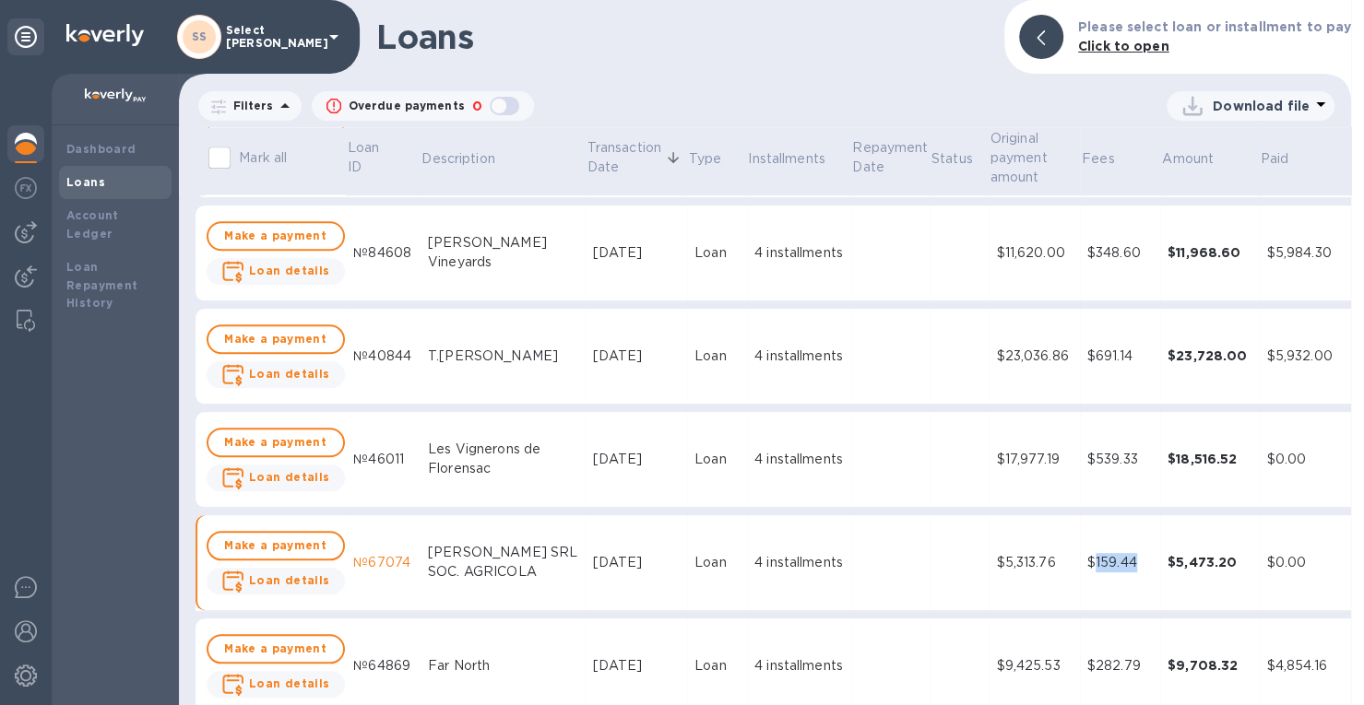
copy div "159.44"
click at [747, 587] on td "4 installments" at bounding box center [799, 563] width 104 height 96
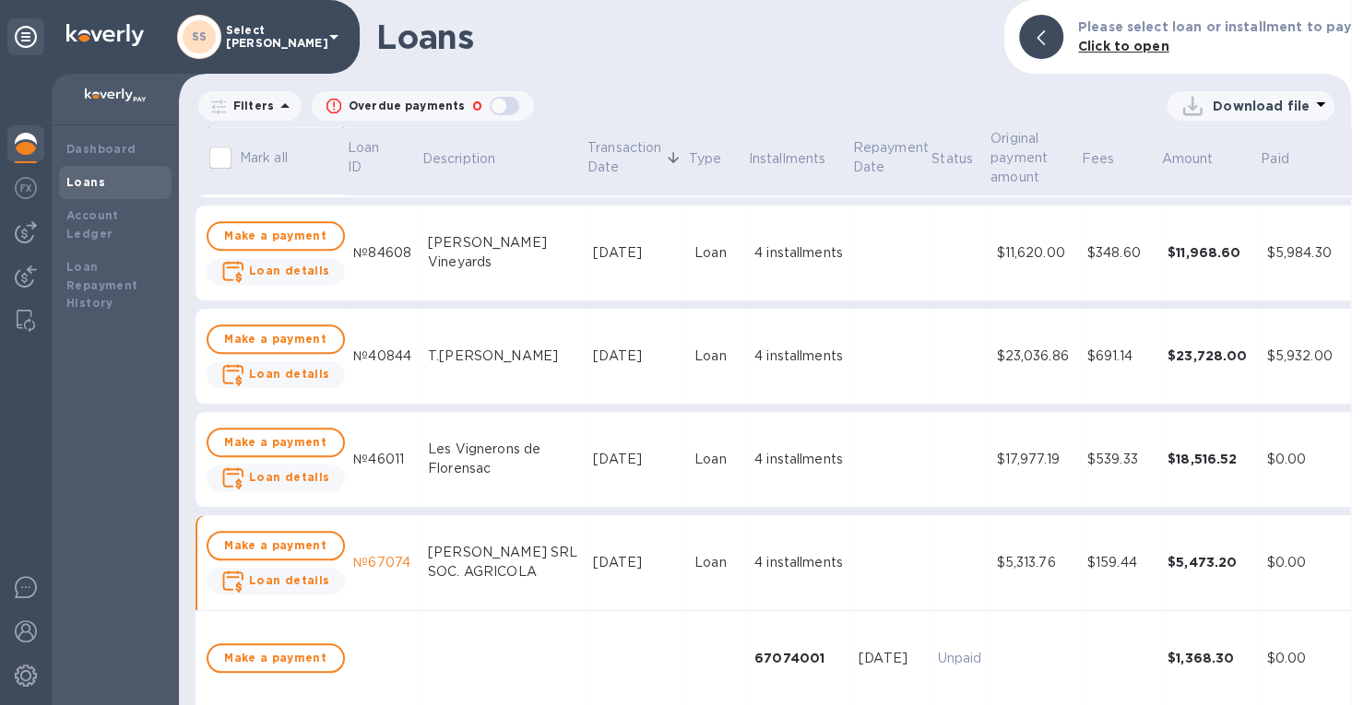
click at [788, 466] on div "4 installments" at bounding box center [798, 459] width 89 height 19
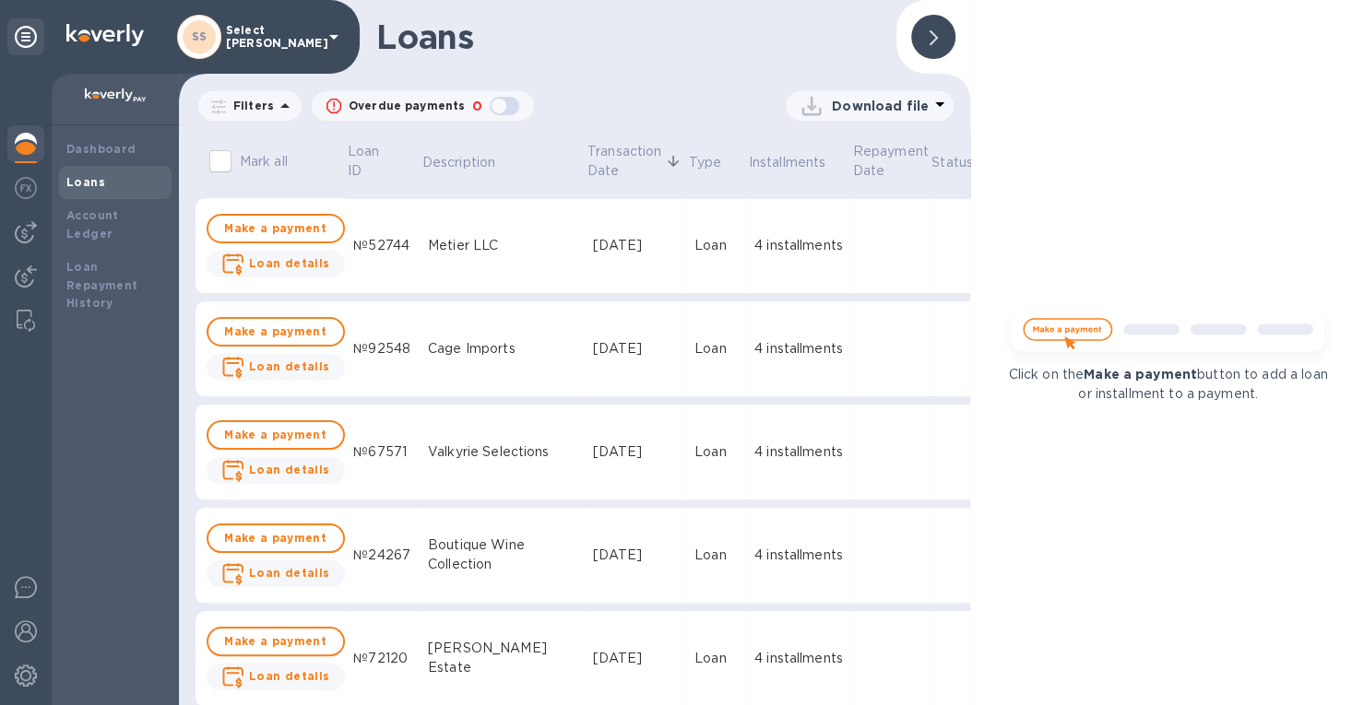
scroll to position [922, 0]
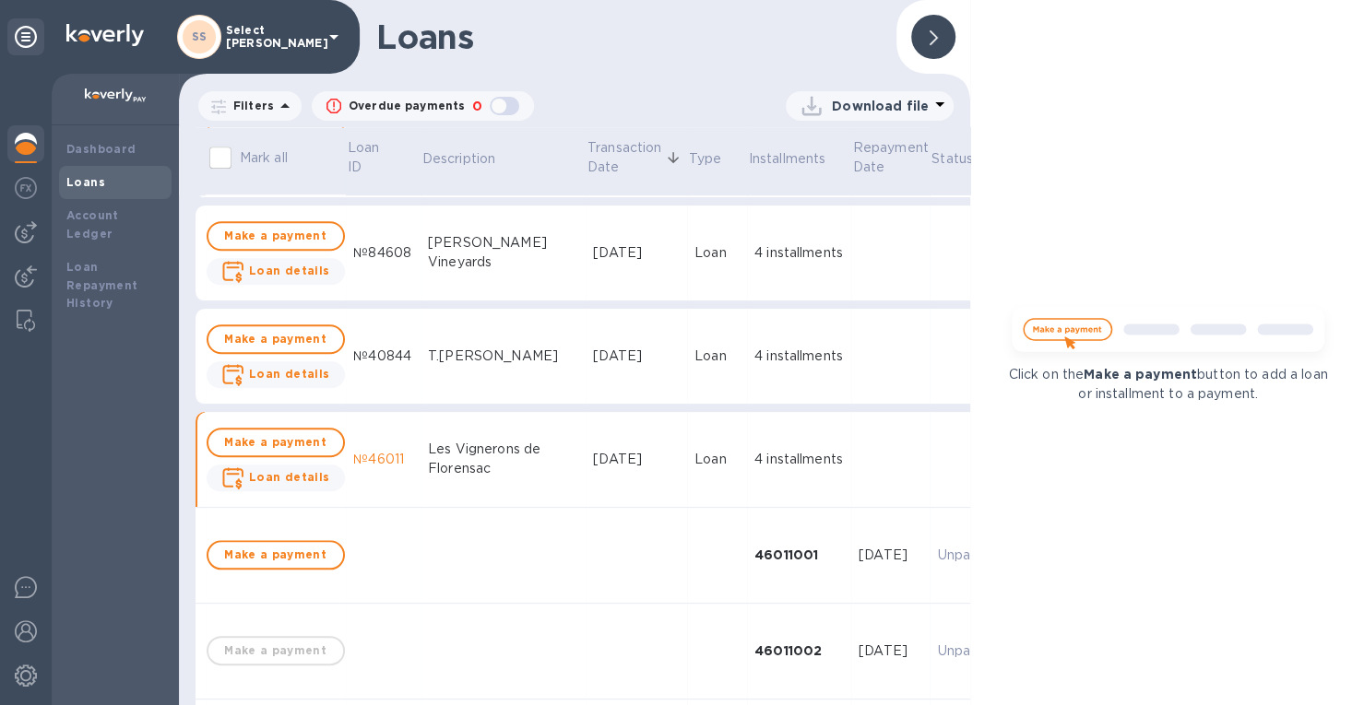
drag, startPoint x: 930, startPoint y: 43, endPoint x: 905, endPoint y: 375, distance: 332.8
click at [931, 46] on div at bounding box center [933, 37] width 44 height 44
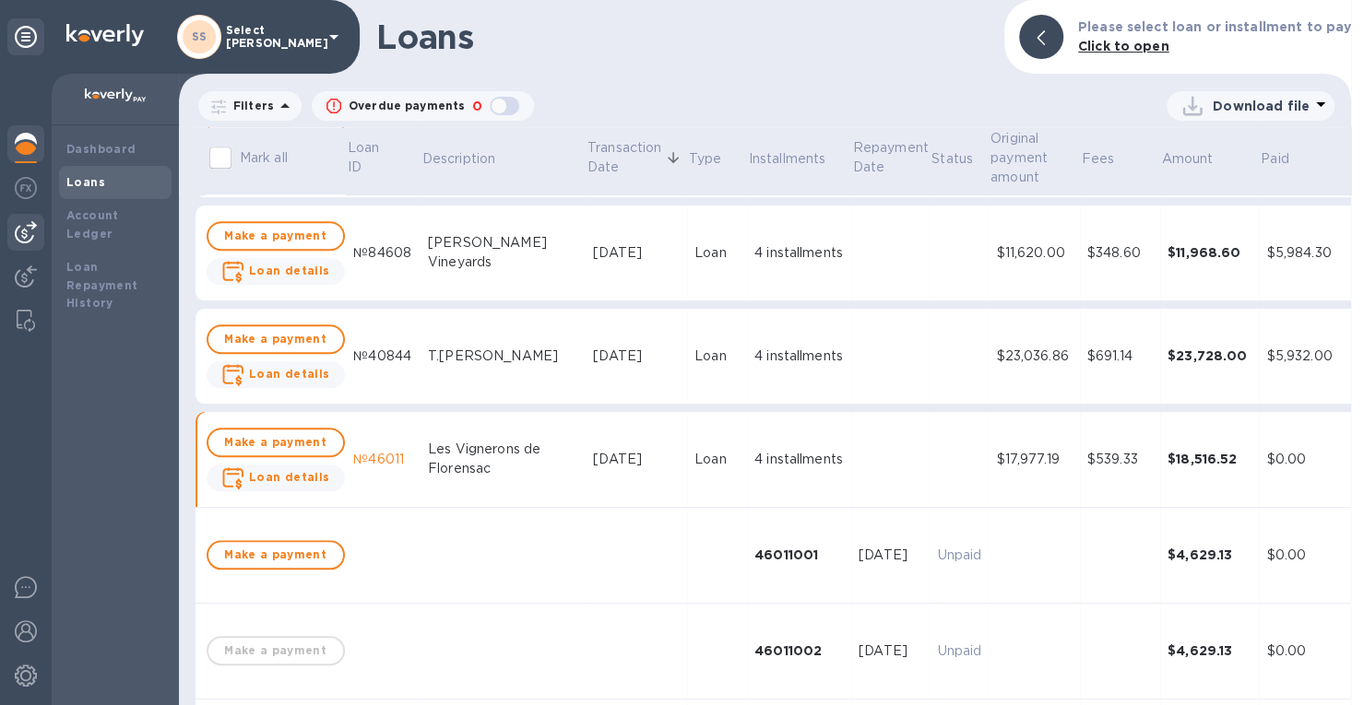
click at [18, 240] on img at bounding box center [26, 232] width 22 height 22
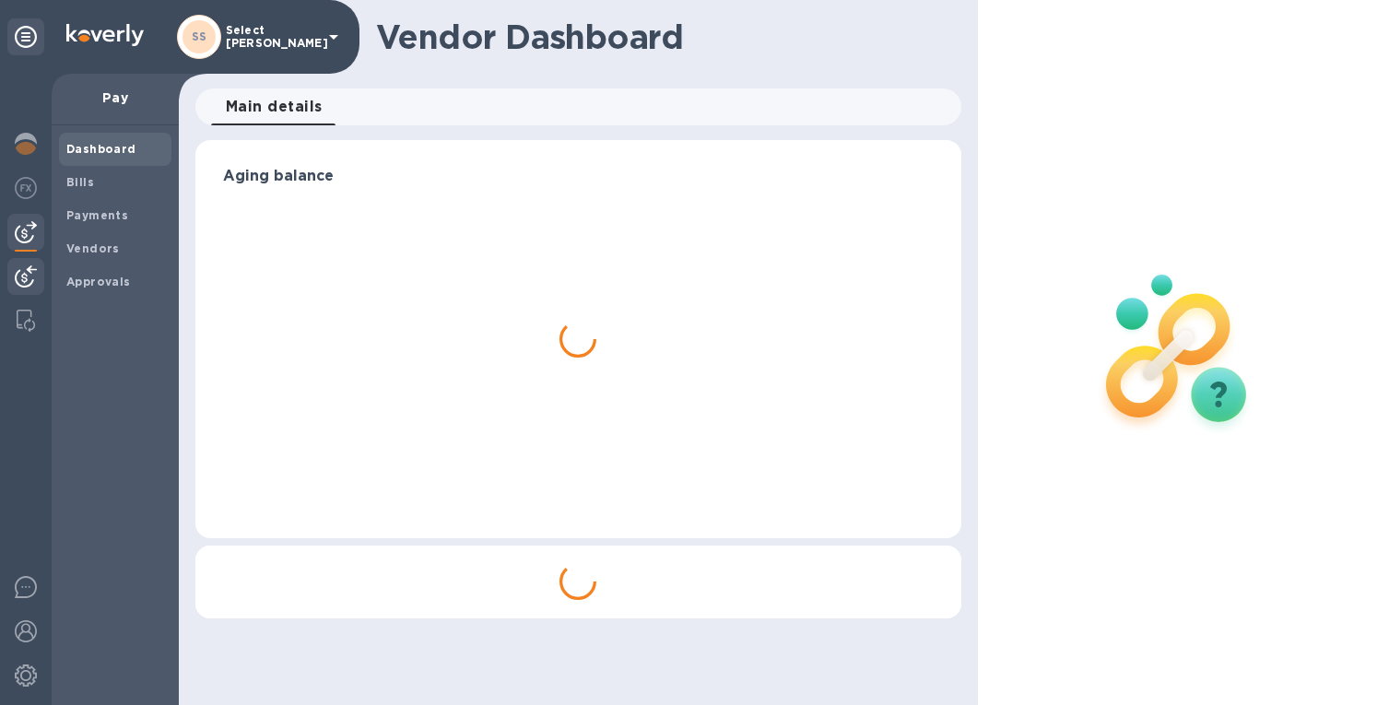
click at [24, 276] on img at bounding box center [26, 277] width 22 height 22
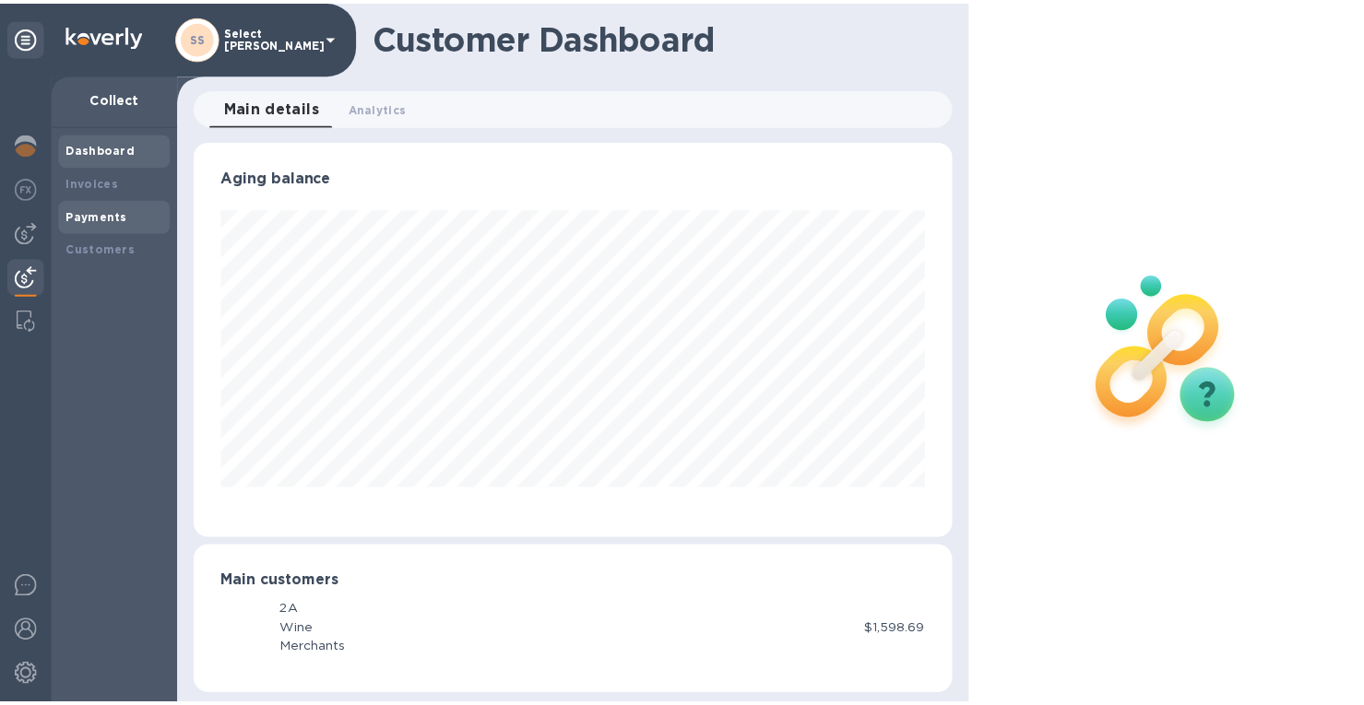
scroll to position [921516, 921156]
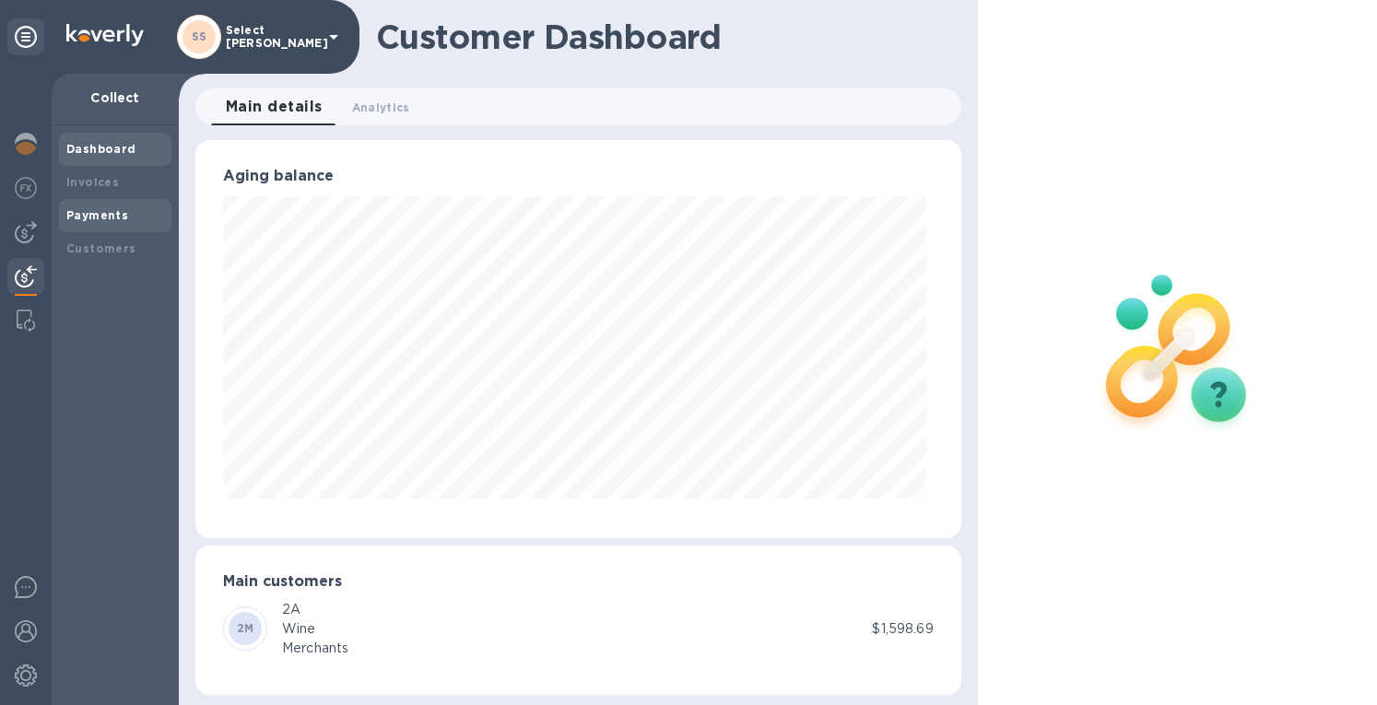
click at [79, 213] on b "Payments" at bounding box center [97, 215] width 62 height 14
